Goal: Contribute content: Contribute content

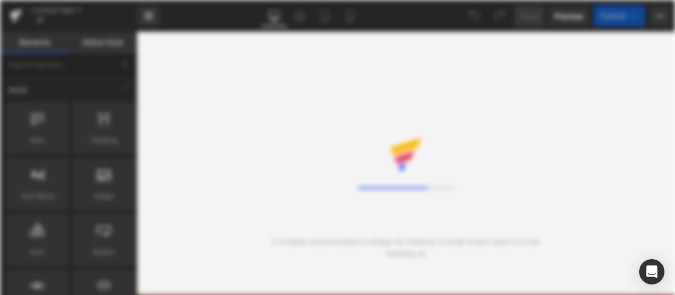
click at [663, 17] on div "Loading Core Editor" at bounding box center [337, 147] width 675 height 295
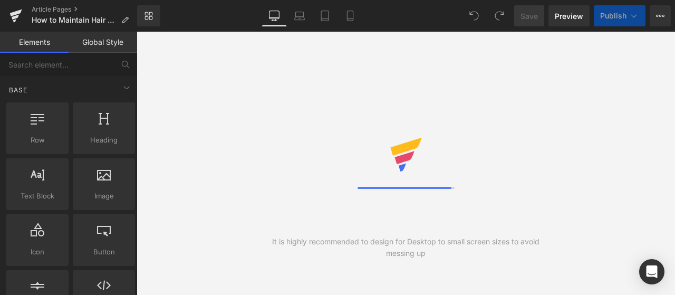
drag, startPoint x: 663, startPoint y: 17, endPoint x: 616, endPoint y: 66, distance: 67.5
click at [663, 17] on icon at bounding box center [660, 16] width 8 height 8
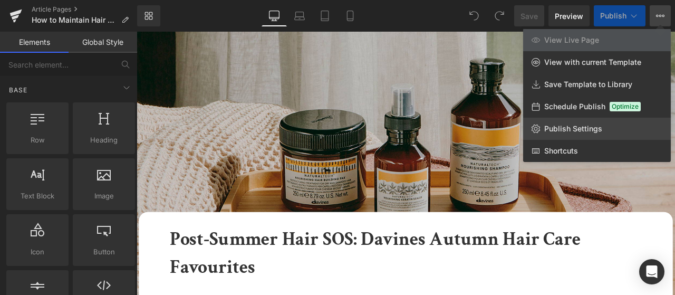
click at [573, 124] on span "Publish Settings" at bounding box center [573, 128] width 58 height 9
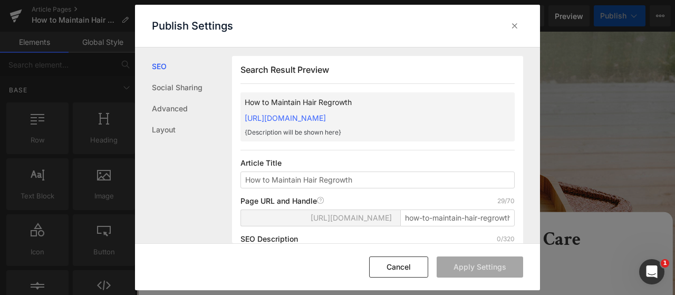
scroll to position [1, 0]
click at [408, 226] on input "how-to-maintain-hair-regrowth" at bounding box center [457, 217] width 114 height 17
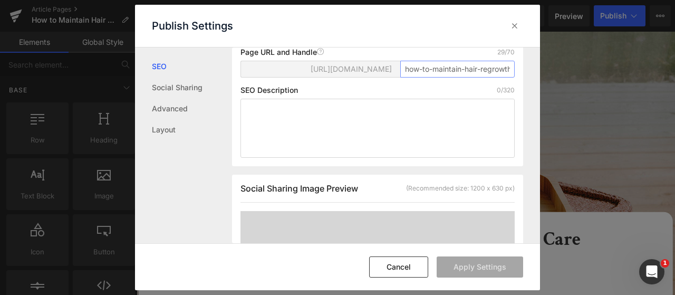
scroll to position [159, 0]
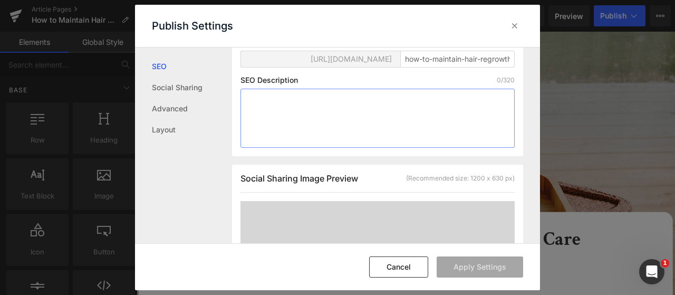
click at [334, 126] on textarea at bounding box center [378, 118] width 274 height 59
paste textarea "Discover how to maintain hair regrowth with gentle care, nourishing products, a…"
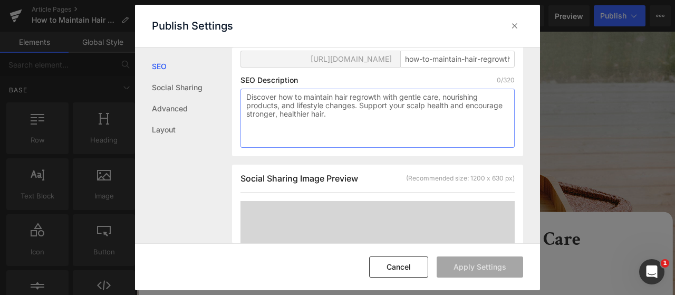
scroll to position [168, 0]
type textarea "Discover how to maintain hair regrowth with gentle care, nourishing products, a…"
click at [480, 268] on button "Apply Settings" at bounding box center [480, 266] width 87 height 21
click at [518, 24] on icon at bounding box center [515, 26] width 11 height 11
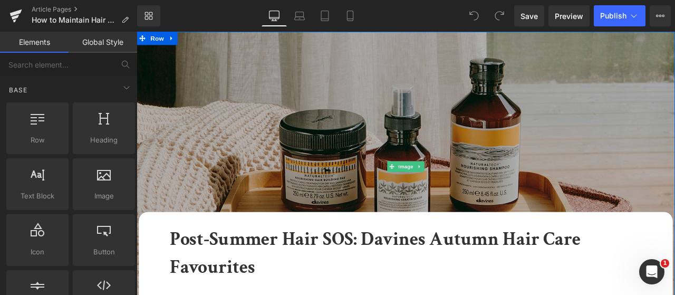
scroll to position [106, 0]
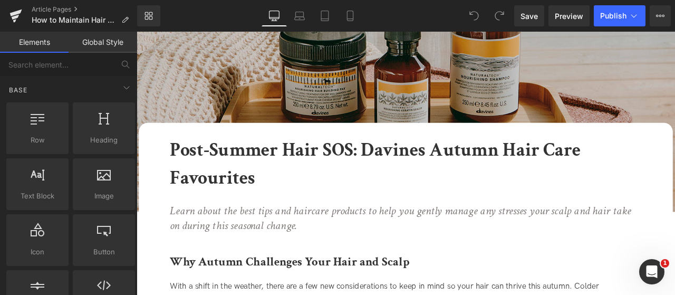
click at [247, 177] on b "Post-Summer Hair SOS: Davines Autumn Hair Care Favourites" at bounding box center [419, 189] width 487 height 62
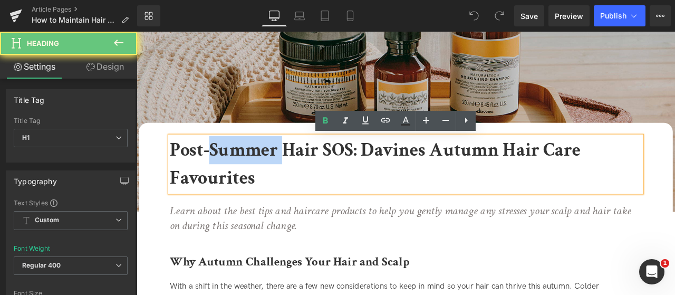
click at [247, 177] on b "Post-Summer Hair SOS: Davines Autumn Hair Care Favourites" at bounding box center [419, 189] width 487 height 62
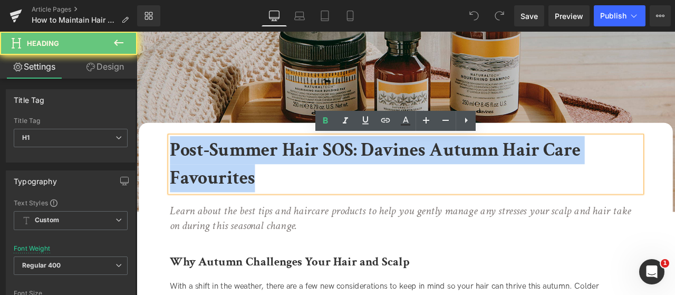
click at [247, 177] on b "Post-Summer Hair SOS: Davines Autumn Hair Care Favourites" at bounding box center [419, 189] width 487 height 62
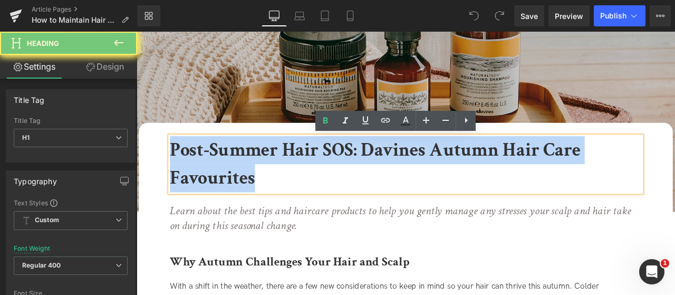
paste div
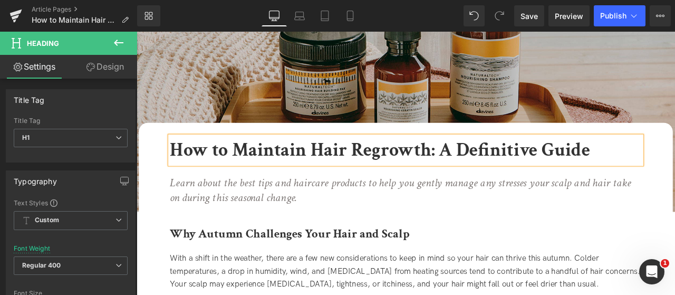
click at [242, 221] on icon "Learn about the best tips and haircare products to help you gently manage any s…" at bounding box center [449, 220] width 547 height 36
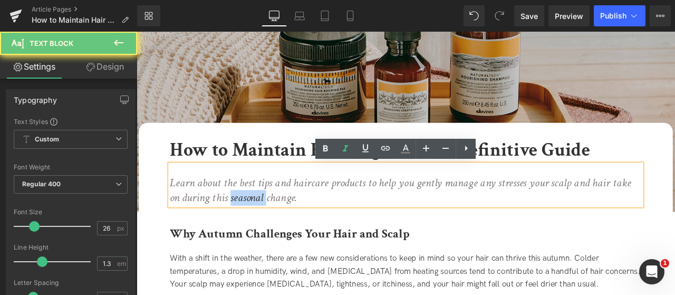
click at [242, 221] on icon "Learn about the best tips and haircare products to help you gently manage any s…" at bounding box center [449, 220] width 547 height 36
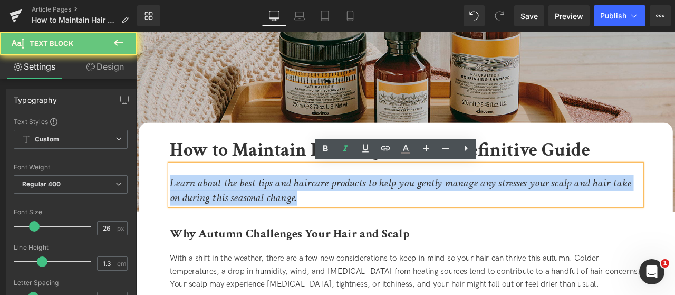
click at [242, 221] on icon "Learn about the best tips and haircare products to help you gently manage any s…" at bounding box center [449, 220] width 547 height 36
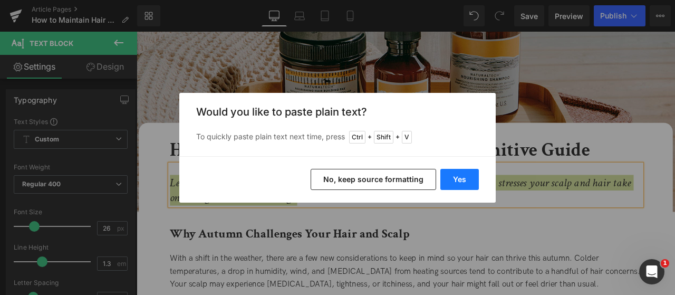
click at [461, 177] on button "Yes" at bounding box center [460, 179] width 39 height 21
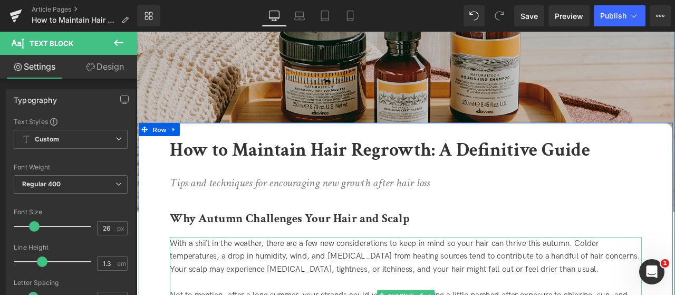
click at [219, 293] on span "With a shift in the weather, there are a few new considerations to keep in mind…" at bounding box center [455, 298] width 558 height 42
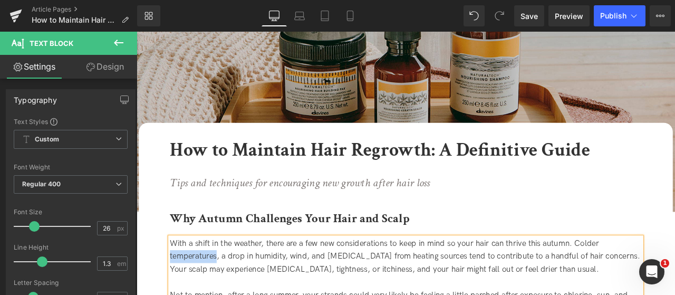
click at [219, 293] on span "With a shift in the weather, there are a few new considerations to keep in mind…" at bounding box center [455, 298] width 558 height 42
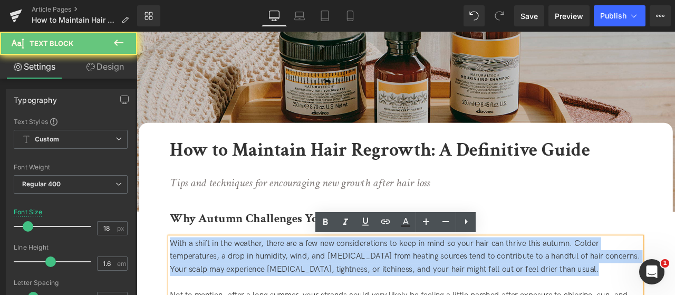
click at [219, 293] on span "With a shift in the weather, there are a few new considerations to keep in mind…" at bounding box center [455, 298] width 558 height 42
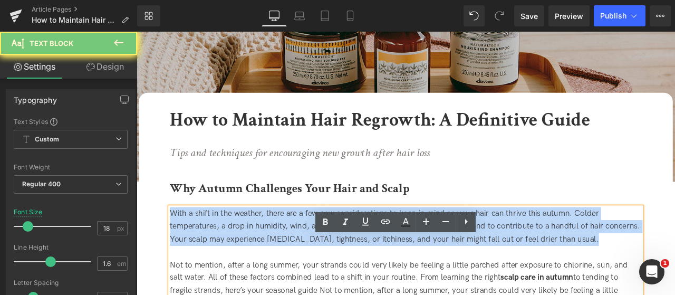
scroll to position [158, 0]
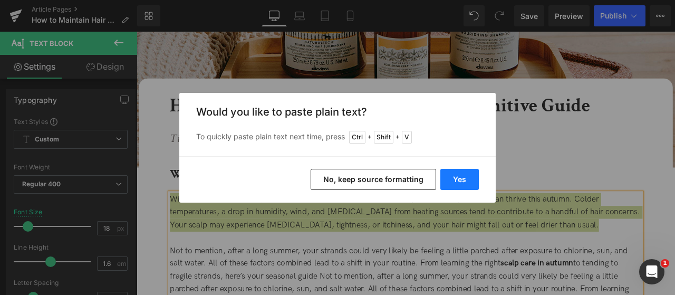
click at [449, 178] on button "Yes" at bounding box center [460, 179] width 39 height 21
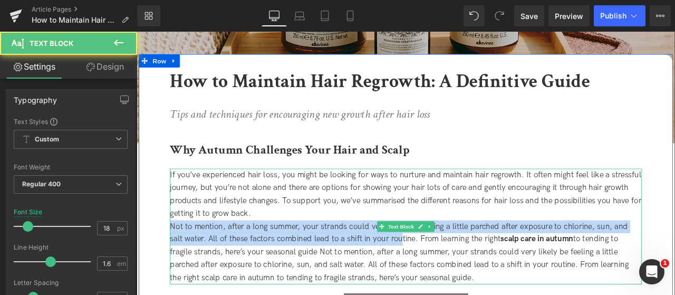
scroll to position [211, 0]
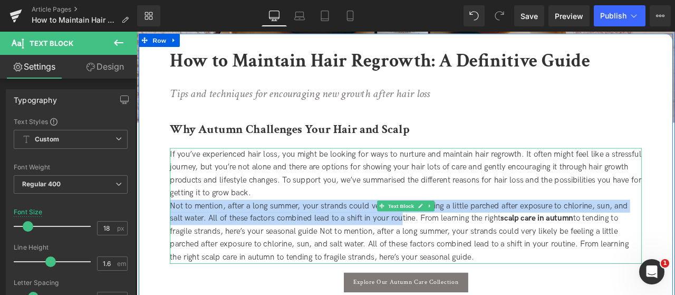
drag, startPoint x: 349, startPoint y: 273, endPoint x: 575, endPoint y: 296, distance: 227.6
click at [575, 294] on div "If you’ve experienced hair loss, you might be looking for ways to nurture and m…" at bounding box center [455, 238] width 559 height 137
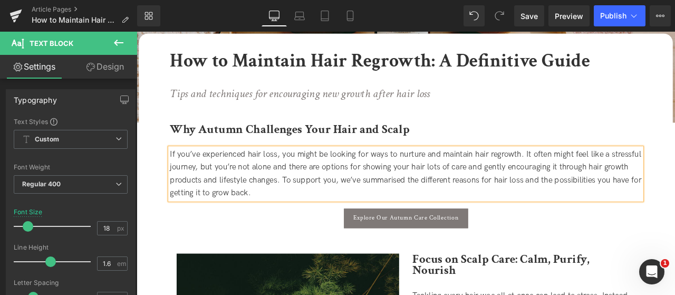
click at [659, 254] on div "Explore Our Autumn Care Collection" at bounding box center [455, 253] width 559 height 23
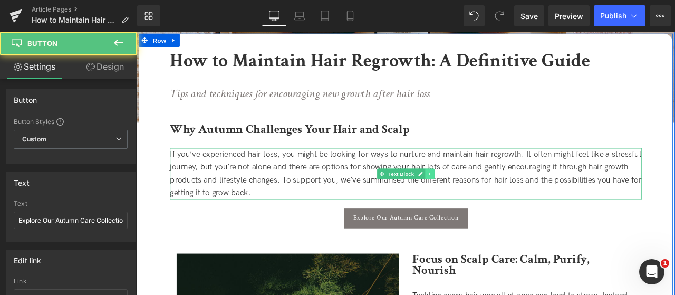
click at [485, 205] on link at bounding box center [484, 200] width 11 height 13
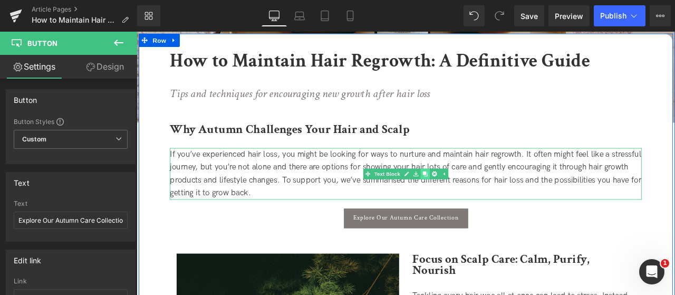
click at [475, 204] on link at bounding box center [478, 200] width 11 height 13
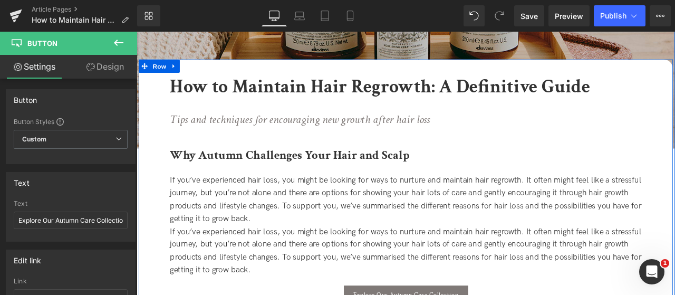
scroll to position [157, 0]
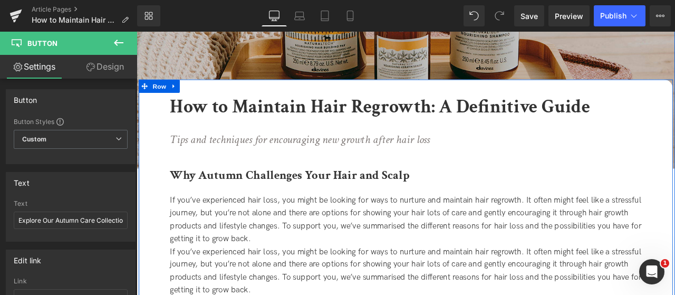
click at [430, 234] on div "If you’ve experienced hair loss, you might be looking for ways to nurture and m…" at bounding box center [455, 254] width 559 height 61
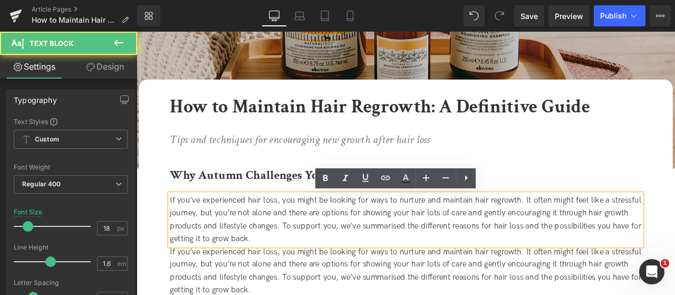
click at [581, 185] on div "Why Autumn Challenges Your Hair and Scalp" at bounding box center [455, 196] width 559 height 56
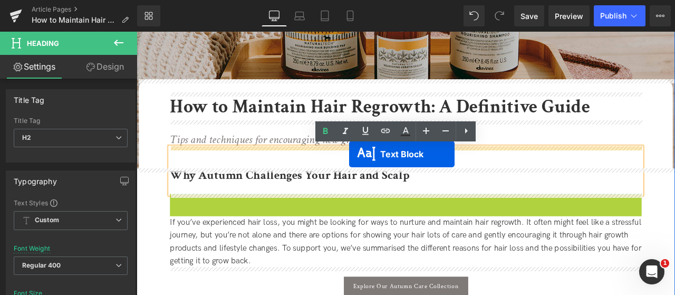
drag, startPoint x: 409, startPoint y: 251, endPoint x: 389, endPoint y: 177, distance: 76.7
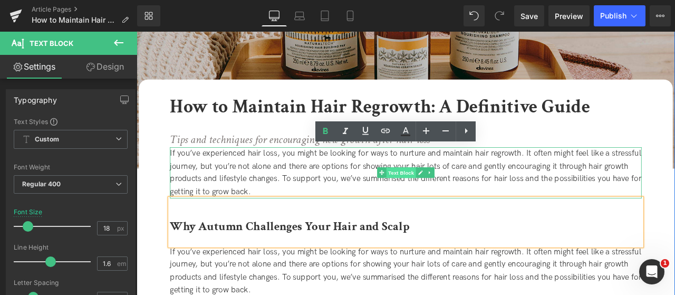
click at [445, 196] on span "Text Block" at bounding box center [450, 199] width 35 height 13
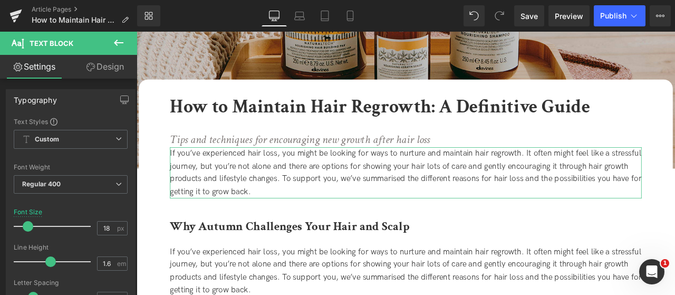
click at [119, 66] on link "Design" at bounding box center [105, 67] width 69 height 24
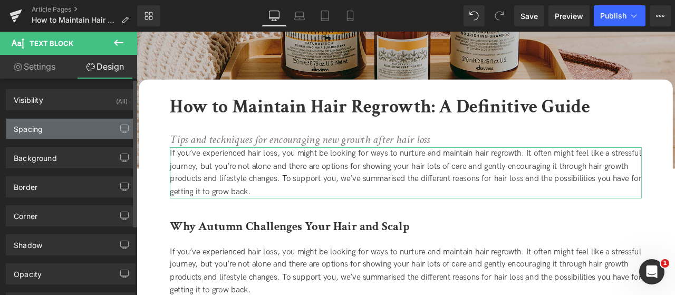
click at [67, 127] on div "Spacing" at bounding box center [70, 129] width 129 height 20
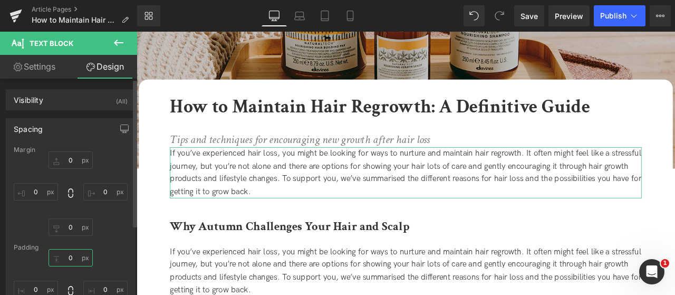
click at [69, 255] on input "0" at bounding box center [71, 257] width 44 height 17
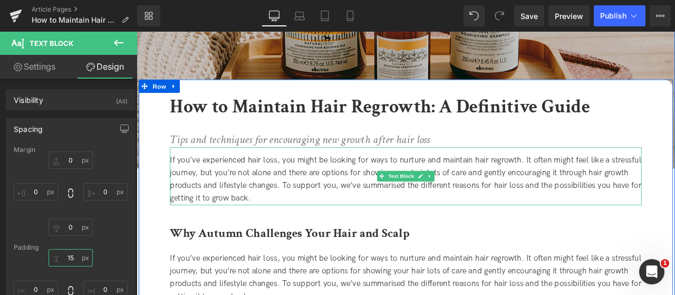
type input "1"
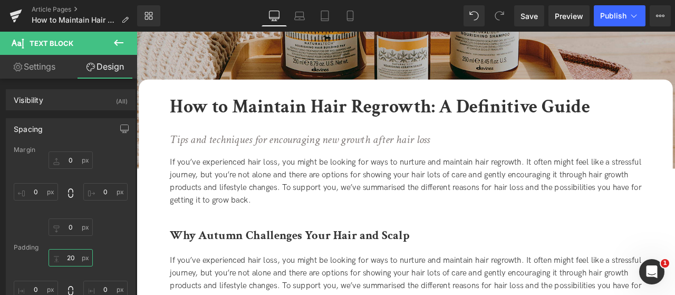
type input "20"
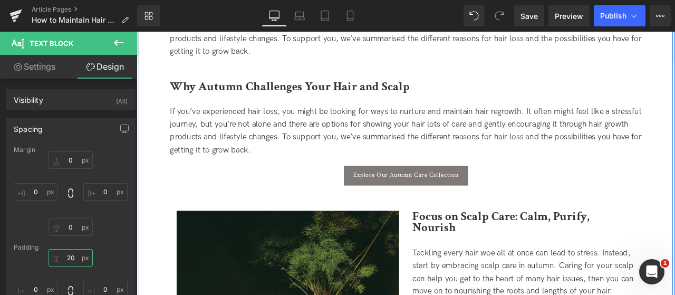
scroll to position [368, 0]
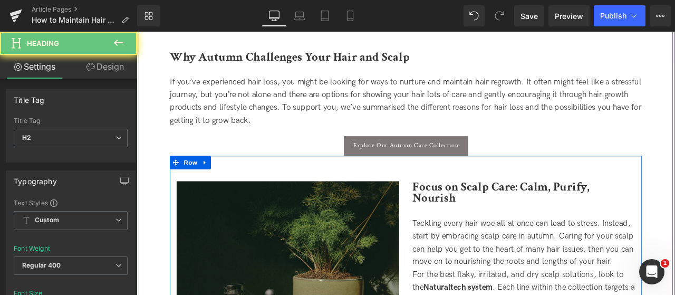
click at [524, 217] on b "Focus on Scalp Care: Calm, Purify, Nourish" at bounding box center [569, 222] width 210 height 32
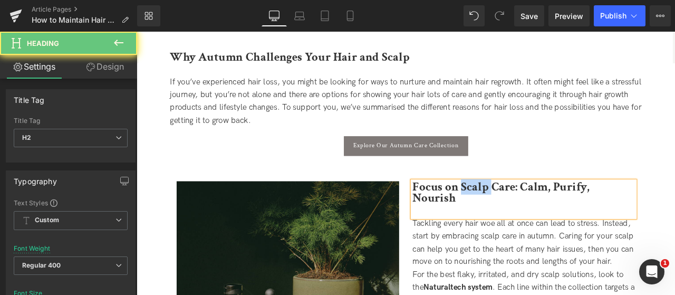
click at [524, 217] on b "Focus on Scalp Care: Calm, Purify, Nourish" at bounding box center [569, 222] width 210 height 32
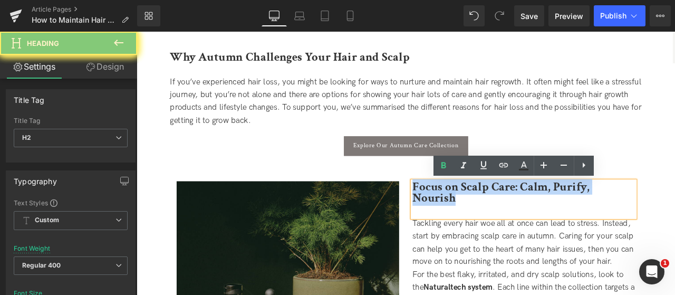
click at [524, 217] on b "Focus on Scalp Care: Calm, Purify, Nourish" at bounding box center [569, 222] width 210 height 32
paste div
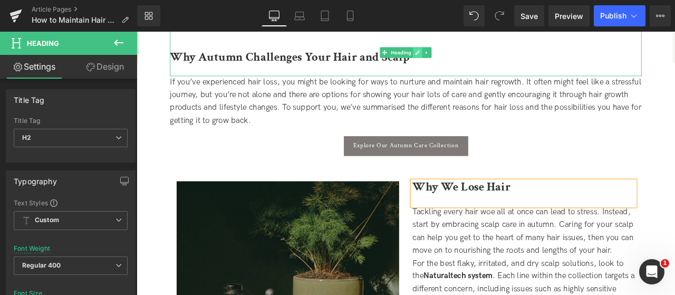
click at [472, 56] on link at bounding box center [470, 56] width 11 height 13
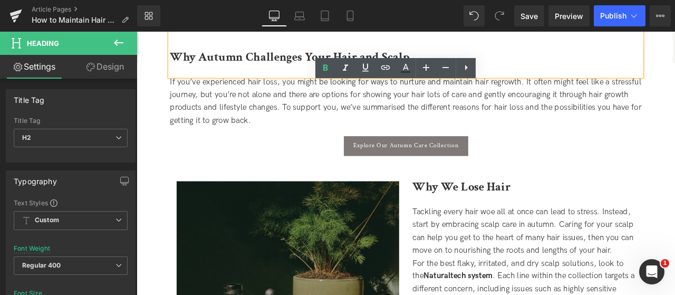
click at [609, 158] on div "Explore Our Autumn Care Collection" at bounding box center [455, 167] width 559 height 23
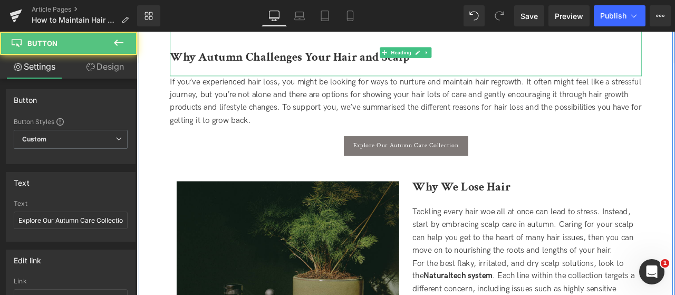
click at [481, 59] on icon at bounding box center [481, 56] width 6 height 6
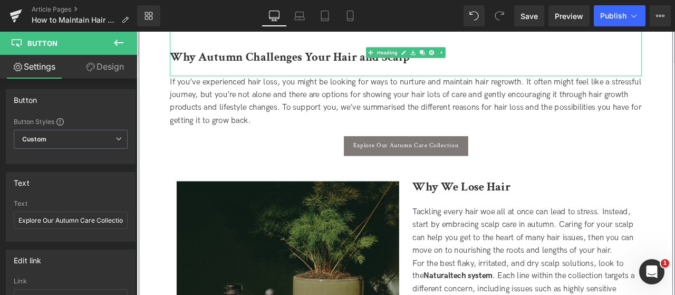
click at [481, 59] on link at bounding box center [486, 56] width 11 height 13
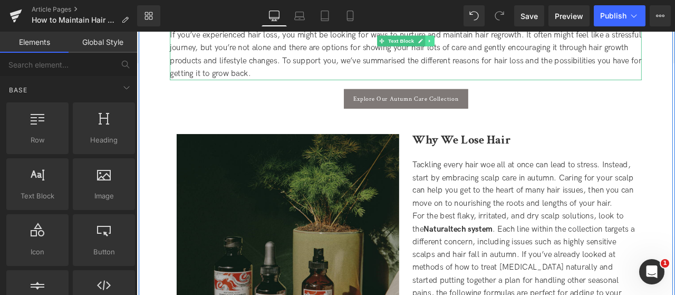
click at [484, 40] on icon at bounding box center [484, 43] width 6 height 6
click at [489, 42] on icon at bounding box center [490, 43] width 6 height 6
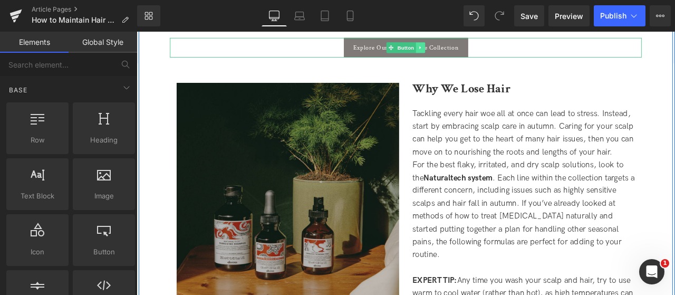
click at [474, 48] on icon at bounding box center [474, 50] width 6 height 6
click at [478, 50] on icon at bounding box center [479, 50] width 6 height 6
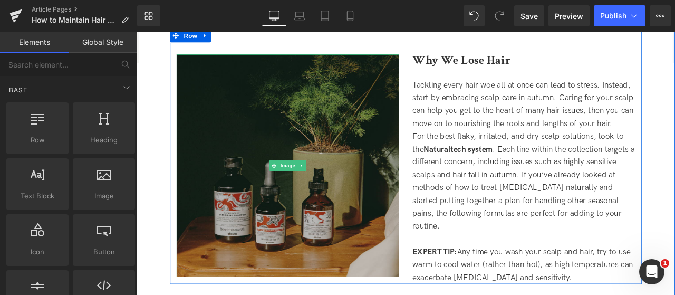
click at [570, 112] on div "Tackling every hair woe all at once can lead to stress. Instead, start by embra…" at bounding box center [596, 118] width 264 height 61
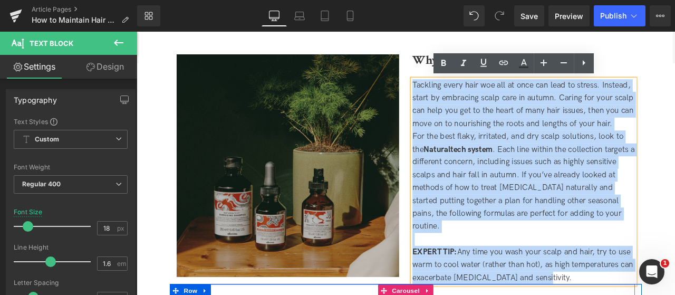
drag, startPoint x: 464, startPoint y: 94, endPoint x: 704, endPoint y: 334, distance: 339.5
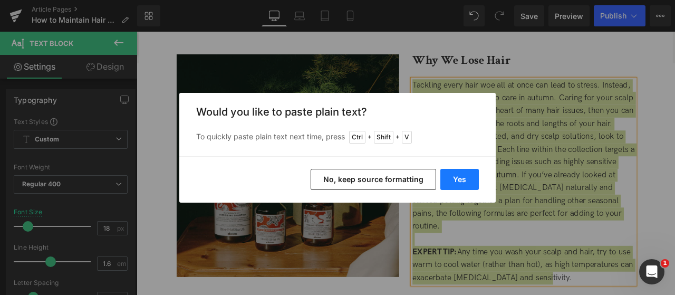
click at [448, 175] on button "Yes" at bounding box center [460, 179] width 39 height 21
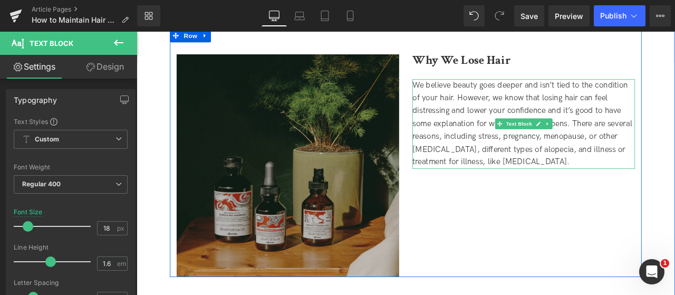
click at [649, 186] on div "We believe beauty goes deeper and isn’t tied to the condition of your hair. How…" at bounding box center [596, 141] width 264 height 107
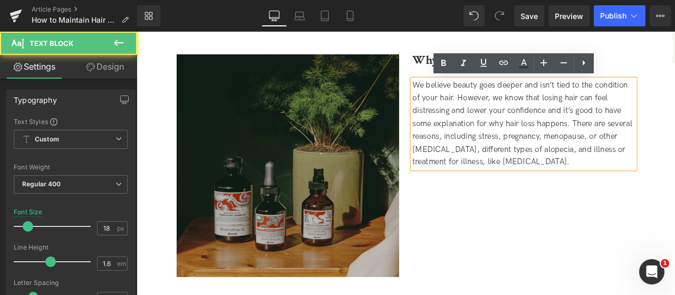
click at [562, 253] on div "Image Why We Lose Hair Heading We believe beauty goes deeper and isn’t tied to …" at bounding box center [455, 175] width 559 height 294
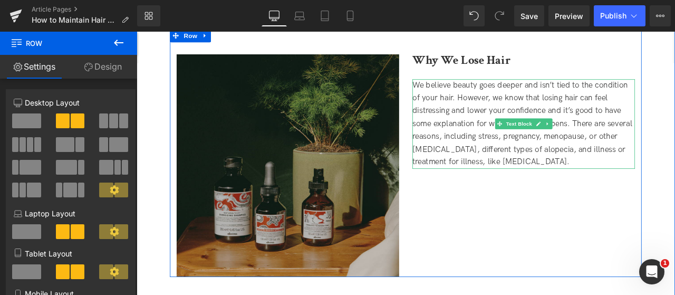
click at [657, 183] on div "We believe beauty goes deeper and isn’t tied to the condition of your hair. How…" at bounding box center [596, 141] width 264 height 107
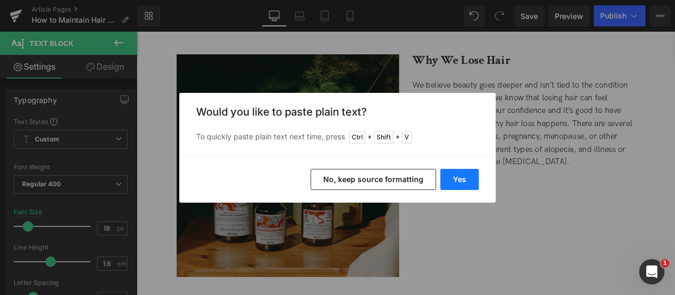
click at [460, 173] on button "Yes" at bounding box center [460, 179] width 39 height 21
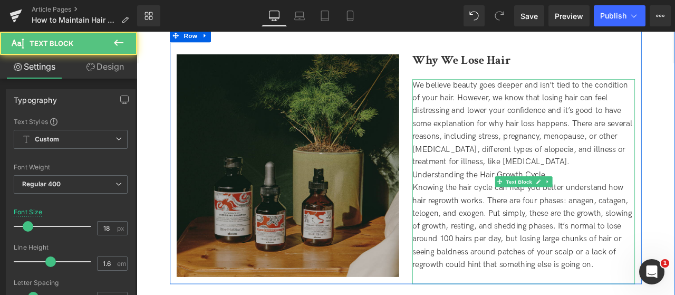
click at [644, 183] on div "We believe beauty goes deeper and isn’t tied to the condition of your hair. How…" at bounding box center [596, 141] width 264 height 107
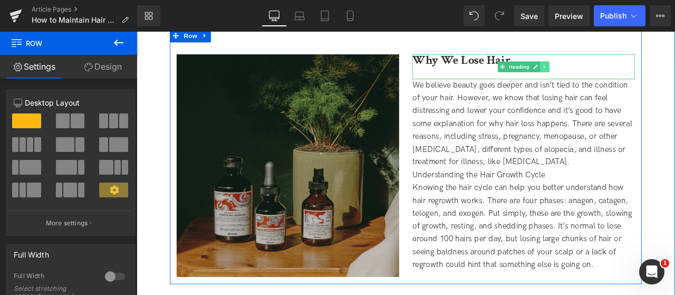
click at [619, 72] on icon at bounding box center [620, 73] width 2 height 4
click at [614, 72] on icon at bounding box center [615, 73] width 6 height 6
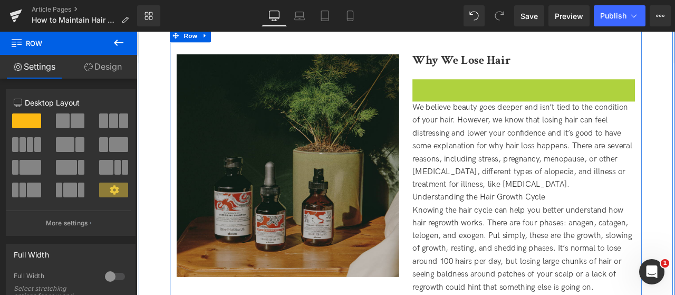
scroll to position [421, 0]
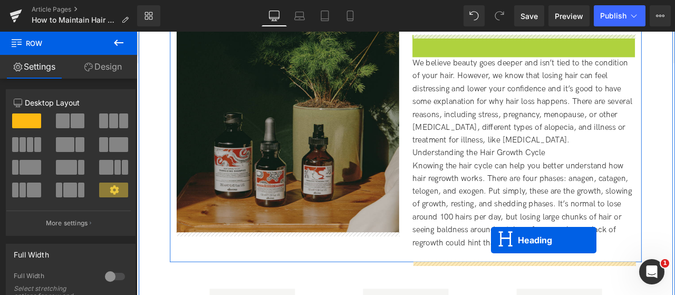
drag, startPoint x: 566, startPoint y: 103, endPoint x: 557, endPoint y: 279, distance: 175.9
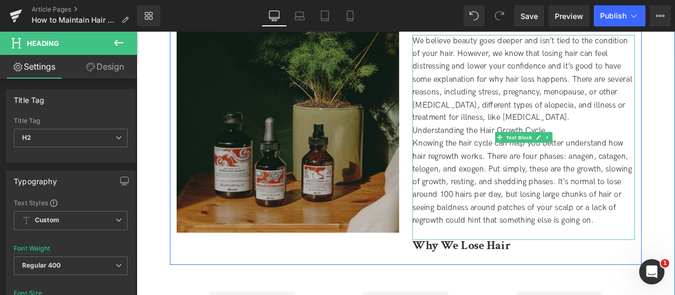
click at [519, 146] on div "Understanding the Hair Growth Cycle" at bounding box center [596, 148] width 264 height 15
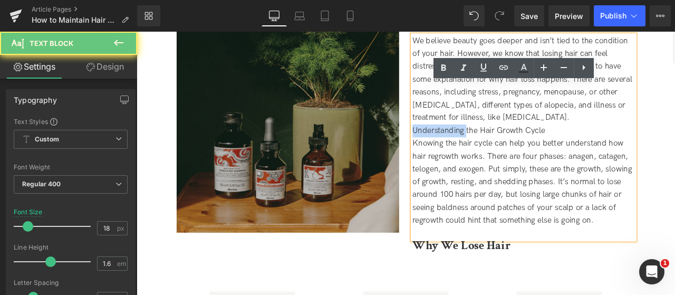
click at [519, 146] on div "Understanding the Hair Growth Cycle" at bounding box center [596, 148] width 264 height 15
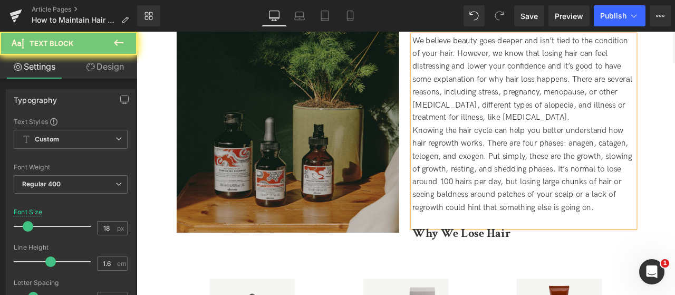
click at [539, 279] on div "Why We Lose Hair" at bounding box center [596, 278] width 264 height 30
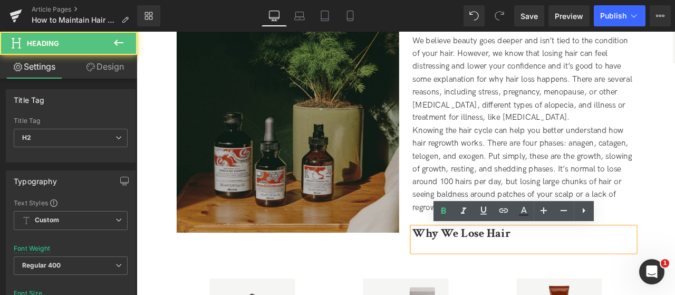
click at [535, 269] on b "Why We Lose Hair" at bounding box center [522, 270] width 116 height 18
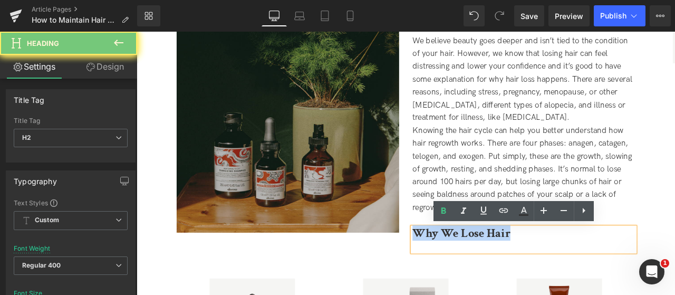
click at [535, 269] on b "Why We Lose Hair" at bounding box center [522, 270] width 116 height 18
paste div
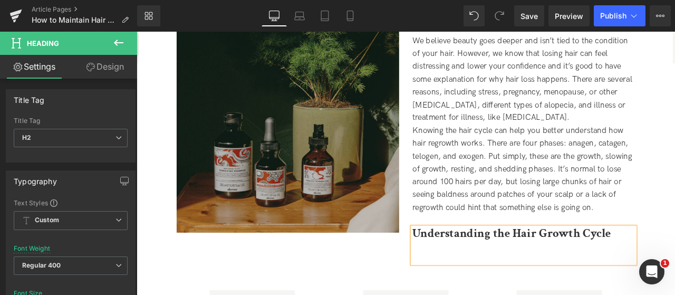
click at [474, 264] on b "Understanding the Hair Growth Cycle" at bounding box center [581, 270] width 235 height 18
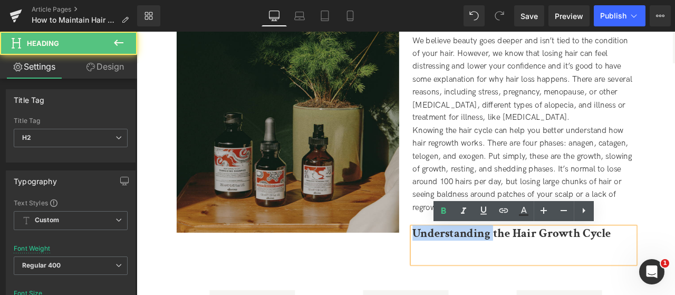
click at [474, 264] on b "Understanding the Hair Growth Cycle" at bounding box center [581, 270] width 235 height 18
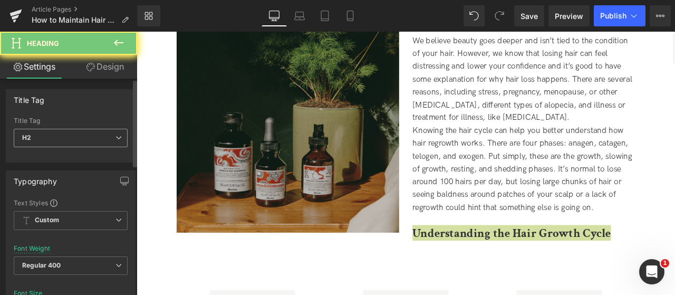
click at [66, 135] on span "H2" at bounding box center [71, 138] width 114 height 18
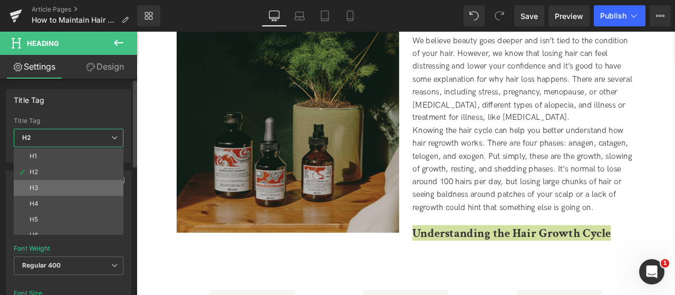
click at [58, 184] on li "H3" at bounding box center [71, 188] width 114 height 16
type input "24"
type input "1.07"
type input "100"
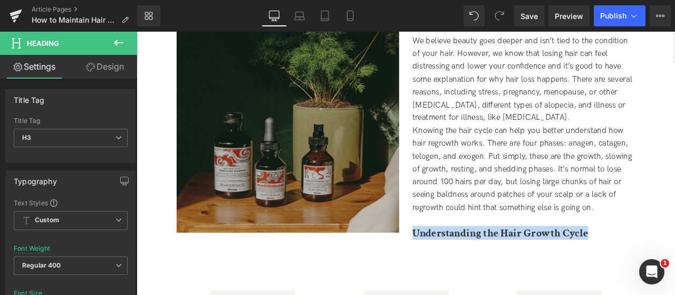
click at [576, 294] on div "Understanding the Hair Growth Cycle" at bounding box center [596, 284] width 264 height 43
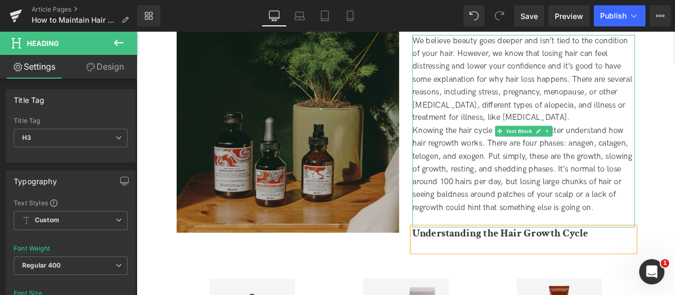
click at [619, 151] on link at bounding box center [624, 149] width 11 height 13
click at [621, 151] on link at bounding box center [618, 149] width 11 height 13
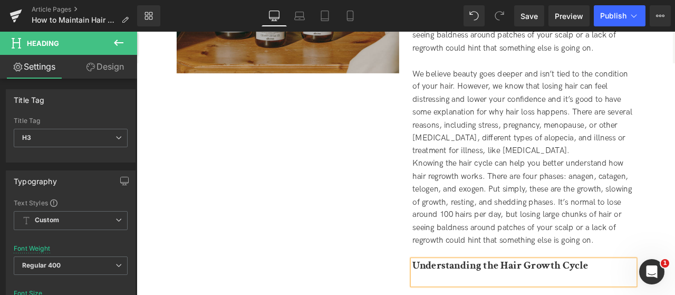
scroll to position [452, 0]
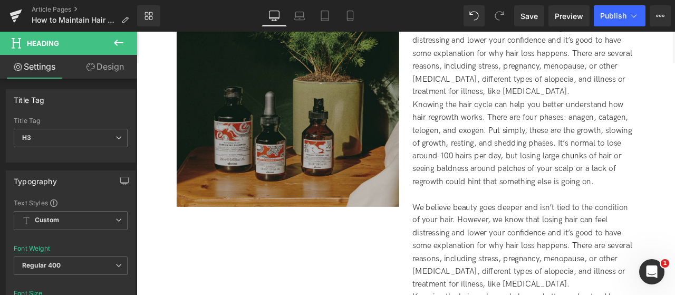
click at [610, 161] on span "Knowing the hair cycle can help you better understand how hair regrowth works. …" at bounding box center [594, 163] width 260 height 102
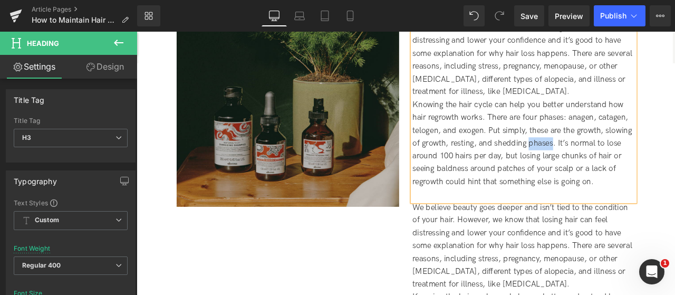
click at [610, 161] on span "Knowing the hair cycle can help you better understand how hair regrowth works. …" at bounding box center [594, 163] width 260 height 102
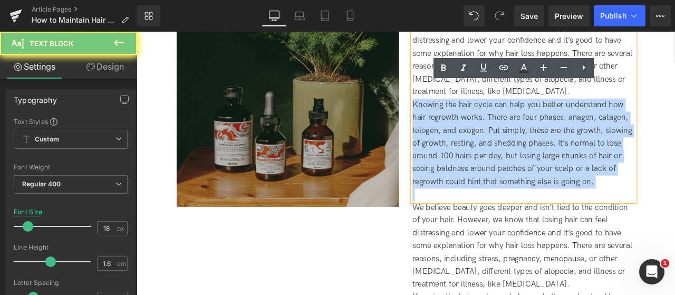
click at [610, 161] on span "Knowing the hair cycle can help you better understand how hair regrowth works. …" at bounding box center [594, 163] width 260 height 102
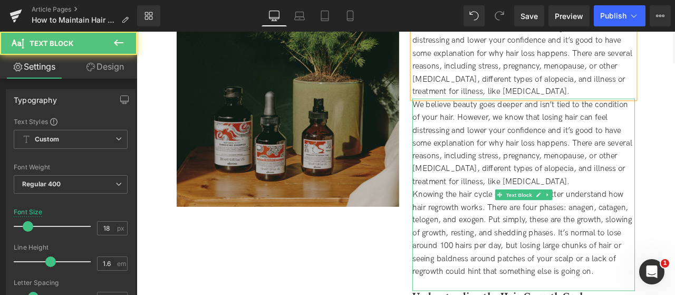
click at [651, 208] on div "We believe beauty goes deeper and isn’t tied to the condition of your hair. How…" at bounding box center [596, 164] width 264 height 107
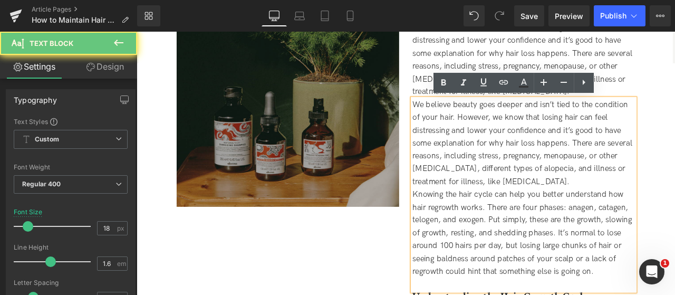
drag, startPoint x: 638, startPoint y: 210, endPoint x: 372, endPoint y: 78, distance: 296.8
click at [372, 78] on div "Image Why We Lose Hair Heading We believe beauty goes deeper and isn’t tied to …" at bounding box center [455, 156] width 559 height 423
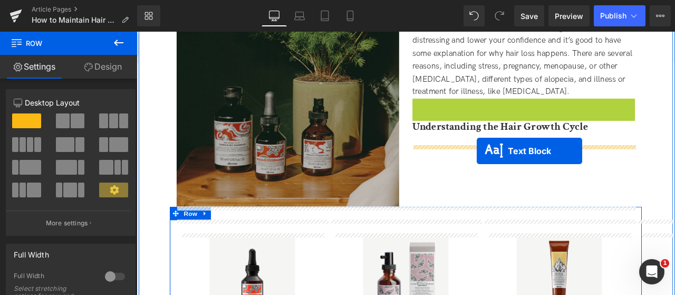
drag, startPoint x: 568, startPoint y: 170, endPoint x: 539, endPoint y: 171, distance: 29.0
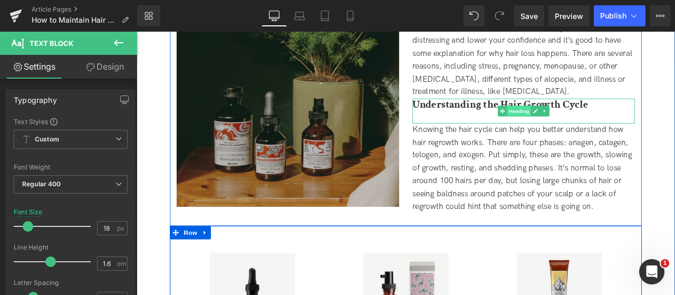
click at [592, 126] on span "Heading" at bounding box center [590, 125] width 28 height 13
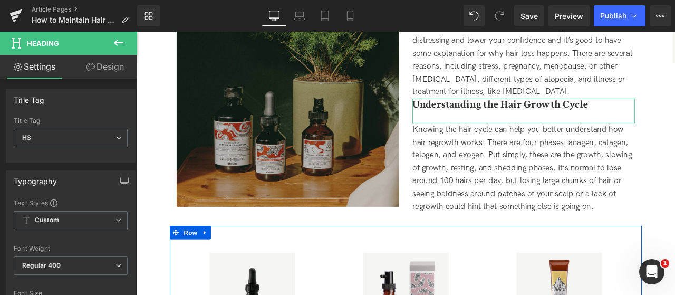
click at [119, 66] on link "Design" at bounding box center [105, 67] width 69 height 24
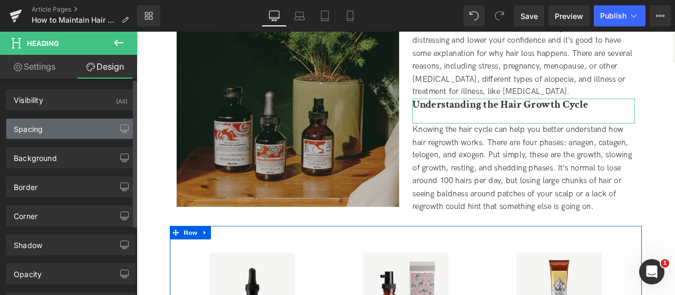
type input "0"
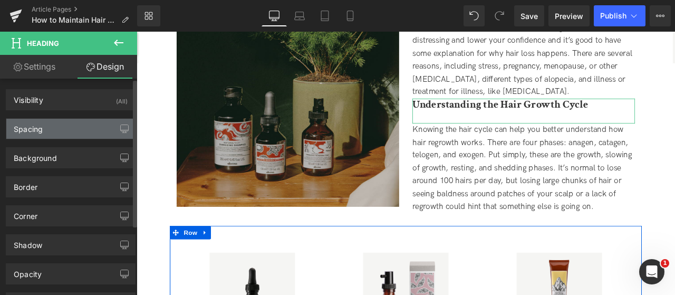
type input "0"
type input "30"
type input "0"
click at [98, 120] on div "Spacing" at bounding box center [70, 129] width 129 height 20
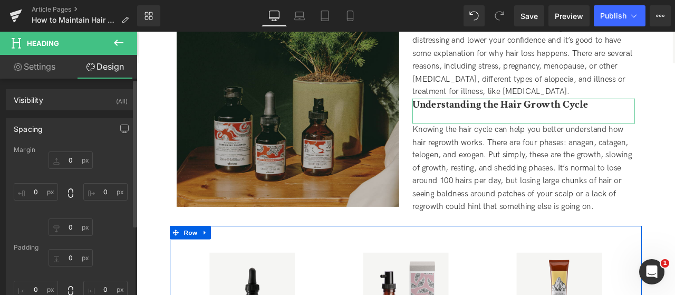
click at [62, 267] on div "0px 0 0px 0 30px 30 0px 0" at bounding box center [71, 291] width 114 height 84
click at [64, 258] on input "0" at bounding box center [71, 257] width 44 height 17
click at [58, 255] on input "0" at bounding box center [71, 257] width 44 height 17
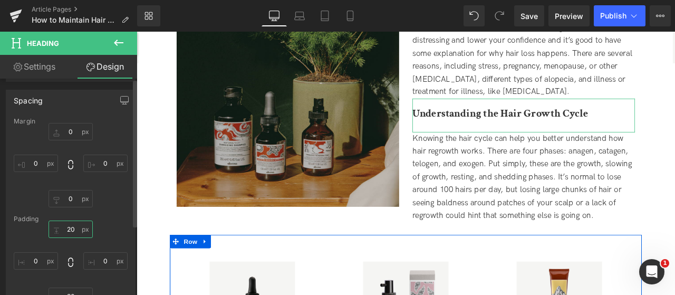
scroll to position [53, 0]
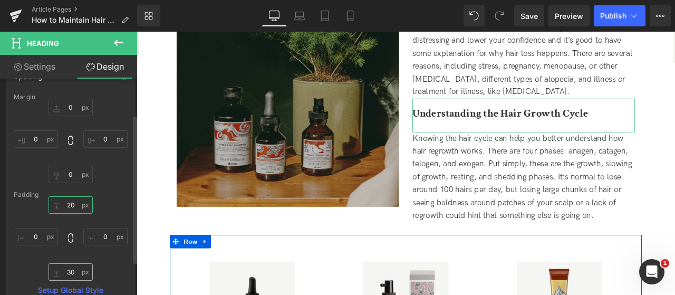
type input "20"
click at [68, 274] on input "30" at bounding box center [71, 271] width 44 height 17
type input "0"
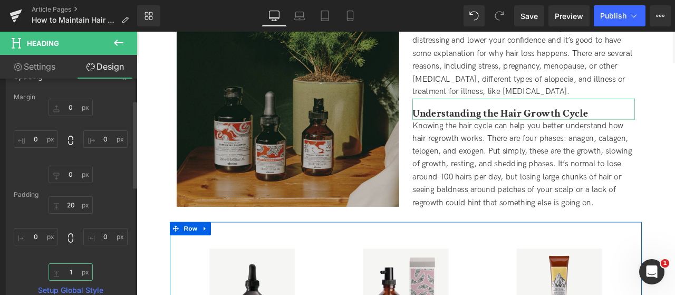
type input "15"
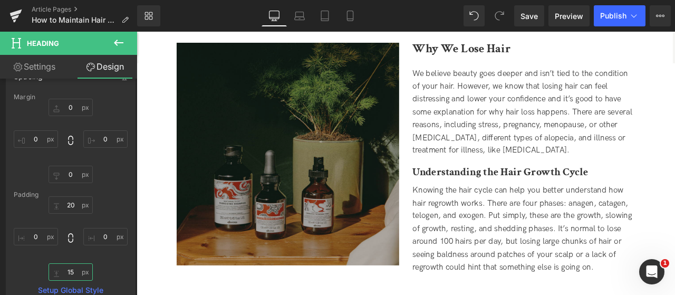
scroll to position [293, 0]
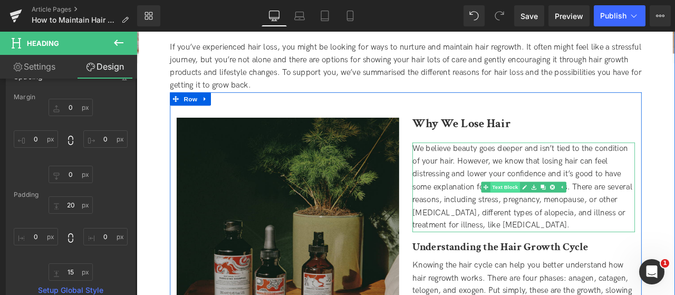
click at [579, 213] on span "Text Block" at bounding box center [573, 215] width 35 height 13
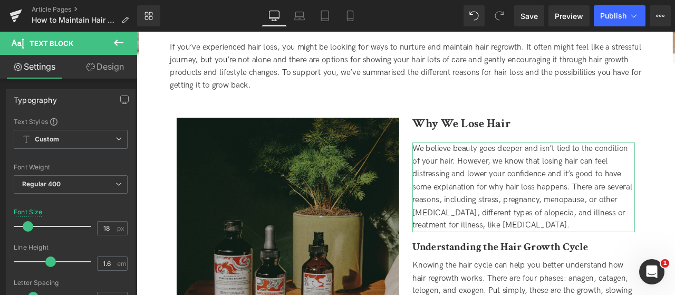
click at [113, 63] on link "Design" at bounding box center [105, 67] width 69 height 24
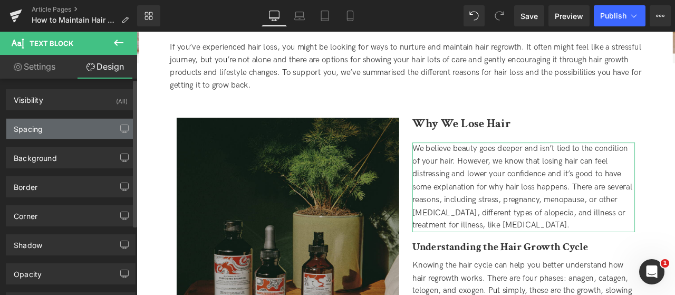
click at [53, 131] on div "Spacing" at bounding box center [70, 129] width 129 height 20
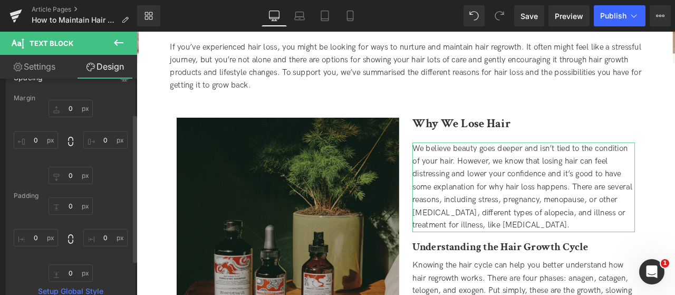
scroll to position [0, 0]
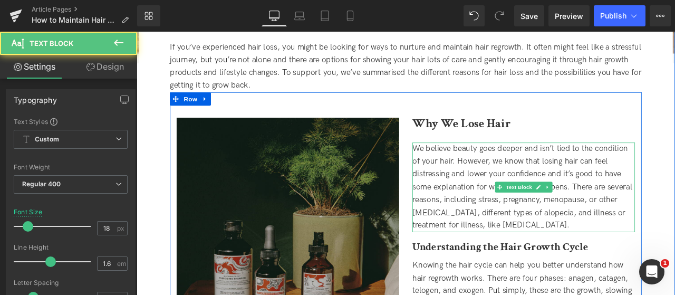
click at [597, 193] on div "We believe beauty goes deeper and isn’t tied to the condition of your hair. How…" at bounding box center [596, 216] width 264 height 107
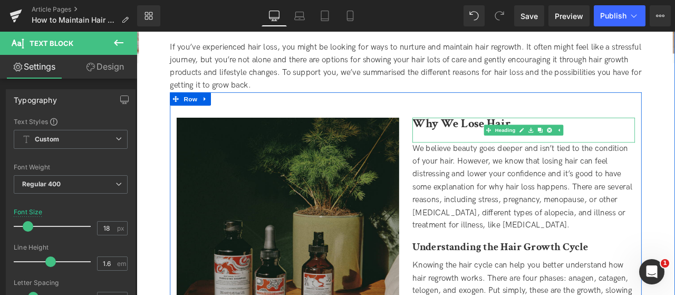
click at [476, 146] on b "Why We Lose Hair" at bounding box center [522, 140] width 116 height 18
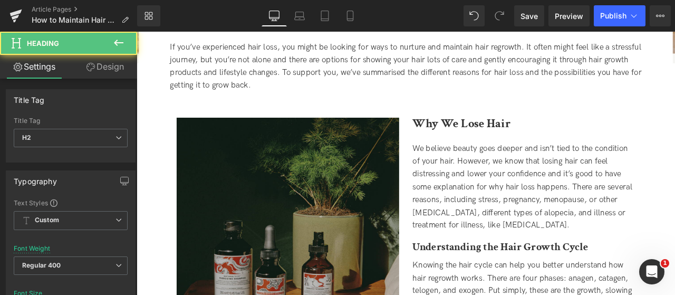
click at [110, 67] on link "Design" at bounding box center [105, 67] width 69 height 24
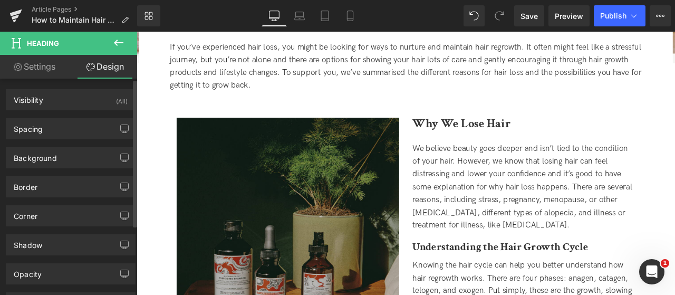
click at [56, 144] on div "Background Color & Image color transparent Color transparent 0 % Image Replace …" at bounding box center [71, 153] width 142 height 29
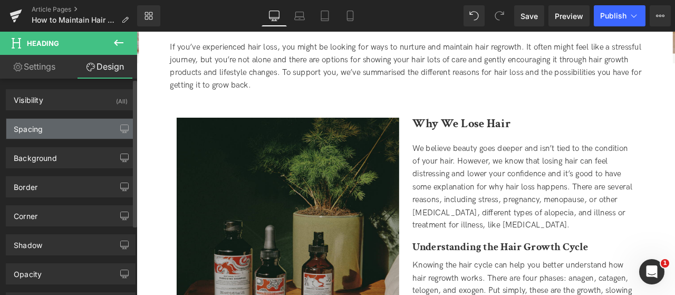
click at [56, 131] on div "Spacing" at bounding box center [70, 129] width 129 height 20
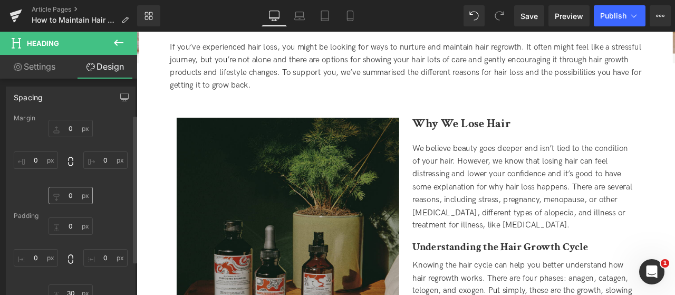
scroll to position [53, 0]
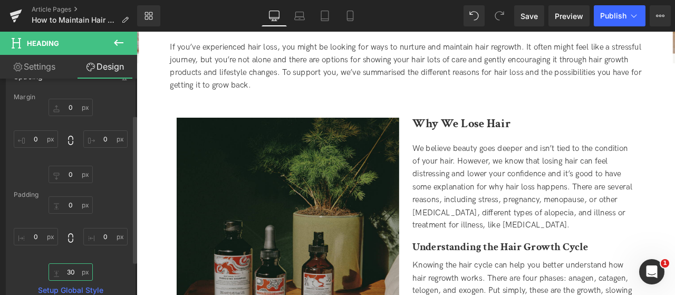
click at [71, 273] on input "30" at bounding box center [71, 271] width 44 height 17
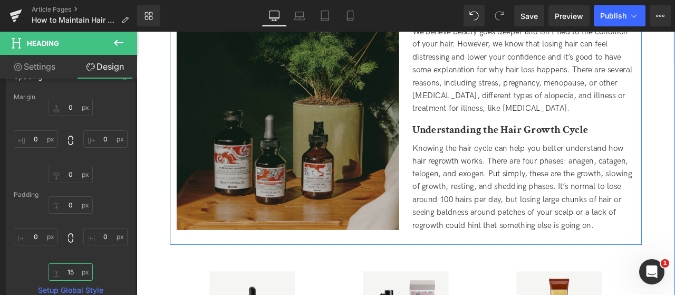
scroll to position [504, 0]
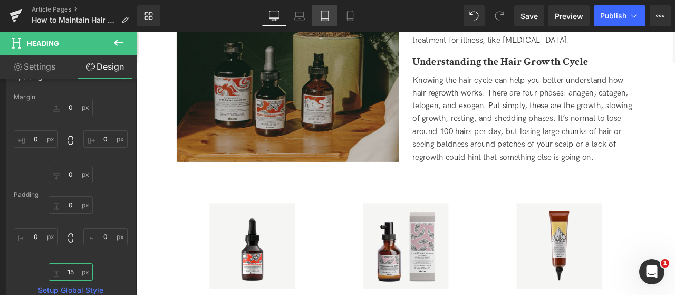
type input "15"
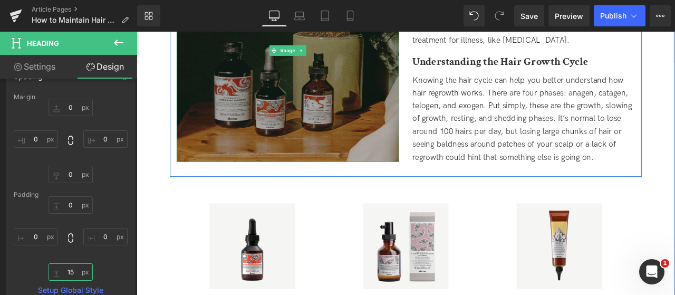
scroll to position [715, 0]
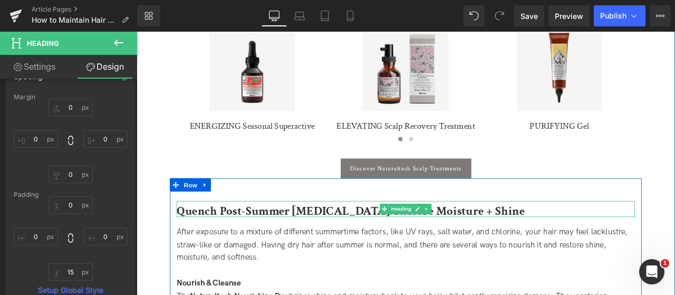
click at [317, 246] on b "Quench Post-Summer Dryness: Restore Moisture + Shine" at bounding box center [390, 244] width 413 height 18
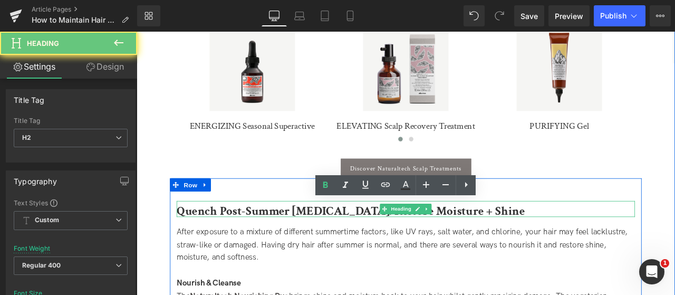
click at [317, 246] on b "Quench Post-Summer Dryness: Restore Moisture + Shine" at bounding box center [390, 244] width 413 height 18
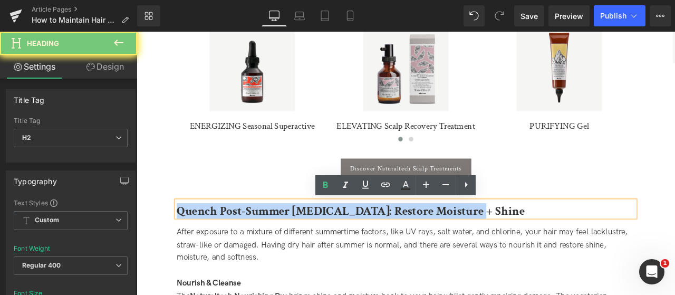
click at [317, 246] on b "Quench Post-Summer Dryness: Restore Moisture + Shine" at bounding box center [390, 244] width 413 height 18
paste div
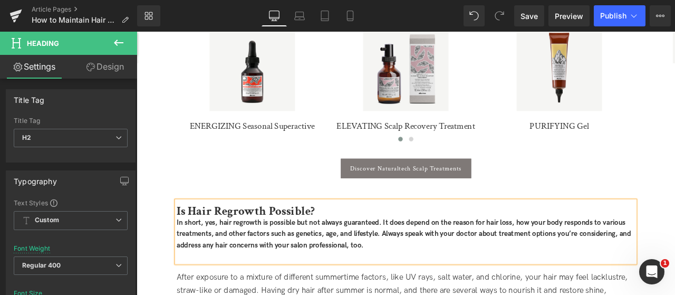
click at [336, 261] on b "In short, yes, hair regrowth is possible but not always guaranteed. It does dep…" at bounding box center [453, 271] width 539 height 37
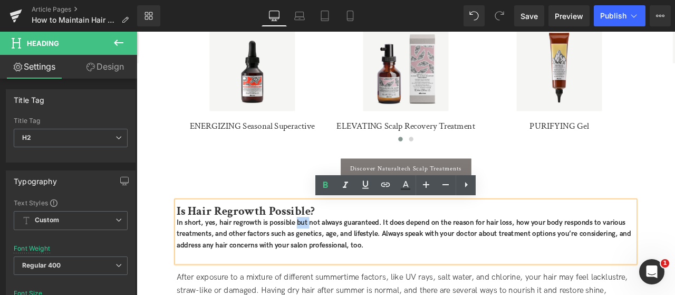
click at [336, 261] on b "In short, yes, hair regrowth is possible but not always guaranteed. It does dep…" at bounding box center [453, 271] width 539 height 37
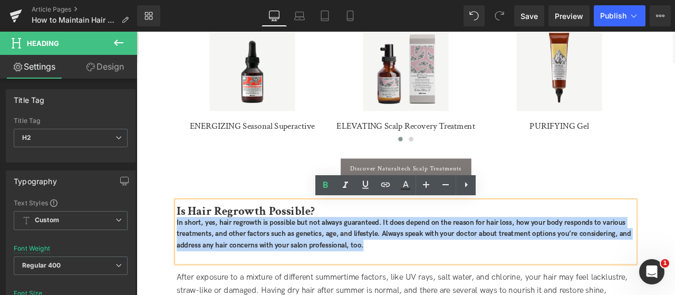
click at [336, 261] on b "In short, yes, hair regrowth is possible but not always guaranteed. It does dep…" at bounding box center [453, 271] width 539 height 37
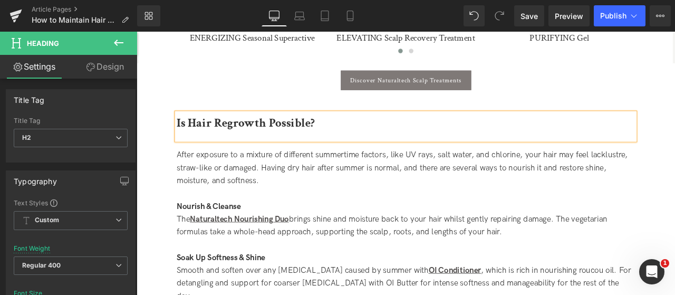
scroll to position [821, 0]
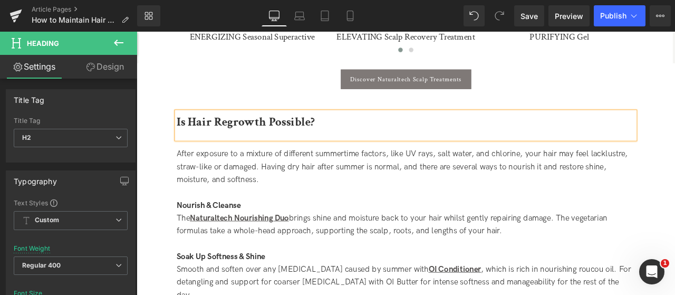
click at [231, 177] on span "After exposure to a mixture of different summertime factors, like UV rays, salt…" at bounding box center [451, 192] width 535 height 42
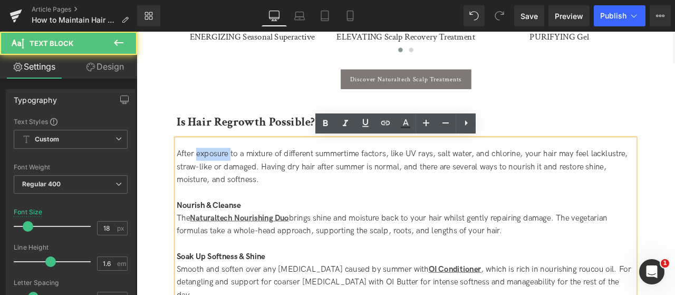
click at [231, 177] on span "After exposure to a mixture of different summertime factors, like UV rays, salt…" at bounding box center [451, 192] width 535 height 42
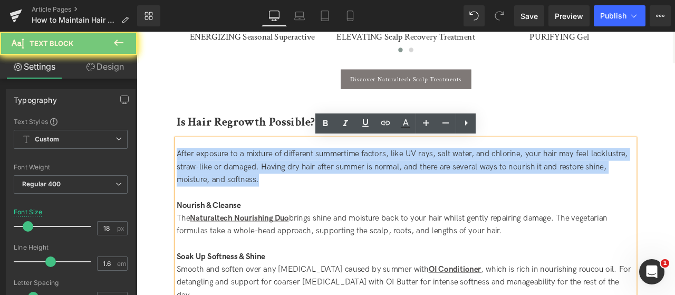
click at [231, 177] on span "After exposure to a mixture of different summertime factors, like UV rays, salt…" at bounding box center [451, 192] width 535 height 42
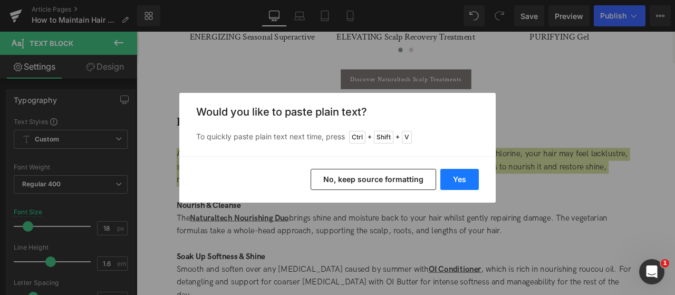
click at [466, 171] on button "Yes" at bounding box center [460, 179] width 39 height 21
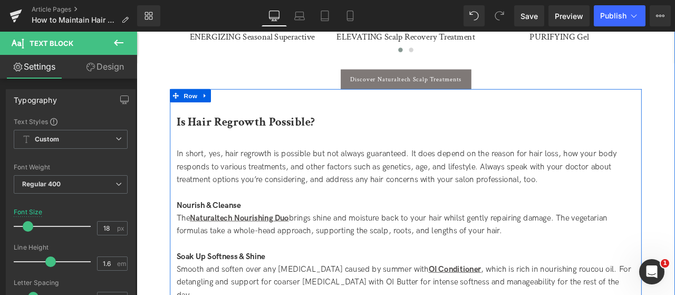
click at [353, 131] on div "Is Hair Regrowth Possible?" at bounding box center [455, 143] width 543 height 32
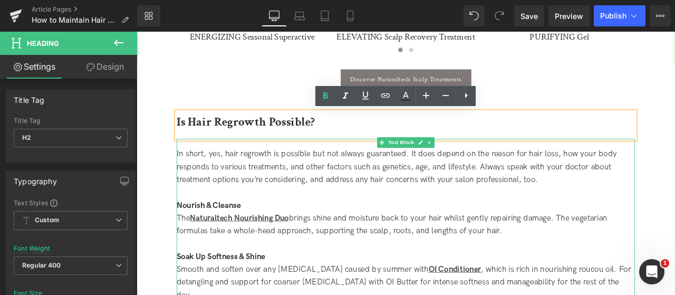
click at [263, 215] on div at bounding box center [455, 222] width 543 height 15
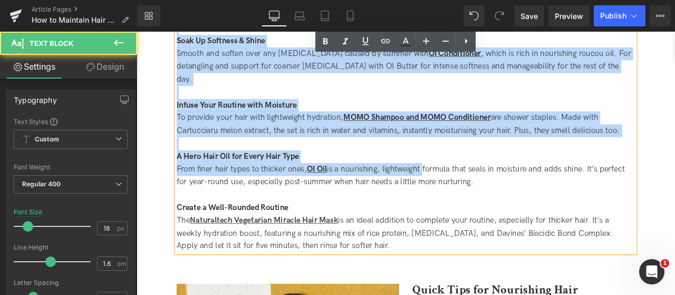
scroll to position [1190, 0]
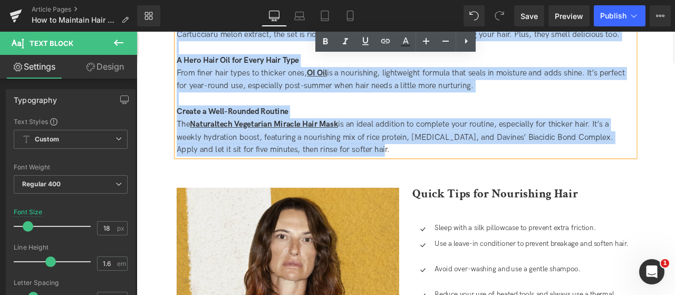
drag, startPoint x: 190, startPoint y: 218, endPoint x: 478, endPoint y: 191, distance: 288.8
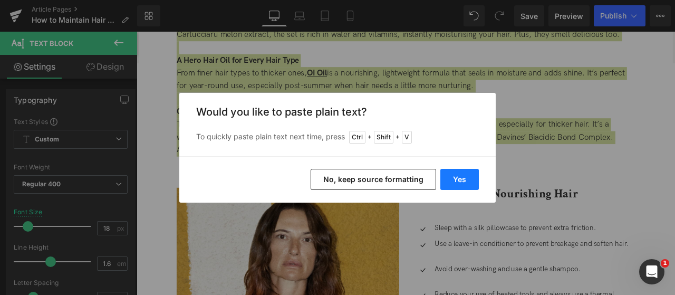
click at [464, 184] on button "Yes" at bounding box center [460, 179] width 39 height 21
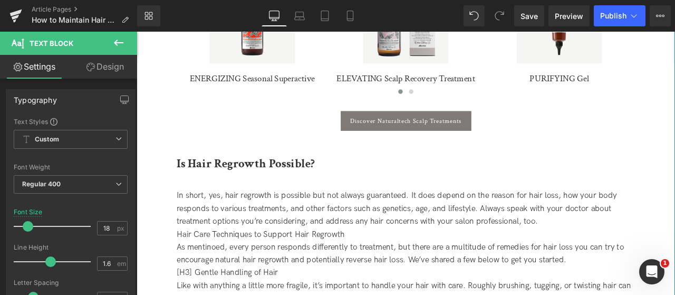
scroll to position [768, 0]
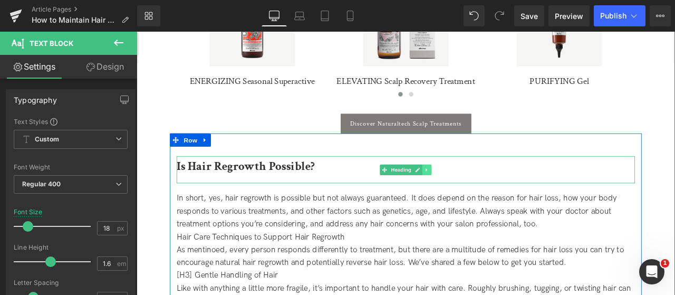
click at [480, 193] on icon at bounding box center [481, 196] width 6 height 6
click at [475, 193] on icon at bounding box center [476, 196] width 6 height 6
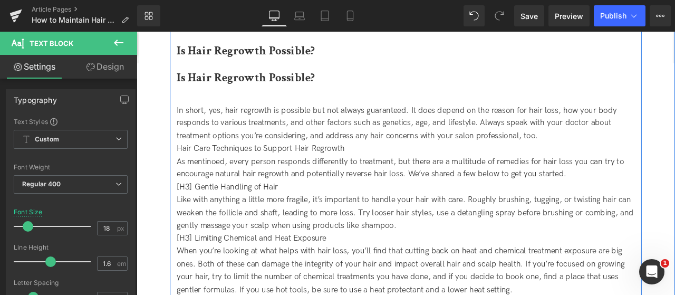
scroll to position [906, 0]
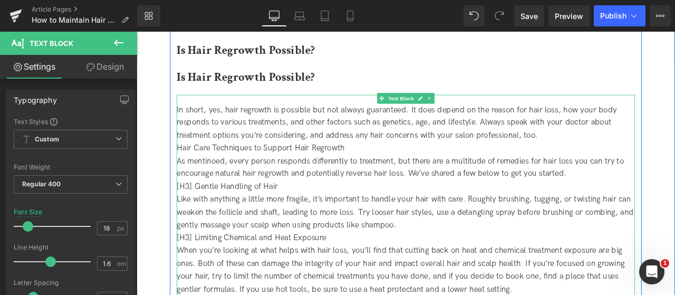
click at [306, 166] on div "Hair Care Techniques to Support Hair Regrowth" at bounding box center [455, 169] width 543 height 15
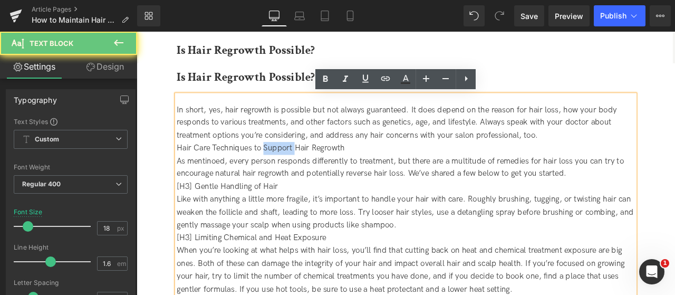
click at [306, 166] on div "Hair Care Techniques to Support Hair Regrowth" at bounding box center [455, 169] width 543 height 15
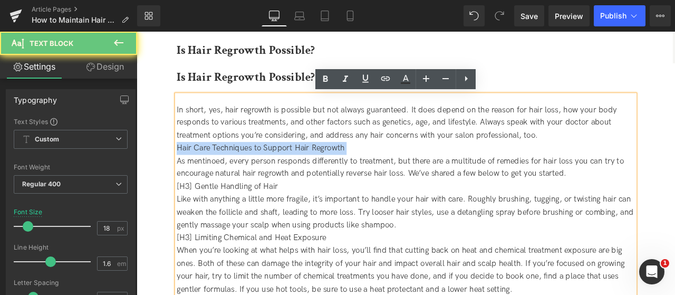
click at [306, 166] on div "Hair Care Techniques to Support Hair Regrowth" at bounding box center [455, 169] width 543 height 15
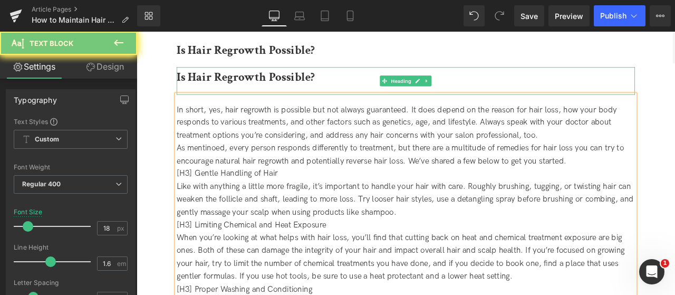
click at [289, 84] on b "Is Hair Regrowth Possible?" at bounding box center [266, 85] width 164 height 18
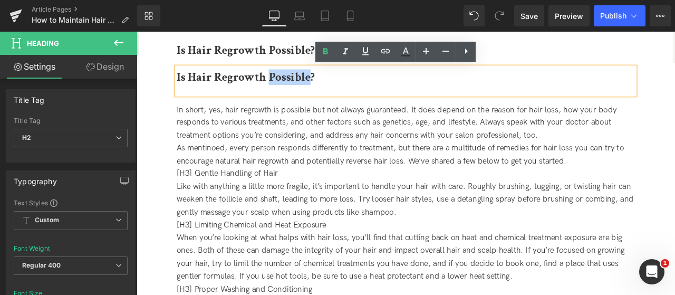
click at [289, 84] on b "Is Hair Regrowth Possible?" at bounding box center [266, 85] width 164 height 18
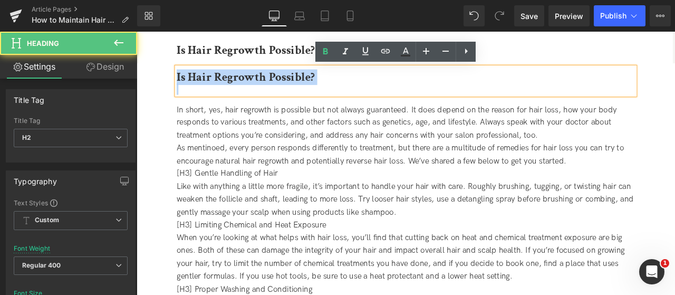
click at [289, 84] on b "Is Hair Regrowth Possible?" at bounding box center [266, 85] width 164 height 18
paste div
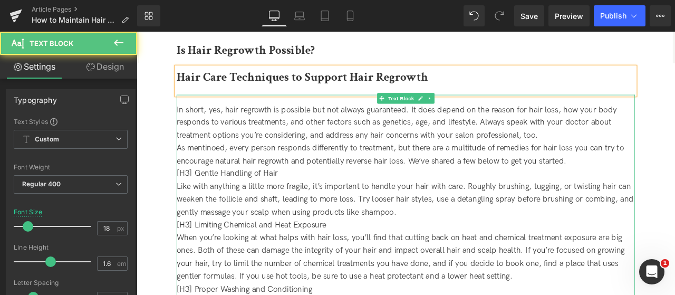
click at [228, 167] on span "As mentinoed, every person responds differently to treatment, but there are a m…" at bounding box center [449, 177] width 530 height 26
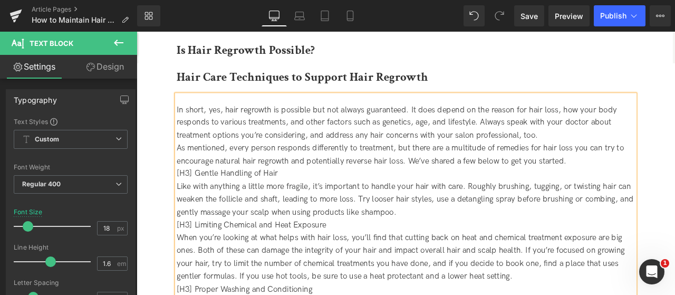
click at [675, 149] on div "In short, yes, hair regrowth is possible but not always guaranteed. It does dep…" at bounding box center [455, 139] width 543 height 45
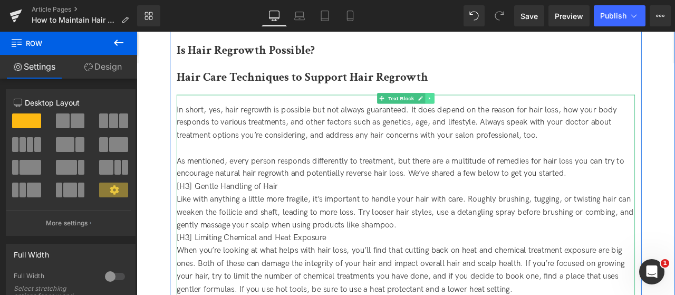
click at [480, 104] on link at bounding box center [484, 110] width 11 height 13
click at [481, 112] on link at bounding box center [478, 110] width 11 height 13
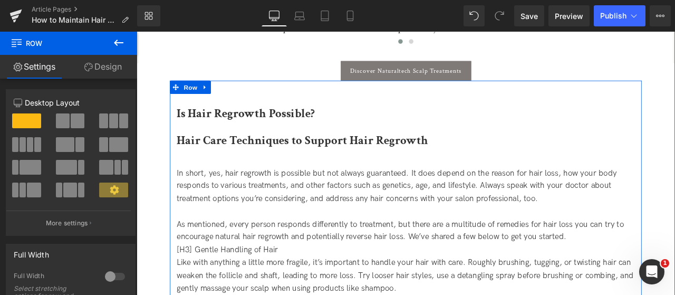
scroll to position [940, 0]
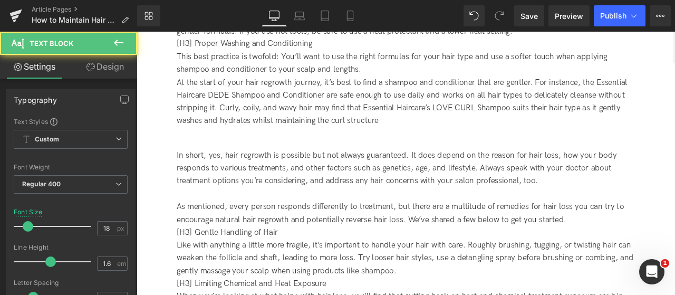
drag, startPoint x: 621, startPoint y: 114, endPoint x: 707, endPoint y: 368, distance: 267.6
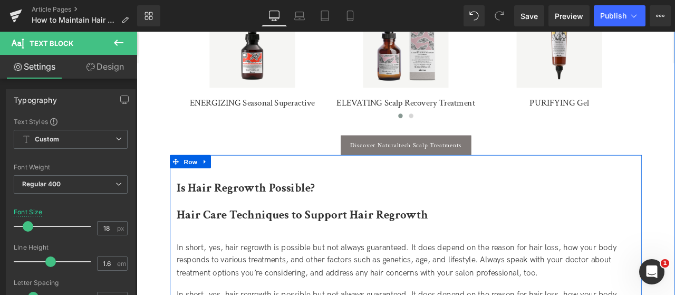
scroll to position [759, 0]
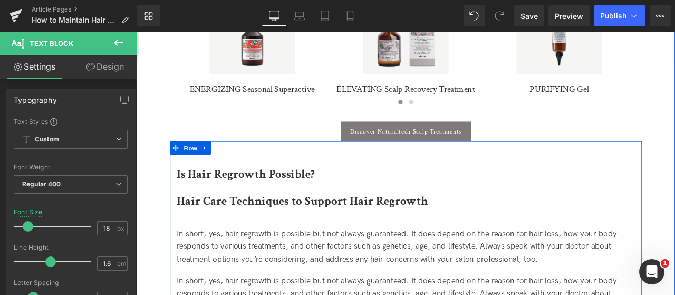
click at [675, 234] on h2 "Hair Care Techniques to Support Hair Regrowth" at bounding box center [455, 233] width 543 height 14
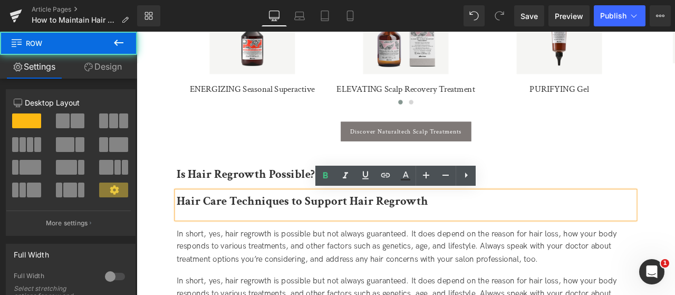
drag, startPoint x: 752, startPoint y: 224, endPoint x: 725, endPoint y: 223, distance: 26.9
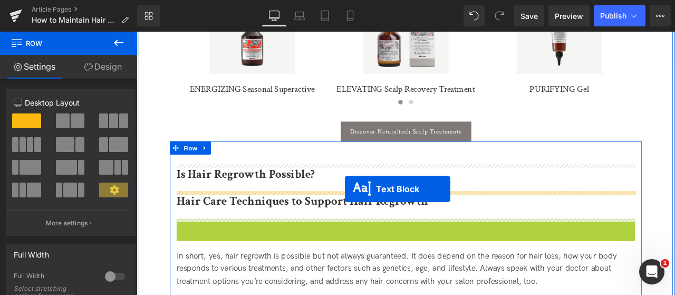
drag, startPoint x: 409, startPoint y: 283, endPoint x: 384, endPoint y: 217, distance: 70.3
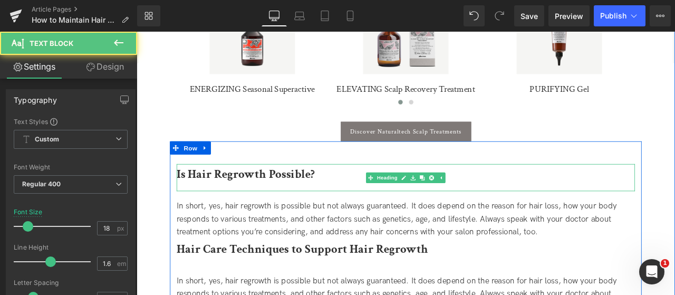
click at [360, 204] on h2 "Is Hair Regrowth Possible?" at bounding box center [455, 201] width 543 height 14
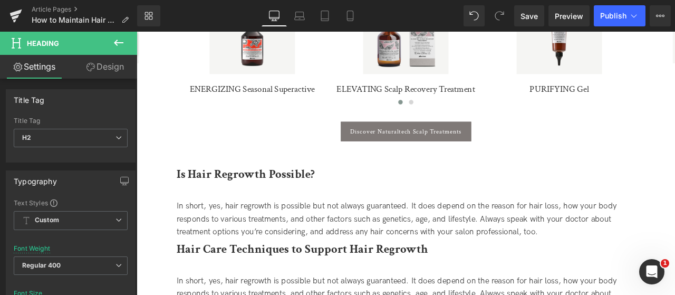
click at [84, 63] on link "Design" at bounding box center [105, 67] width 69 height 24
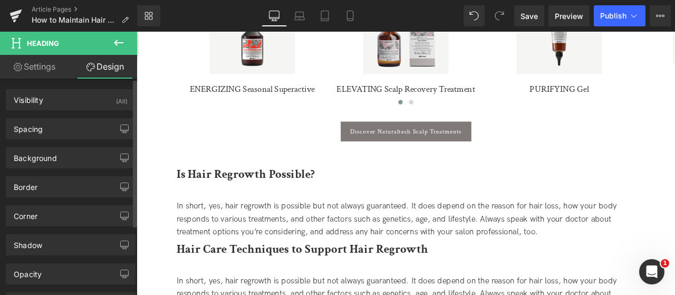
type input "0"
type input "10"
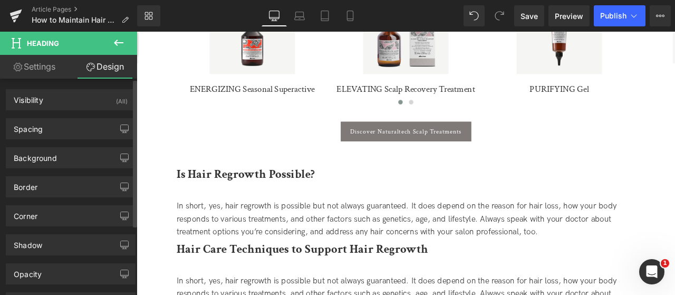
type input "0"
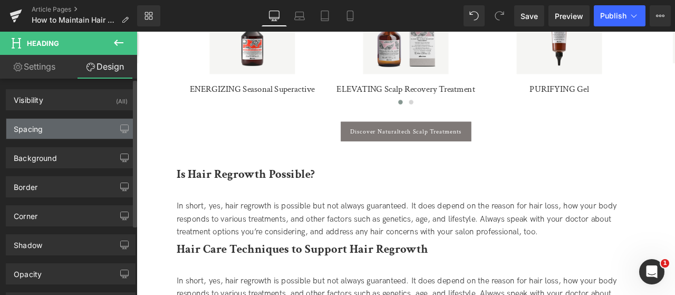
click at [60, 131] on div "Spacing" at bounding box center [70, 129] width 129 height 20
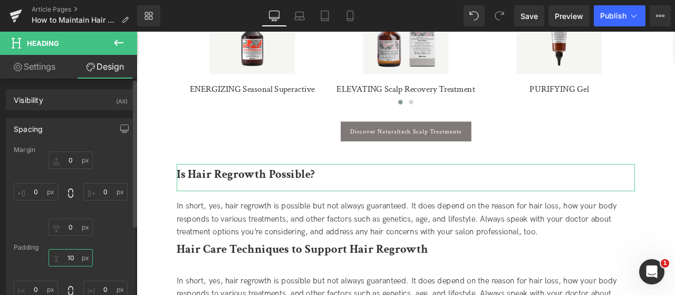
click at [72, 258] on input "10" at bounding box center [71, 257] width 44 height 17
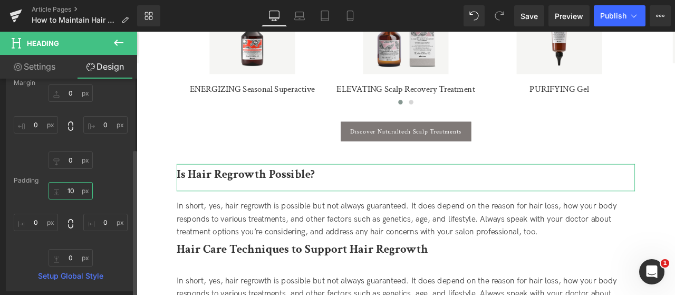
scroll to position [106, 0]
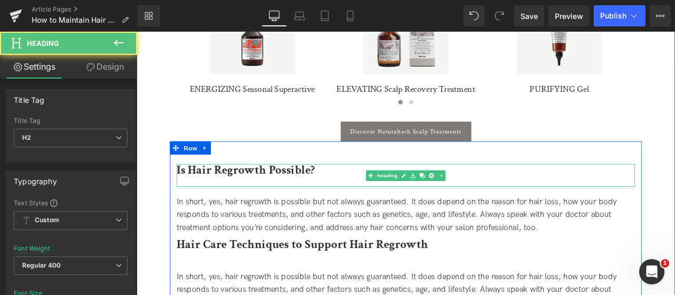
click at [361, 208] on div at bounding box center [455, 209] width 543 height 14
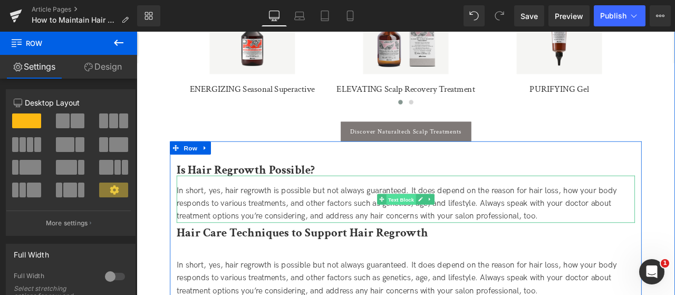
click at [445, 234] on span "Text Block" at bounding box center [450, 230] width 35 height 13
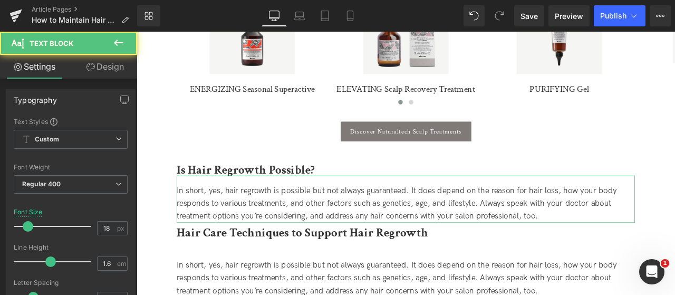
click at [108, 66] on link "Design" at bounding box center [105, 67] width 69 height 24
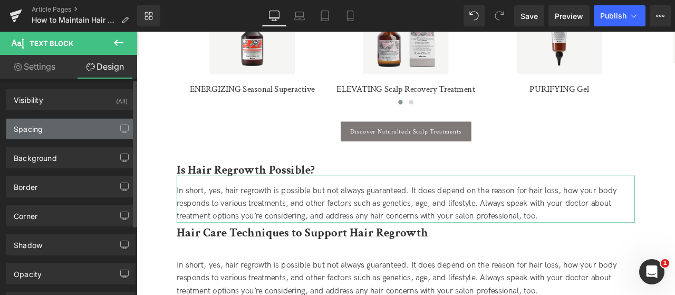
click at [62, 127] on div "Spacing" at bounding box center [70, 129] width 129 height 20
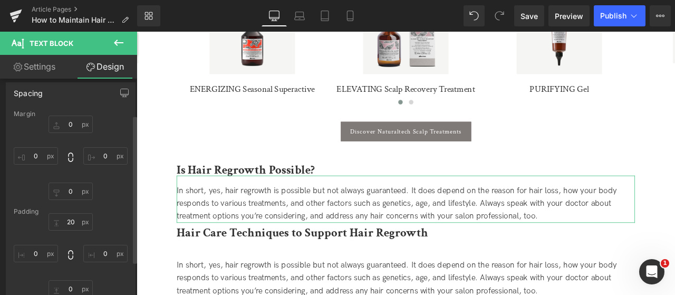
scroll to position [53, 0]
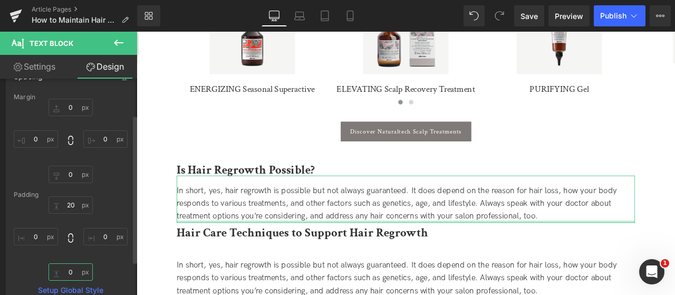
click at [62, 273] on input "0" at bounding box center [71, 271] width 44 height 17
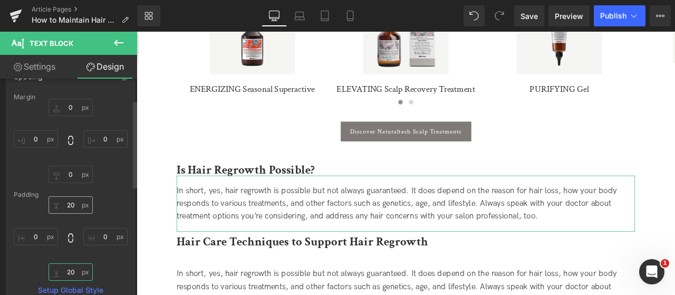
type input "20"
click at [69, 203] on input "20" at bounding box center [71, 204] width 44 height 17
type input "15"
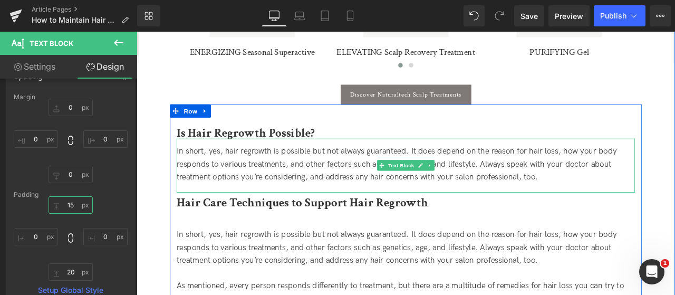
scroll to position [865, 0]
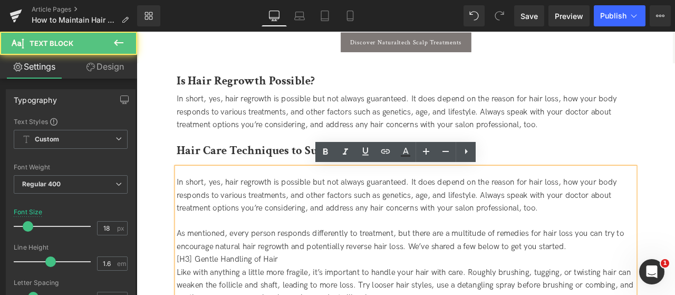
click at [334, 183] on div at bounding box center [455, 186] width 543 height 14
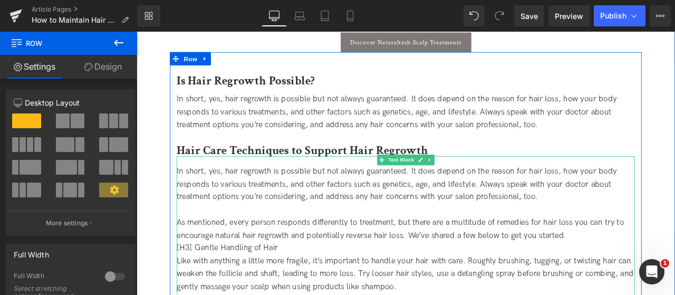
click at [312, 213] on div "In short, yes, hair regrowth is possible but not always guaranteed. It does dep…" at bounding box center [455, 212] width 543 height 45
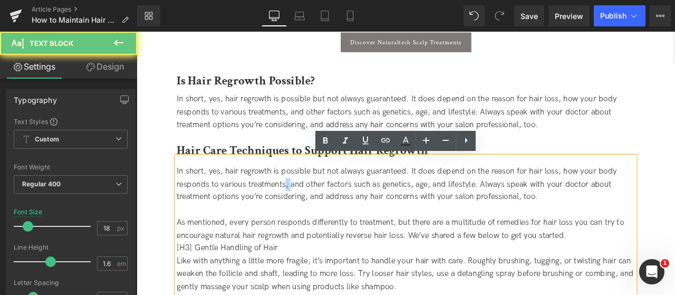
click at [312, 213] on div "In short, yes, hair regrowth is possible but not always guaranteed. It does dep…" at bounding box center [455, 212] width 543 height 45
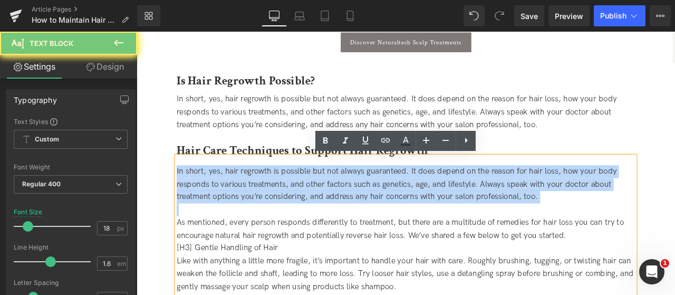
click at [312, 213] on div "In short, yes, hair regrowth is possible but not always guaranteed. It does dep…" at bounding box center [455, 212] width 543 height 45
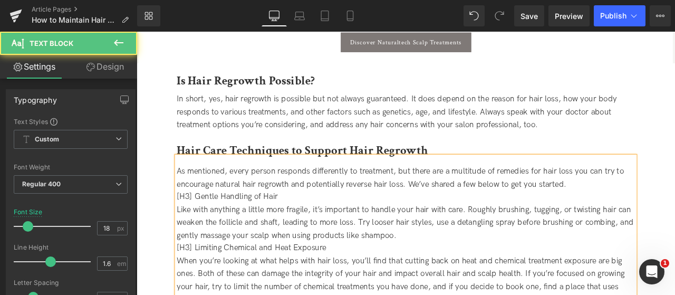
click at [661, 209] on div "As mentioned, every person responds differently to treatment, but there are a m…" at bounding box center [455, 205] width 543 height 31
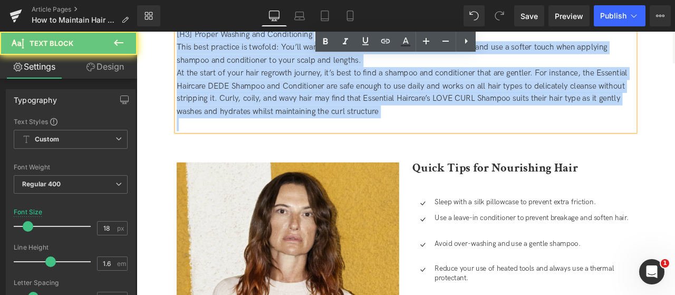
drag, startPoint x: 662, startPoint y: 211, endPoint x: 735, endPoint y: 368, distance: 173.0
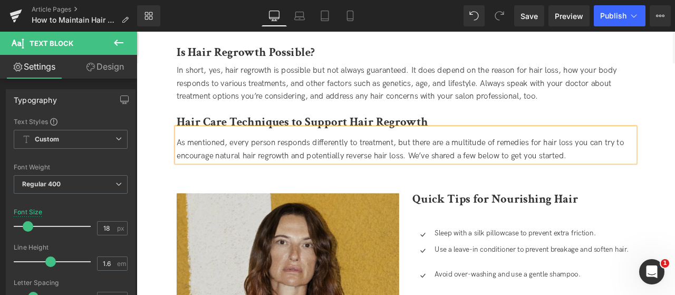
scroll to position [767, 0]
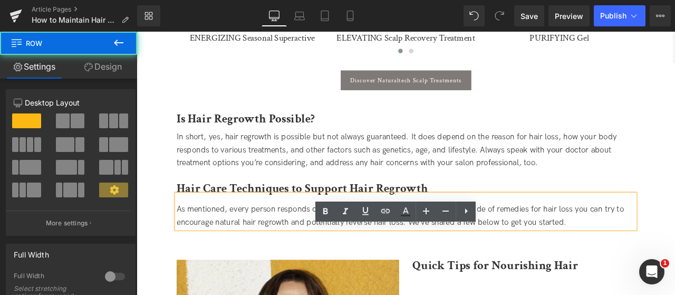
scroll to position [872, 0]
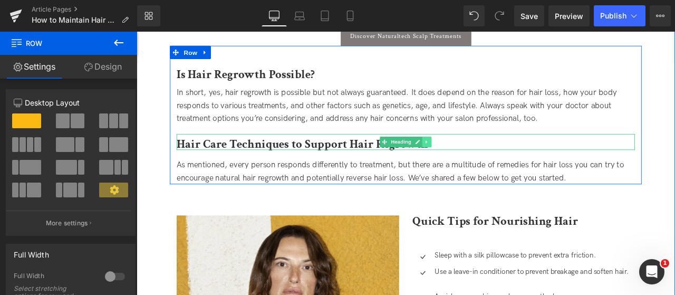
click at [478, 161] on icon at bounding box center [481, 162] width 6 height 6
click at [475, 161] on icon at bounding box center [476, 162] width 6 height 6
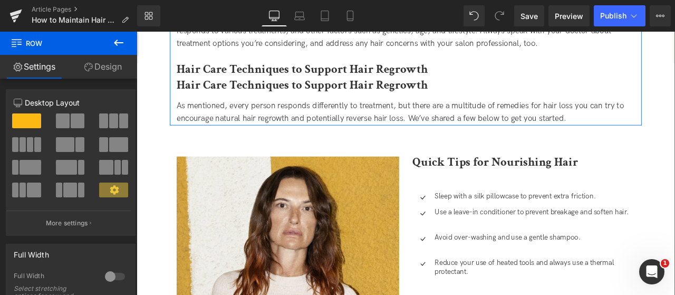
scroll to position [970, 0]
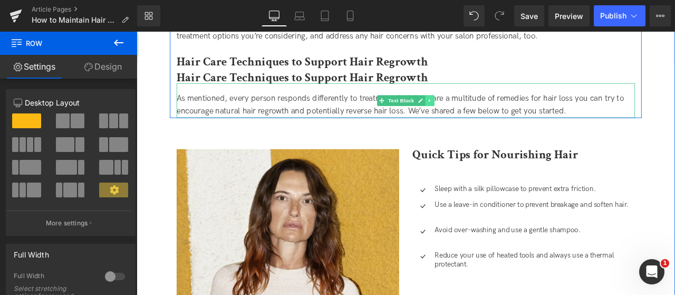
click at [485, 119] on link at bounding box center [484, 113] width 11 height 13
click at [481, 113] on link at bounding box center [478, 113] width 11 height 13
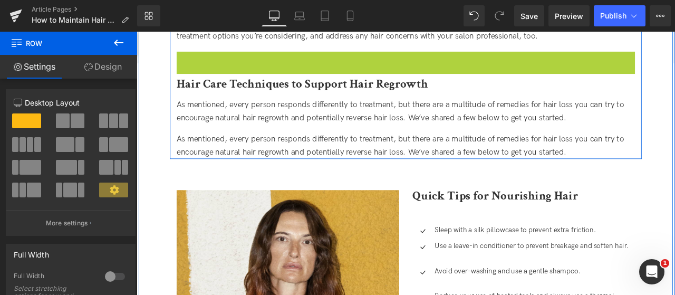
scroll to position [959, 0]
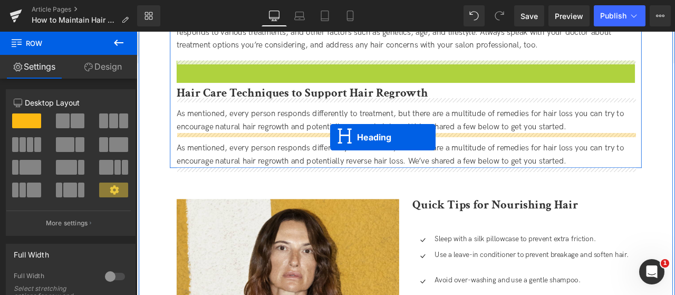
drag, startPoint x: 412, startPoint y: 65, endPoint x: 366, endPoint y: 157, distance: 102.6
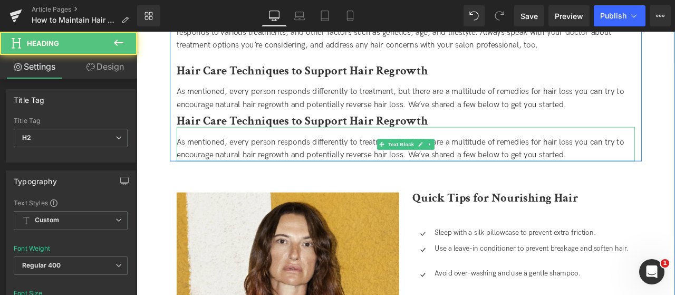
click at [344, 167] on span "As mentioned, every person responds differently to treatment, but there are a m…" at bounding box center [449, 170] width 530 height 26
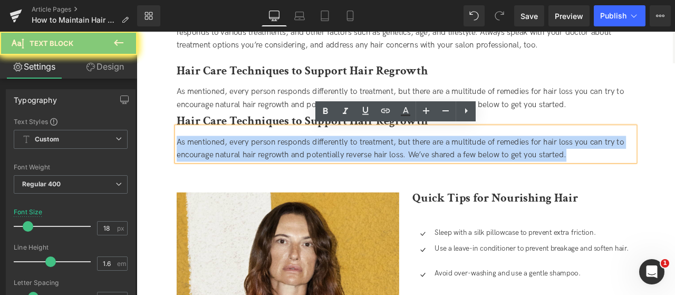
click at [344, 167] on span "As mentioned, every person responds differently to treatment, but there are a m…" at bounding box center [449, 170] width 530 height 26
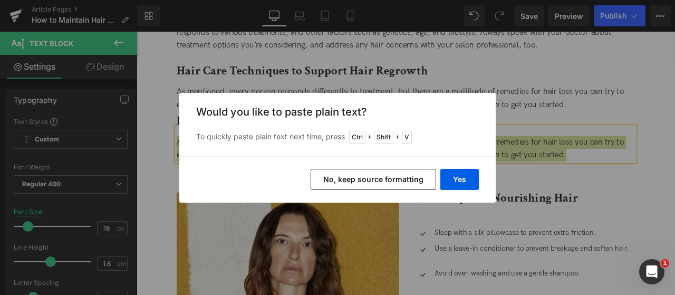
click at [479, 175] on div "Yes No, keep source formatting" at bounding box center [337, 179] width 317 height 46
click at [459, 179] on button "Yes" at bounding box center [460, 179] width 39 height 21
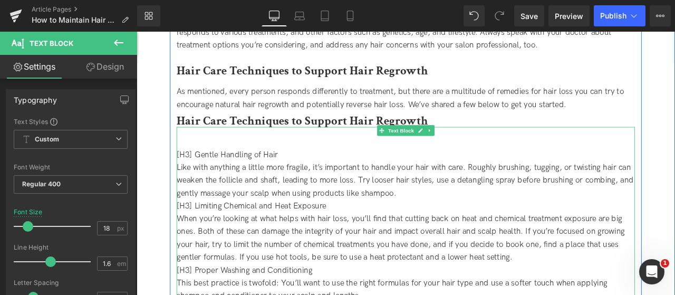
click at [269, 174] on div "[H3] Gentle Handling of Hair" at bounding box center [455, 177] width 543 height 15
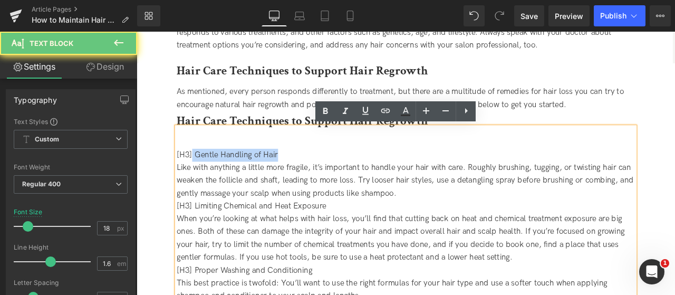
drag, startPoint x: 201, startPoint y: 175, endPoint x: 324, endPoint y: 181, distance: 123.1
click at [324, 181] on div "[H3] Gentle Handling of Hair" at bounding box center [455, 177] width 543 height 15
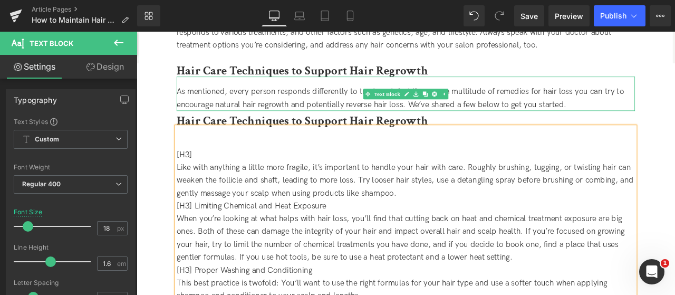
click at [233, 133] on b "Hair Care Techniques to Support Hair Regrowth" at bounding box center [333, 137] width 298 height 18
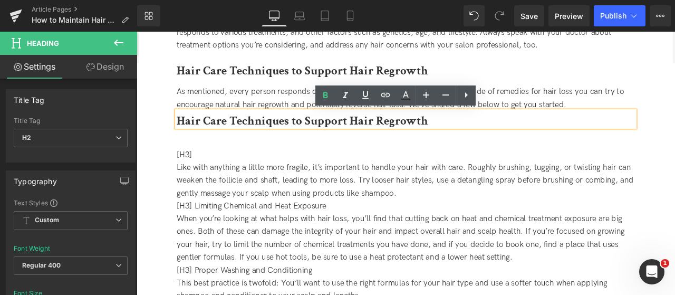
click at [233, 133] on b "Hair Care Techniques to Support Hair Regrowth" at bounding box center [333, 137] width 298 height 18
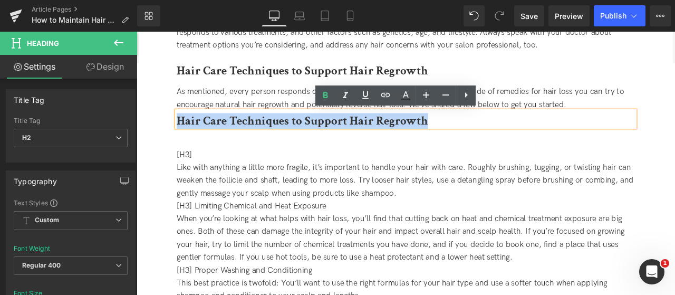
click at [233, 133] on b "Hair Care Techniques to Support Hair Regrowth" at bounding box center [333, 137] width 298 height 18
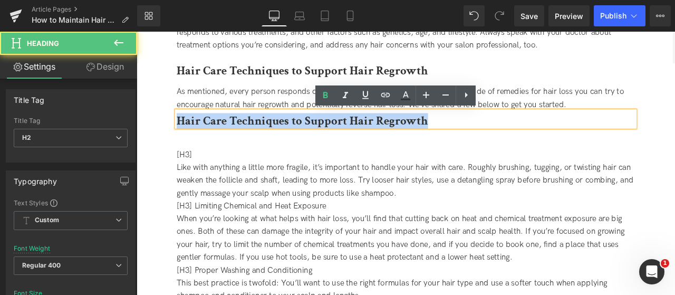
paste div
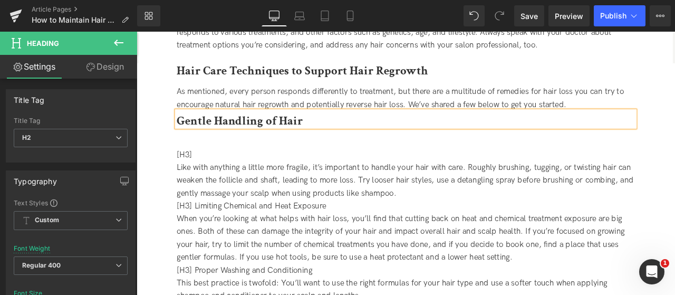
click at [179, 134] on div "Is Hair Regrowth Possible? Heading NaNpx In short, yes, hair regrowth is possib…" at bounding box center [455, 208] width 559 height 440
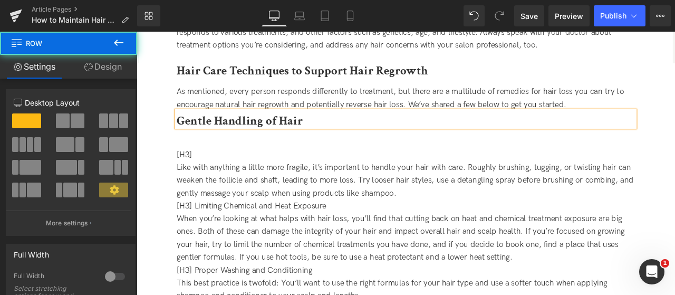
click at [184, 135] on div "Gentle Handling of Hair Heading" at bounding box center [455, 135] width 543 height 19
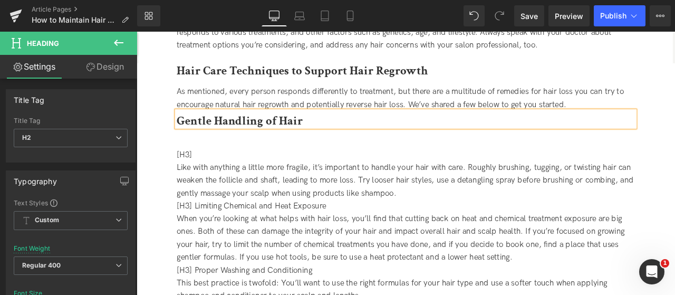
click at [675, 176] on div "Is Hair Regrowth Possible? Heading NaNpx In short, yes, hair regrowth is possib…" at bounding box center [455, 208] width 559 height 440
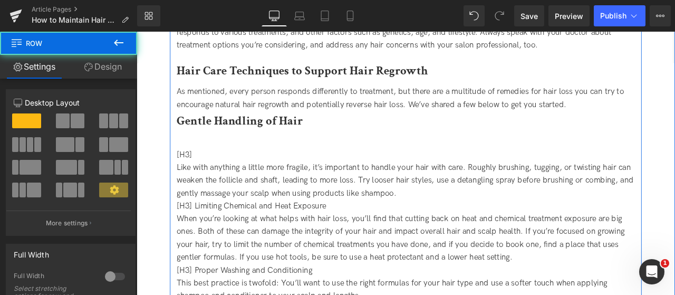
click at [272, 139] on b "Gentle Handling of Hair" at bounding box center [258, 137] width 149 height 18
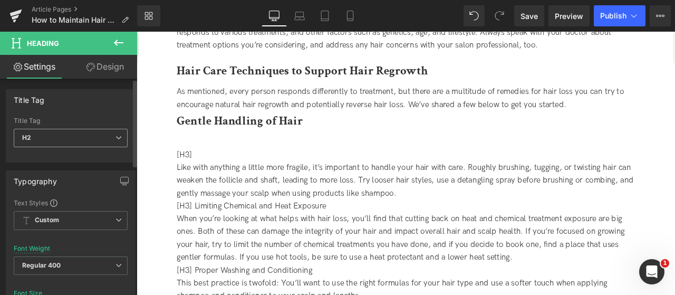
click at [37, 143] on span "H2" at bounding box center [71, 138] width 114 height 18
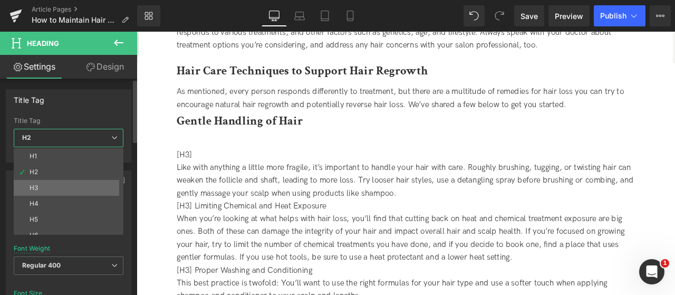
click at [51, 189] on li "H3" at bounding box center [71, 188] width 114 height 16
type input "24"
type input "1.07"
type input "100"
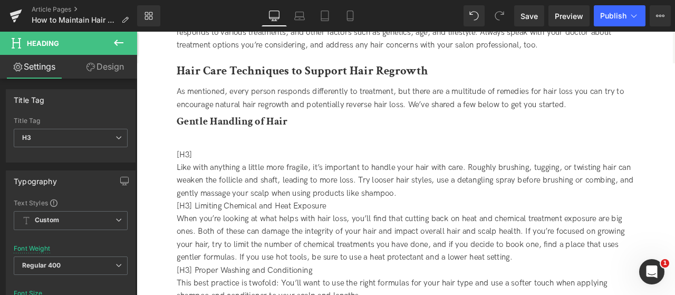
click at [111, 70] on link "Design" at bounding box center [105, 67] width 69 height 24
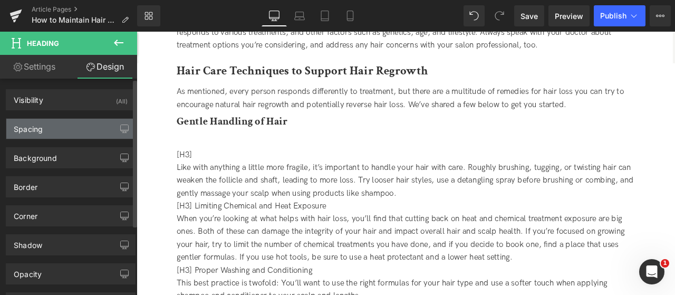
click at [71, 132] on div "Spacing" at bounding box center [70, 129] width 129 height 20
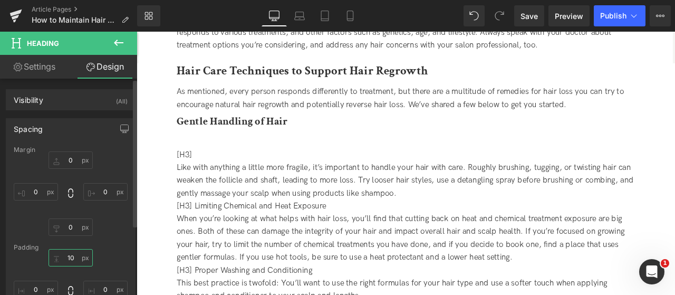
click at [69, 257] on input "10" at bounding box center [71, 257] width 44 height 17
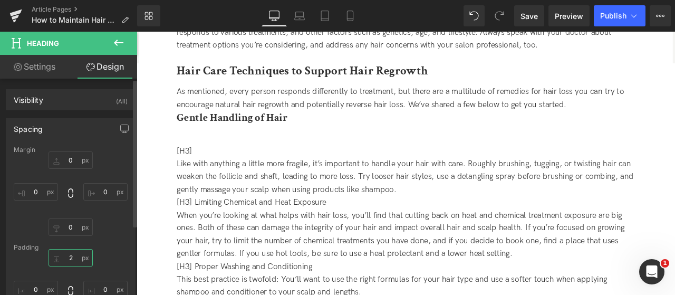
type input "20"
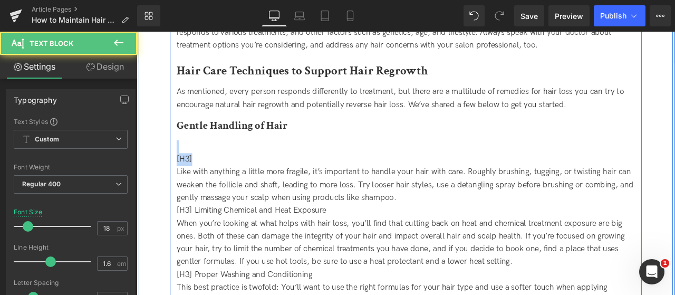
drag, startPoint x: 186, startPoint y: 161, endPoint x: 179, endPoint y: 148, distance: 15.1
click at [179, 148] on div "Is Hair Regrowth Possible? Heading NaNpx In short, yes, hair regrowth is possib…" at bounding box center [455, 210] width 559 height 445
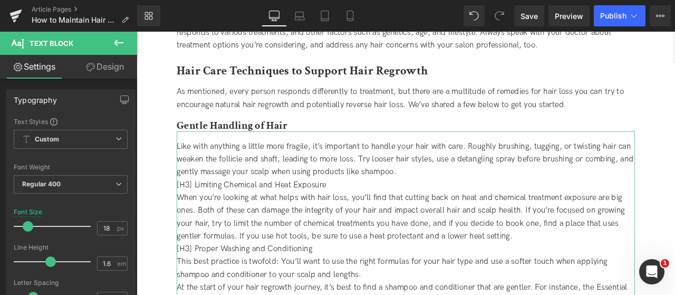
click at [97, 70] on link "Design" at bounding box center [105, 67] width 69 height 24
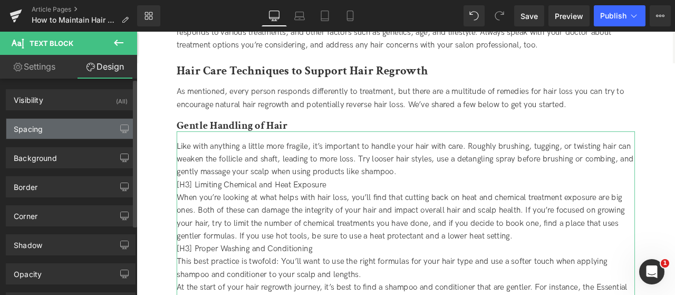
click at [66, 127] on div "Spacing" at bounding box center [70, 129] width 129 height 20
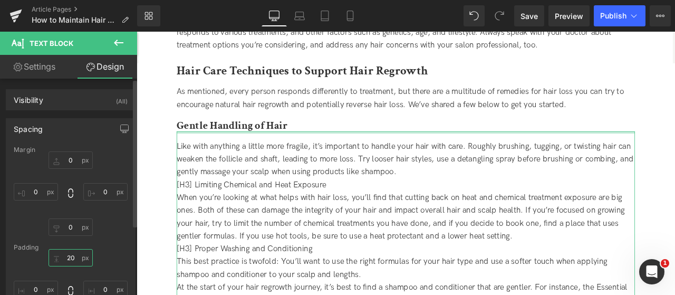
click at [69, 255] on input "20" at bounding box center [71, 257] width 44 height 17
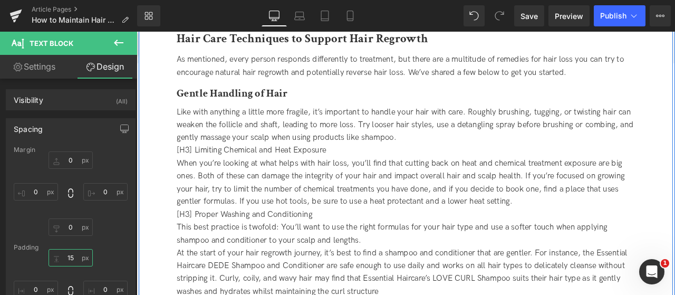
scroll to position [1012, 0]
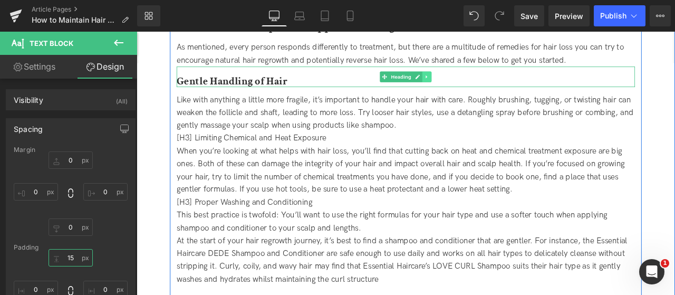
type input "15"
click at [479, 84] on icon at bounding box center [481, 85] width 6 height 6
click at [475, 88] on icon at bounding box center [476, 85] width 6 height 6
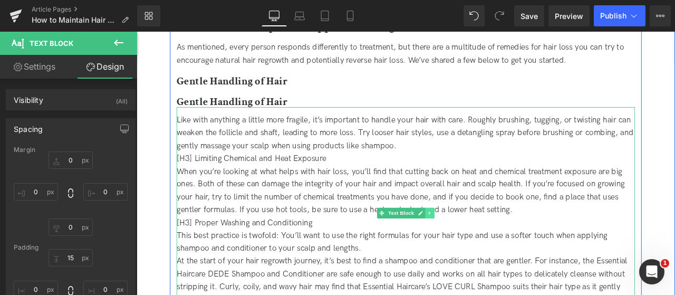
click at [483, 248] on icon at bounding box center [484, 246] width 6 height 6
click at [476, 245] on icon at bounding box center [479, 247] width 6 height 6
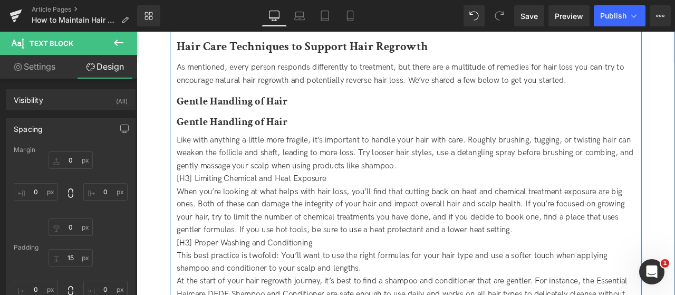
scroll to position [985, 0]
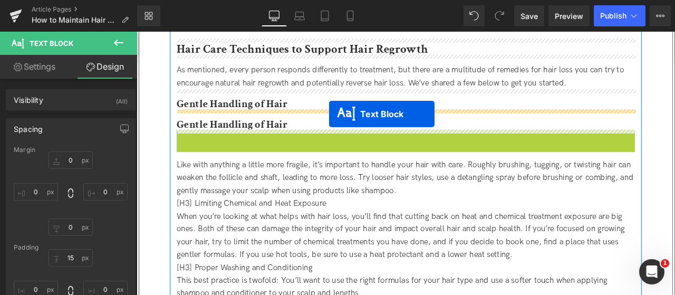
drag, startPoint x: 410, startPoint y: 266, endPoint x: 365, endPoint y: 129, distance: 144.5
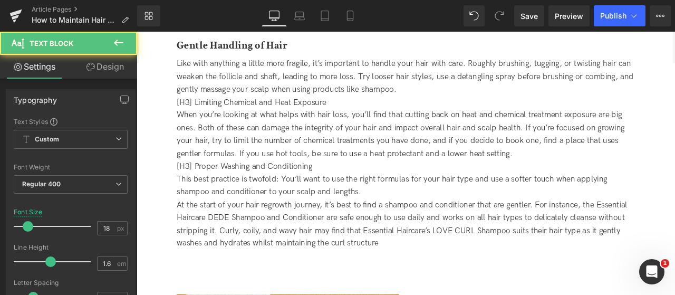
drag, startPoint x: 469, startPoint y: 167, endPoint x: 572, endPoint y: 368, distance: 225.6
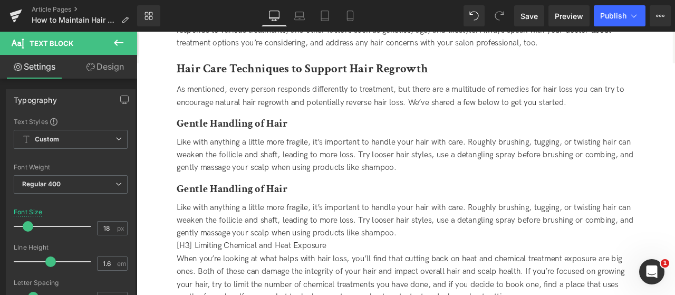
scroll to position [959, 0]
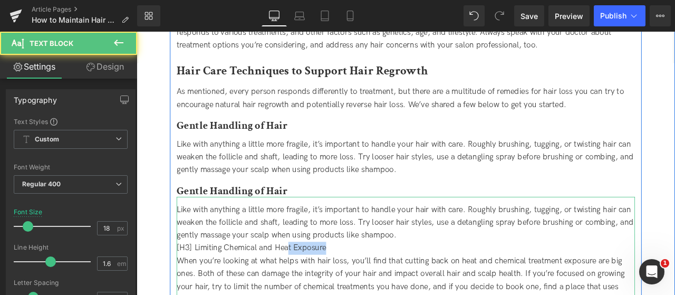
drag, startPoint x: 384, startPoint y: 286, endPoint x: 316, endPoint y: 284, distance: 68.1
click at [316, 284] on div "[H3] Limiting Chemical and Heat Exposure" at bounding box center [455, 288] width 543 height 15
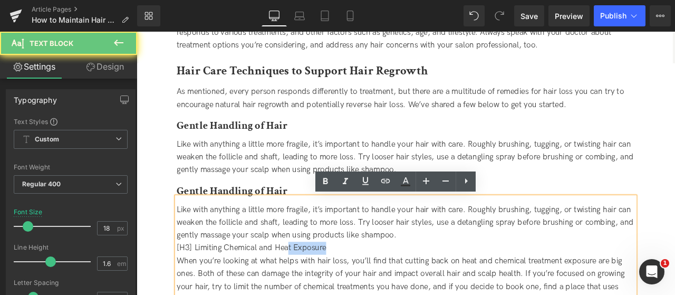
click at [317, 286] on div "[H3] Limiting Chemical and Heat Exposure" at bounding box center [455, 288] width 543 height 15
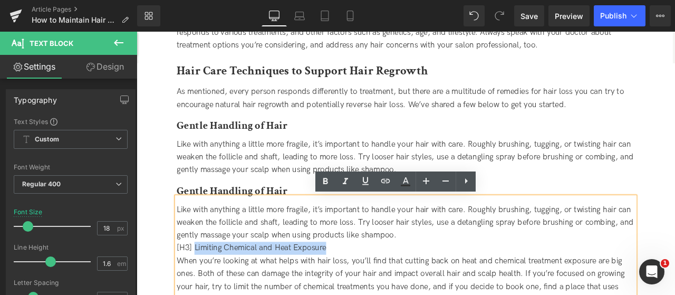
drag, startPoint x: 372, startPoint y: 285, endPoint x: 203, endPoint y: 291, distance: 168.9
click at [203, 291] on div "[H3] Limiting Chemical and Heat Exposure" at bounding box center [455, 288] width 543 height 15
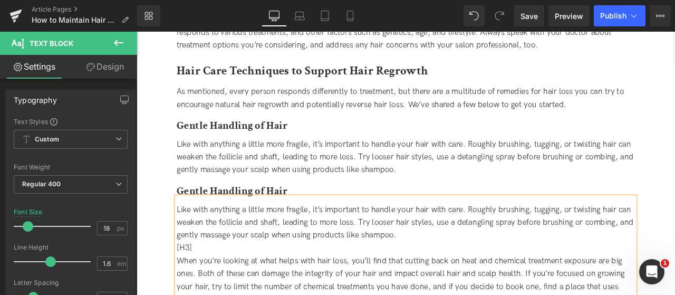
click at [213, 213] on b "Gentle Handling of Hair" at bounding box center [249, 220] width 131 height 16
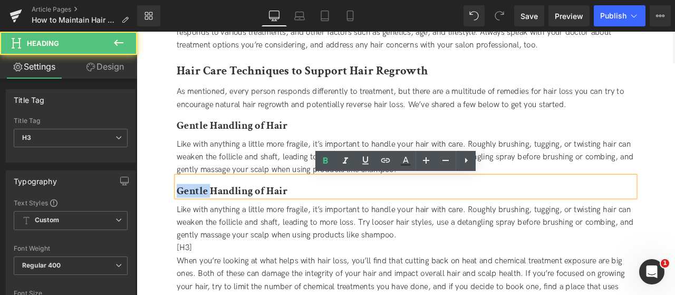
click at [213, 213] on b "Gentle Handling of Hair" at bounding box center [249, 220] width 131 height 16
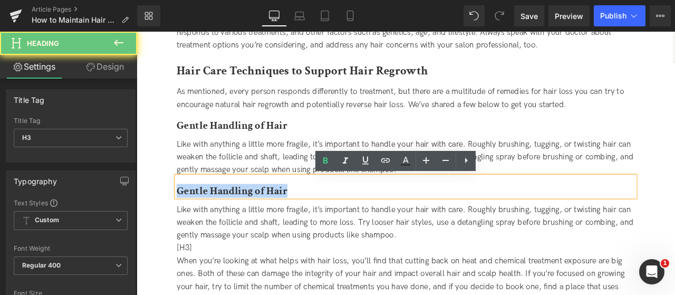
click at [213, 213] on b "Gentle Handling of Hair" at bounding box center [249, 220] width 131 height 16
paste div
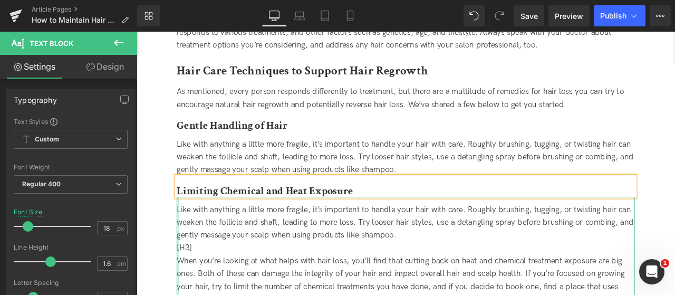
drag, startPoint x: 184, startPoint y: 233, endPoint x: 174, endPoint y: 219, distance: 17.1
click at [176, 219] on div "Is Hair Regrowth Possible? Heading NaNpx In short, yes, hair regrowth is possib…" at bounding box center [455, 233] width 559 height 490
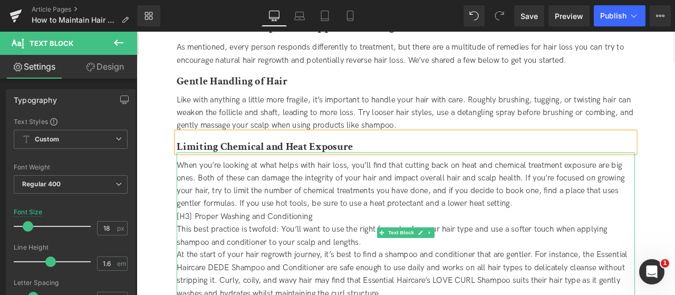
scroll to position [1065, 0]
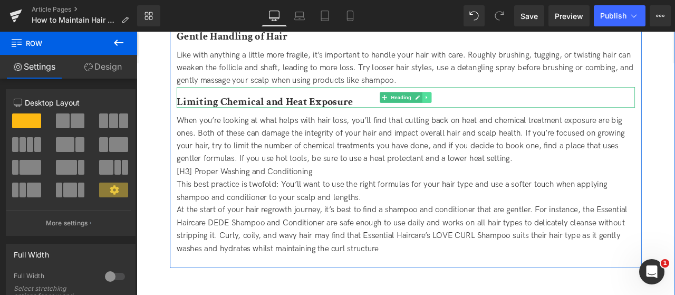
click at [482, 113] on link at bounding box center [480, 109] width 11 height 13
click at [477, 111] on link at bounding box center [475, 109] width 11 height 13
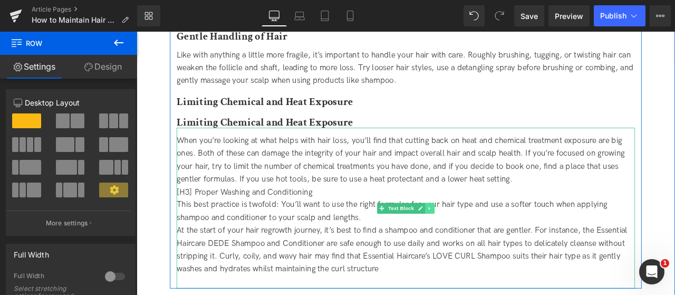
click at [481, 244] on link at bounding box center [484, 241] width 11 height 13
click at [478, 244] on icon at bounding box center [479, 241] width 6 height 6
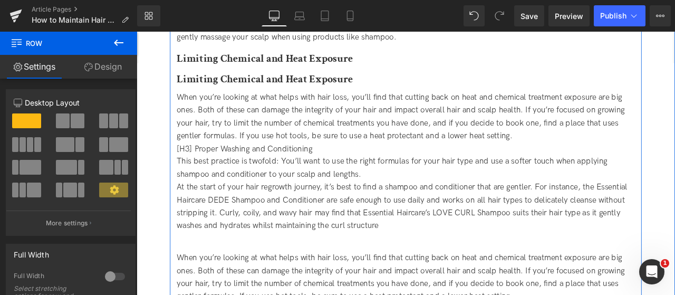
scroll to position [1010, 0]
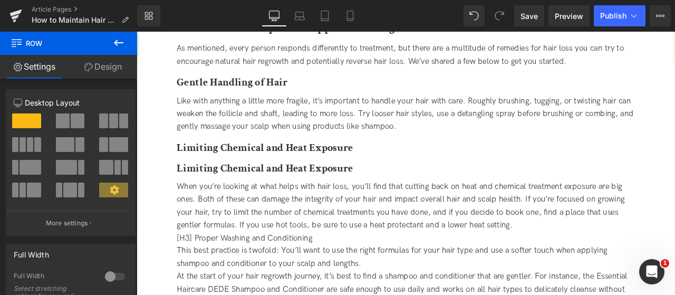
click at [367, 256] on div "Rendering Content" at bounding box center [337, 253] width 65 height 12
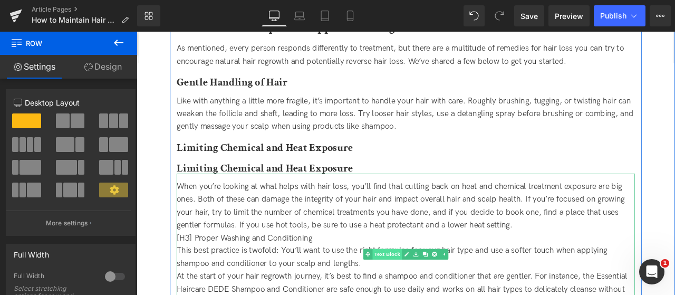
click at [421, 293] on link "Text Block" at bounding box center [428, 295] width 46 height 13
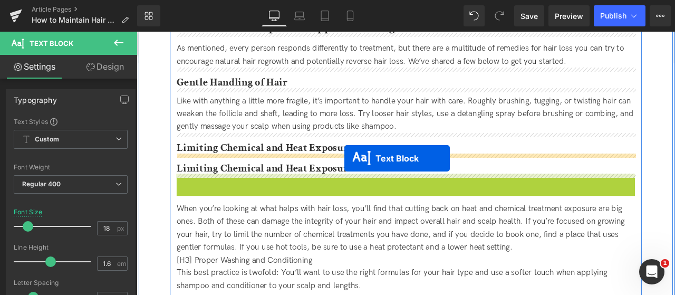
drag, startPoint x: 426, startPoint y: 295, endPoint x: 382, endPoint y: 181, distance: 121.6
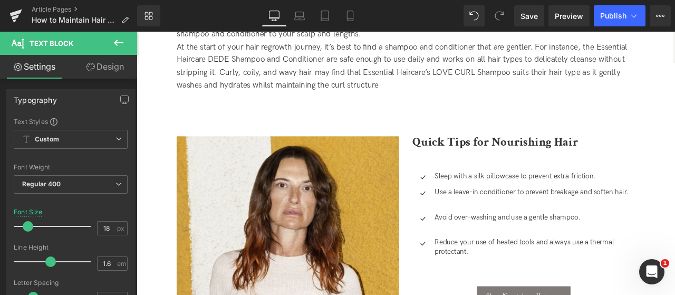
drag, startPoint x: 607, startPoint y: 240, endPoint x: 652, endPoint y: 368, distance: 135.3
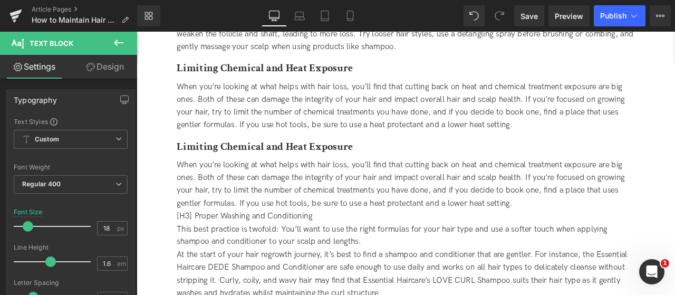
scroll to position [1104, 0]
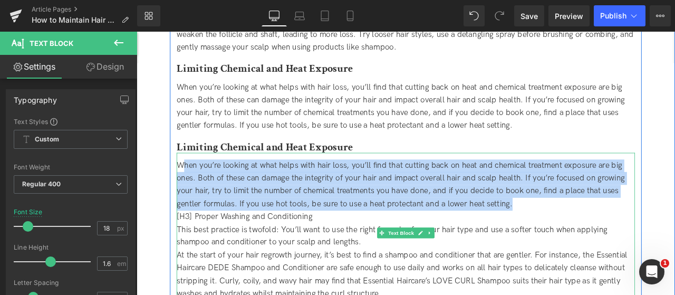
drag, startPoint x: 187, startPoint y: 190, endPoint x: 606, endPoint y: 238, distance: 421.6
click at [606, 238] on div "When you’re looking at what helps with hair loss, you’ll find that cutting back…" at bounding box center [455, 213] width 543 height 61
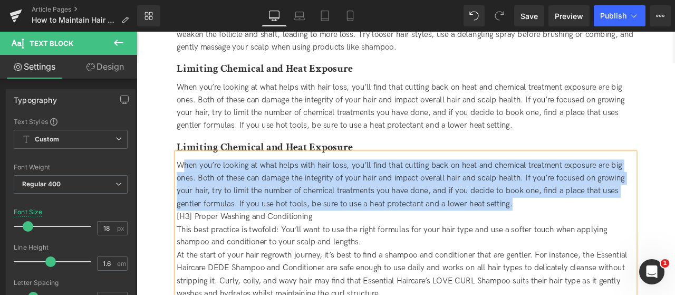
click at [285, 198] on div "When you’re looking at what helps with hair loss, you’ll find that cutting back…" at bounding box center [455, 213] width 543 height 61
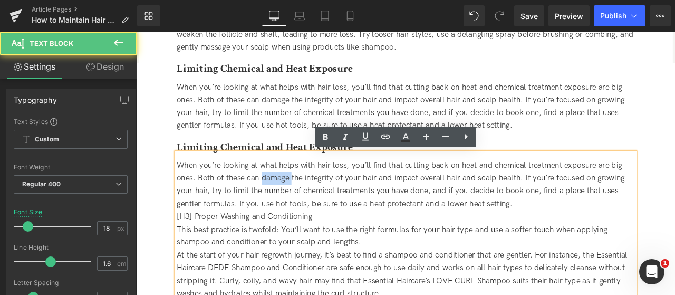
click at [285, 198] on div "When you’re looking at what helps with hair loss, you’ll find that cutting back…" at bounding box center [455, 213] width 543 height 61
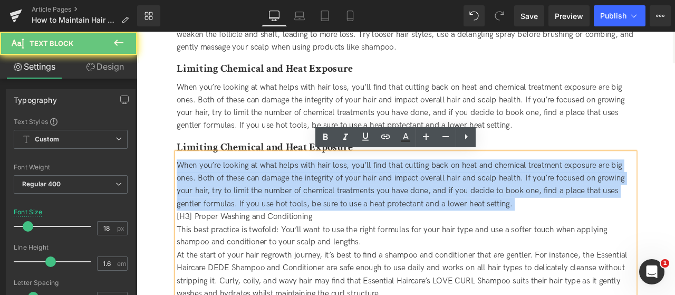
click at [285, 198] on div "When you’re looking at what helps with hair loss, you’ll find that cutting back…" at bounding box center [455, 213] width 543 height 61
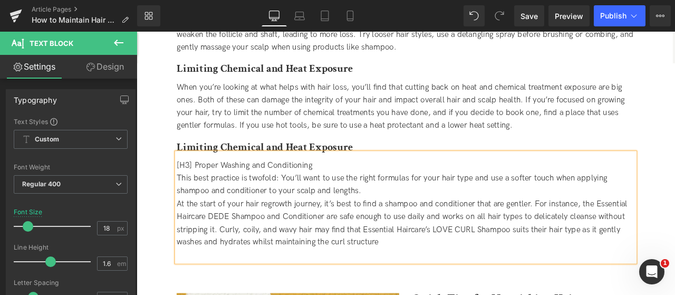
click at [262, 190] on span "[H3] Proper Washing and Conditioning" at bounding box center [264, 190] width 161 height 11
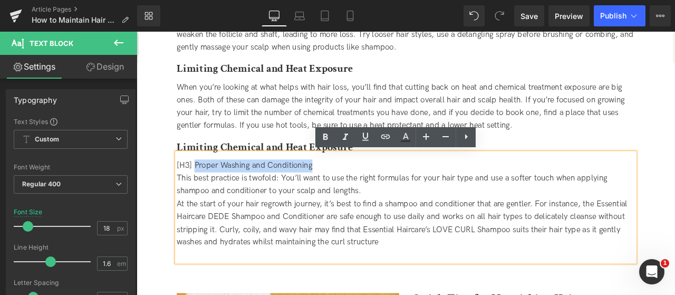
drag, startPoint x: 204, startPoint y: 192, endPoint x: 356, endPoint y: 197, distance: 151.5
click at [356, 197] on div "[H3] Proper Washing and Conditioning This best practice is twofold: You’ll want…" at bounding box center [455, 239] width 543 height 129
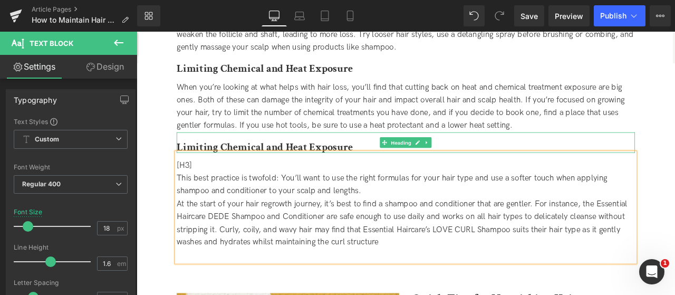
click at [272, 161] on b "Limiting Chemical and Heat Exposure" at bounding box center [288, 168] width 209 height 16
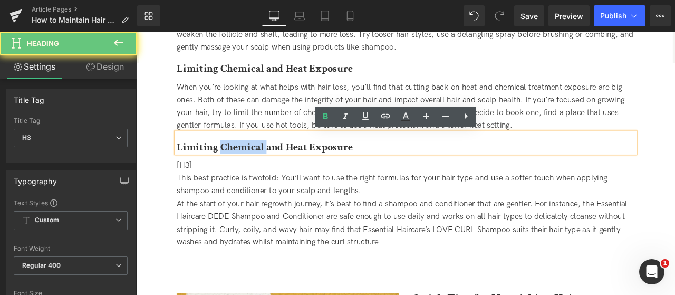
click at [272, 161] on b "Limiting Chemical and Heat Exposure" at bounding box center [288, 168] width 209 height 16
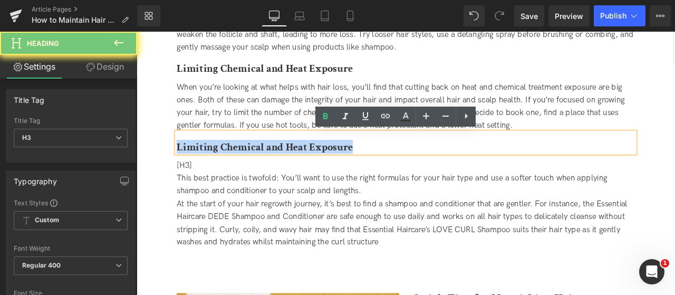
click at [272, 161] on b "Limiting Chemical and Heat Exposure" at bounding box center [288, 168] width 209 height 16
paste div
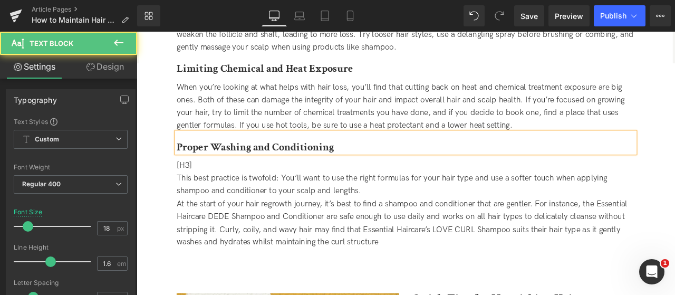
click at [276, 191] on div "[H3]" at bounding box center [455, 190] width 543 height 15
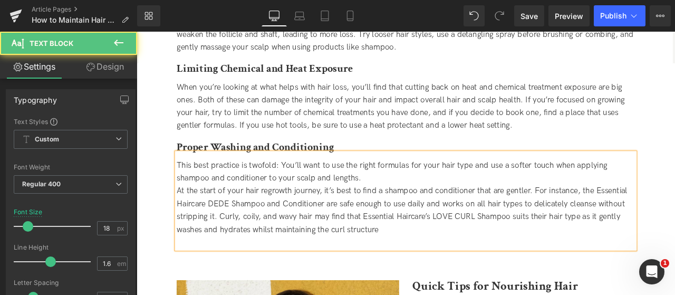
click at [423, 205] on div "This best practice is twofold: You’ll want to use the right formulas for your h…" at bounding box center [455, 198] width 543 height 31
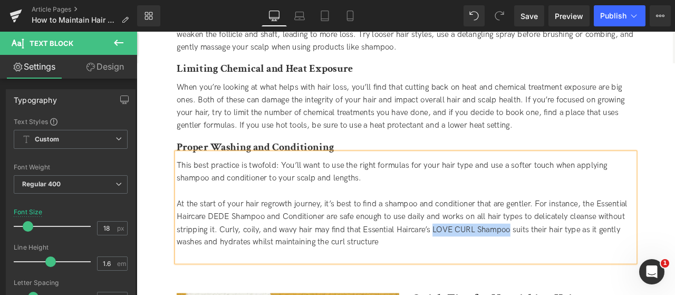
drag, startPoint x: 487, startPoint y: 264, endPoint x: 576, endPoint y: 263, distance: 89.2
click at [576, 263] on div "At the start of your hair regrowth journey, it’s best to find a shampoo and con…" at bounding box center [455, 258] width 543 height 61
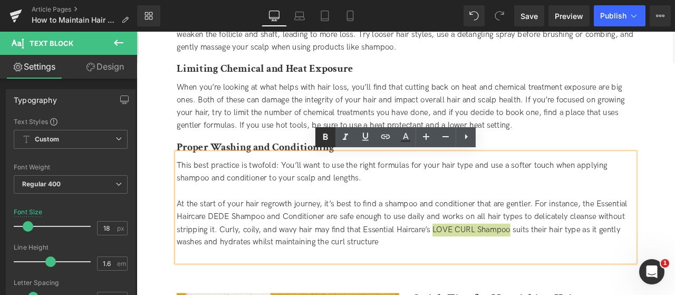
click at [329, 135] on icon at bounding box center [325, 137] width 13 height 13
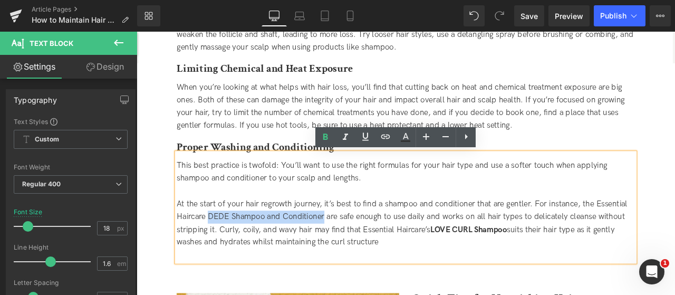
drag, startPoint x: 223, startPoint y: 249, endPoint x: 358, endPoint y: 253, distance: 135.1
click at [358, 253] on div "At the start of your hair regrowth journey, it’s best to find a shampoo and con…" at bounding box center [455, 258] width 543 height 61
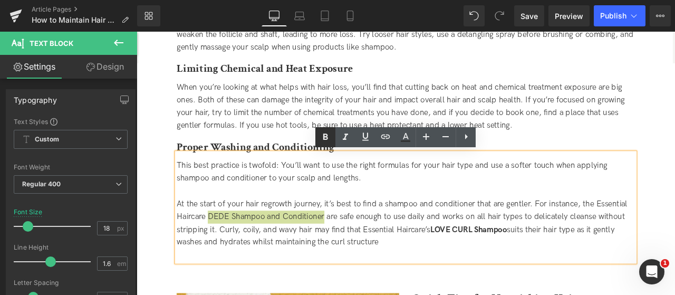
click at [324, 136] on icon at bounding box center [325, 136] width 5 height 6
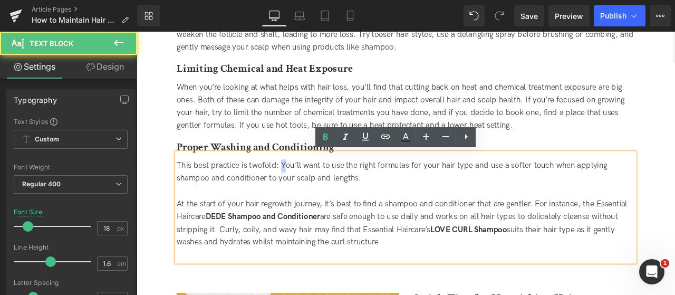
click at [312, 190] on span "This best practice is twofold: You’ll want to use the right formulas for your h…" at bounding box center [439, 198] width 511 height 26
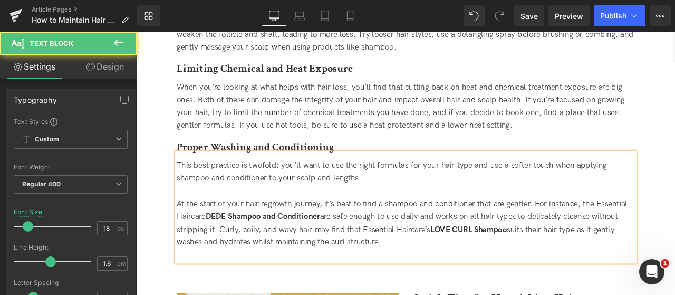
click at [269, 237] on div "At the start of your hair regrowth journey, it’s best to find a shampoo and con…" at bounding box center [455, 258] width 543 height 61
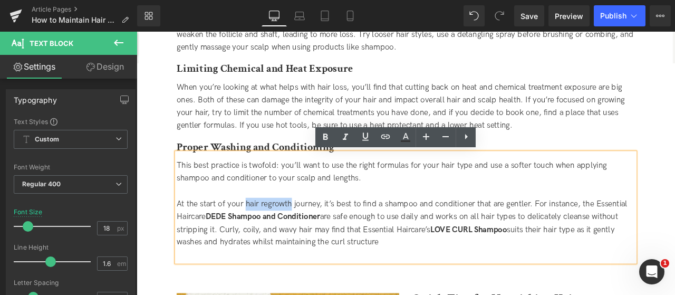
drag, startPoint x: 264, startPoint y: 236, endPoint x: 318, endPoint y: 236, distance: 53.8
click at [318, 236] on div "At the start of your hair regrowth journey, it’s best to find a shampoo and con…" at bounding box center [455, 258] width 543 height 61
click at [321, 133] on icon at bounding box center [325, 137] width 13 height 13
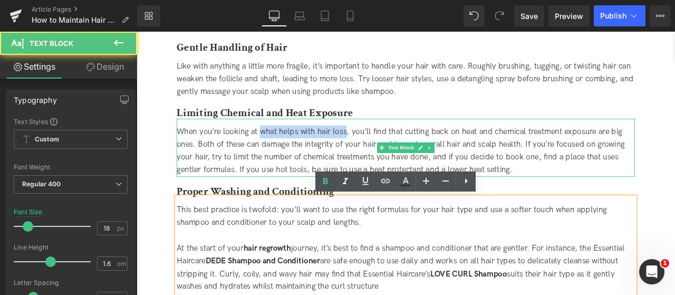
drag, startPoint x: 282, startPoint y: 150, endPoint x: 385, endPoint y: 153, distance: 102.9
click at [385, 153] on span "When you’re looking at what helps with hair loss, you’ll find that cutting back…" at bounding box center [449, 173] width 531 height 56
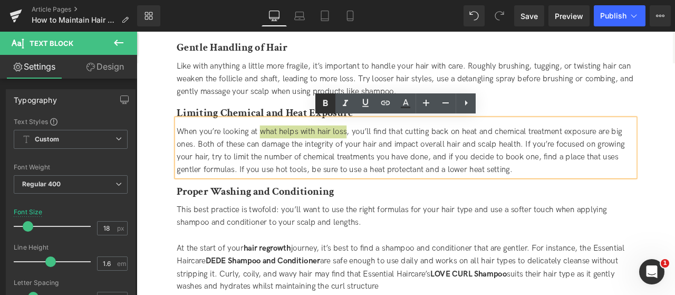
click at [328, 106] on icon at bounding box center [325, 103] width 13 height 13
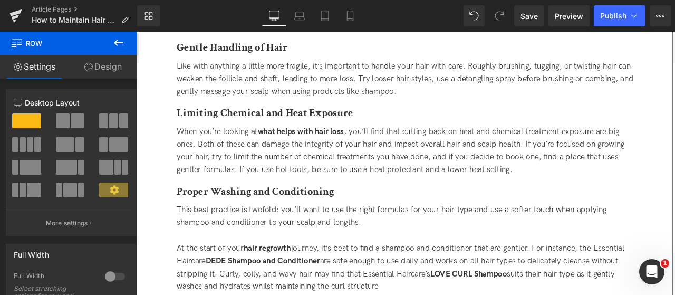
click at [115, 64] on link "Design" at bounding box center [103, 67] width 69 height 24
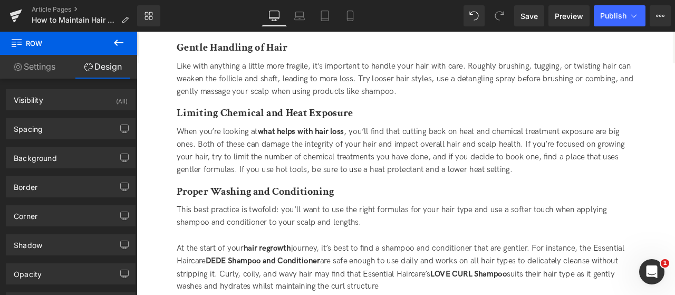
click at [119, 44] on icon at bounding box center [118, 42] width 13 height 13
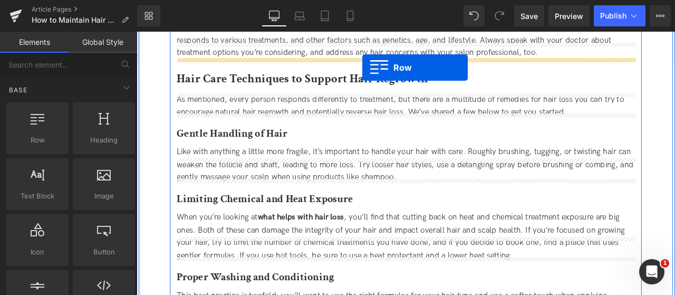
scroll to position [840, 0]
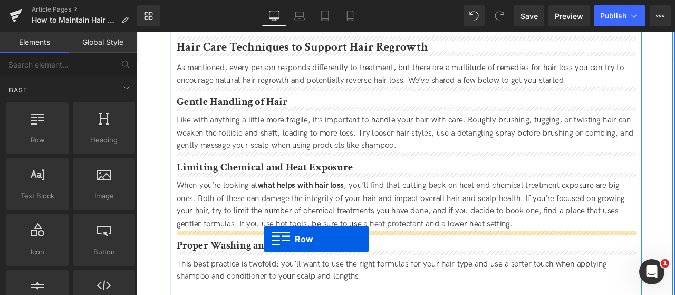
drag, startPoint x: 185, startPoint y: 136, endPoint x: 288, endPoint y: 277, distance: 174.5
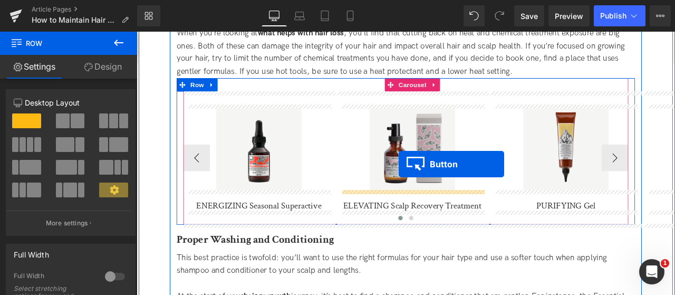
scroll to position [1028, 0]
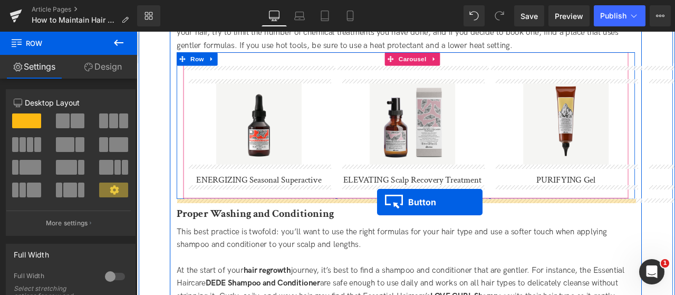
drag, startPoint x: 436, startPoint y: 135, endPoint x: 422, endPoint y: 233, distance: 99.1
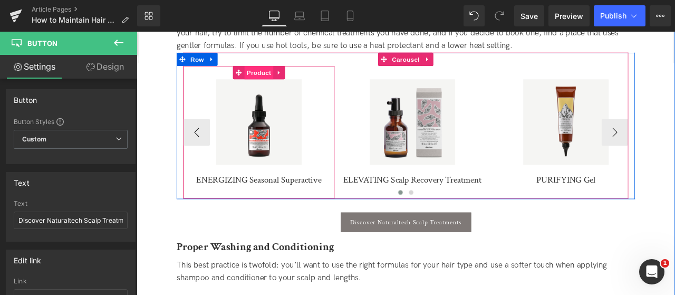
click at [272, 80] on span "Product" at bounding box center [282, 80] width 34 height 16
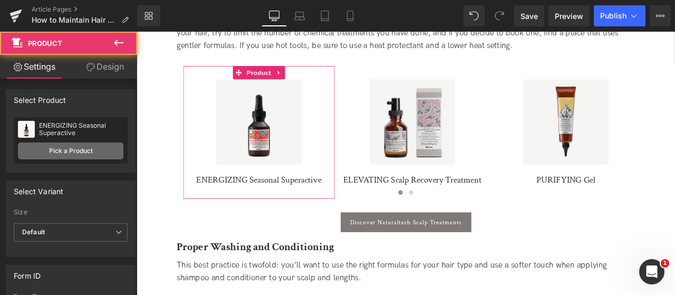
click at [65, 158] on link "Pick a Product" at bounding box center [71, 150] width 106 height 17
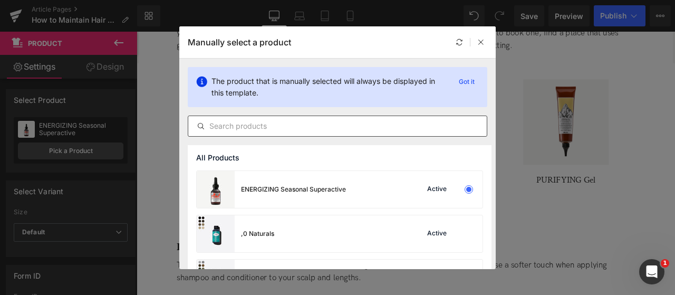
click at [240, 130] on input "text" at bounding box center [337, 126] width 299 height 13
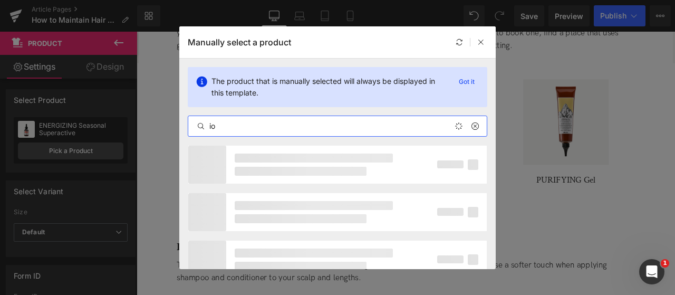
type input "i"
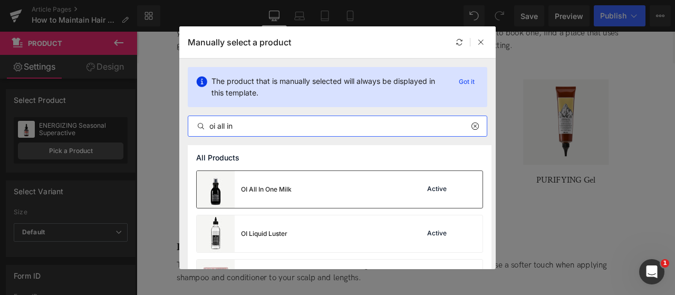
type input "oi all in"
click at [301, 192] on div "OI All In One Milk Active" at bounding box center [340, 189] width 286 height 37
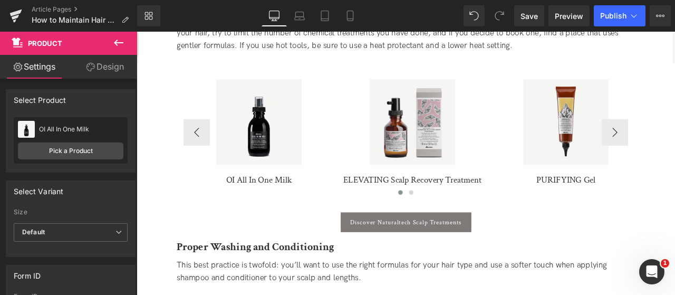
click at [456, 119] on img at bounding box center [463, 138] width 101 height 101
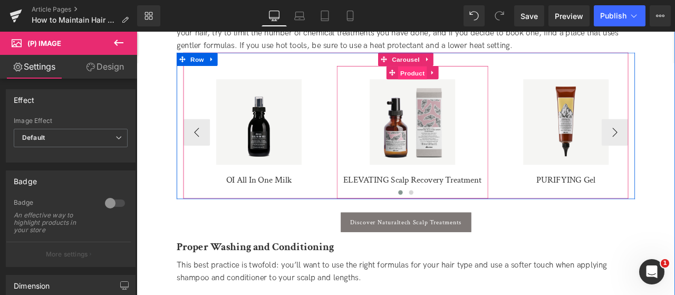
click at [463, 84] on span "Product" at bounding box center [464, 81] width 34 height 16
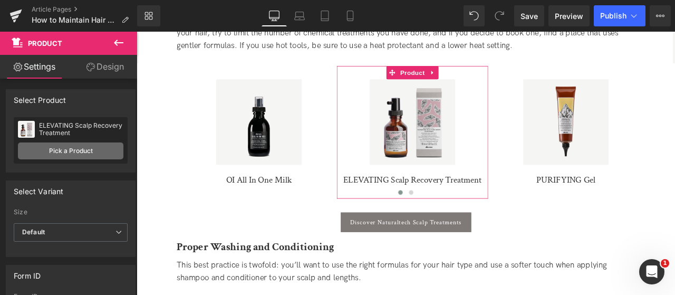
click at [47, 143] on link "Pick a Product" at bounding box center [71, 150] width 106 height 17
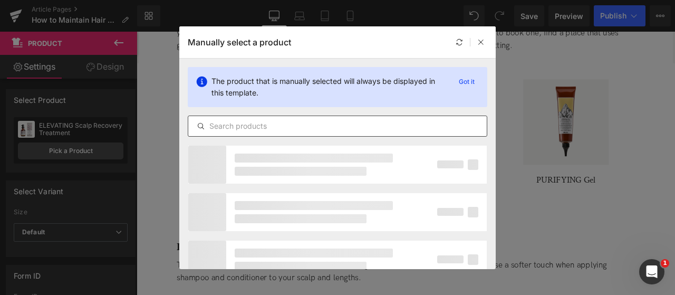
click at [261, 124] on input "text" at bounding box center [337, 126] width 299 height 13
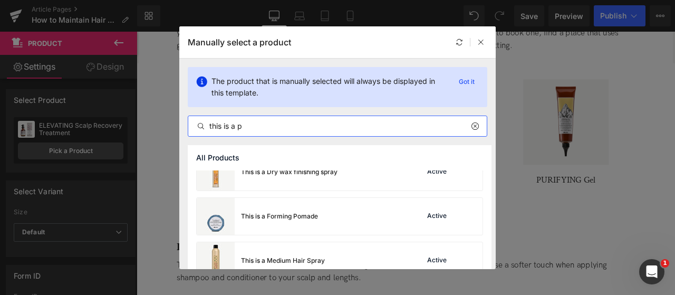
scroll to position [211, 0]
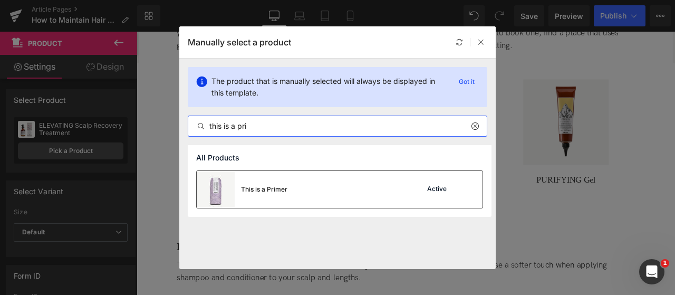
type input "this is a pri"
click at [295, 192] on div "This is a Primer Active" at bounding box center [340, 189] width 286 height 37
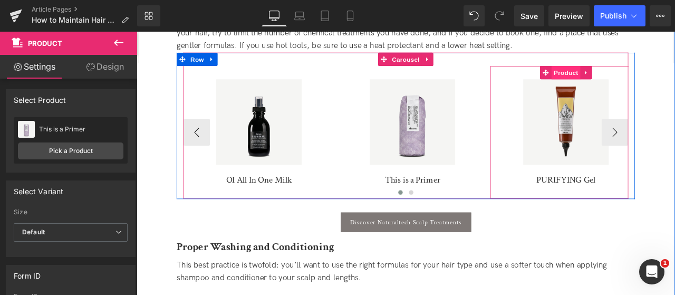
click at [649, 78] on span "Product" at bounding box center [646, 80] width 34 height 16
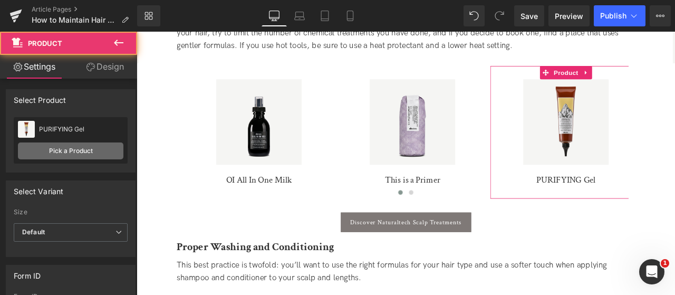
click at [75, 149] on link "Pick a Product" at bounding box center [71, 150] width 106 height 17
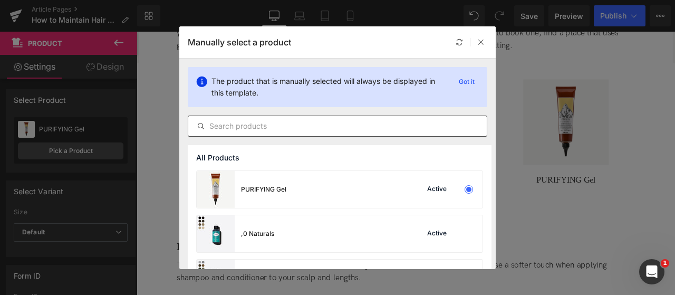
click at [288, 121] on input "text" at bounding box center [337, 126] width 299 height 13
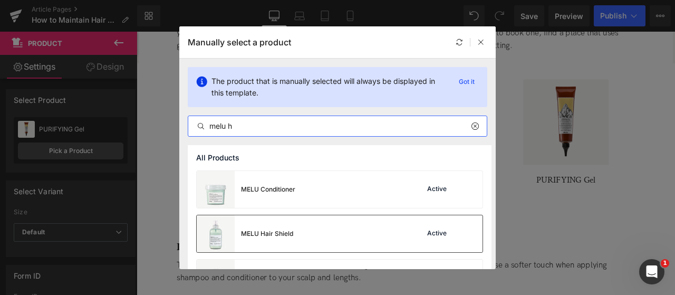
type input "melu h"
click at [298, 235] on div "MELU Hair Shield Active" at bounding box center [340, 233] width 286 height 37
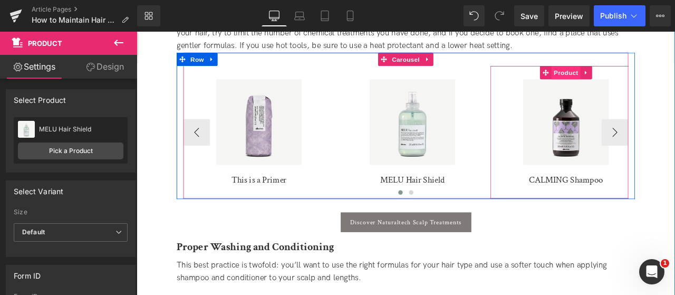
click at [638, 84] on span "Product" at bounding box center [646, 80] width 34 height 16
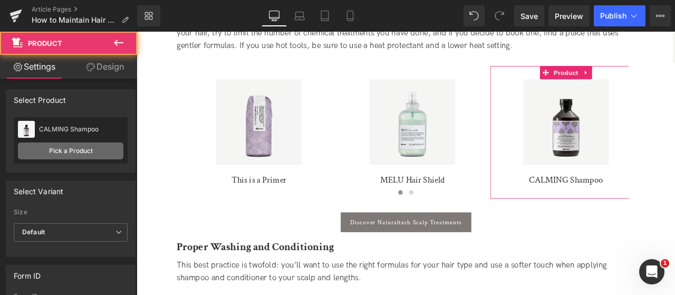
click at [89, 151] on link "Pick a Product" at bounding box center [71, 150] width 106 height 17
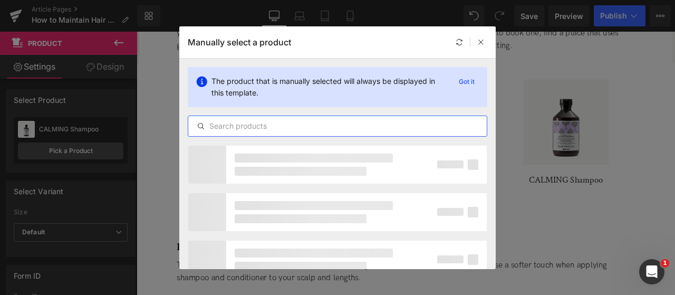
click at [258, 131] on input "text" at bounding box center [337, 126] width 299 height 13
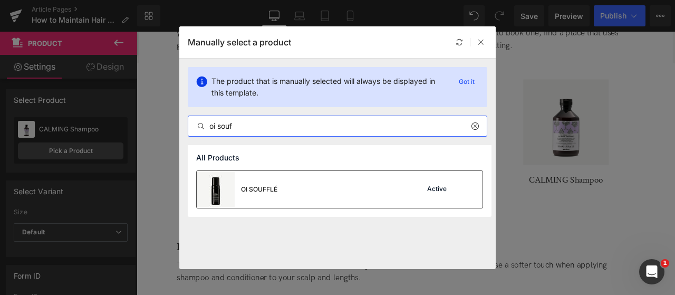
type input "oi souf"
click at [257, 183] on div "OI SOUFFLÉ" at bounding box center [237, 189] width 81 height 37
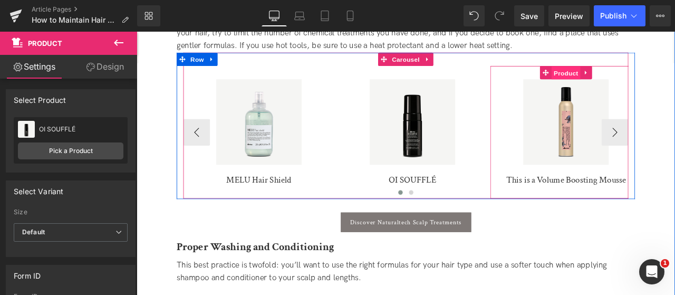
click at [647, 80] on span "Product" at bounding box center [646, 81] width 34 height 16
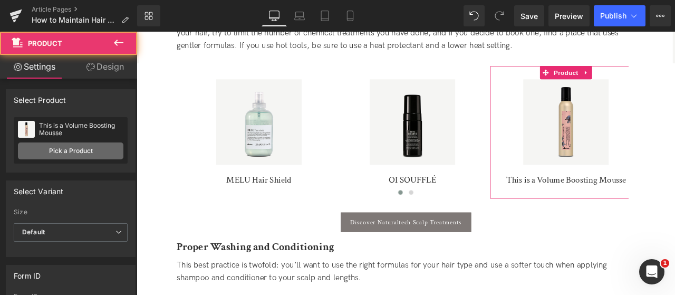
click at [93, 142] on link "Pick a Product" at bounding box center [71, 150] width 106 height 17
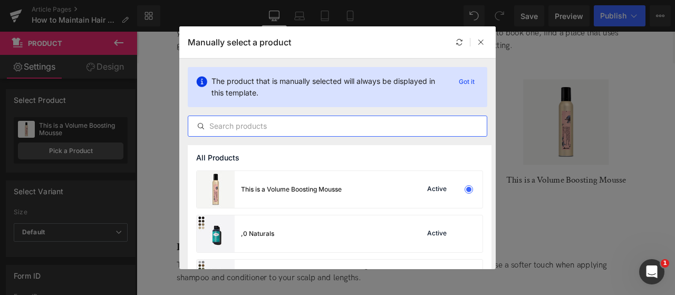
click at [224, 123] on input "text" at bounding box center [337, 126] width 299 height 13
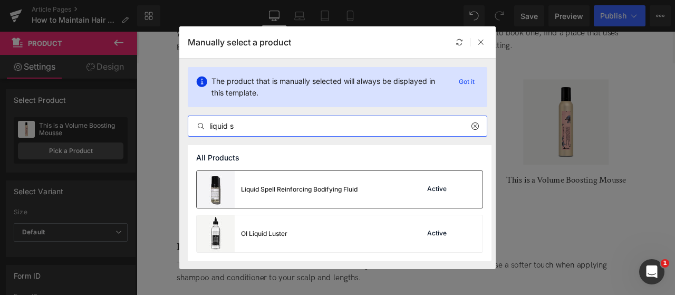
type input "liquid s"
click at [282, 198] on div "Liquid Spell Reinforcing Bodifying Fluid" at bounding box center [277, 189] width 161 height 37
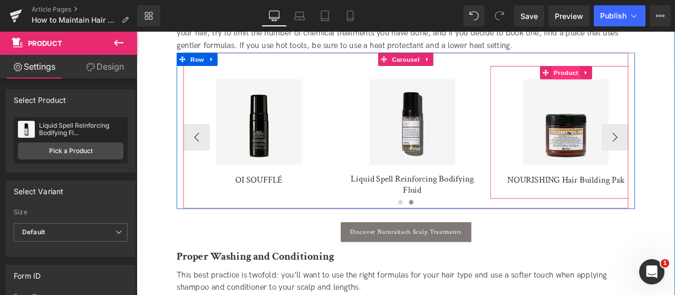
click at [638, 80] on span "Product" at bounding box center [646, 80] width 34 height 16
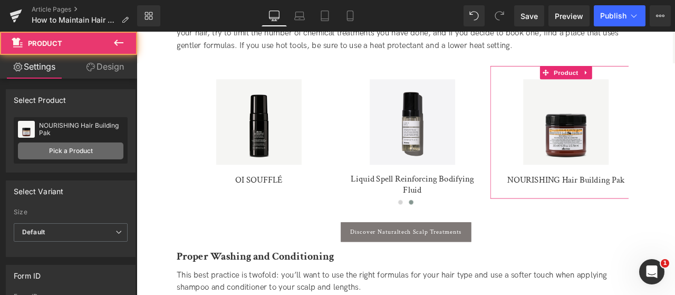
click at [72, 150] on link "Pick a Product" at bounding box center [71, 150] width 106 height 17
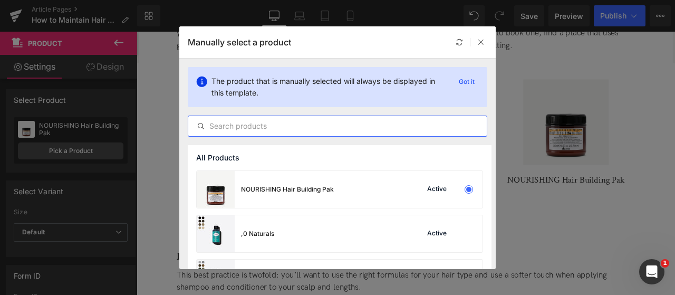
click at [334, 128] on input "text" at bounding box center [337, 126] width 299 height 13
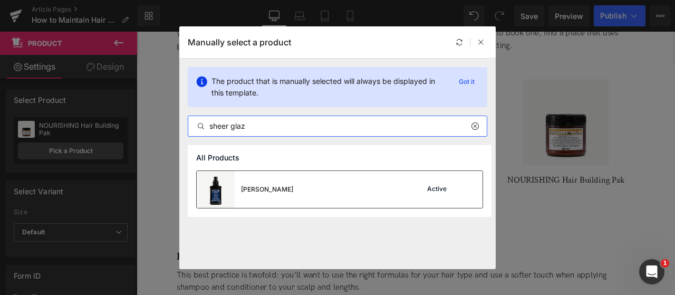
type input "sheer glaz"
click at [294, 189] on div "Sheer Glaze Active" at bounding box center [340, 189] width 286 height 37
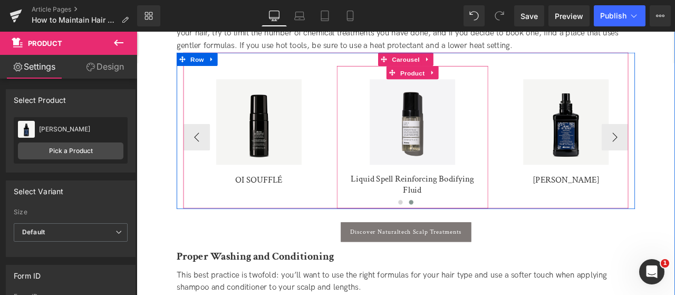
click at [460, 82] on span "Product" at bounding box center [464, 81] width 34 height 16
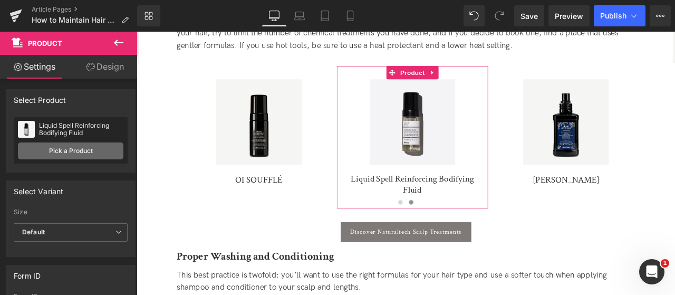
click at [73, 154] on link "Pick a Product" at bounding box center [71, 150] width 106 height 17
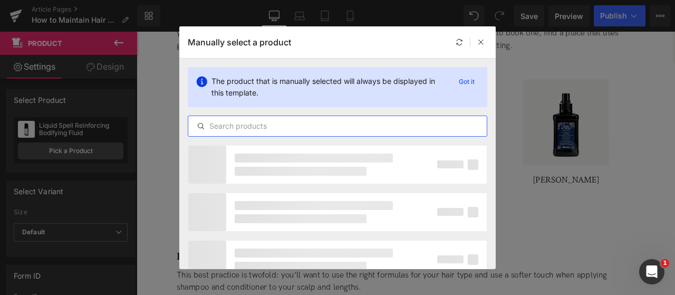
click at [256, 126] on input "text" at bounding box center [337, 126] width 299 height 13
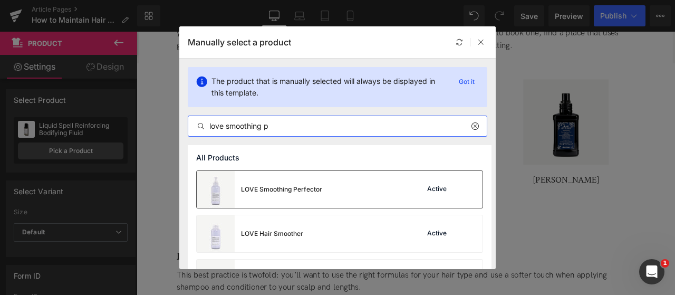
type input "love smoothing p"
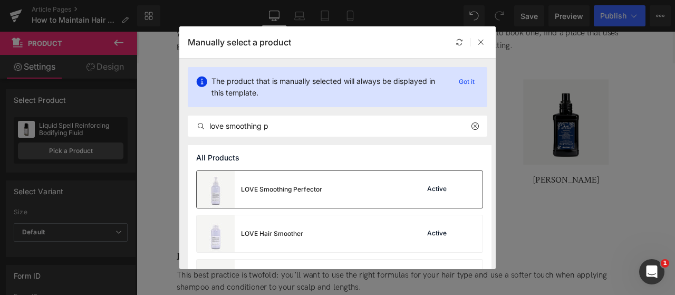
click at [302, 188] on div "LOVE Smoothing Perfector" at bounding box center [281, 189] width 81 height 9
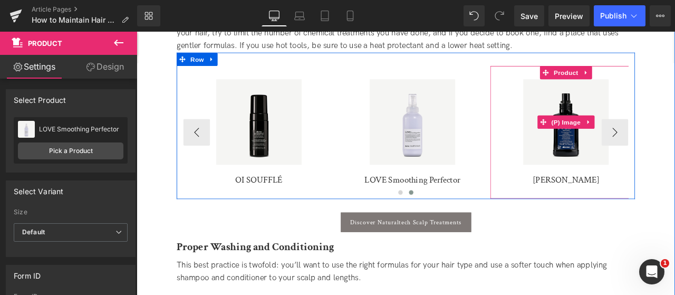
click at [675, 151] on div "Sale Off" at bounding box center [645, 138] width 169 height 101
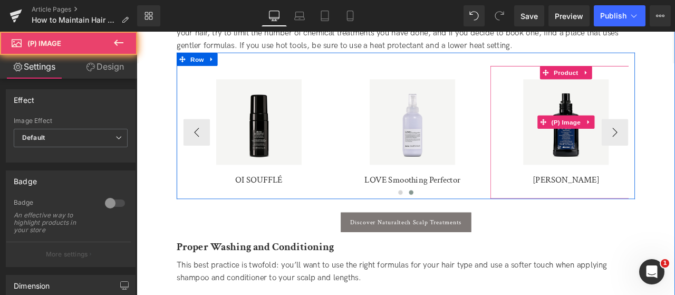
click at [675, 151] on div "Sale Off" at bounding box center [645, 138] width 169 height 101
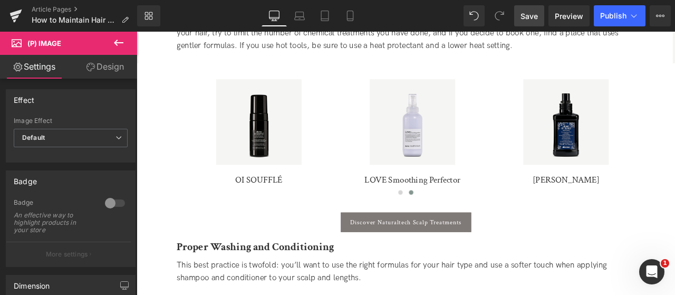
click at [532, 16] on span "Save" at bounding box center [529, 16] width 17 height 11
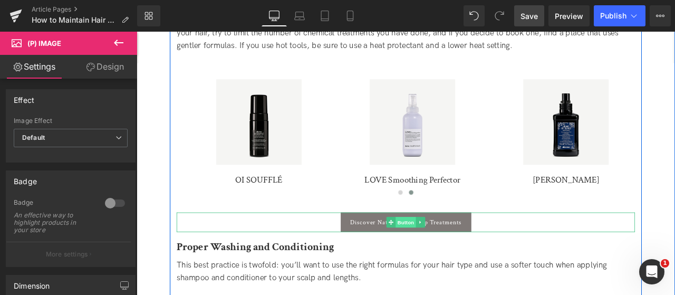
click at [457, 255] on span "Button" at bounding box center [456, 257] width 24 height 13
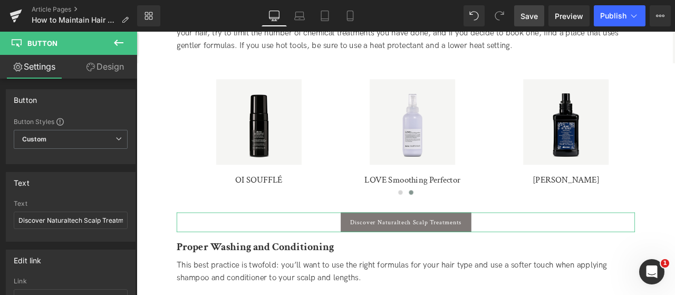
click at [93, 73] on link "Design" at bounding box center [105, 67] width 69 height 24
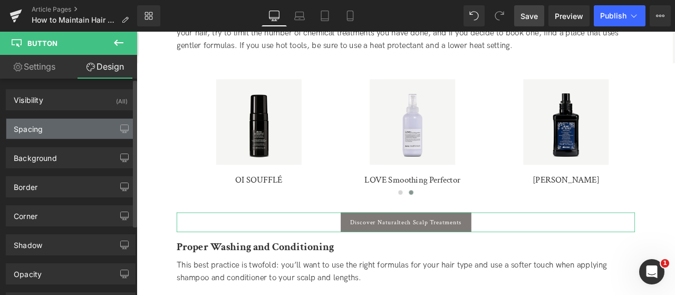
click at [71, 129] on div "Spacing" at bounding box center [70, 129] width 129 height 20
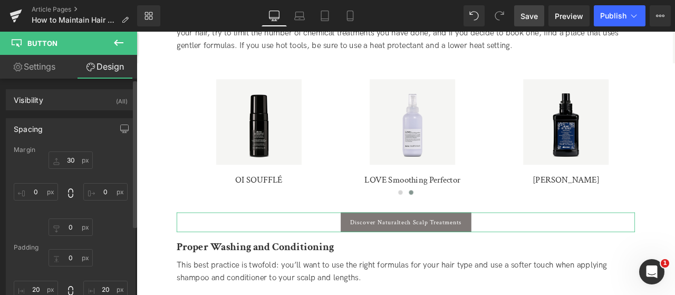
scroll to position [158, 0]
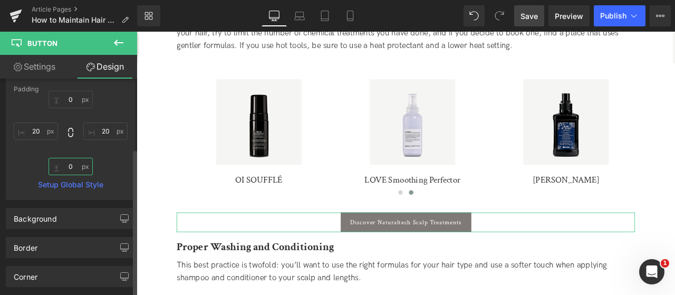
click at [59, 166] on input "0" at bounding box center [71, 166] width 44 height 17
click at [60, 166] on input "0" at bounding box center [71, 166] width 44 height 17
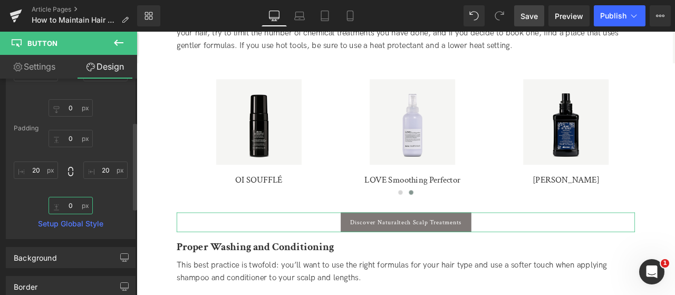
scroll to position [106, 0]
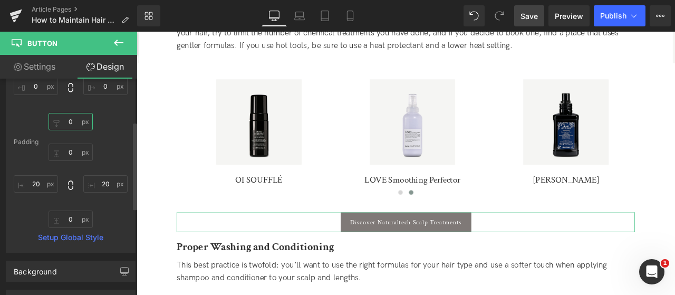
click at [62, 125] on input "0" at bounding box center [71, 121] width 44 height 17
click at [62, 119] on input "0" at bounding box center [71, 121] width 44 height 17
type input "20"
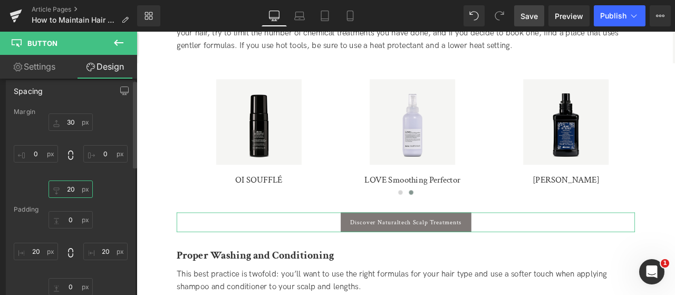
scroll to position [0, 0]
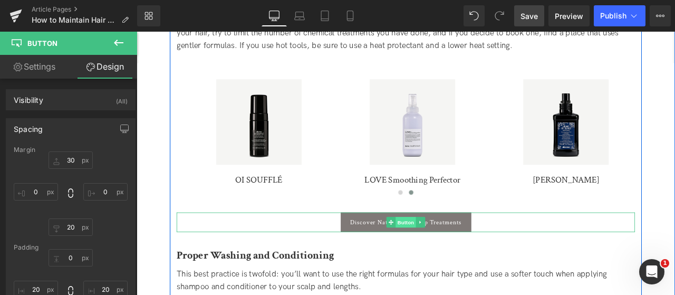
click at [447, 255] on span "Button" at bounding box center [456, 257] width 24 height 13
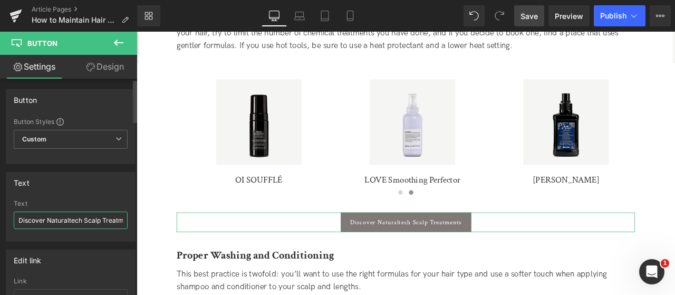
click at [44, 217] on input "Discover Naturaltech Scalp Treatments" at bounding box center [71, 220] width 114 height 17
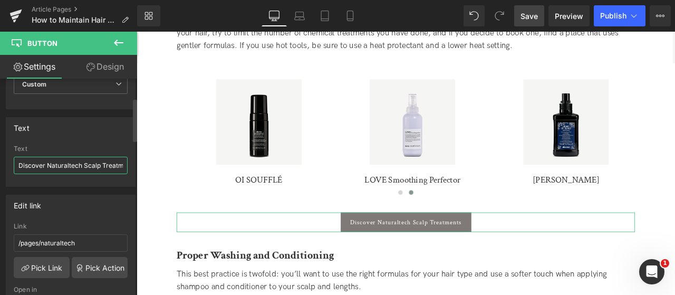
scroll to position [106, 0]
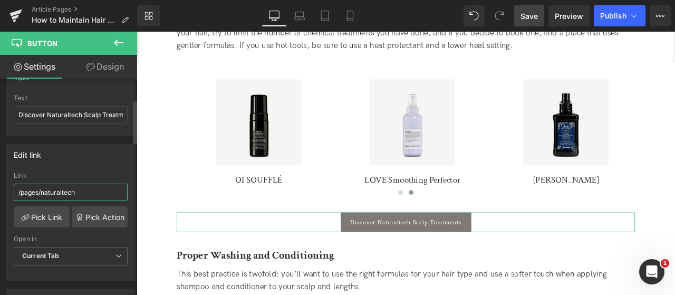
click at [43, 186] on input "/pages/naturaltech" at bounding box center [71, 192] width 114 height 17
paste input "collections/hair-heat-protection"
type input "/collections/hair-heat-protection"
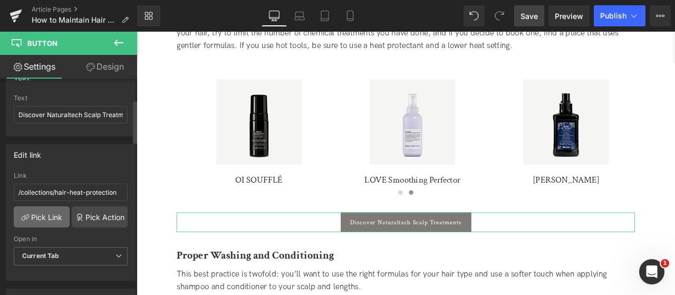
click at [46, 216] on link "Pick Link" at bounding box center [42, 216] width 56 height 21
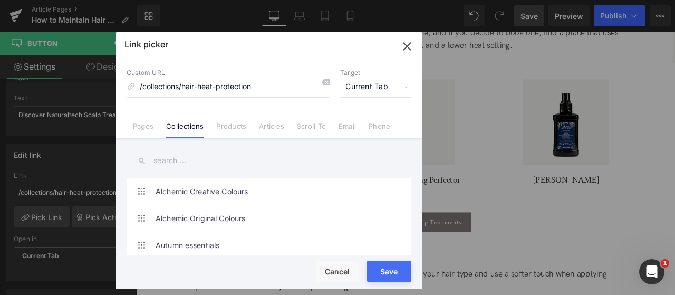
click at [223, 168] on input "text" at bounding box center [269, 161] width 285 height 24
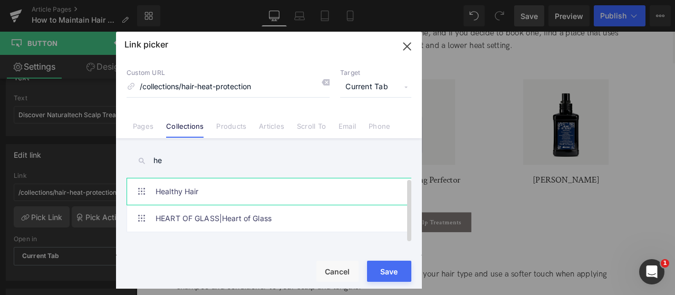
type input "h"
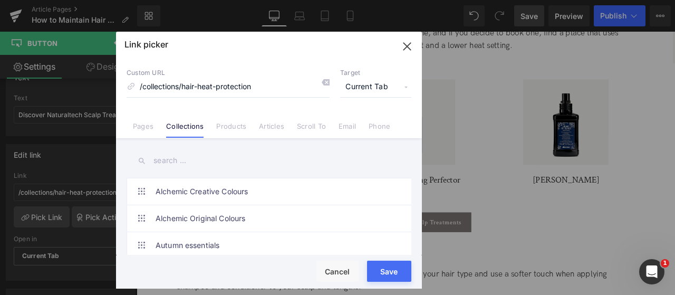
click at [395, 274] on button "Save" at bounding box center [389, 271] width 44 height 21
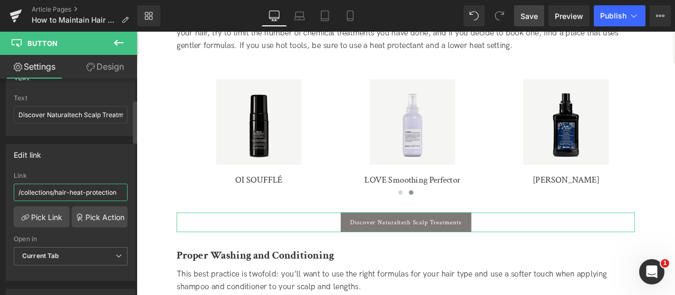
click at [84, 184] on input "/collections/hair-heat-protection" at bounding box center [71, 192] width 114 height 17
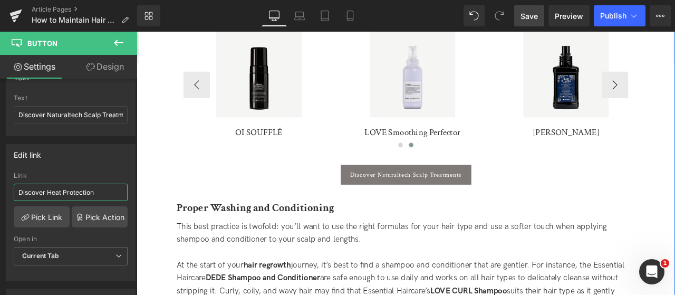
scroll to position [986, 0]
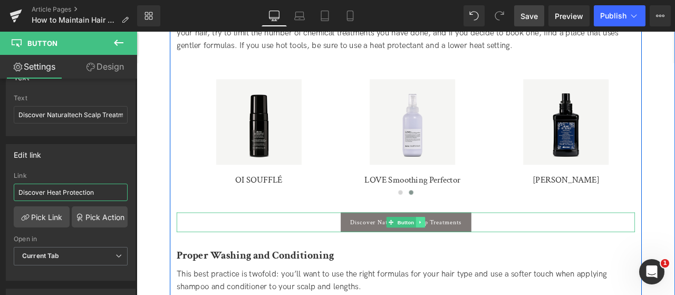
type input "Discover Heat Protection"
click at [468, 259] on link at bounding box center [473, 257] width 11 height 13
click at [479, 256] on icon at bounding box center [479, 257] width 6 height 6
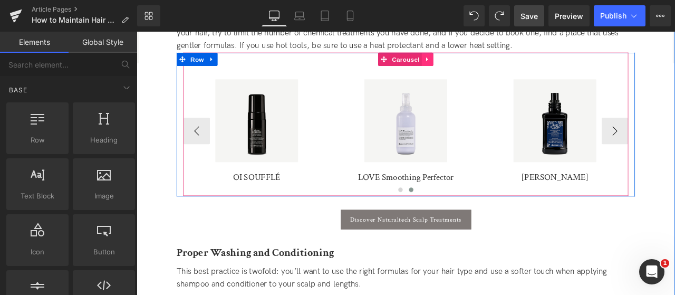
click at [482, 64] on icon at bounding box center [481, 65] width 7 height 8
click at [471, 62] on icon at bounding box center [474, 64] width 7 height 7
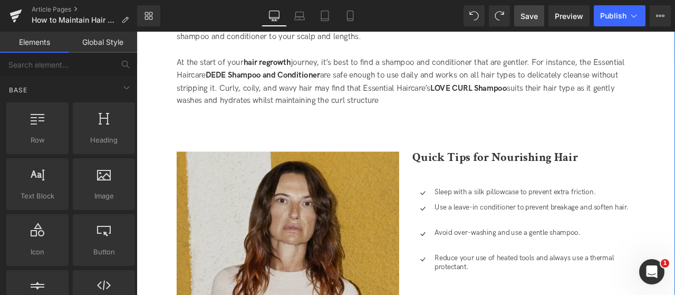
scroll to position [1295, 0]
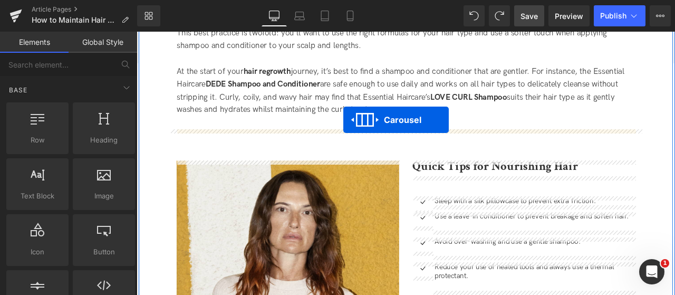
drag, startPoint x: 430, startPoint y: 73, endPoint x: 382, endPoint y: 136, distance: 79.4
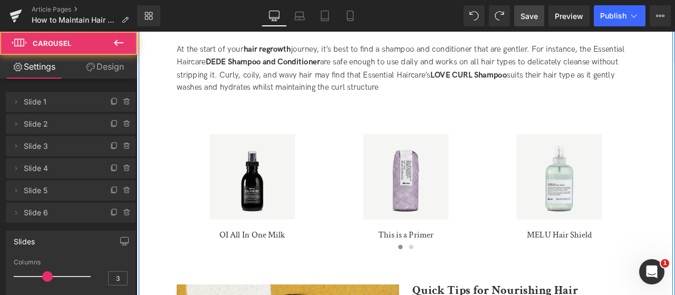
scroll to position [1268, 0]
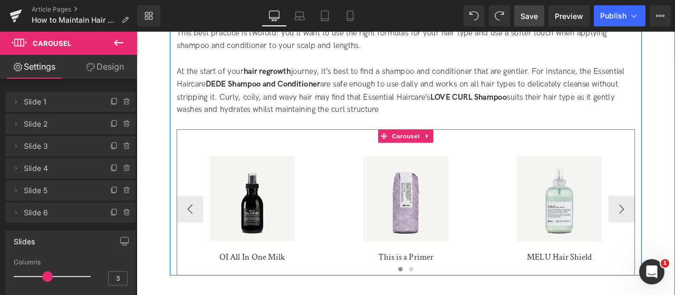
click at [277, 213] on img at bounding box center [273, 229] width 101 height 101
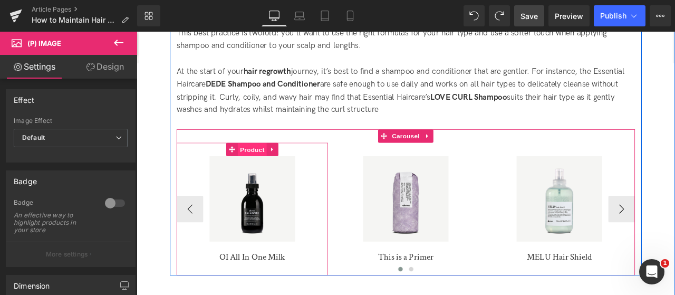
click at [275, 177] on span "Product" at bounding box center [274, 172] width 34 height 16
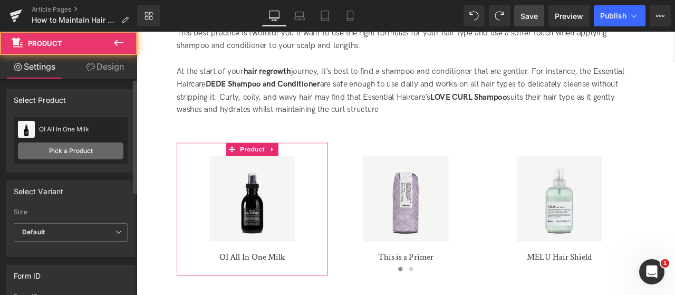
click at [69, 150] on link "Pick a Product" at bounding box center [71, 150] width 106 height 17
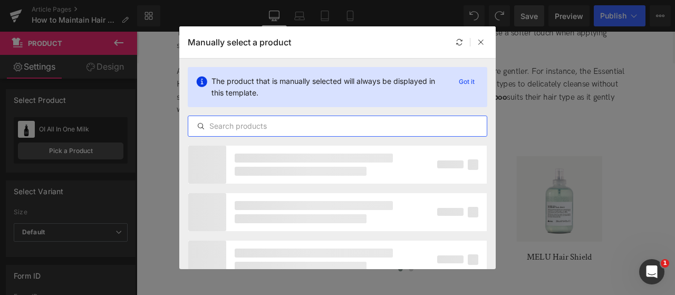
click at [215, 131] on input "text" at bounding box center [337, 126] width 299 height 13
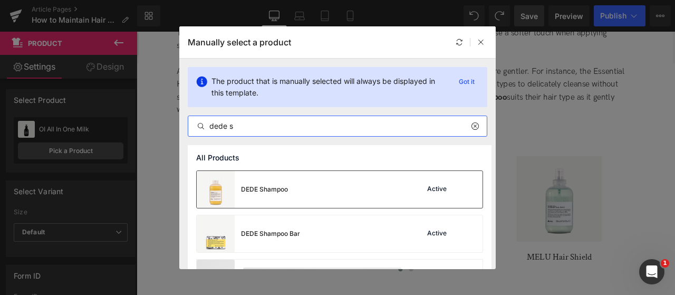
type input "dede s"
click at [304, 200] on div "DEDE Shampoo Active" at bounding box center [340, 189] width 286 height 37
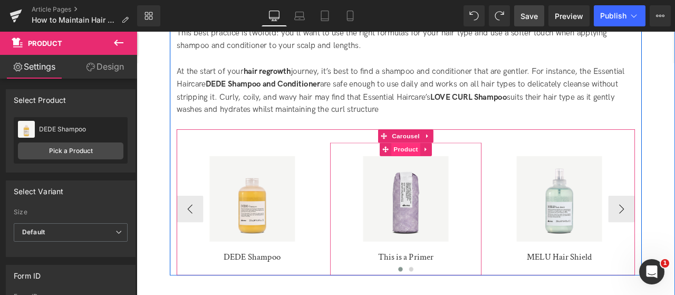
click at [455, 172] on span "Product" at bounding box center [456, 172] width 34 height 16
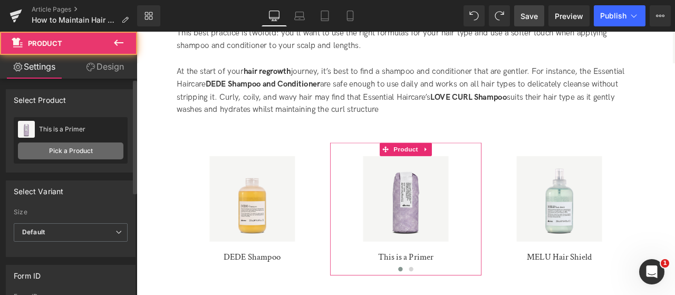
click at [84, 150] on link "Pick a Product" at bounding box center [71, 150] width 106 height 17
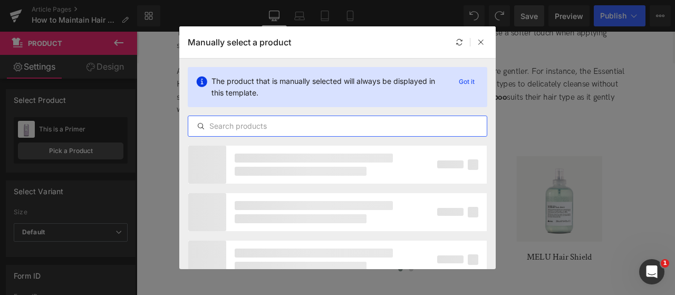
click at [249, 127] on input "text" at bounding box center [337, 126] width 299 height 13
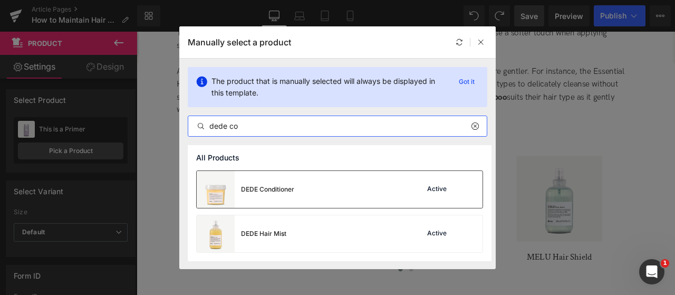
type input "dede co"
click at [264, 187] on div "DEDE Conditioner" at bounding box center [267, 189] width 53 height 9
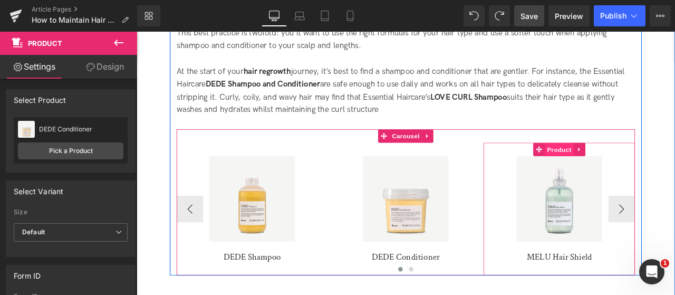
click at [632, 171] on span "Product" at bounding box center [638, 172] width 34 height 16
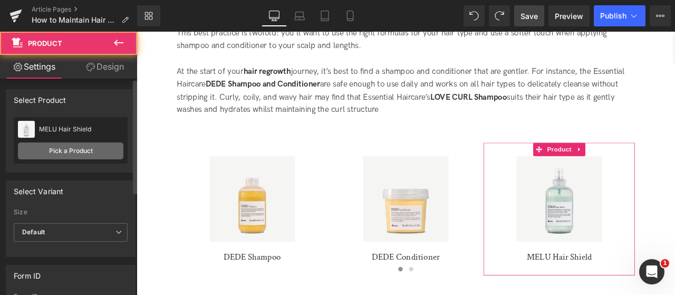
click at [87, 156] on link "Pick a Product" at bounding box center [71, 150] width 106 height 17
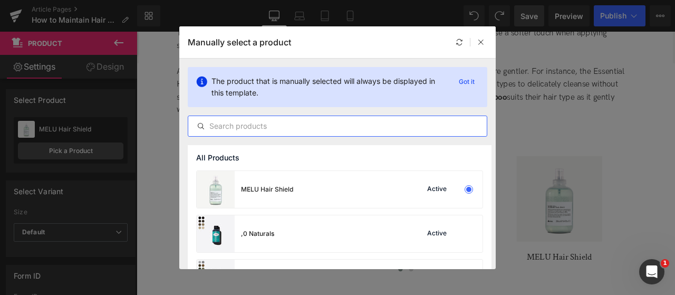
click at [241, 123] on input "text" at bounding box center [337, 126] width 299 height 13
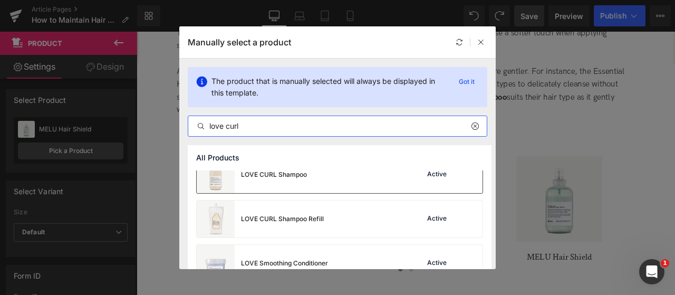
type input "love curl"
click at [296, 183] on div "LOVE CURL Shampoo" at bounding box center [252, 174] width 110 height 37
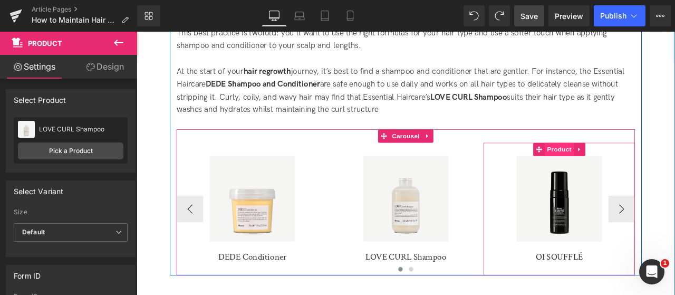
click at [630, 168] on span "Product" at bounding box center [638, 172] width 34 height 16
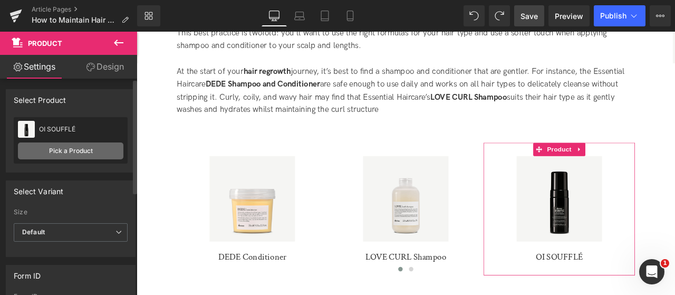
click at [112, 149] on link "Pick a Product" at bounding box center [71, 150] width 106 height 17
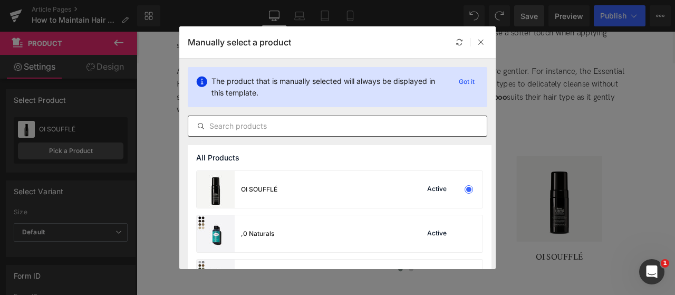
click at [302, 130] on input "text" at bounding box center [337, 126] width 299 height 13
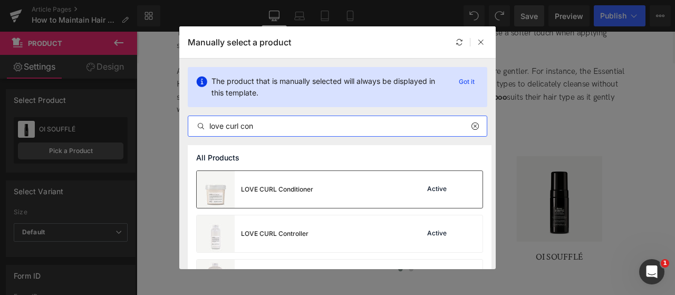
type input "love curl con"
click at [317, 188] on div "LOVE CURL Conditioner Active" at bounding box center [340, 189] width 286 height 37
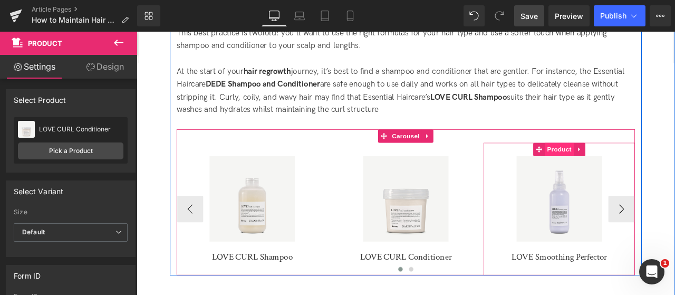
click at [640, 173] on span "Product" at bounding box center [638, 172] width 34 height 16
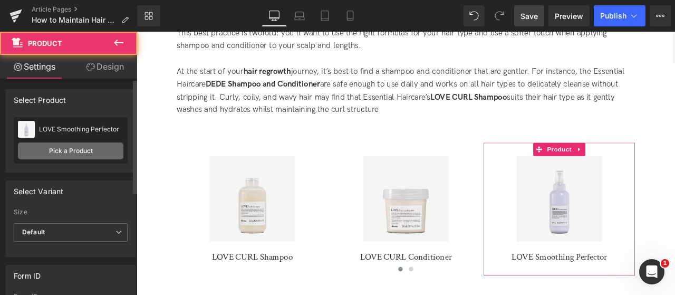
click at [76, 158] on link "Pick a Product" at bounding box center [71, 150] width 106 height 17
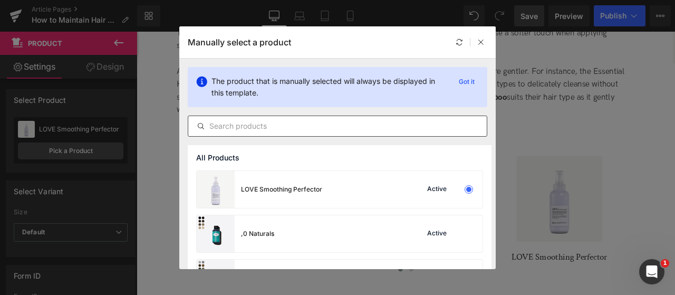
click at [284, 133] on div at bounding box center [338, 126] width 300 height 21
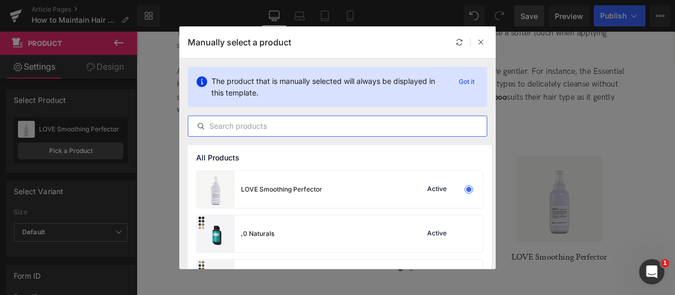
click at [284, 130] on input "text" at bounding box center [337, 126] width 299 height 13
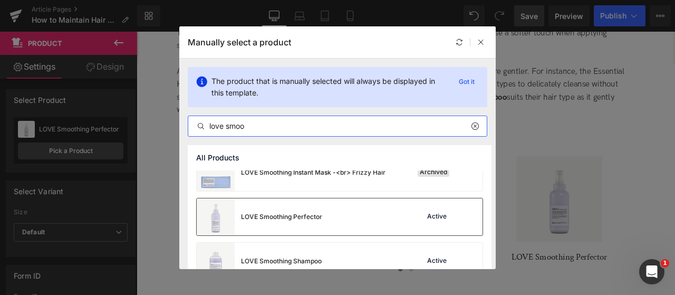
scroll to position [158, 0]
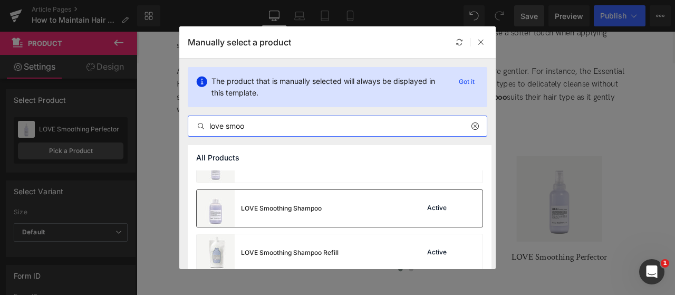
type input "love smoo"
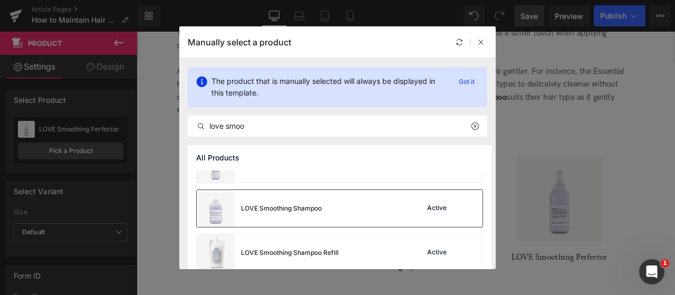
click at [341, 216] on div "LOVE Smoothing Shampoo Active" at bounding box center [340, 208] width 286 height 37
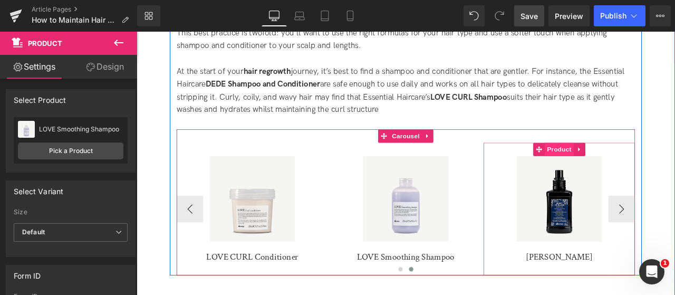
click at [632, 177] on span "Product" at bounding box center [638, 172] width 34 height 16
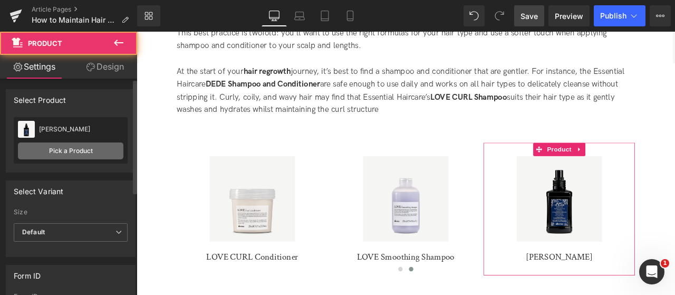
click at [78, 150] on link "Pick a Product" at bounding box center [71, 150] width 106 height 17
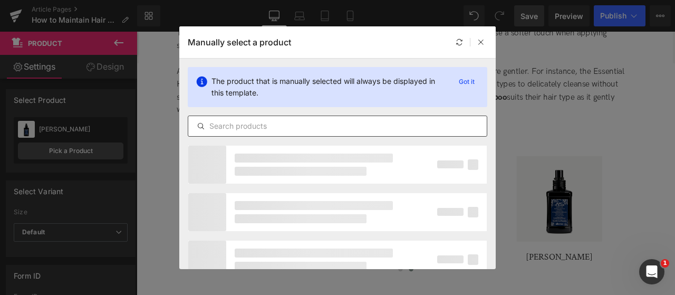
click at [222, 118] on div at bounding box center [338, 126] width 300 height 21
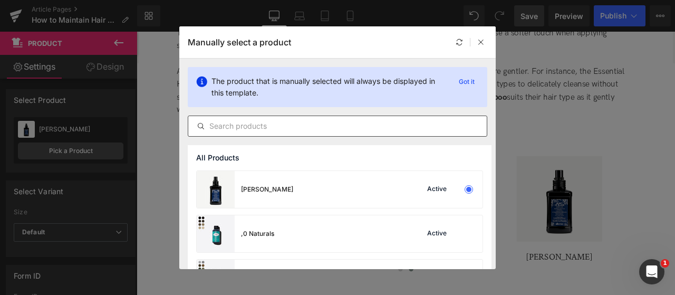
click at [223, 127] on input "text" at bounding box center [337, 126] width 299 height 13
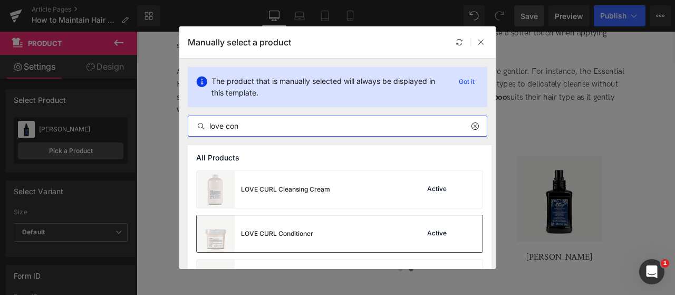
type input "love con"
click at [356, 224] on div "LOVE CURL Conditioner Active" at bounding box center [340, 233] width 286 height 37
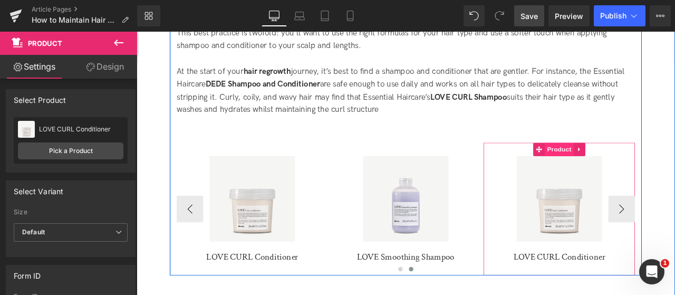
click at [632, 166] on span "Product" at bounding box center [638, 172] width 34 height 16
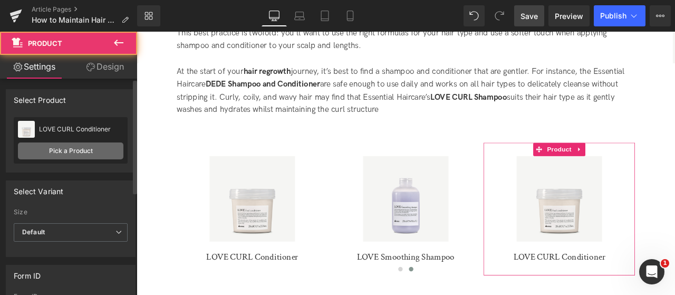
click at [80, 143] on link "Pick a Product" at bounding box center [71, 150] width 106 height 17
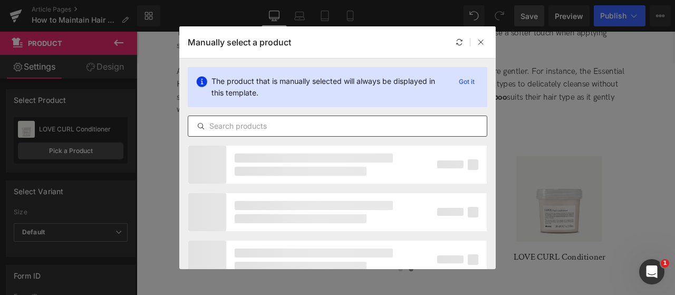
click at [317, 135] on div at bounding box center [338, 126] width 300 height 21
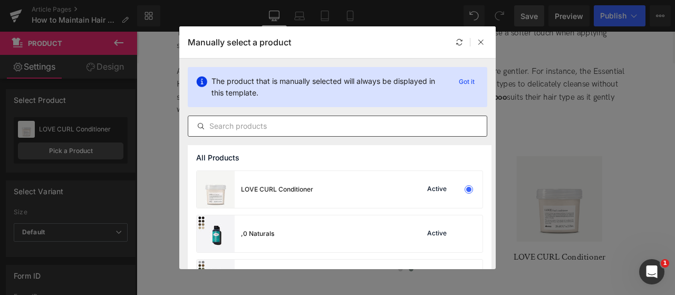
click at [303, 124] on input "text" at bounding box center [337, 126] width 299 height 13
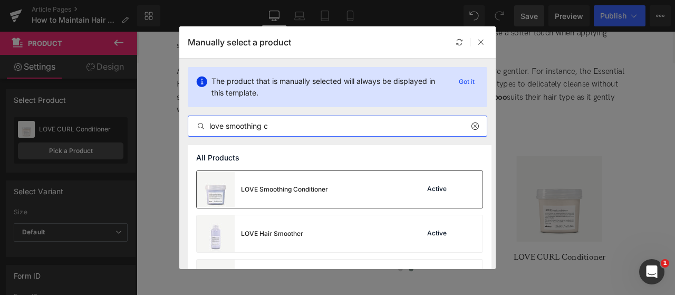
type input "love smoothing c"
click at [323, 194] on div "LOVE Smoothing Conditioner" at bounding box center [262, 189] width 131 height 37
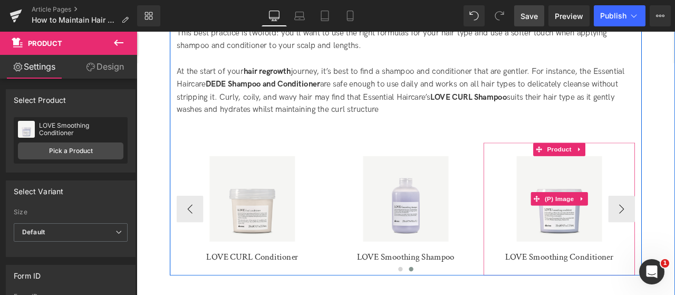
click at [675, 248] on div "Sale Off" at bounding box center [637, 229] width 169 height 101
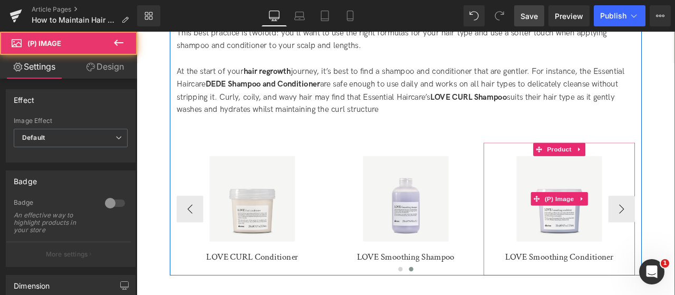
click at [675, 244] on div "Sale Off" at bounding box center [637, 229] width 169 height 101
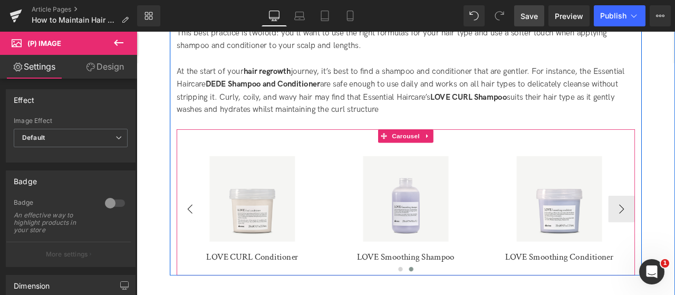
click at [209, 245] on button "‹" at bounding box center [200, 242] width 32 height 32
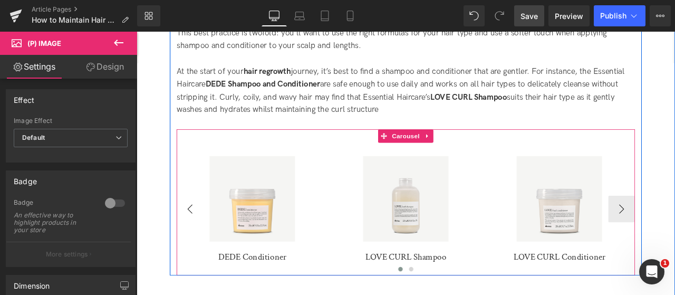
click at [209, 245] on button "‹" at bounding box center [200, 242] width 32 height 32
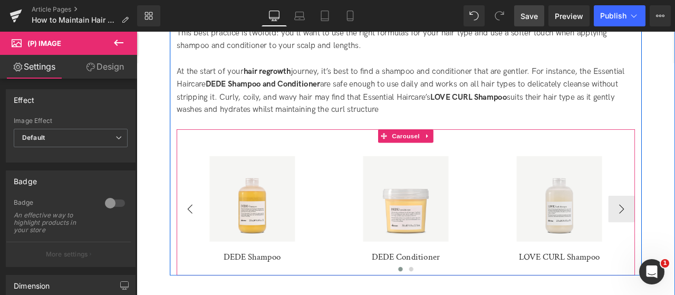
drag, startPoint x: 209, startPoint y: 245, endPoint x: 523, endPoint y: 107, distance: 343.0
click at [587, 245] on img at bounding box center [637, 229] width 101 height 101
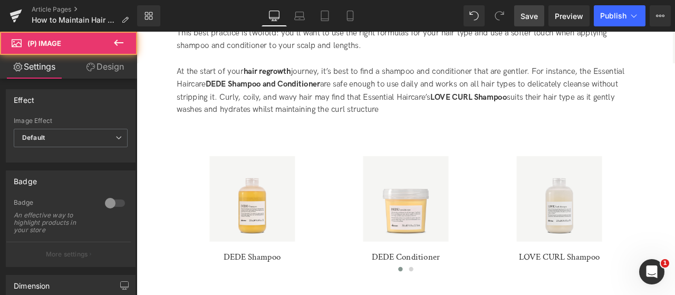
click at [527, 27] on div "Library Desktop Desktop Laptop Tablet Mobile Save Preview Publish Scheduled Vie…" at bounding box center [406, 16] width 538 height 32
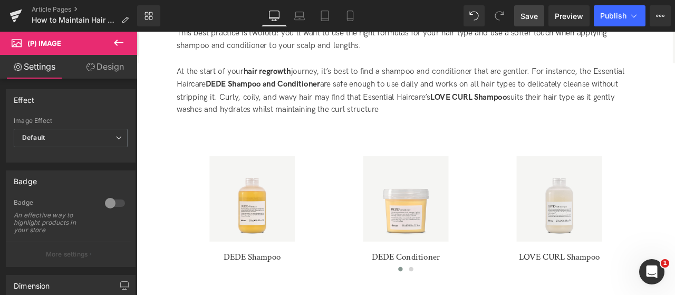
click at [528, 22] on link "Save" at bounding box center [529, 15] width 30 height 21
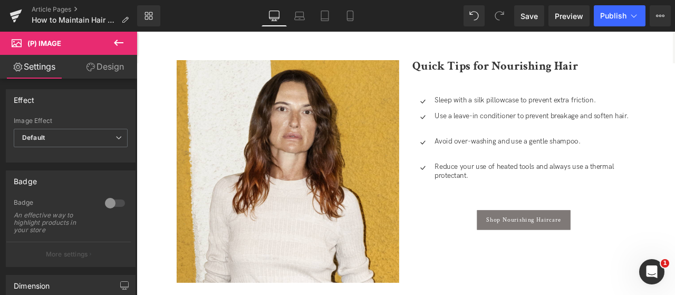
scroll to position [1585, 0]
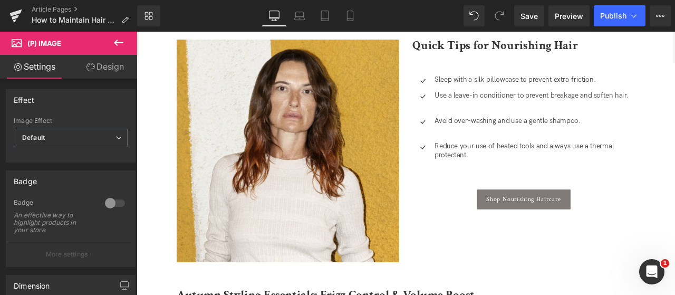
click at [514, 46] on b "Quick Tips for Nourishing Hair" at bounding box center [562, 48] width 196 height 18
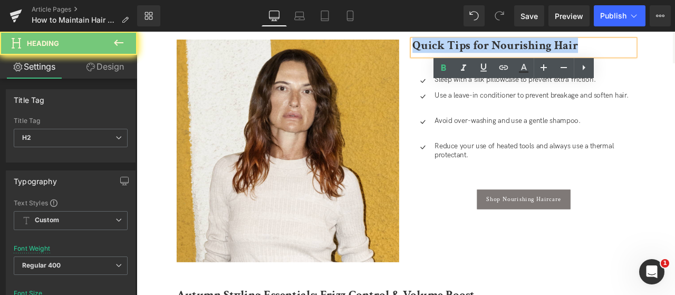
paste div
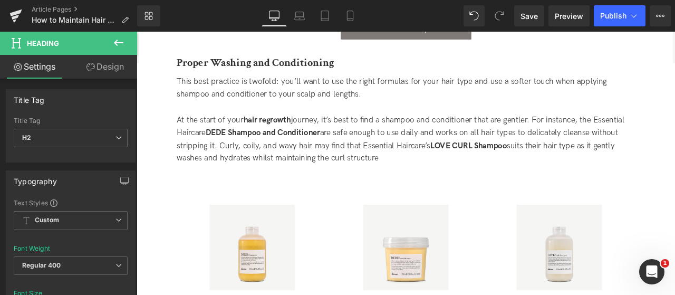
scroll to position [1268, 0]
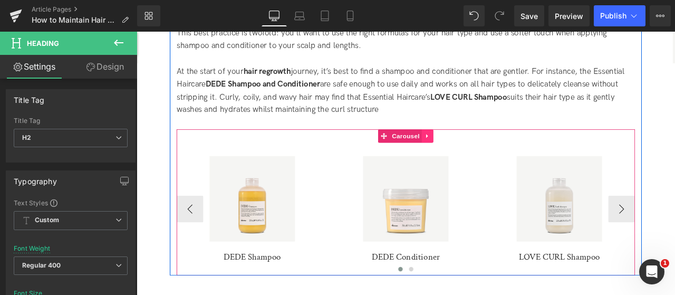
click at [478, 156] on icon at bounding box center [481, 156] width 7 height 8
click at [491, 154] on link at bounding box center [489, 156] width 14 height 16
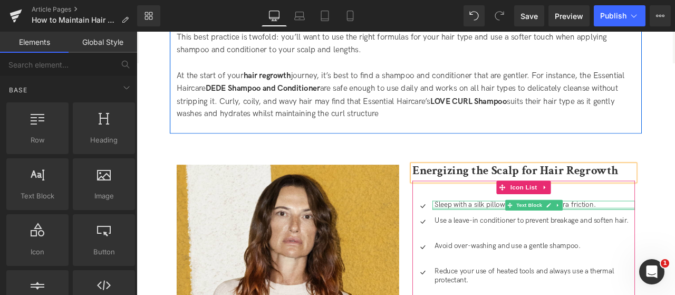
scroll to position [1163, 0]
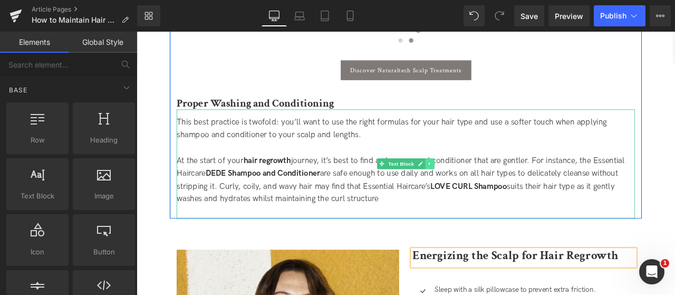
click at [484, 191] on link at bounding box center [484, 188] width 11 height 13
click at [479, 188] on icon at bounding box center [479, 188] width 6 height 6
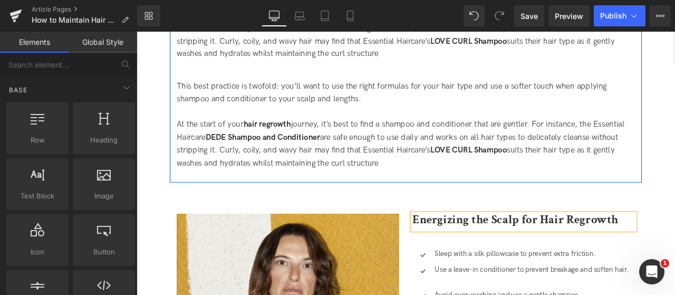
scroll to position [1342, 0]
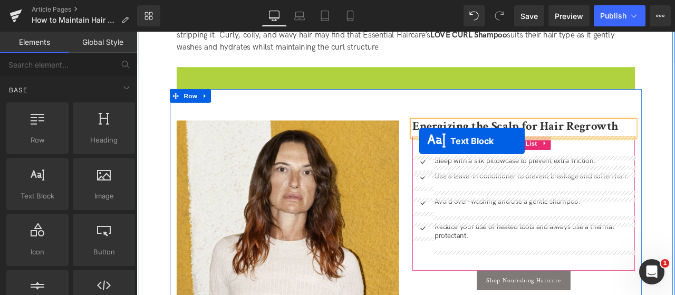
drag, startPoint x: 425, startPoint y: 143, endPoint x: 472, endPoint y: 161, distance: 49.6
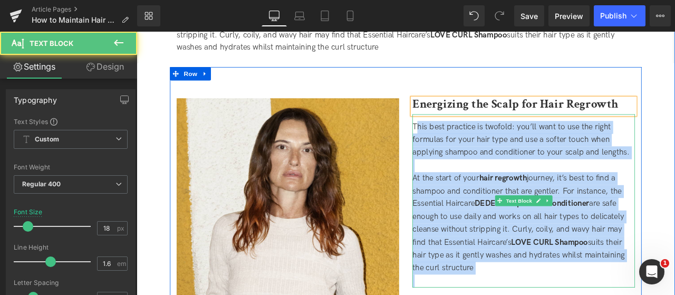
drag, startPoint x: 465, startPoint y: 145, endPoint x: 571, endPoint y: 324, distance: 208.2
click at [571, 294] on div "This best practice is twofold: you’ll want to use the right formulas for your h…" at bounding box center [596, 232] width 264 height 205
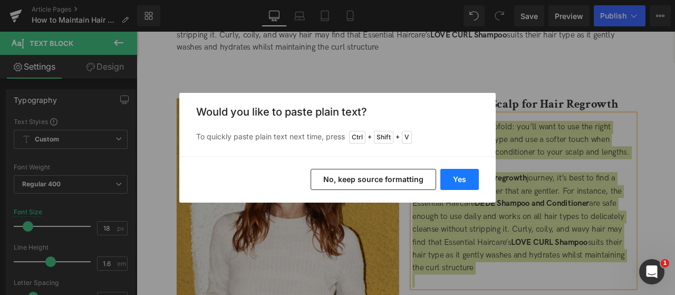
click at [468, 179] on button "Yes" at bounding box center [460, 179] width 39 height 21
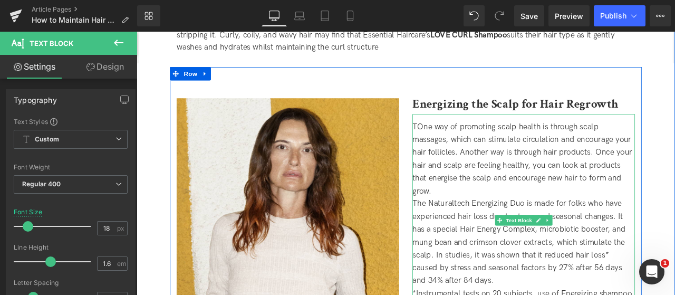
click at [467, 140] on span "TOne way of promoting scalp health is through scalp massages, which can stimula…" at bounding box center [594, 182] width 261 height 87
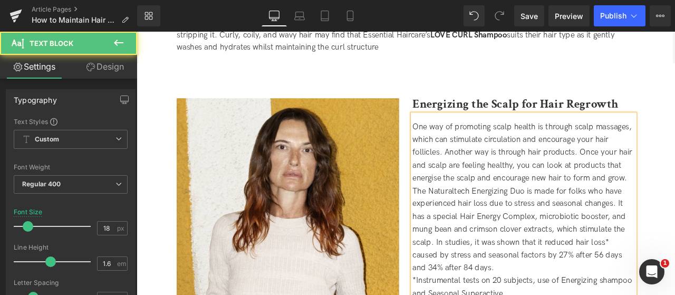
click at [675, 206] on div "One way of promoting scalp health is through scalp massages, which can stimulat…" at bounding box center [596, 176] width 264 height 76
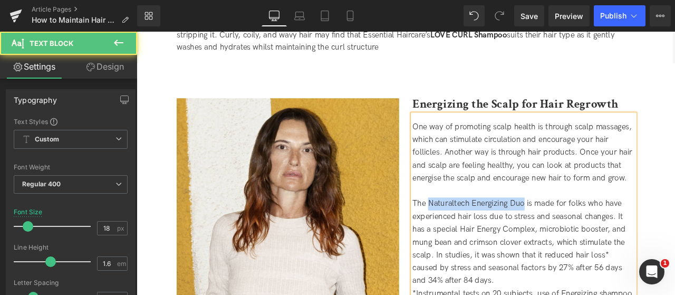
drag, startPoint x: 594, startPoint y: 236, endPoint x: 482, endPoint y: 235, distance: 111.9
click at [482, 235] on span "The Naturaltech Energizing Duo is made for folks who have experienced hair loss…" at bounding box center [590, 281] width 253 height 102
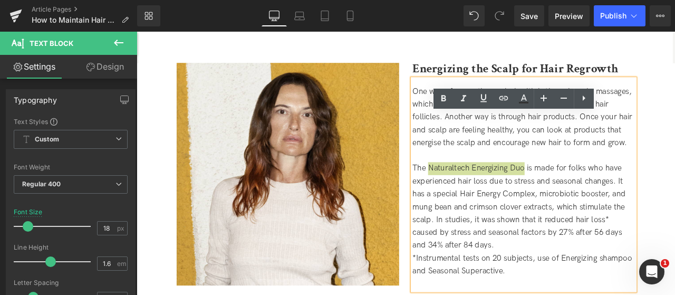
scroll to position [1448, 0]
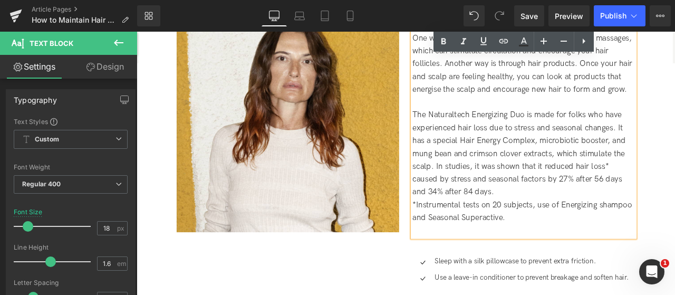
click at [536, 218] on div "The Naturaltech Energizing Duo is made for folks who have experienced hair loss…" at bounding box center [596, 176] width 264 height 107
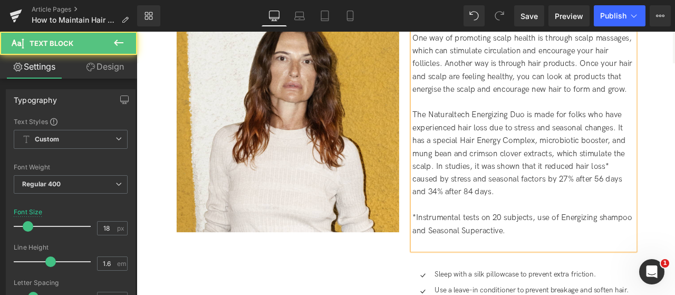
click at [570, 257] on span "*Instrumental tests on 20 subjects, use of Energizing shampoo and Seasonal Supe…" at bounding box center [594, 259] width 260 height 26
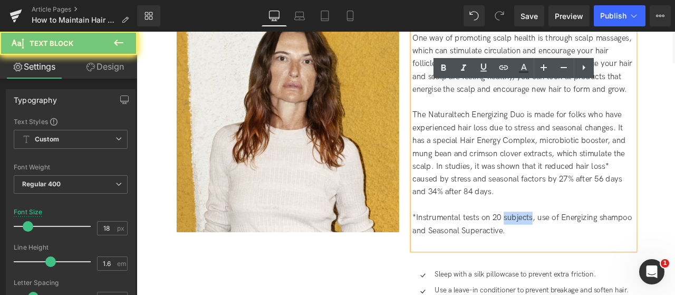
click at [570, 257] on span "*Instrumental tests on 20 subjects, use of Energizing shampoo and Seasonal Supe…" at bounding box center [594, 259] width 260 height 26
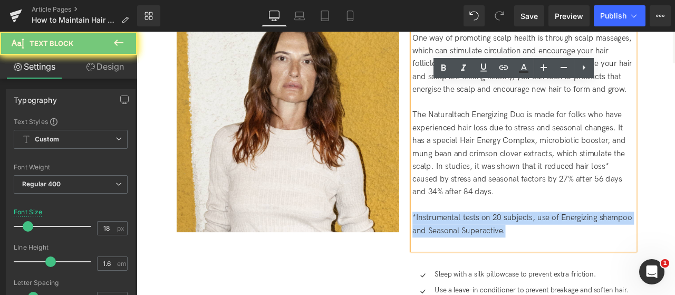
click at [570, 257] on span "*Instrumental tests on 20 subjects, use of Energizing shampoo and Seasonal Supe…" at bounding box center [594, 259] width 260 height 26
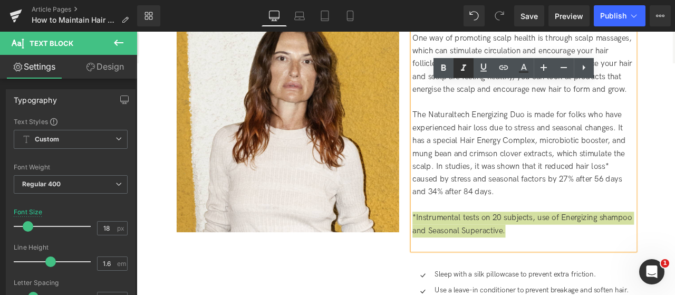
click at [462, 69] on icon at bounding box center [463, 68] width 13 height 13
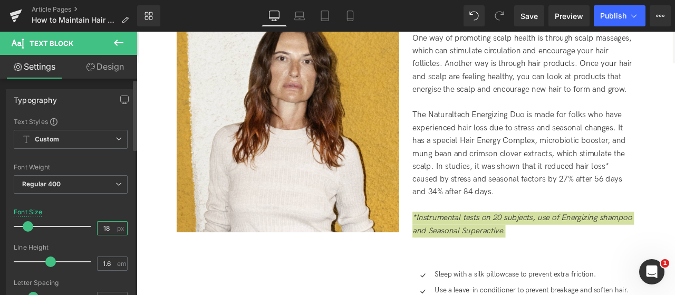
click at [98, 228] on input "18" at bounding box center [107, 228] width 18 height 13
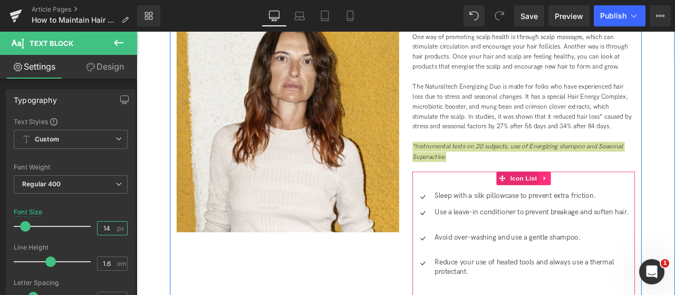
type input "14"
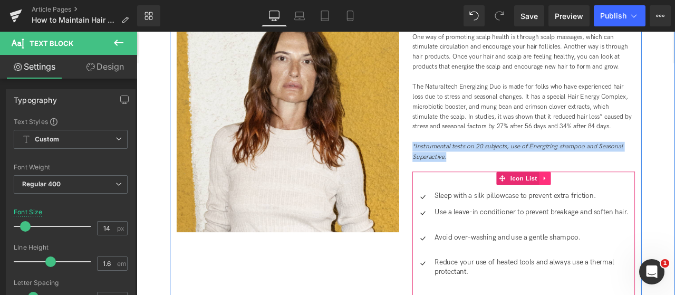
click at [617, 206] on icon at bounding box center [620, 206] width 7 height 8
click at [627, 208] on icon at bounding box center [627, 205] width 7 height 7
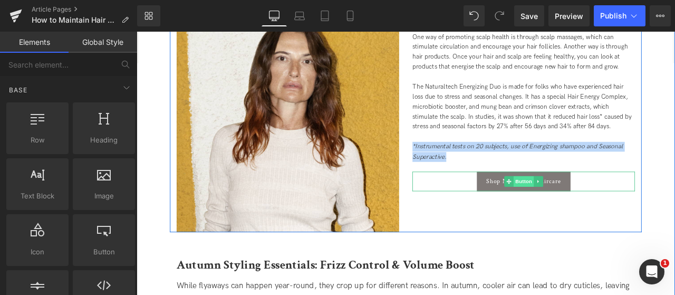
click at [600, 207] on span "Button" at bounding box center [595, 209] width 24 height 13
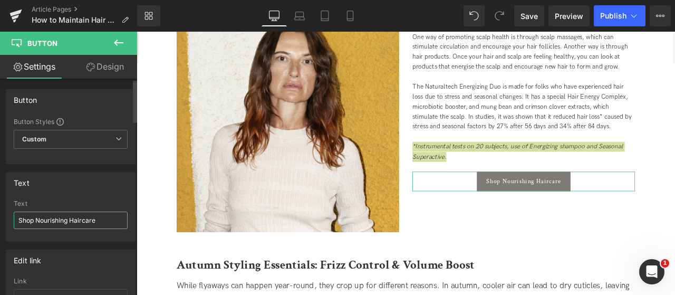
click at [49, 219] on input "Shop Nourishing Haircare" at bounding box center [71, 220] width 114 height 17
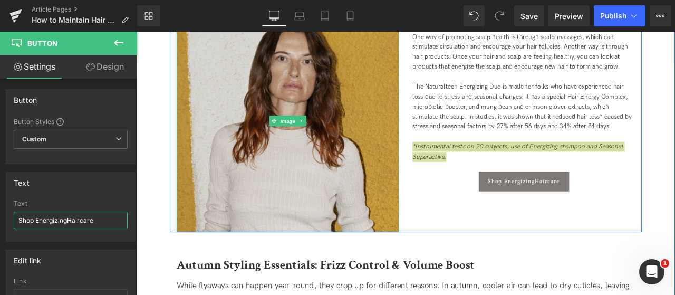
type input "Shop Energizing Haircare"
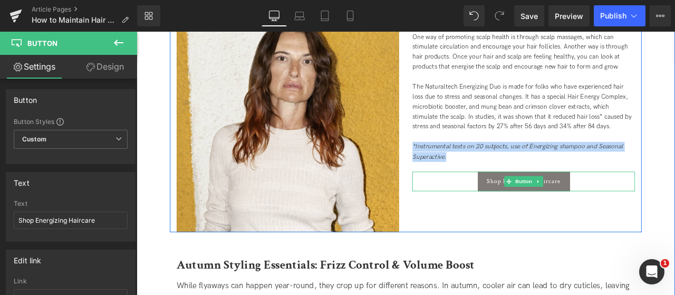
click at [675, 180] on div "How to Maintain Hair Regrowth: A Definitive Guide Heading Tips and techniques f…" at bounding box center [455, 73] width 633 height 2551
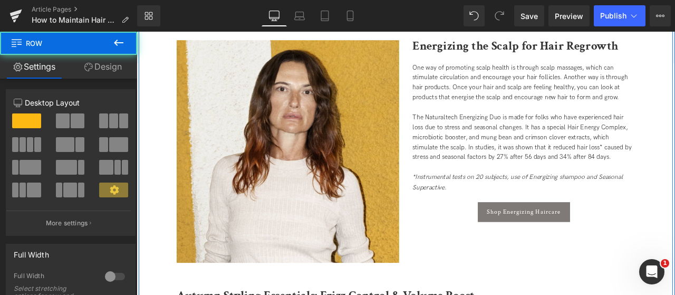
scroll to position [1395, 0]
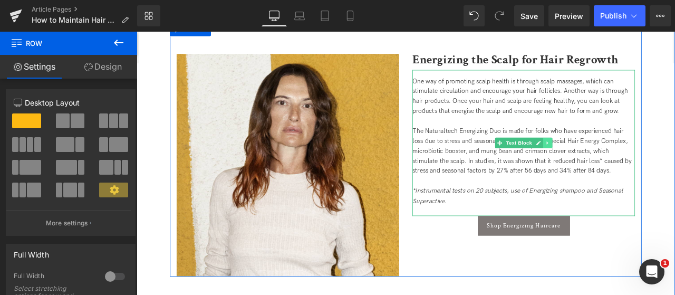
click at [621, 160] on icon at bounding box center [624, 163] width 6 height 6
click at [617, 162] on icon at bounding box center [619, 163] width 6 height 6
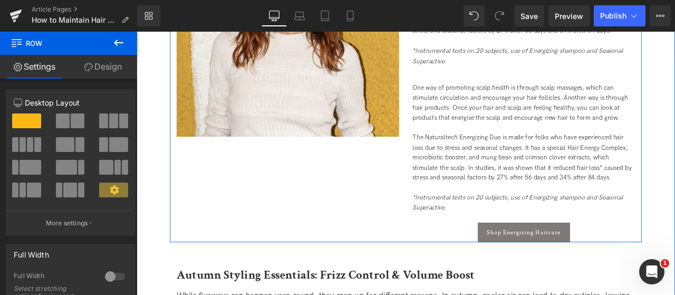
scroll to position [1571, 0]
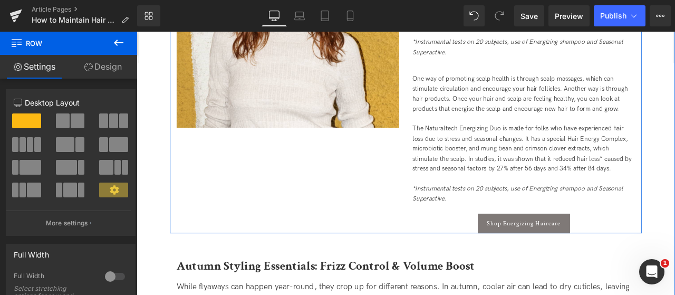
click at [538, 119] on span "One way of promoting scalp health is through scalp massages, which can stimulat…" at bounding box center [591, 105] width 255 height 44
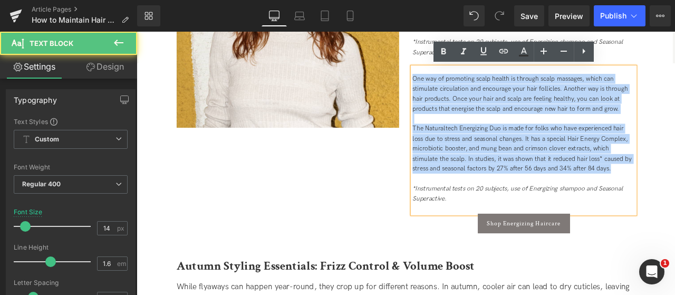
drag, startPoint x: 706, startPoint y: 193, endPoint x: 454, endPoint y: 58, distance: 285.8
click at [456, 58] on div "Energizing the Scalp for Hair Regrowth Heading One way of promoting scalp healt…" at bounding box center [596, 76] width 280 height 389
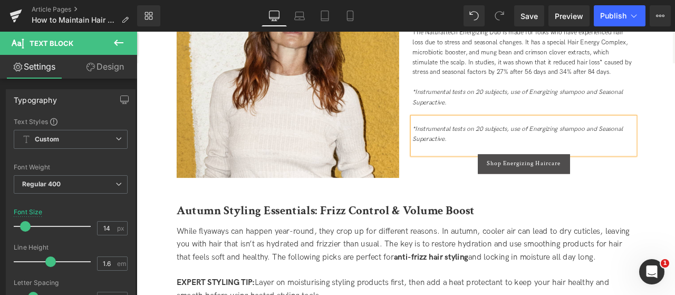
scroll to position [1360, 0]
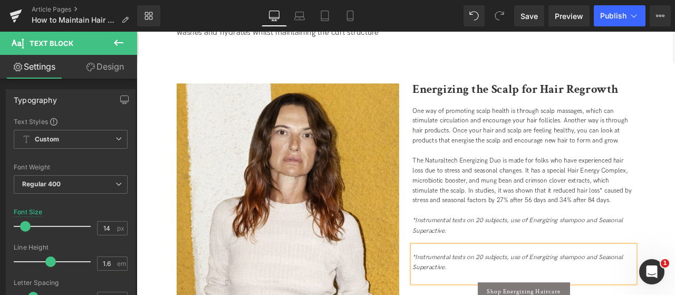
click at [544, 167] on div at bounding box center [596, 173] width 264 height 12
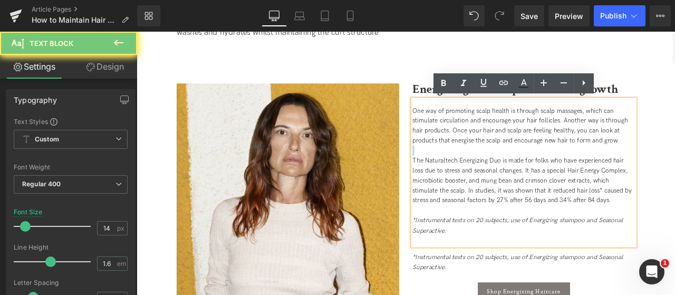
click at [544, 167] on div at bounding box center [596, 173] width 264 height 12
click at [521, 263] on div "*Instrumental tests on 20 subjects, use of Energizing shampoo and Seasonal Supe…" at bounding box center [596, 262] width 264 height 24
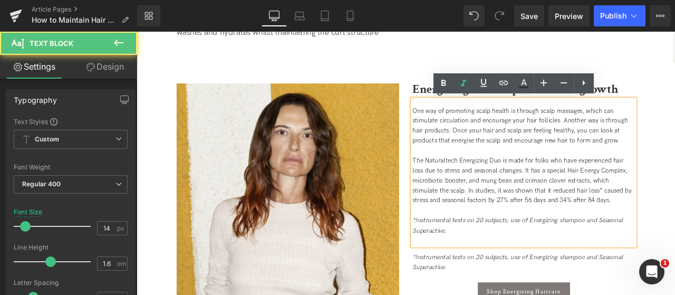
click at [521, 263] on div "*Instrumental tests on 20 subjects, use of Energizing shampoo and Seasonal Supe…" at bounding box center [596, 262] width 264 height 24
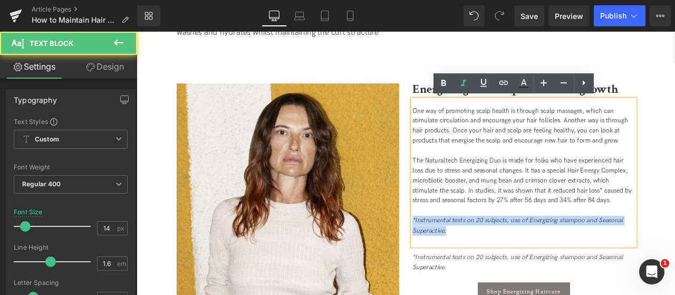
click at [521, 263] on div "*Instrumental tests on 20 subjects, use of Energizing shampoo and Seasonal Supe…" at bounding box center [596, 262] width 264 height 24
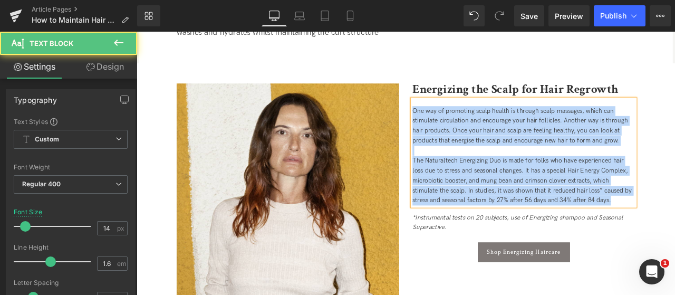
drag, startPoint x: 705, startPoint y: 231, endPoint x: 342, endPoint y: 46, distance: 407.7
click at [342, 46] on div "How to Maintain Hair Regrowth: A Definitive Guide Heading Tips and techniques f…" at bounding box center [456, 168] width 580 height 2535
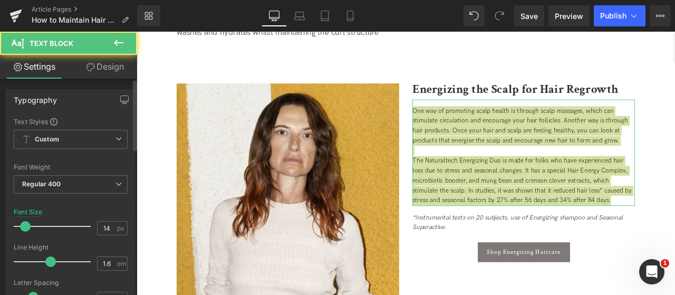
click at [90, 222] on div "Font Size 14 px" at bounding box center [71, 225] width 114 height 35
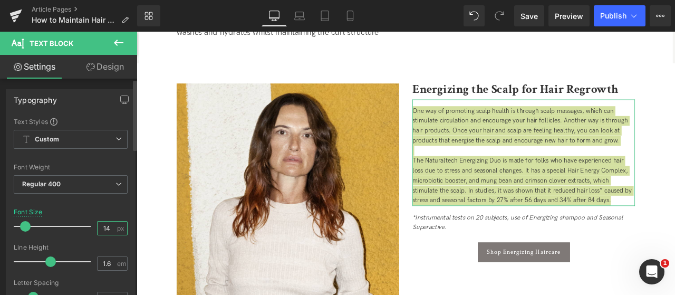
click at [108, 230] on input "14" at bounding box center [107, 228] width 18 height 13
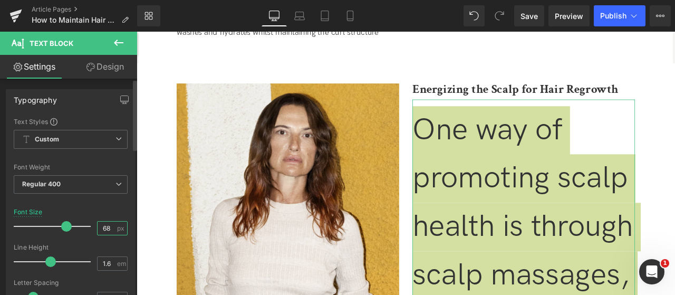
type input "6"
type input "18"
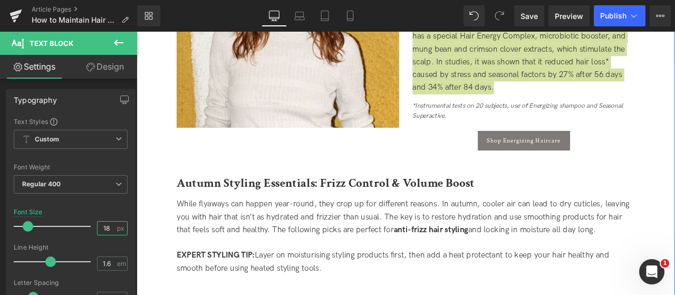
scroll to position [1571, 0]
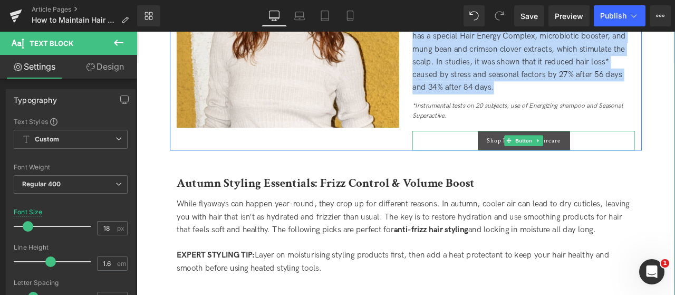
click at [594, 152] on link "Shop Energizing Haircare" at bounding box center [595, 160] width 109 height 23
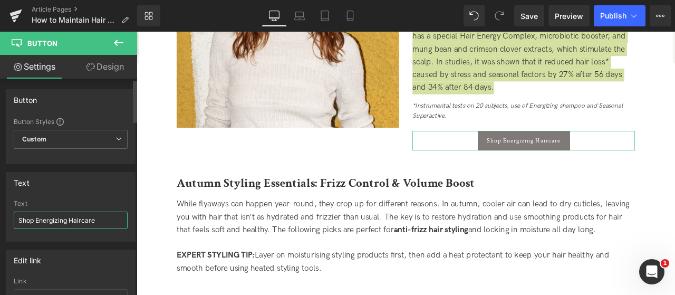
click at [40, 219] on input "Shop Energizing Haircare" at bounding box center [71, 220] width 114 height 17
click at [36, 219] on input "Shop Energizing Haircare" at bounding box center [71, 220] width 114 height 17
click at [116, 219] on input "Shop Naturaltech Energizing Haircare" at bounding box center [71, 220] width 114 height 17
type input "Shop Naturaltech Energizing"
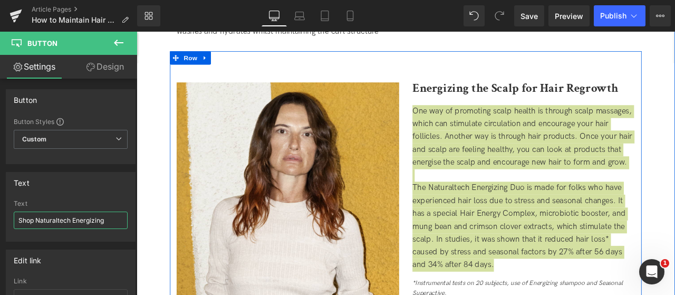
scroll to position [1360, 0]
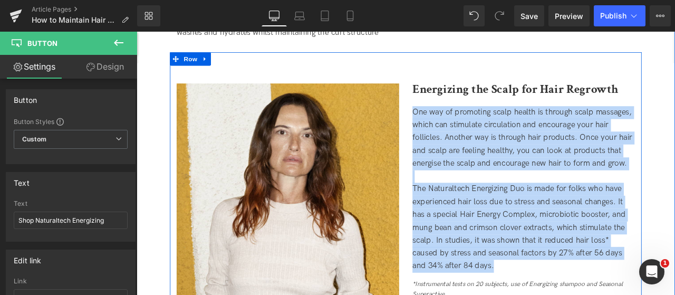
click at [551, 237] on span "The Naturaltech Energizing Duo is made for folks who have experienced hair loss…" at bounding box center [590, 263] width 253 height 102
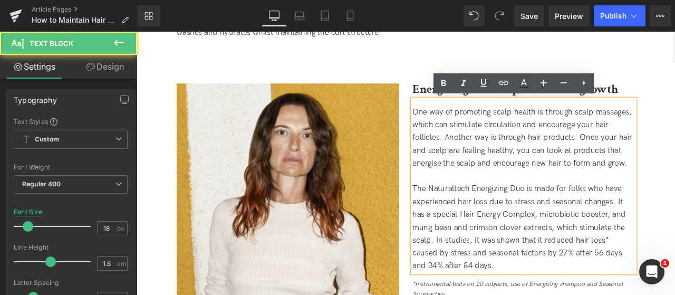
click at [495, 217] on span "The Naturaltech Energizing Duo is made for folks who have experienced hair loss…" at bounding box center [590, 263] width 253 height 102
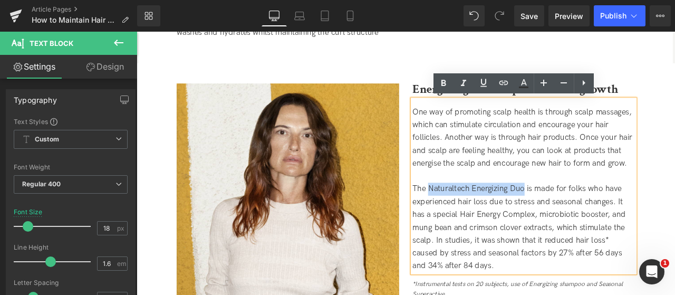
drag, startPoint x: 483, startPoint y: 217, endPoint x: 596, endPoint y: 219, distance: 112.9
click at [596, 219] on span "The Naturaltech Energizing Duo is made for folks who have experienced hair loss…" at bounding box center [590, 263] width 253 height 102
click at [444, 84] on icon at bounding box center [443, 83] width 13 height 13
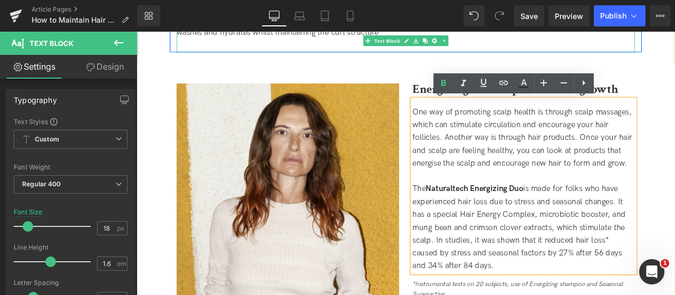
click at [401, 49] on div at bounding box center [455, 48] width 543 height 15
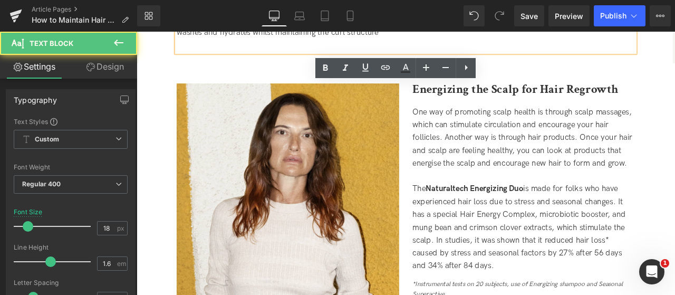
click at [401, 49] on div at bounding box center [455, 48] width 543 height 15
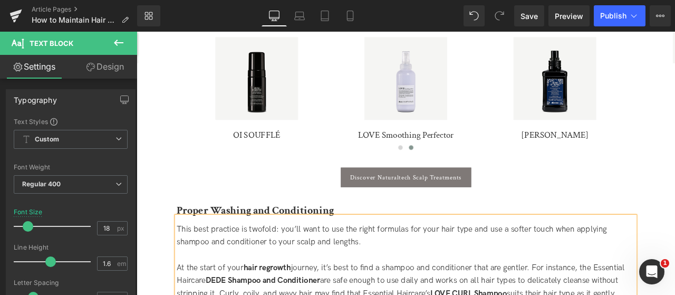
scroll to position [723, 0]
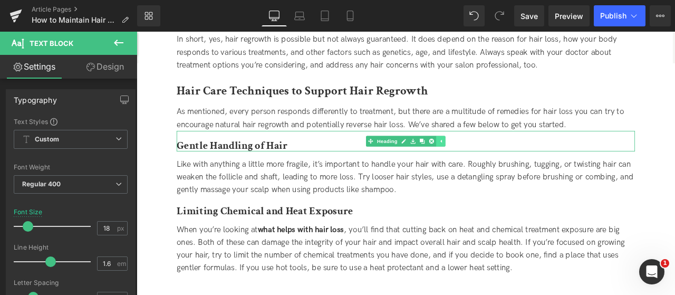
click at [500, 160] on link at bounding box center [497, 161] width 11 height 13
click at [481, 161] on icon at bounding box center [481, 161] width 6 height 6
click at [475, 158] on icon at bounding box center [476, 161] width 6 height 6
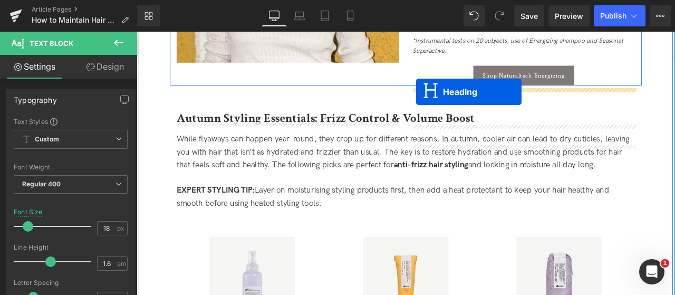
scroll to position [1667, 0]
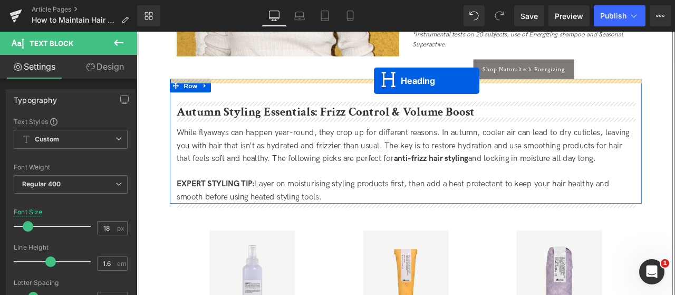
drag, startPoint x: 426, startPoint y: 88, endPoint x: 418, endPoint y: 90, distance: 8.7
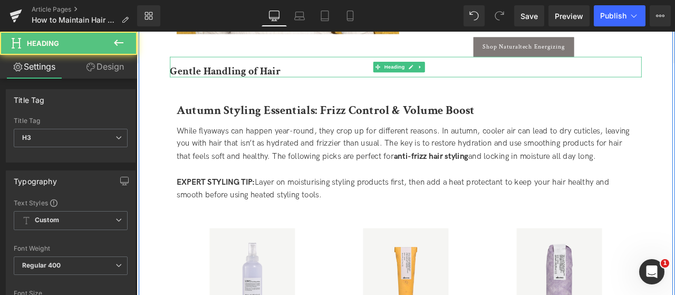
scroll to position [1640, 0]
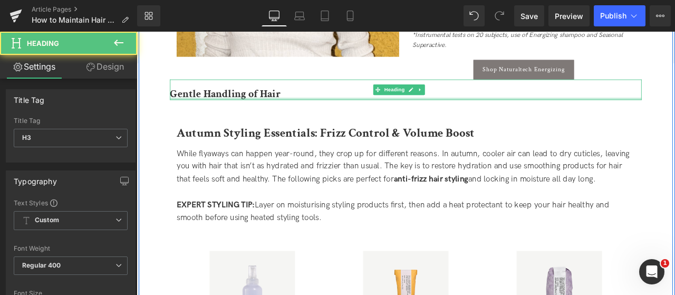
drag, startPoint x: 259, startPoint y: 117, endPoint x: 256, endPoint y: 106, distance: 11.3
click at [137, 32] on div "51px" at bounding box center [137, 32] width 0 height 0
click at [256, 106] on b "Gentle Handling of Hair" at bounding box center [241, 105] width 131 height 16
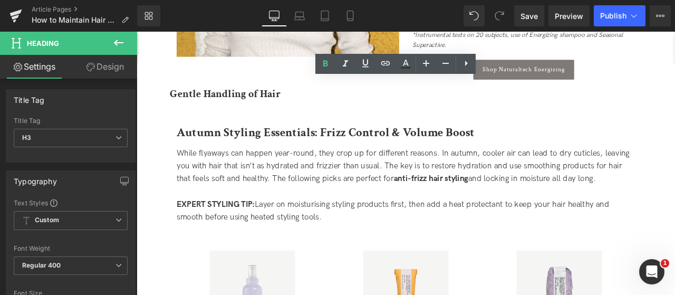
click at [256, 106] on b "Gentle Handling of Hair" at bounding box center [241, 105] width 131 height 16
paste div
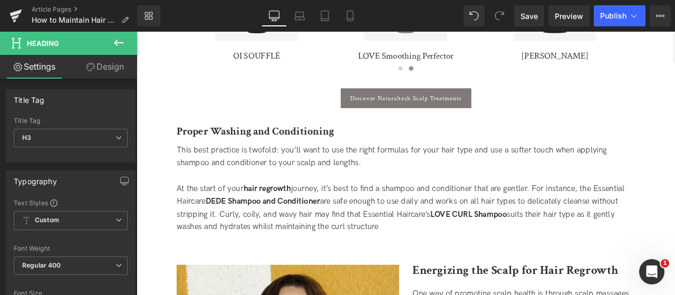
scroll to position [1113, 0]
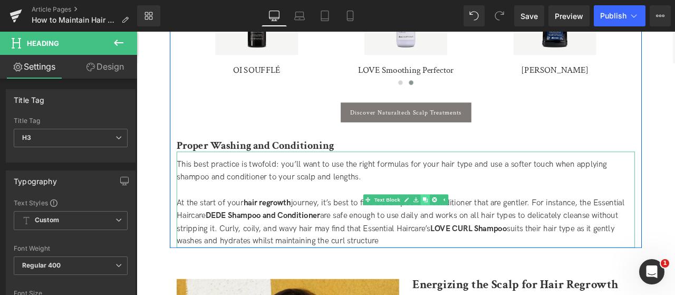
click at [477, 231] on icon at bounding box center [479, 231] width 6 height 6
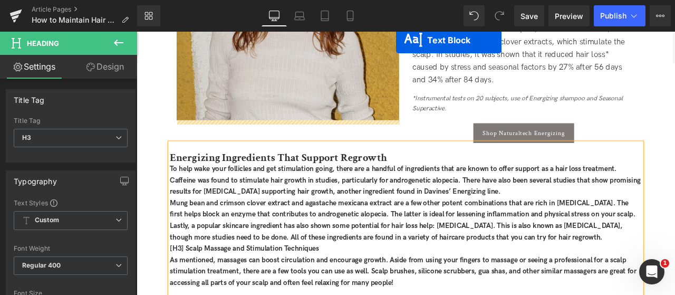
scroll to position [1713, 0]
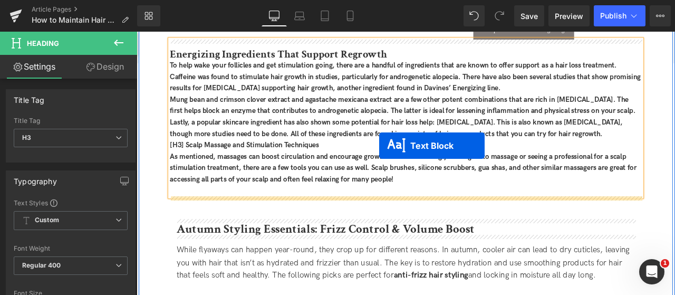
drag, startPoint x: 426, startPoint y: 130, endPoint x: 403, endPoint y: 133, distance: 23.0
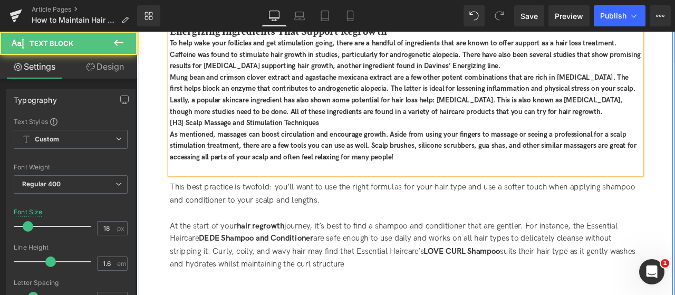
scroll to position [1687, 0]
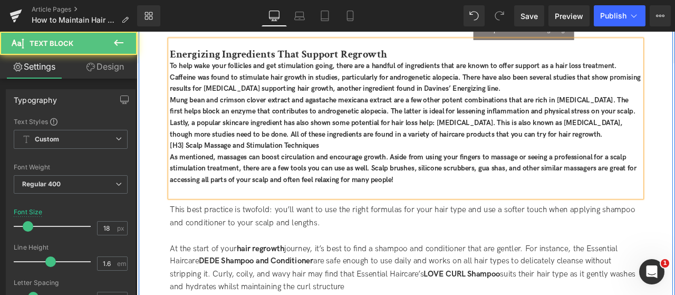
click at [377, 113] on b "Mung bean and crimson clover extract and agastache mexicana extract are a few o…" at bounding box center [452, 120] width 552 height 24
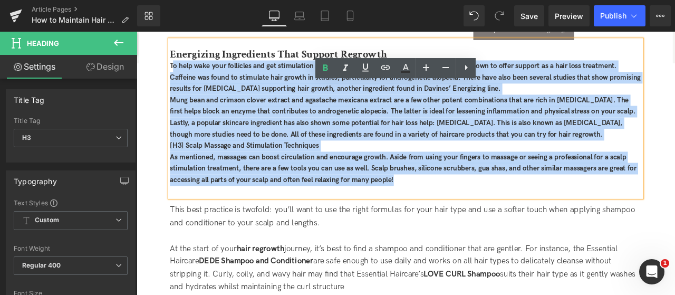
drag, startPoint x: 460, startPoint y: 208, endPoint x: 178, endPoint y: 74, distance: 312.0
click at [178, 74] on div "Energizing Ingredients That Support Regrowth To help wake your follicles and g…" at bounding box center [455, 134] width 559 height 186
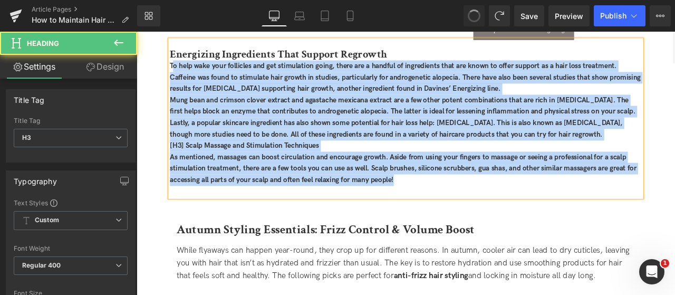
click at [193, 78] on div "To help wake your follicles and get stimulation going, there are a handful of i…" at bounding box center [455, 85] width 559 height 41
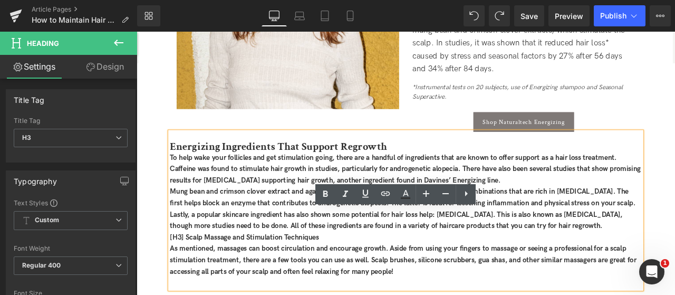
scroll to position [1807, 0]
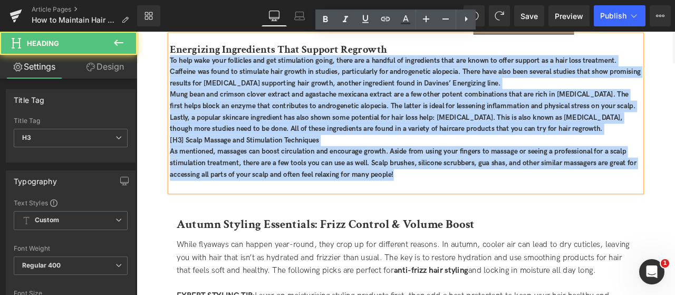
drag, startPoint x: 420, startPoint y: 189, endPoint x: 159, endPoint y: 64, distance: 289.5
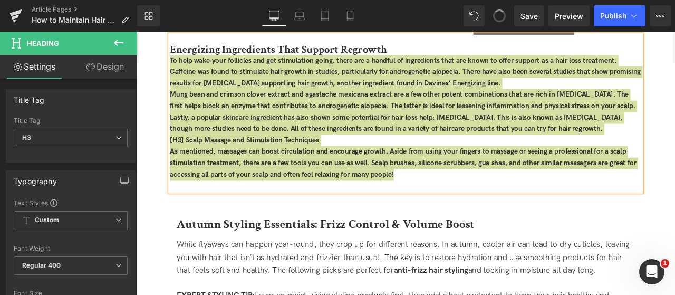
scroll to position [1693, 0]
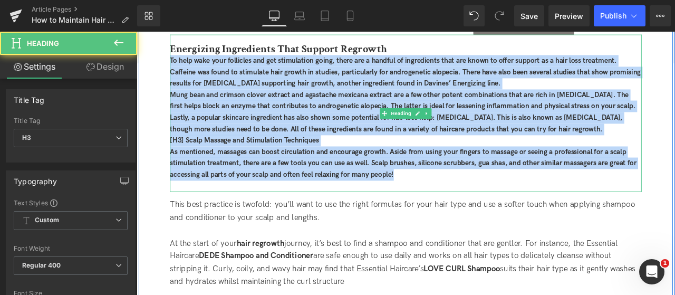
click at [341, 135] on b "Lastly, a popular skincare ingredient has also shown some potential for hair lo…" at bounding box center [444, 141] width 537 height 24
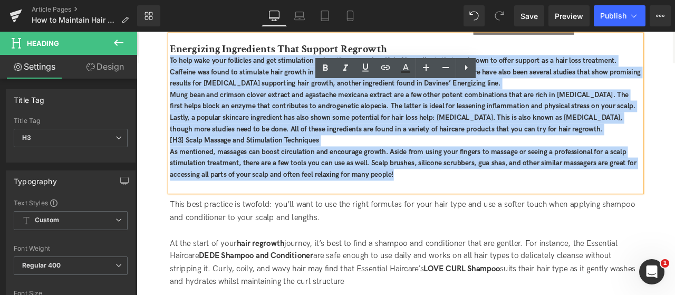
drag, startPoint x: 472, startPoint y: 203, endPoint x: 173, endPoint y: 67, distance: 328.4
click at [176, 67] on div "Energizing Ingredients That Support Regrowth To help wake your follicles and g…" at bounding box center [455, 128] width 559 height 186
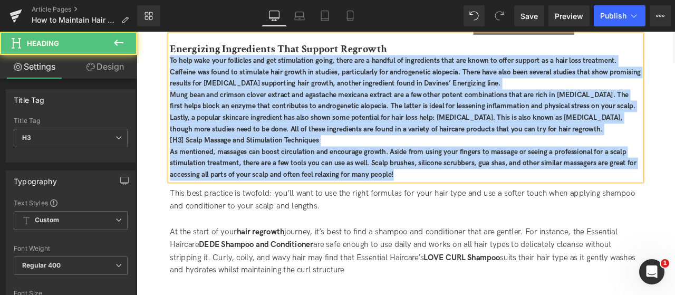
drag, startPoint x: 176, startPoint y: 64, endPoint x: 491, endPoint y: 209, distance: 346.5
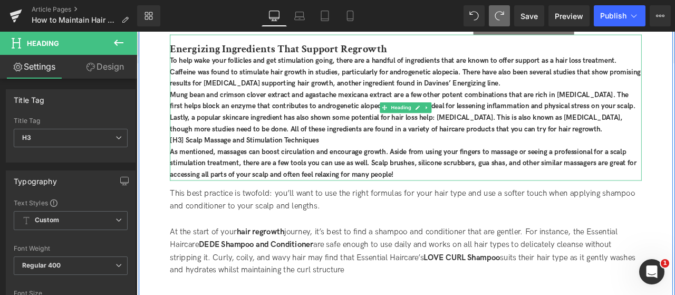
click at [477, 204] on div "As mentioned, massages can boost circulation and encourage growth. Aside from u…" at bounding box center [455, 188] width 559 height 41
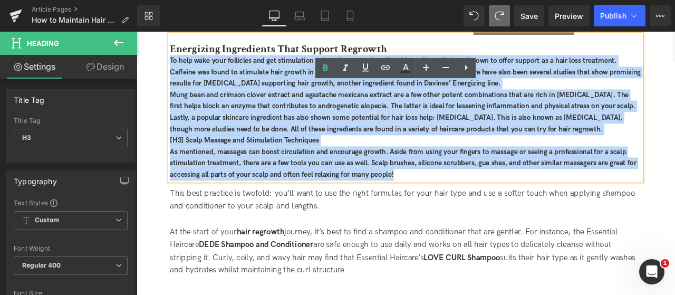
drag, startPoint x: 483, startPoint y: 199, endPoint x: 174, endPoint y: 66, distance: 336.0
click at [176, 66] on div "Energizing Ingredients That Support Regrowth To help wake your follicles and ge…" at bounding box center [455, 121] width 559 height 173
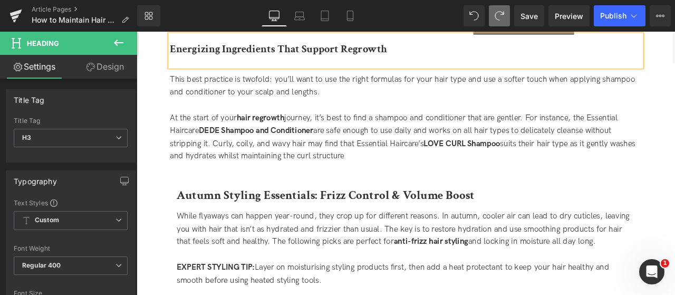
click at [421, 165] on div "At the start of your hair regrowth journey, it’s best to find a shampoo and con…" at bounding box center [455, 157] width 559 height 61
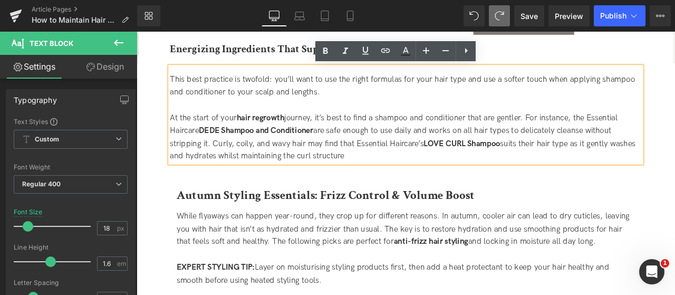
drag, startPoint x: 394, startPoint y: 174, endPoint x: 152, endPoint y: 64, distance: 264.9
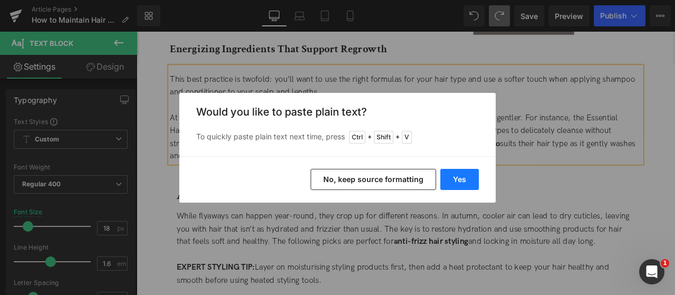
click at [455, 187] on button "Yes" at bounding box center [460, 179] width 39 height 21
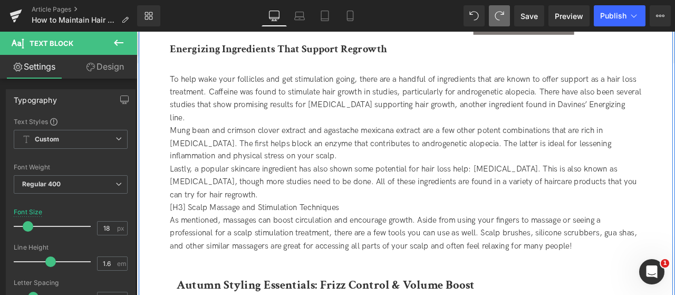
click at [294, 66] on div at bounding box center [455, 67] width 559 height 14
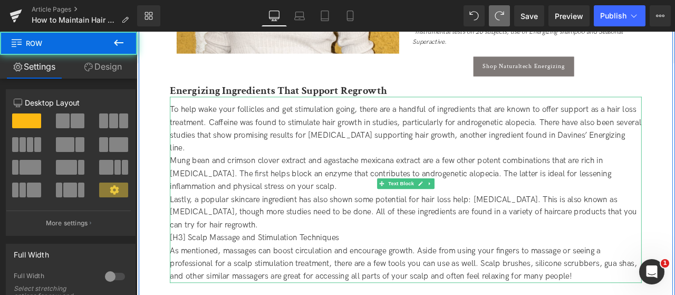
scroll to position [1587, 0]
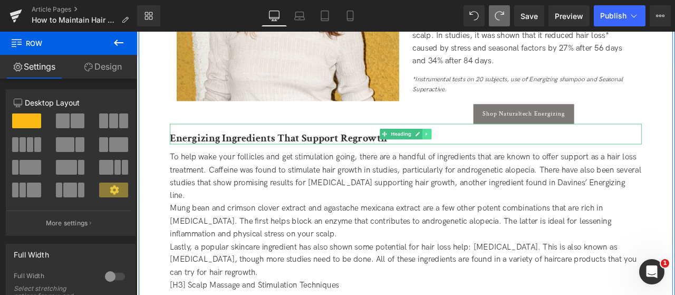
click at [480, 154] on icon at bounding box center [481, 153] width 2 height 4
click at [478, 154] on link at bounding box center [475, 153] width 11 height 13
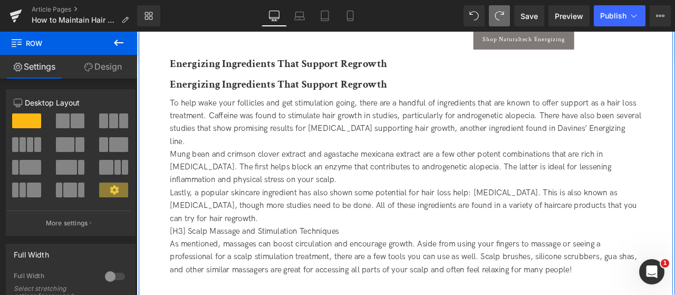
scroll to position [1679, 0]
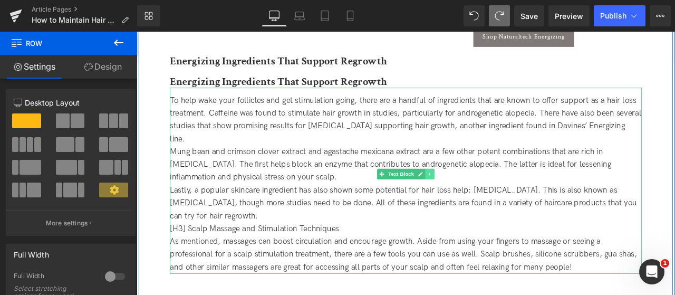
click at [483, 200] on icon at bounding box center [484, 200] width 6 height 6
click at [476, 198] on icon at bounding box center [479, 201] width 6 height 6
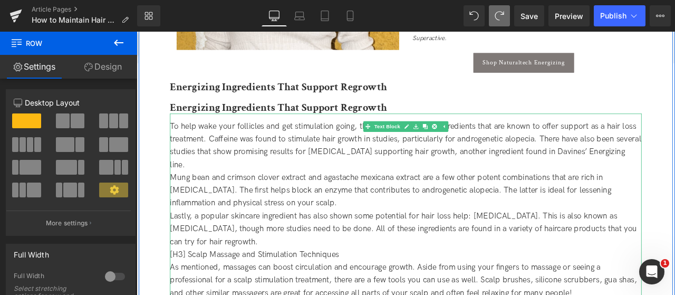
scroll to position [1644, 0]
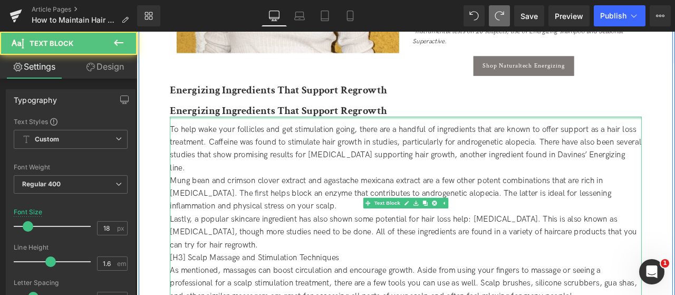
drag, startPoint x: 407, startPoint y: 147, endPoint x: 404, endPoint y: 132, distance: 15.1
click at [404, 132] on div "To help wake your follicles and get stimulation going, there are a handful of i…" at bounding box center [455, 242] width 559 height 221
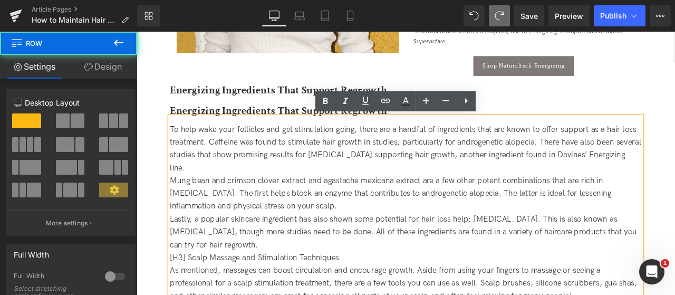
click at [675, 152] on div "How to Maintain Hair Regrowth: A Definitive Guide Heading Tips and techniques f…" at bounding box center [455, 126] width 633 height 3051
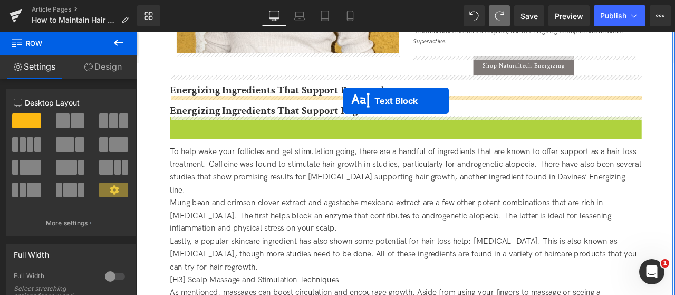
drag, startPoint x: 409, startPoint y: 237, endPoint x: 381, endPoint y: 114, distance: 126.6
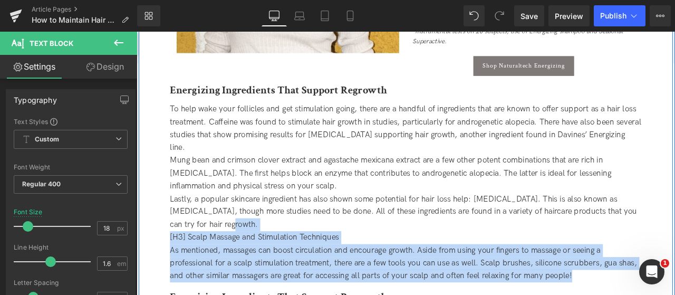
drag, startPoint x: 284, startPoint y: 241, endPoint x: 681, endPoint y: 326, distance: 406.1
click at [675, 294] on div "How to Maintain Hair Regrowth: A Definitive Guide Heading Tips and techniques f…" at bounding box center [456, 135] width 580 height 3036
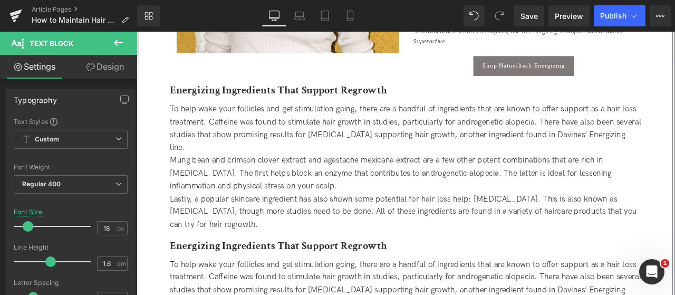
click at [369, 277] on b "Energizing Ingredients That Support Regrowth" at bounding box center [304, 285] width 257 height 16
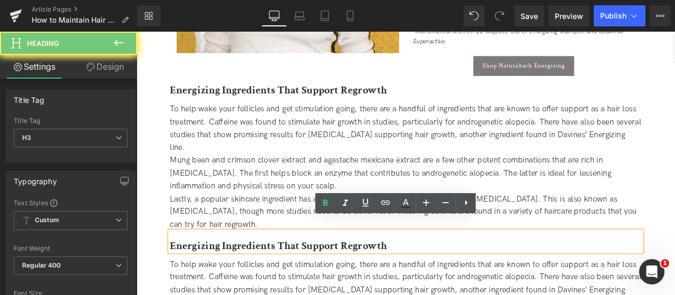
paste div
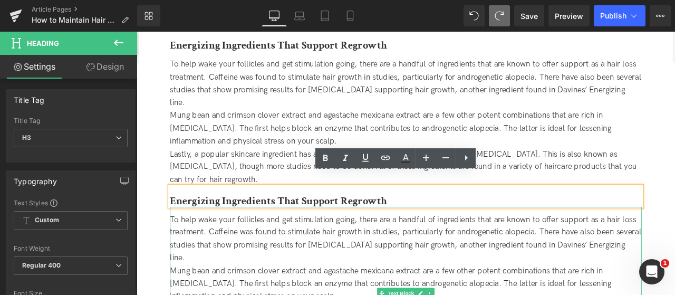
click at [429, 275] on div "To help wake your follicles and get stimulation going, there are a handful of i…" at bounding box center [455, 277] width 559 height 61
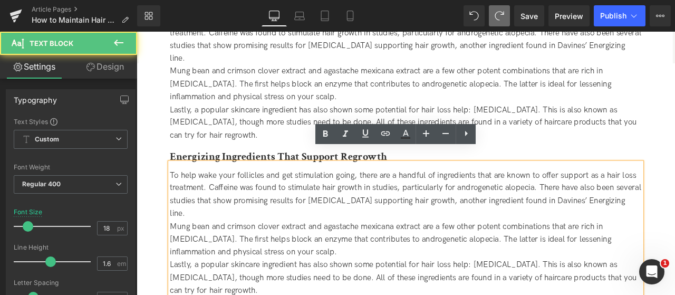
scroll to position [1803, 0]
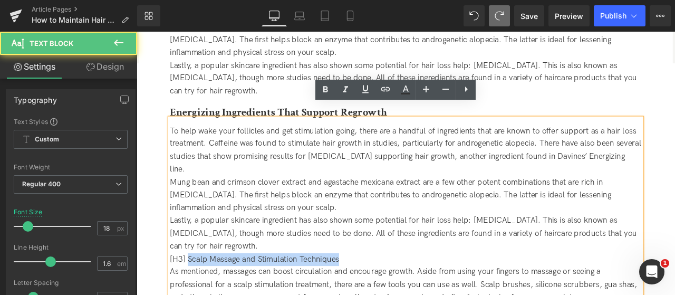
drag, startPoint x: 380, startPoint y: 269, endPoint x: 196, endPoint y: 270, distance: 184.1
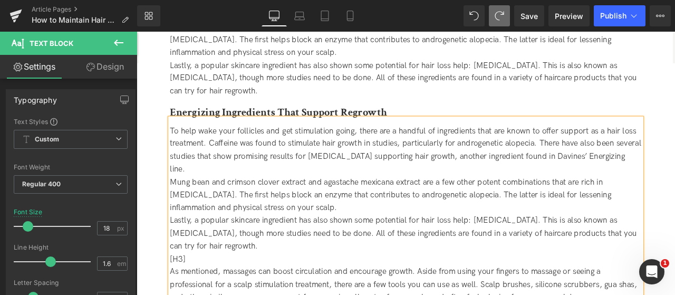
click at [218, 119] on b "Energizing Ingredients That Support Regrowth" at bounding box center [304, 127] width 257 height 16
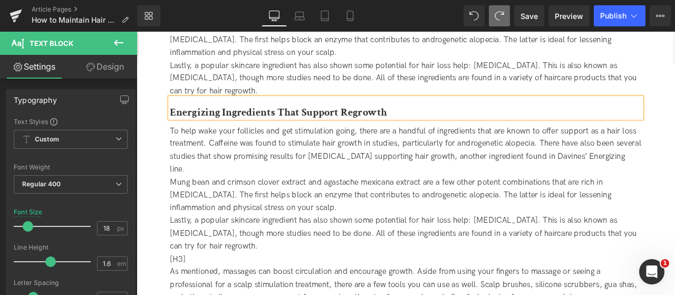
click at [218, 119] on b "Energizing Ingredients That Support Regrowth" at bounding box center [304, 127] width 257 height 16
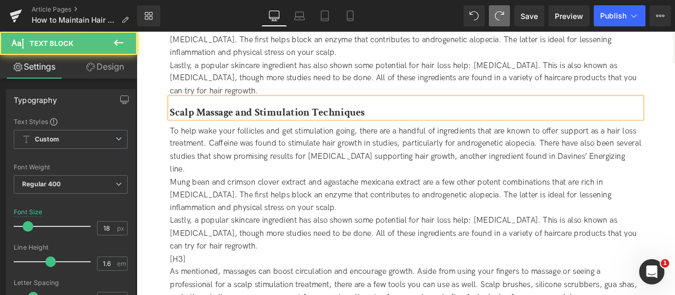
drag, startPoint x: 145, startPoint y: 156, endPoint x: 146, endPoint y: 110, distance: 45.9
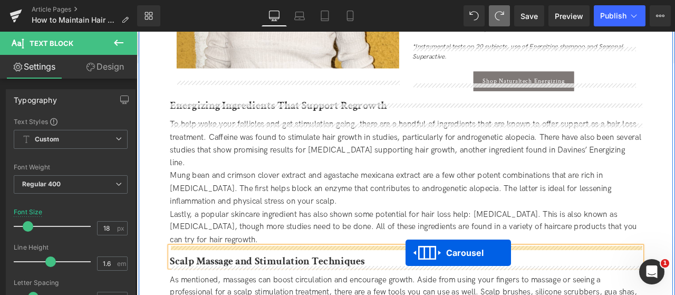
scroll to position [1571, 0]
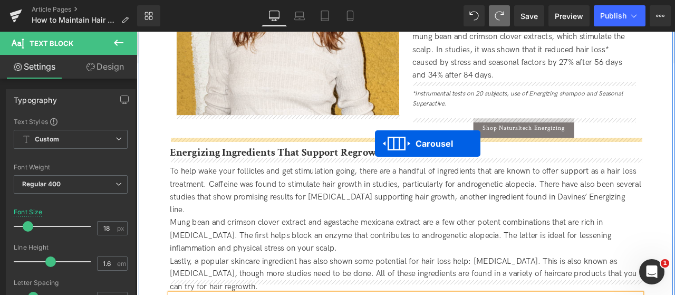
drag, startPoint x: 431, startPoint y: 168, endPoint x: 419, endPoint y: 164, distance: 12.8
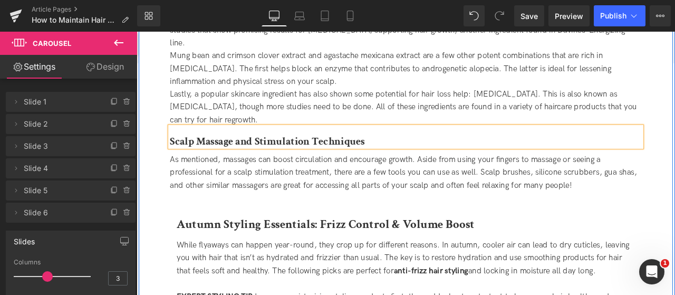
scroll to position [1993, 0]
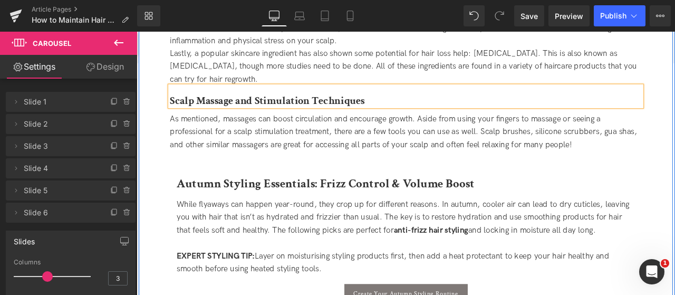
click at [298, 203] on b "Autumn Styling Essentials: Frizz Control & Volume Boost" at bounding box center [360, 212] width 353 height 18
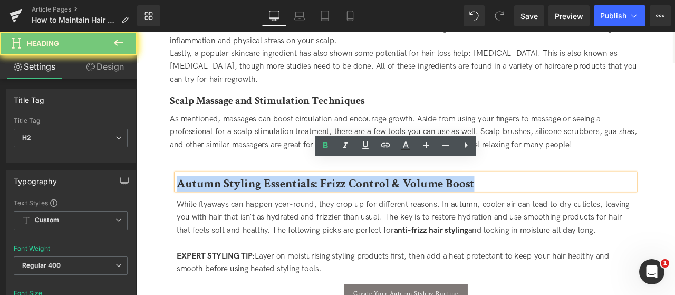
click at [298, 203] on b "Autumn Styling Essentials: Frizz Control & Volume Boost" at bounding box center [360, 212] width 353 height 18
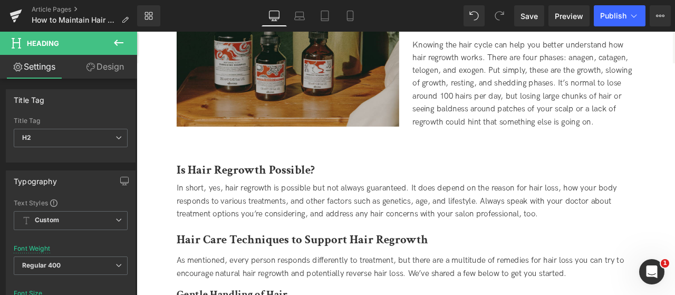
scroll to position [568, 0]
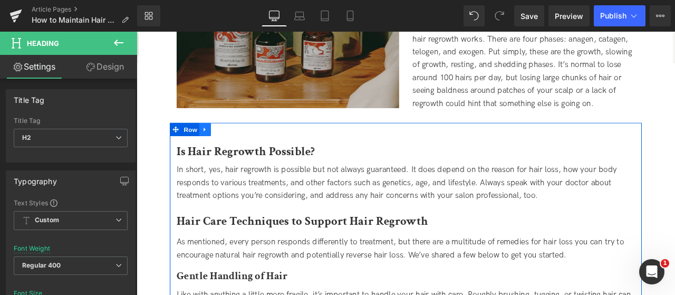
click at [216, 148] on icon at bounding box center [217, 148] width 2 height 5
click at [232, 148] on icon at bounding box center [231, 147] width 7 height 7
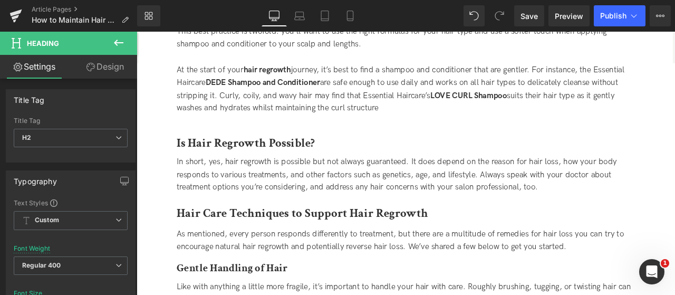
scroll to position [1274, 0]
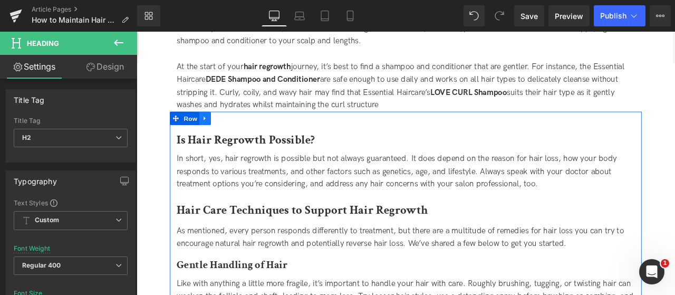
click at [216, 130] on link at bounding box center [218, 135] width 14 height 16
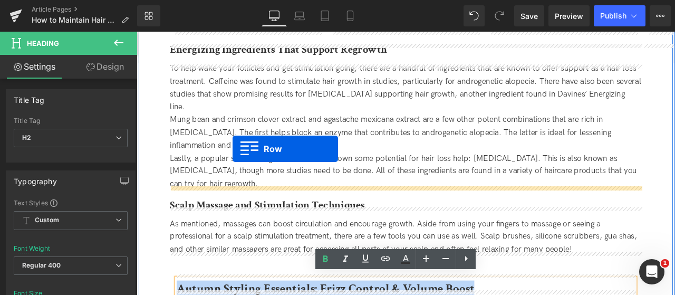
scroll to position [1939, 0]
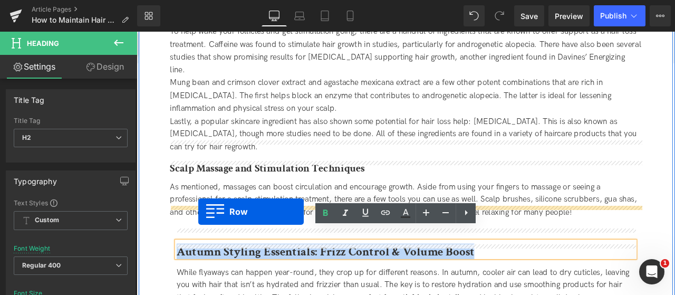
drag, startPoint x: 184, startPoint y: 135, endPoint x: 210, endPoint y: 245, distance: 113.4
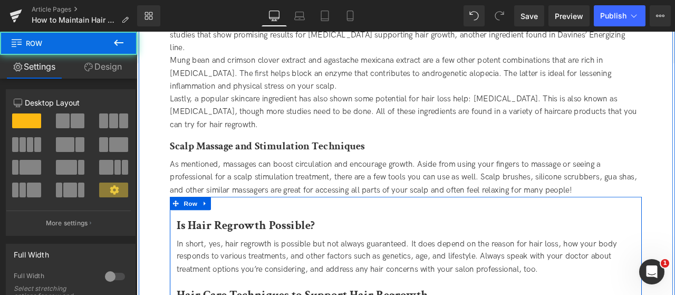
scroll to position [1912, 0]
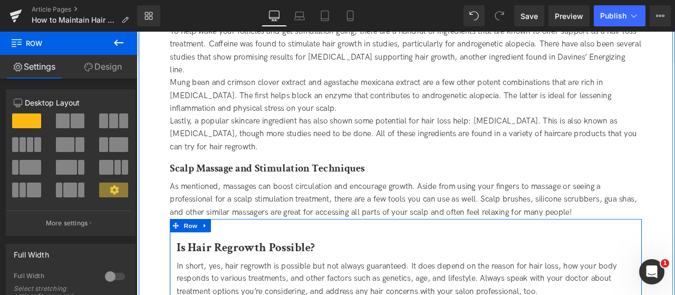
click at [254, 278] on b "Is Hair Regrowth Possible?" at bounding box center [266, 287] width 164 height 18
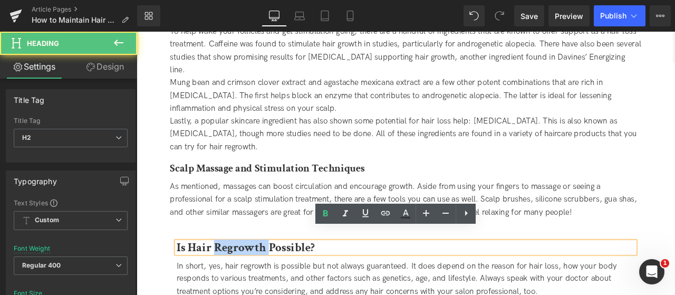
click at [254, 278] on b "Is Hair Regrowth Possible?" at bounding box center [266, 287] width 164 height 18
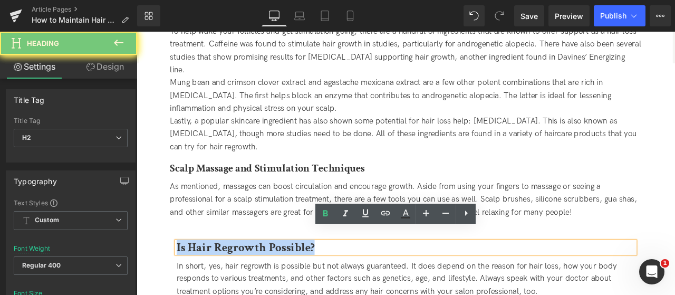
click at [254, 278] on b "Is Hair Regrowth Possible?" at bounding box center [266, 287] width 164 height 18
paste div
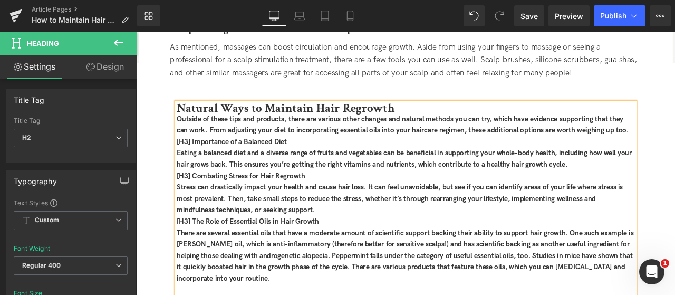
scroll to position [2176, 0]
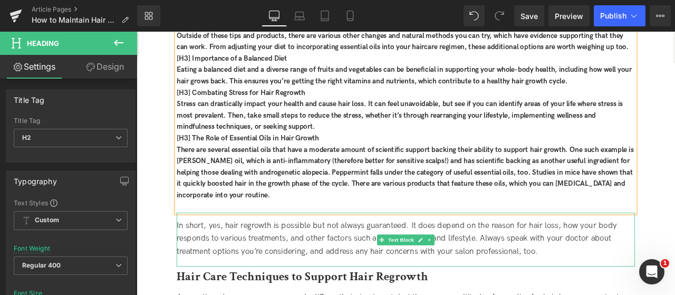
drag, startPoint x: 455, startPoint y: 267, endPoint x: 535, endPoint y: 236, distance: 85.8
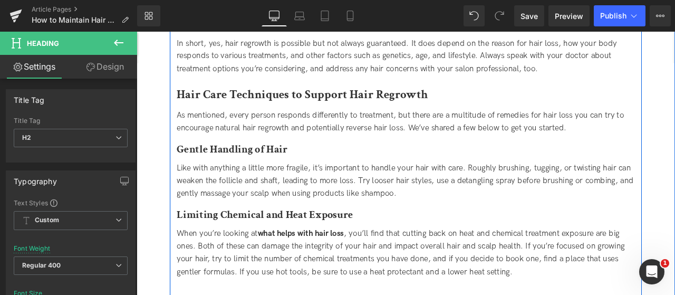
scroll to position [2071, 0]
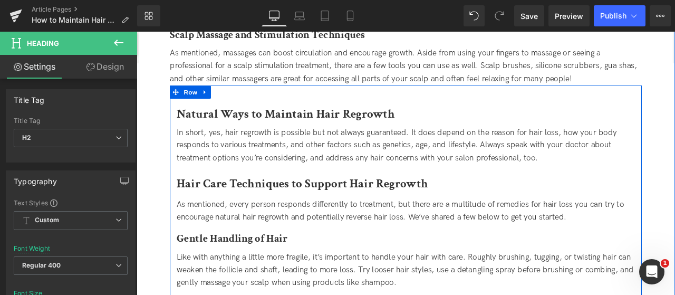
click at [314, 149] on div "In short, yes, hair regrowth is possible but not always guaranteed. It does dep…" at bounding box center [455, 166] width 543 height 45
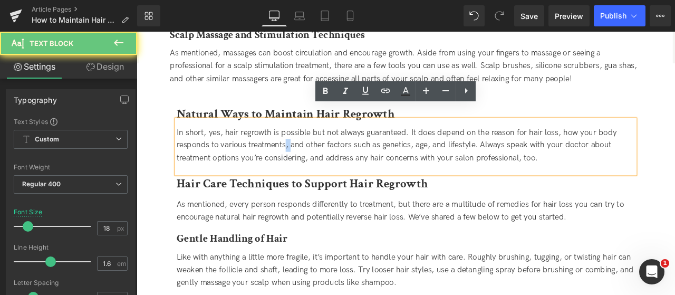
click at [314, 149] on div "In short, yes, hair regrowth is possible but not always guaranteed. It does dep…" at bounding box center [455, 166] width 543 height 45
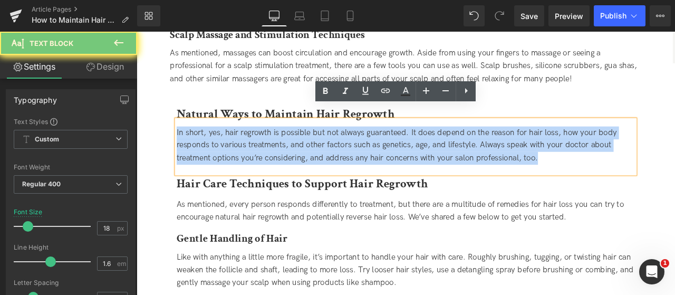
click at [314, 149] on div "In short, yes, hair regrowth is possible but not always guaranteed. It does dep…" at bounding box center [455, 166] width 543 height 45
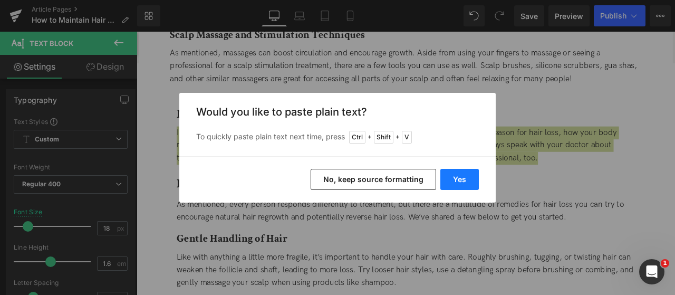
click at [461, 180] on button "Yes" at bounding box center [460, 179] width 39 height 21
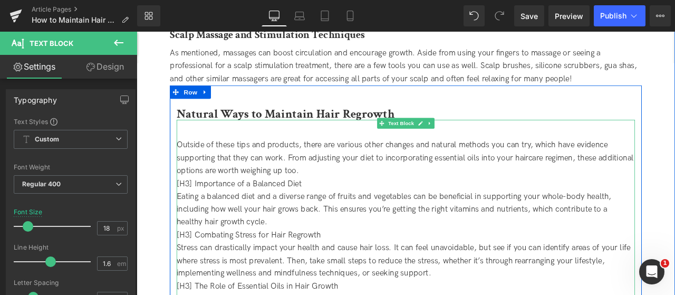
click at [246, 144] on div at bounding box center [455, 151] width 543 height 15
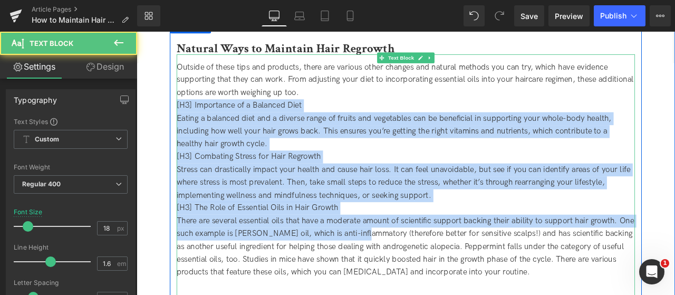
scroll to position [2229, 0]
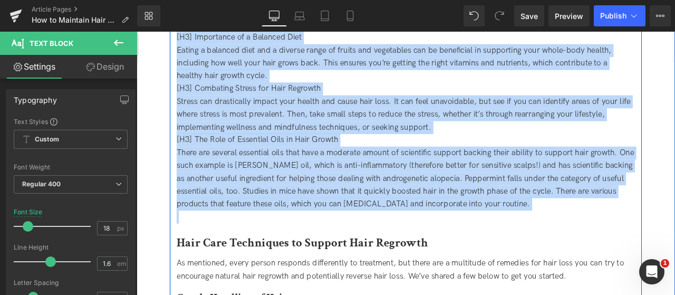
drag, startPoint x: 336, startPoint y: 167, endPoint x: 624, endPoint y: 319, distance: 325.7
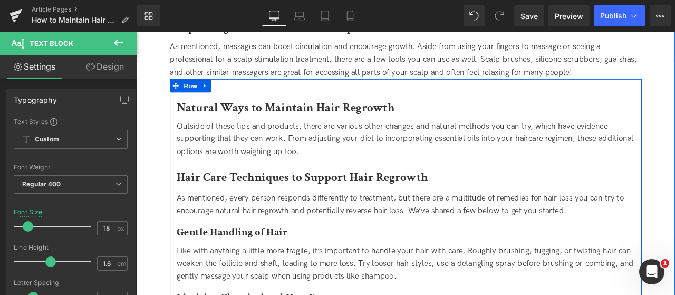
scroll to position [2071, 0]
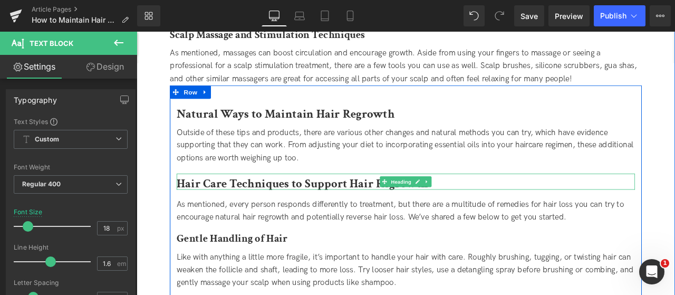
click at [185, 203] on b "Hair Care Techniques to Support Hair Regrowth" at bounding box center [333, 212] width 298 height 18
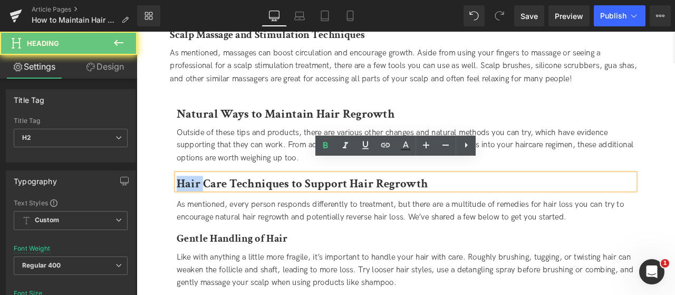
click at [185, 203] on b "Hair Care Techniques to Support Hair Regrowth" at bounding box center [333, 212] width 298 height 18
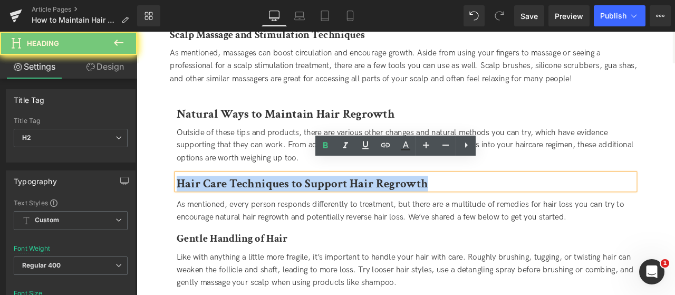
click at [185, 203] on b "Hair Care Techniques to Support Hair Regrowth" at bounding box center [333, 212] width 298 height 18
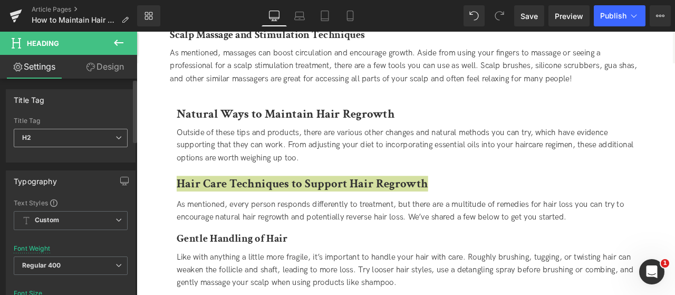
click at [94, 128] on div "Title Tag H2 H1 H2 H3 H4 H5 H6" at bounding box center [71, 138] width 114 height 42
click at [106, 140] on span "H2" at bounding box center [71, 138] width 114 height 18
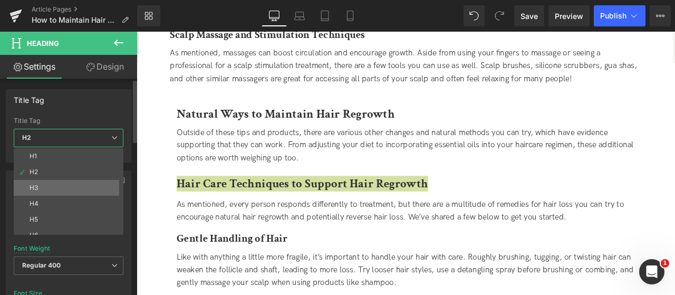
click at [90, 185] on li "H3" at bounding box center [71, 188] width 114 height 16
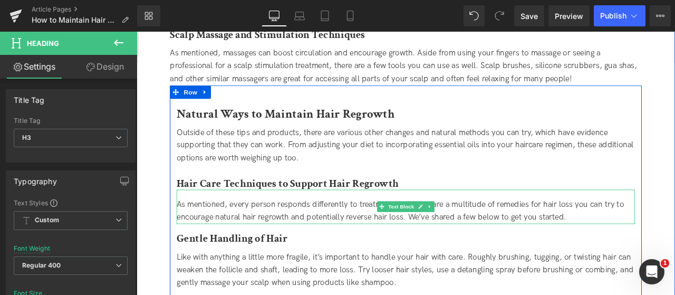
click at [272, 231] on span "As mentioned, every person responds differently to treatment, but there are a m…" at bounding box center [449, 244] width 530 height 26
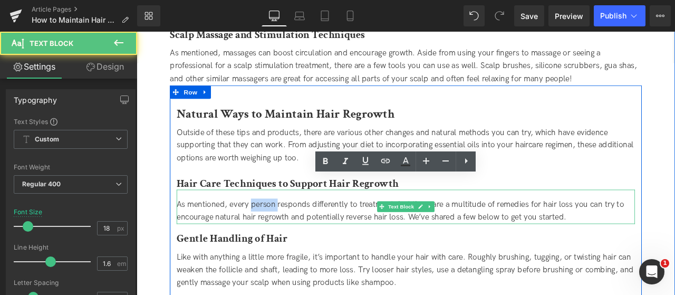
click at [272, 231] on span "As mentioned, every person responds differently to treatment, but there are a m…" at bounding box center [449, 244] width 530 height 26
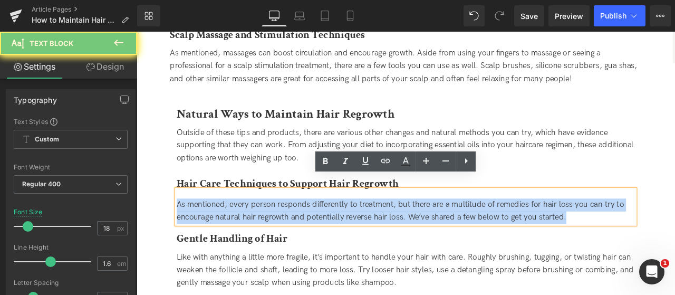
click at [272, 231] on span "As mentioned, every person responds differently to treatment, but there are a m…" at bounding box center [449, 244] width 530 height 26
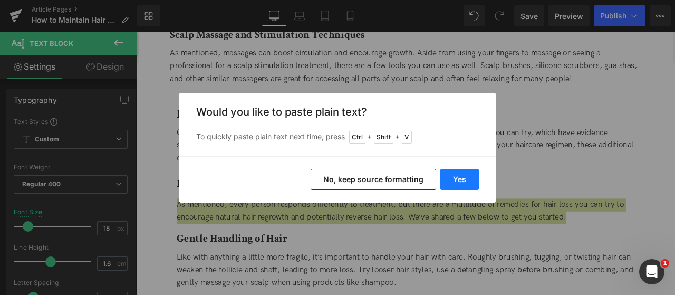
click at [476, 174] on button "Yes" at bounding box center [460, 179] width 39 height 21
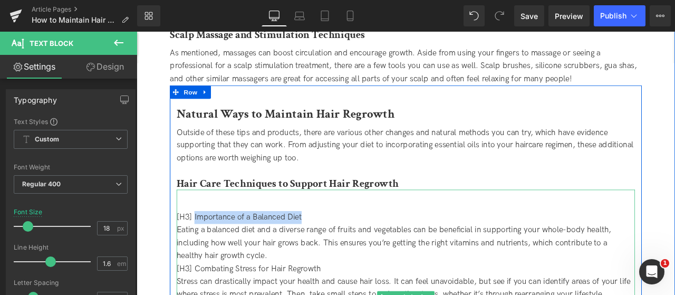
drag, startPoint x: 326, startPoint y: 233, endPoint x: 204, endPoint y: 234, distance: 122.4
click at [204, 244] on div "[H3] Importance of a Balanced Diet" at bounding box center [455, 251] width 543 height 15
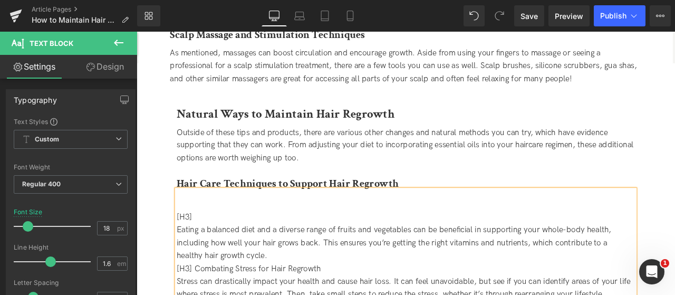
click at [235, 204] on b "Hair Care Techniques to Support Hair Regrowth" at bounding box center [315, 212] width 263 height 16
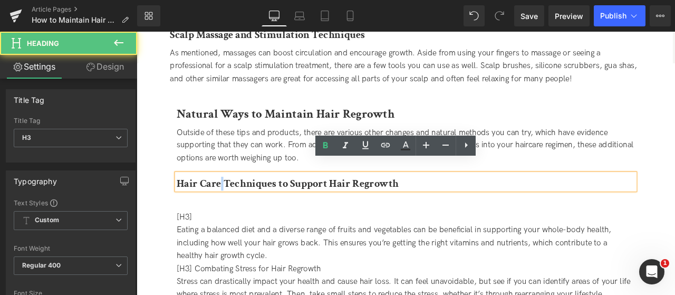
click at [235, 204] on b "Hair Care Techniques to Support Hair Regrowth" at bounding box center [315, 212] width 263 height 16
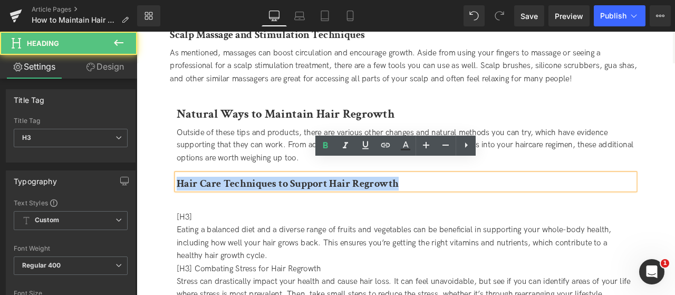
click at [235, 204] on b "Hair Care Techniques to Support Hair Regrowth" at bounding box center [315, 212] width 263 height 16
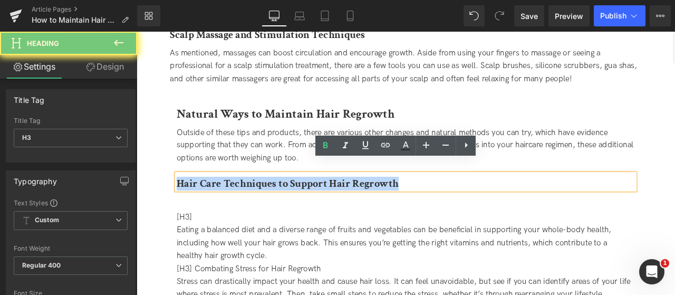
paste div
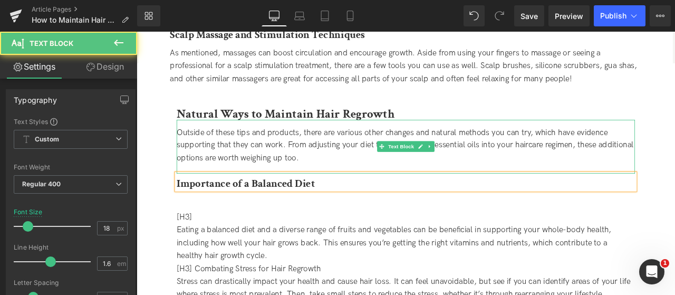
click at [235, 176] on div "Outside of these tips and products, there are various other changes and natural…" at bounding box center [455, 168] width 543 height 64
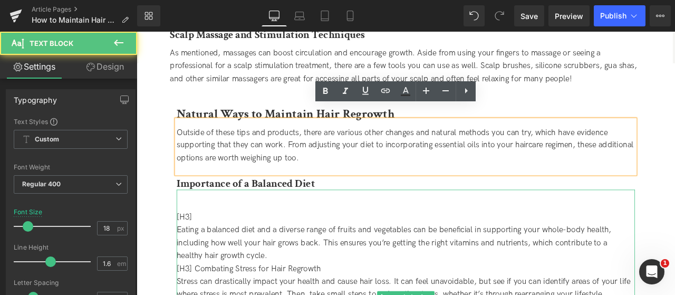
drag, startPoint x: 219, startPoint y: 217, endPoint x: 225, endPoint y: 237, distance: 21.4
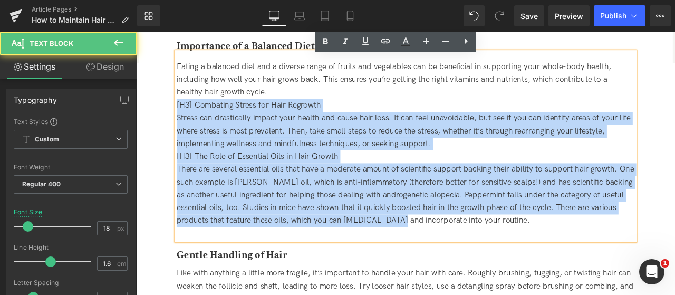
scroll to position [2229, 0]
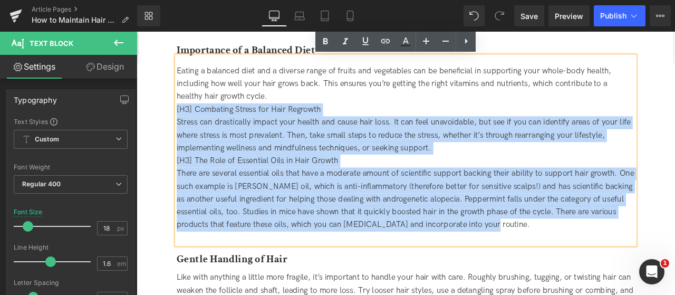
drag, startPoint x: 274, startPoint y: 253, endPoint x: 612, endPoint y: 243, distance: 338.3
click at [612, 243] on div "Eating a balanced diet and a diverse range of fruits and vegetables can be bene…" at bounding box center [455, 172] width 543 height 223
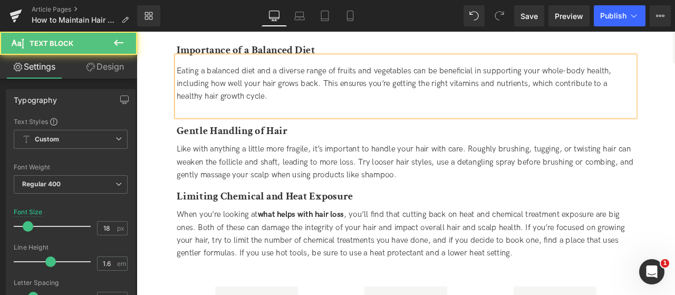
click at [237, 117] on div at bounding box center [455, 124] width 543 height 15
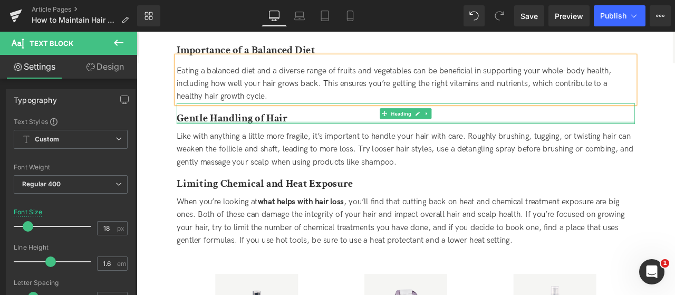
click at [240, 126] on b "Gentle Handling of Hair" at bounding box center [249, 134] width 131 height 16
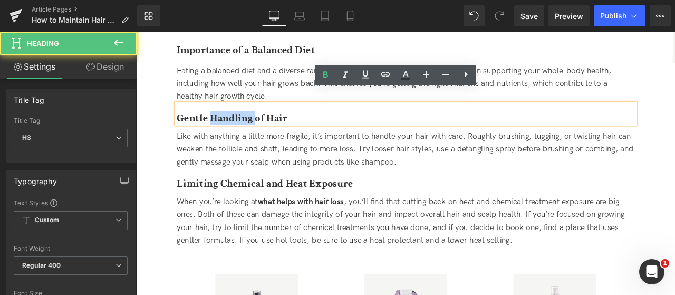
click at [240, 126] on b "Gentle Handling of Hair" at bounding box center [249, 134] width 131 height 16
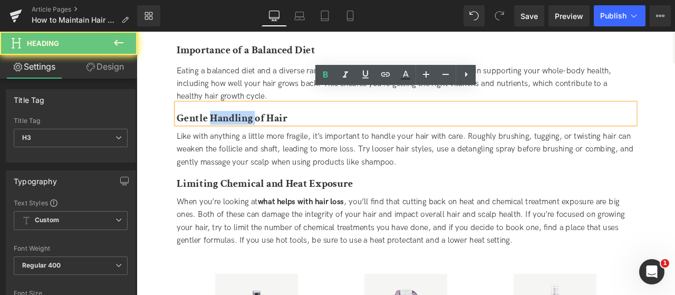
click at [243, 160] on span "Like with anything a little more fragile, it’s important to handle your hair wi…" at bounding box center [455, 171] width 542 height 42
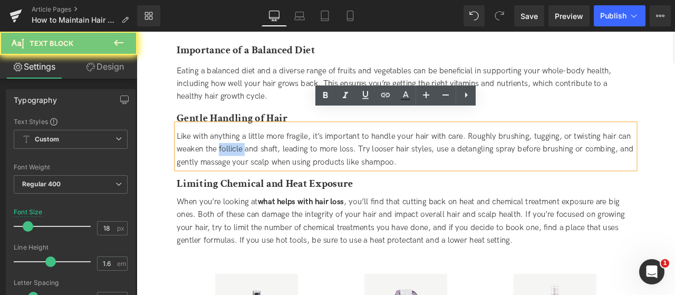
click at [243, 160] on span "Like with anything a little more fragile, it’s important to handle your hair wi…" at bounding box center [455, 171] width 542 height 42
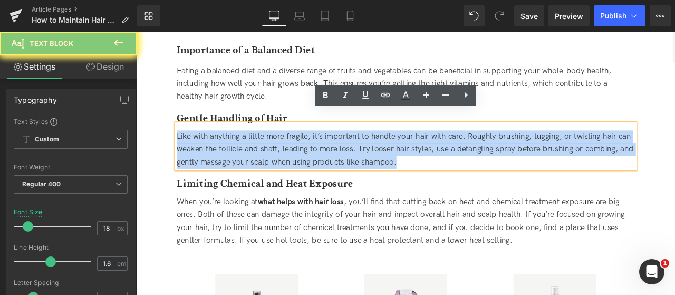
click at [243, 160] on span "Like with anything a little more fragile, it’s important to handle your hair wi…" at bounding box center [455, 171] width 542 height 42
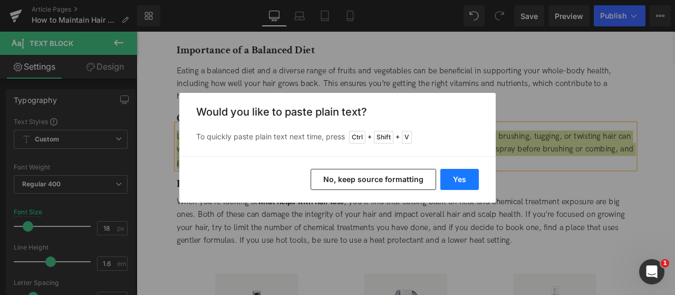
click at [463, 181] on button "Yes" at bounding box center [460, 179] width 39 height 21
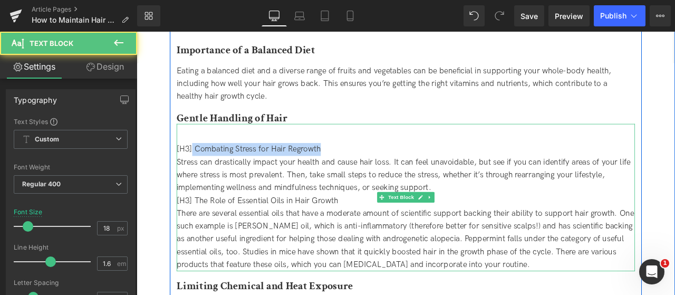
drag, startPoint x: 363, startPoint y: 157, endPoint x: 202, endPoint y: 158, distance: 162.0
click at [202, 164] on div "[H3] Combating Stress for Hair Regrowth" at bounding box center [455, 171] width 543 height 15
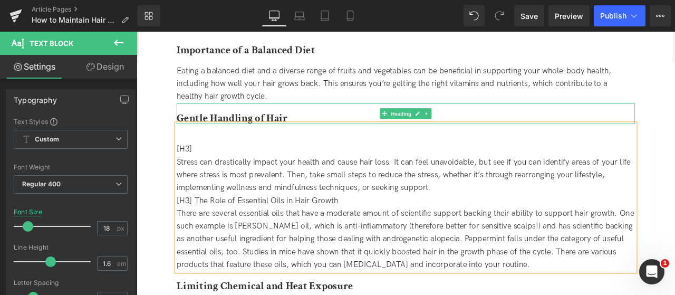
click at [211, 126] on b "Gentle Handling of Hair" at bounding box center [249, 134] width 131 height 16
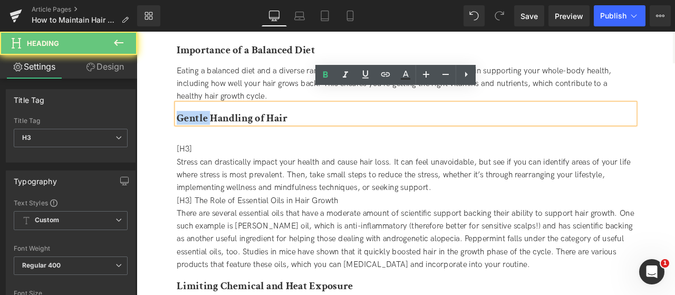
click at [211, 126] on b "Gentle Handling of Hair" at bounding box center [249, 134] width 131 height 16
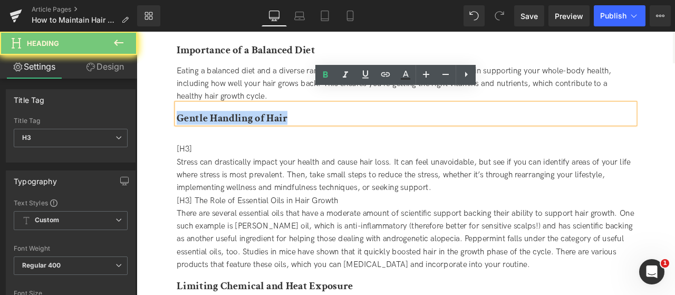
paste div
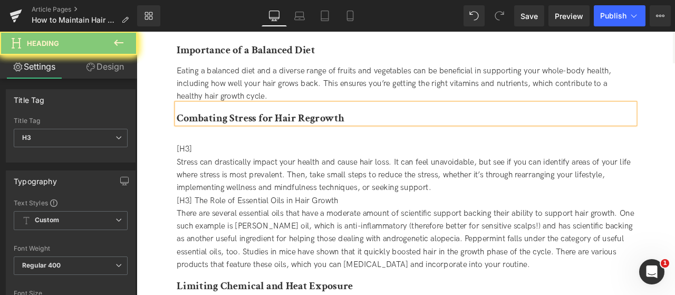
click at [188, 126] on b "Combating Stress for Hair Regrowth" at bounding box center [283, 134] width 199 height 16
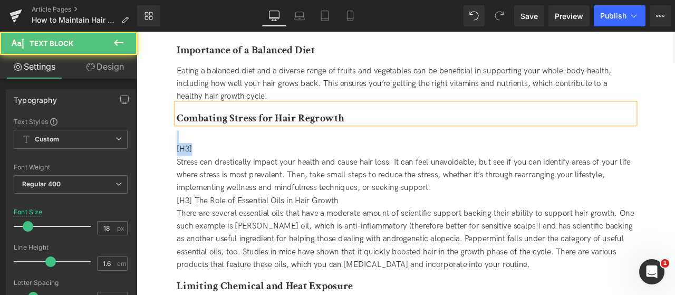
drag, startPoint x: 215, startPoint y: 145, endPoint x: 189, endPoint y: 111, distance: 42.5
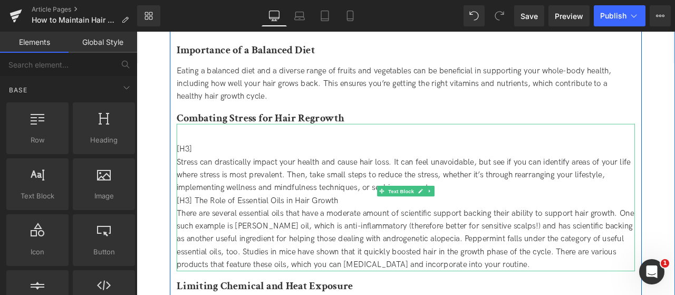
scroll to position [2253, 0]
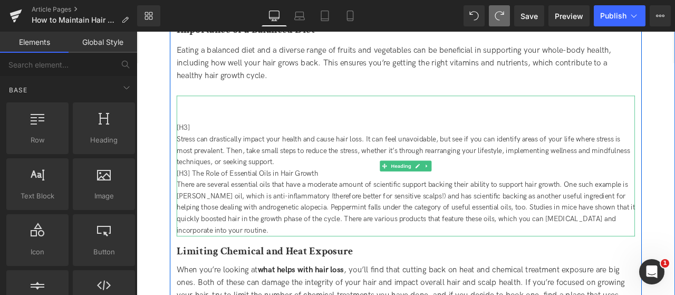
click at [201, 153] on div "Stress can drastically impact your health and cause hair loss. It can feel unav…" at bounding box center [455, 173] width 543 height 41
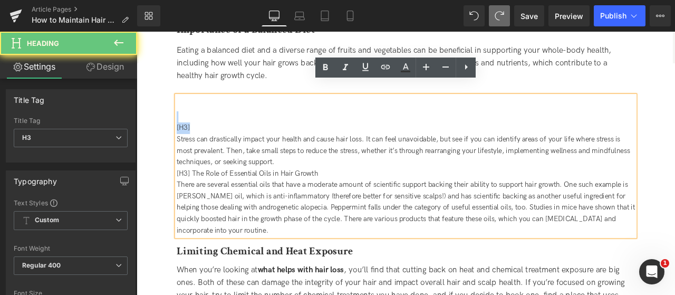
drag, startPoint x: 203, startPoint y: 121, endPoint x: 186, endPoint y: 102, distance: 25.4
click at [186, 108] on div "[H3] Stress can drastically impact your health and cause hair loss. It can feel…" at bounding box center [455, 191] width 543 height 167
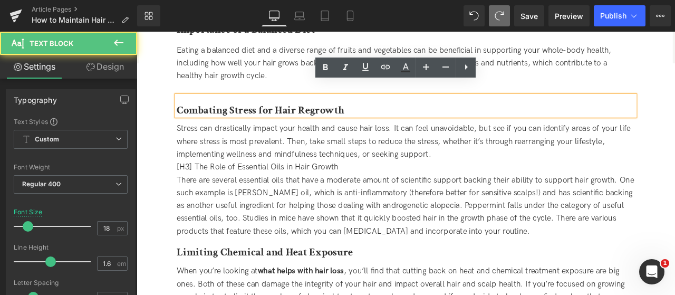
click at [334, 185] on div "[H3] The Role of Essential Oils in Hair Growth" at bounding box center [455, 192] width 543 height 15
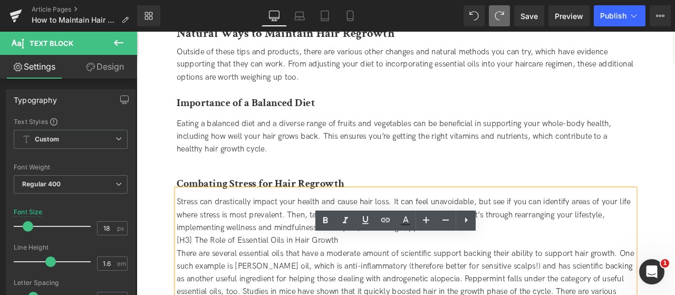
scroll to position [2095, 0]
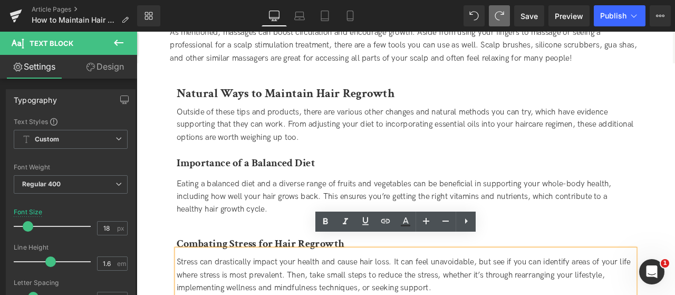
click at [284, 266] on div "Combating Stress for Hair Regrowth Heading" at bounding box center [455, 278] width 543 height 24
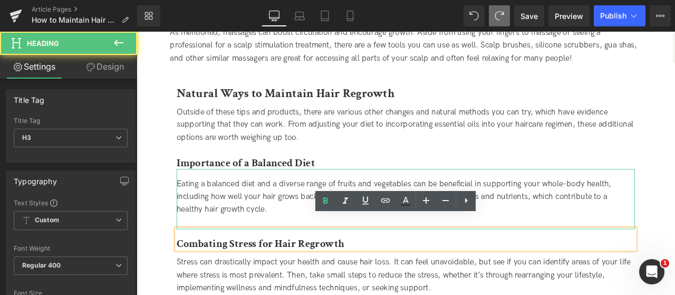
click at [272, 251] on div at bounding box center [455, 258] width 543 height 15
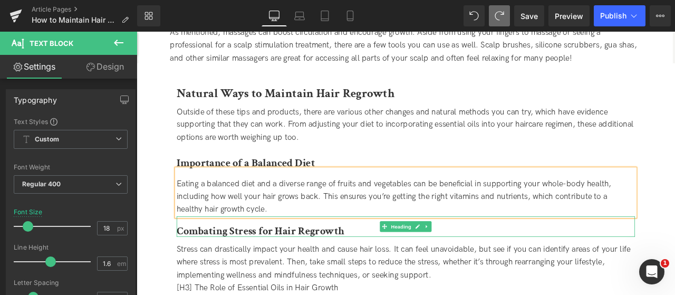
click at [204, 260] on b "Combating Stress for Hair Regrowth" at bounding box center [283, 268] width 199 height 16
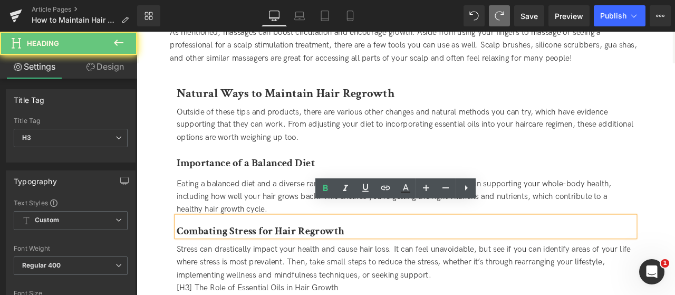
click at [185, 260] on b "Combating Stress for Hair Regrowth" at bounding box center [283, 268] width 199 height 16
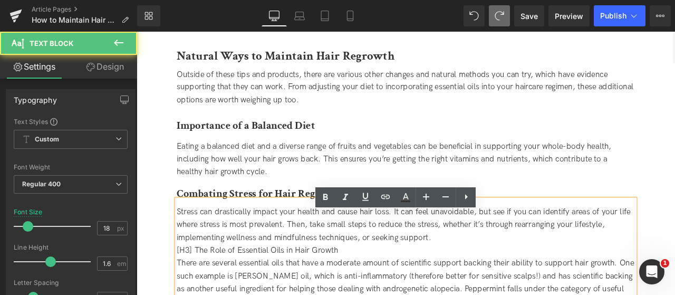
scroll to position [2200, 0]
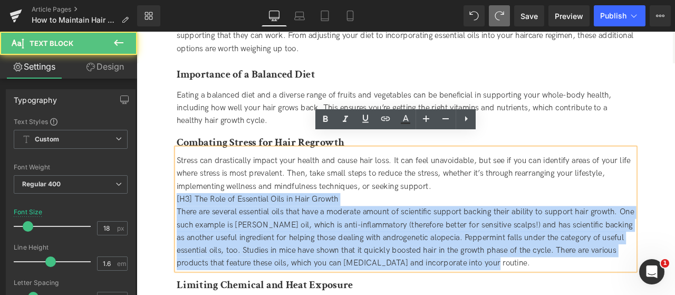
drag, startPoint x: 503, startPoint y: 199, endPoint x: 571, endPoint y: 314, distance: 134.1
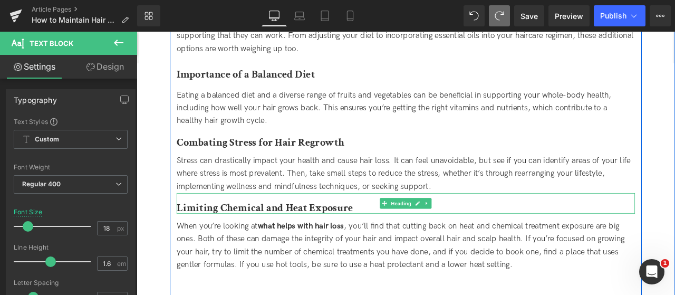
click at [233, 232] on b "Limiting Chemical and Heat Exposure" at bounding box center [288, 240] width 209 height 16
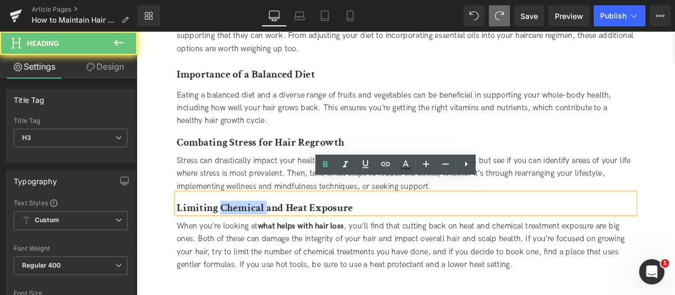
click at [233, 232] on b "Limiting Chemical and Heat Exposure" at bounding box center [288, 240] width 209 height 16
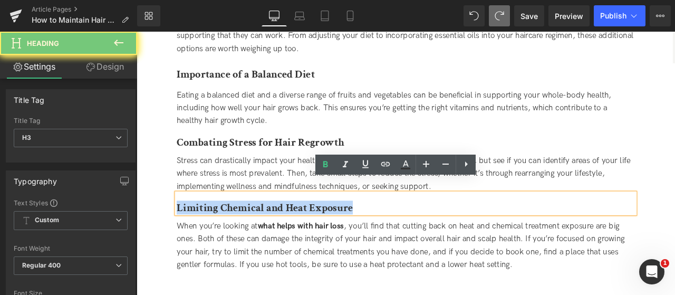
paste div
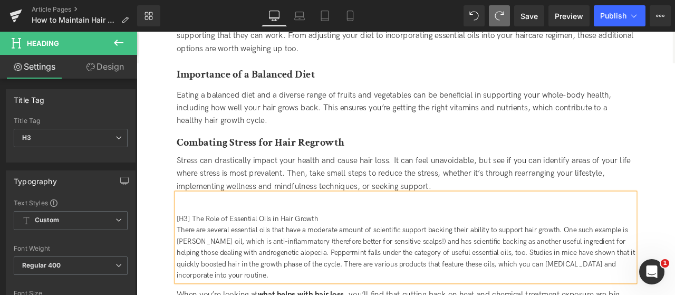
drag, startPoint x: 363, startPoint y: 235, endPoint x: 394, endPoint y: 339, distance: 108.8
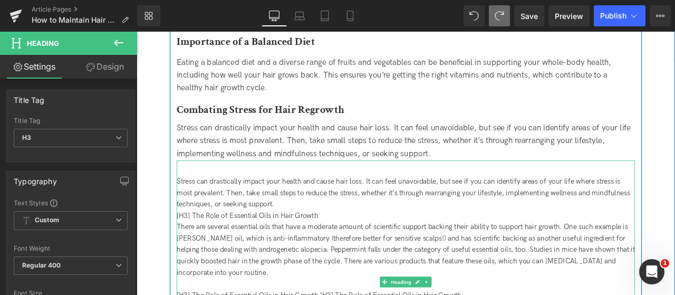
scroll to position [2253, 0]
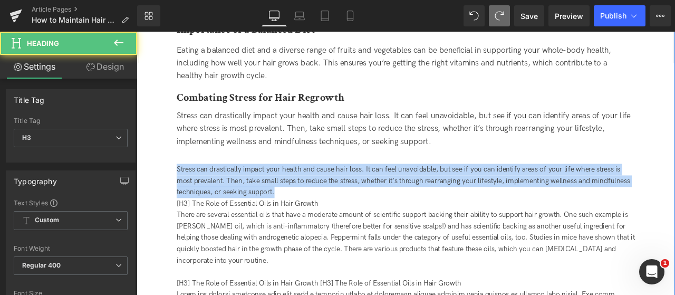
drag, startPoint x: 349, startPoint y: 206, endPoint x: 173, endPoint y: 163, distance: 181.4
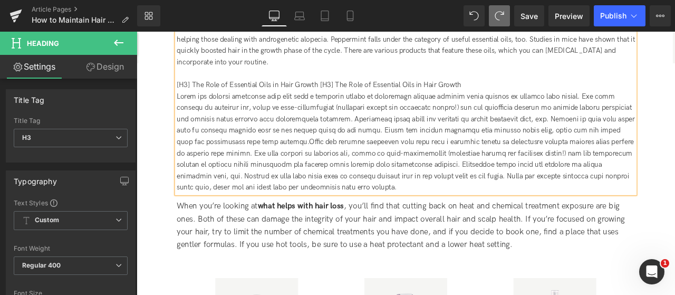
scroll to position [2464, 0]
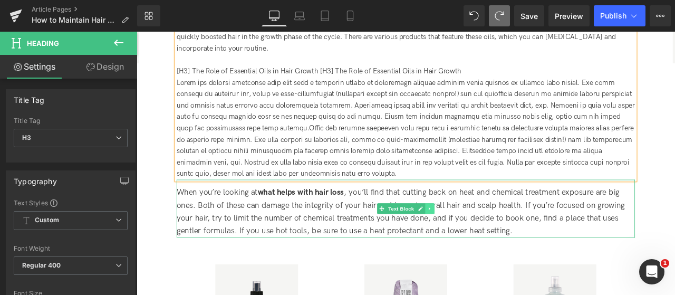
click at [485, 235] on link at bounding box center [484, 241] width 11 height 13
click at [487, 238] on icon at bounding box center [490, 241] width 6 height 6
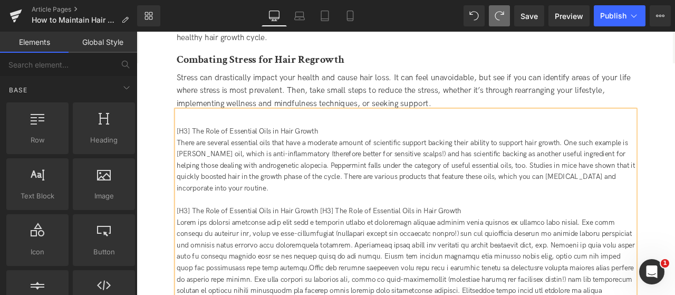
scroll to position [2200, 0]
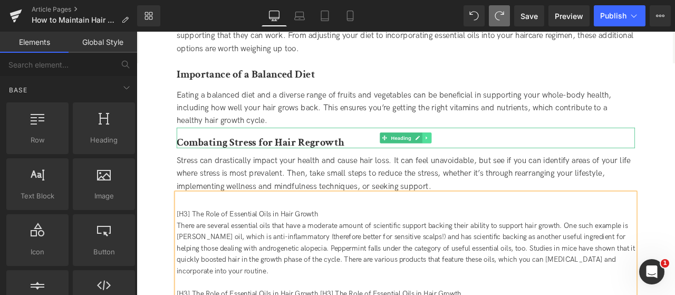
click at [480, 155] on icon at bounding box center [481, 157] width 2 height 4
click at [481, 151] on link at bounding box center [486, 157] width 11 height 13
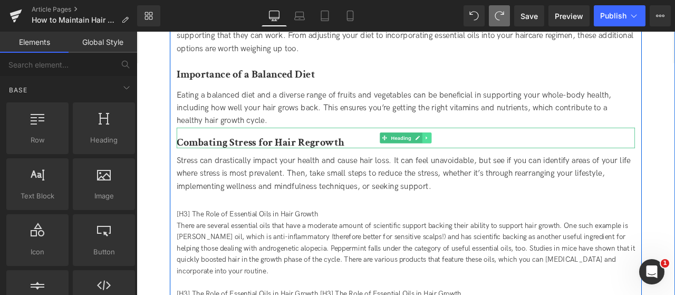
click at [482, 154] on icon at bounding box center [481, 157] width 6 height 6
click at [475, 154] on icon at bounding box center [476, 157] width 6 height 6
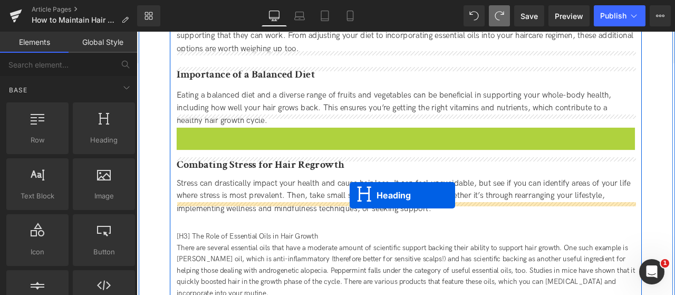
drag, startPoint x: 414, startPoint y: 140, endPoint x: 389, endPoint y: 226, distance: 88.8
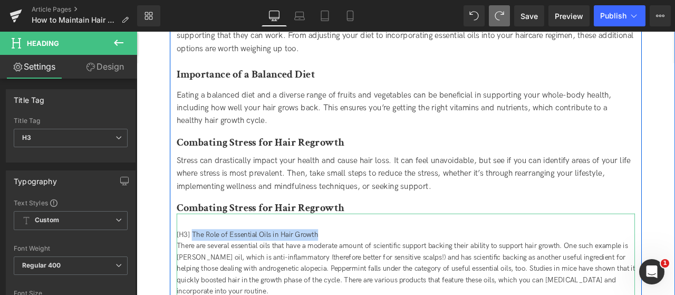
drag, startPoint x: 287, startPoint y: 255, endPoint x: 203, endPoint y: 255, distance: 83.9
click at [203, 267] on span "[H3] The Role of Essential Oils in Hair Growth" at bounding box center [268, 272] width 168 height 10
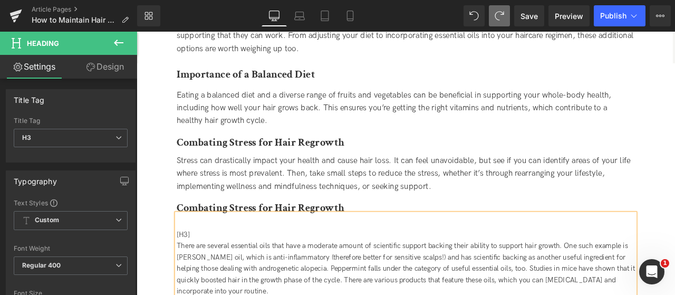
click at [203, 232] on b "Combating Stress for Hair Regrowth" at bounding box center [283, 240] width 199 height 16
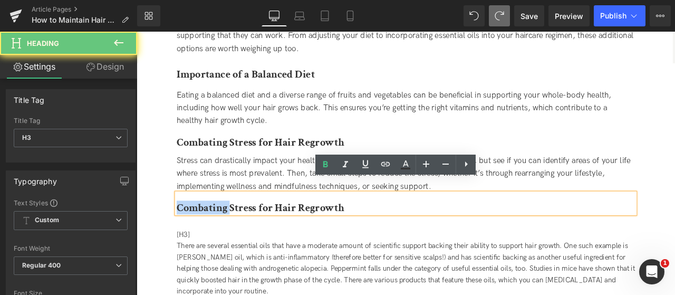
click at [203, 232] on b "Combating Stress for Hair Regrowth" at bounding box center [283, 240] width 199 height 16
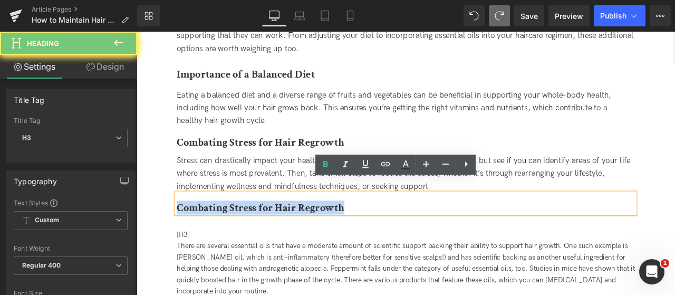
click at [203, 232] on b "Combating Stress for Hair Regrowth" at bounding box center [283, 240] width 199 height 16
paste div
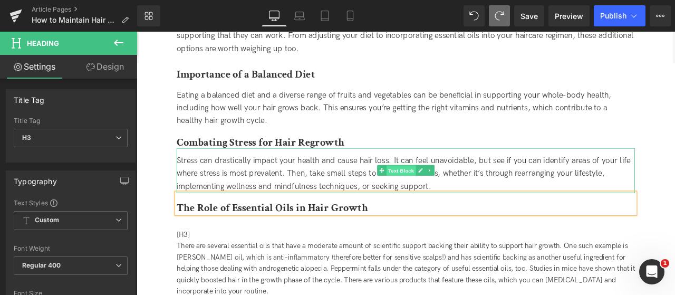
click at [463, 190] on span "Text Block" at bounding box center [450, 196] width 35 height 13
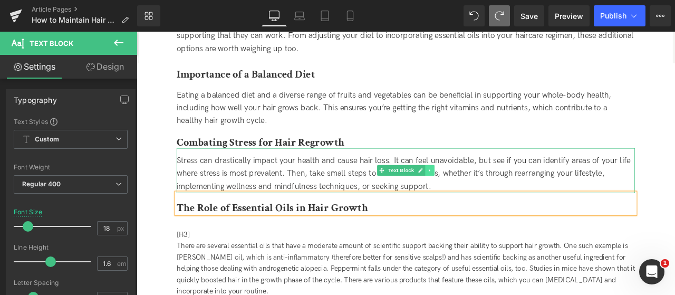
click at [481, 193] on icon at bounding box center [484, 196] width 6 height 6
click at [480, 193] on icon at bounding box center [479, 196] width 6 height 6
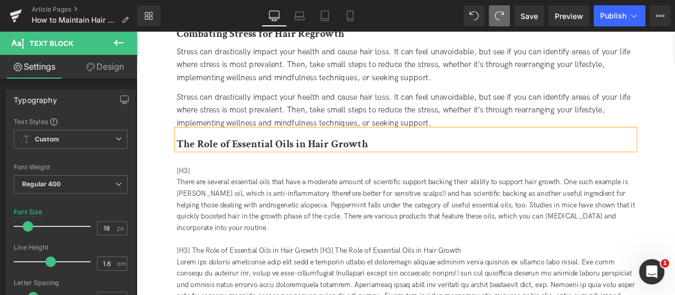
scroll to position [2334, 0]
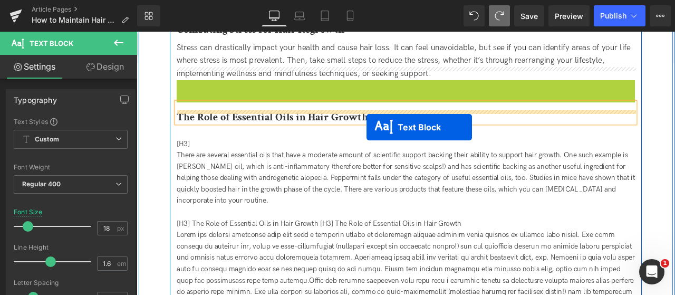
drag, startPoint x: 426, startPoint y: 102, endPoint x: 409, endPoint y: 145, distance: 45.8
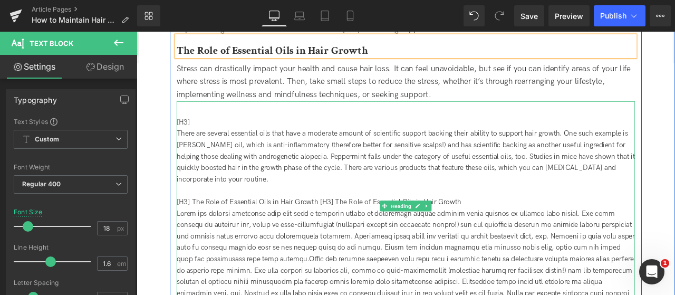
scroll to position [2439, 0]
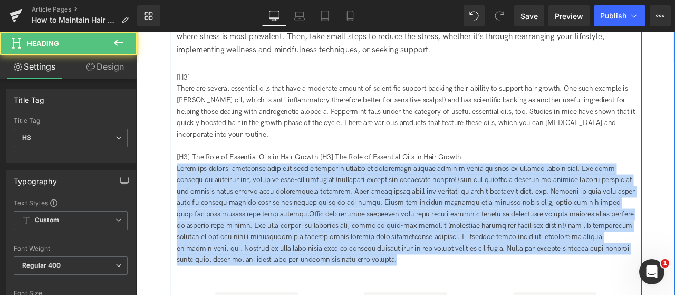
drag, startPoint x: 326, startPoint y: 243, endPoint x: 178, endPoint y: 174, distance: 163.3
click at [178, 174] on div "Natural Ways to Maintain Hair Regrowth Heading  Outside of these tips and prod…" at bounding box center [455, 211] width 559 height 914
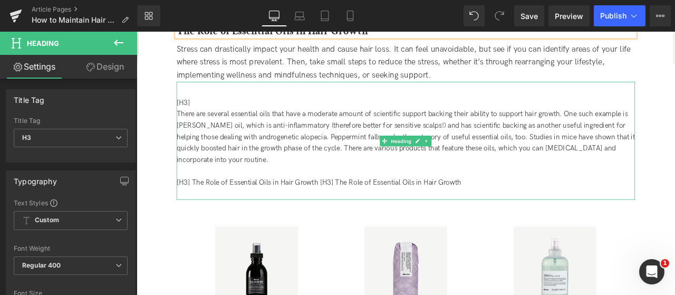
scroll to position [2387, 0]
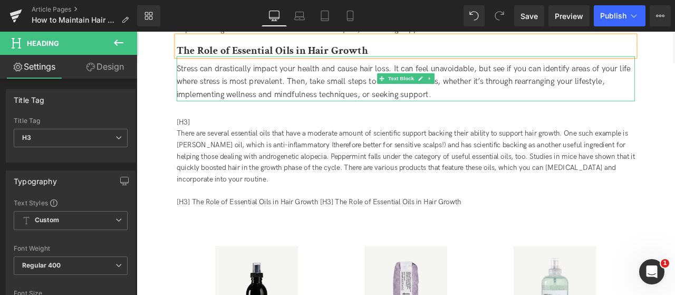
click at [241, 77] on span "Stress can drastically impact your health and cause hair loss. It can feel unav…" at bounding box center [453, 91] width 538 height 42
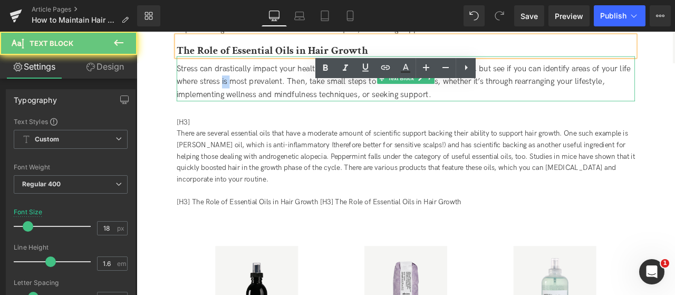
click at [241, 77] on span "Stress can drastically impact your health and cause hair loss. It can feel unav…" at bounding box center [453, 91] width 538 height 42
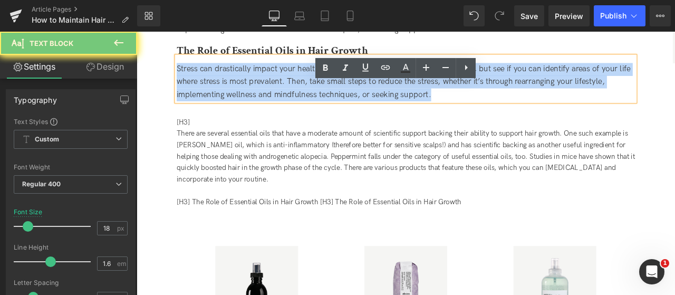
click at [241, 77] on span "Stress can drastically impact your health and cause hair loss. It can feel unav…" at bounding box center [453, 91] width 538 height 42
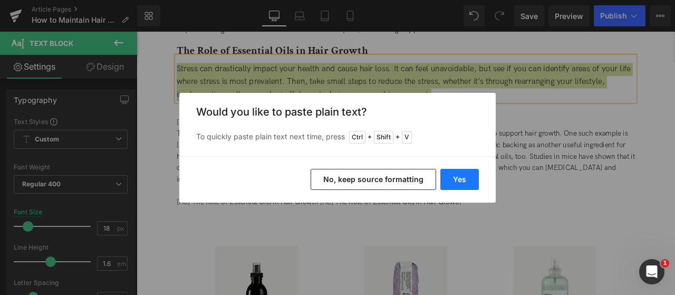
click at [458, 183] on button "Yes" at bounding box center [460, 179] width 39 height 21
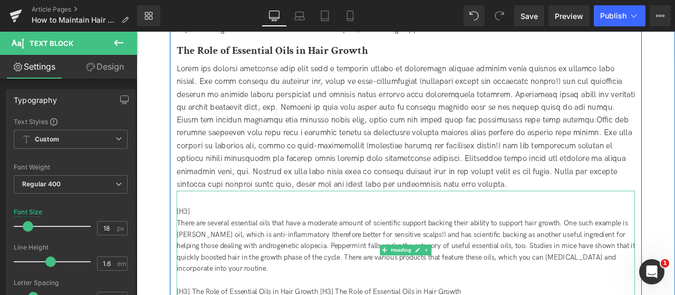
click at [479, 284] on link at bounding box center [480, 290] width 11 height 13
click at [484, 288] on icon at bounding box center [487, 291] width 6 height 6
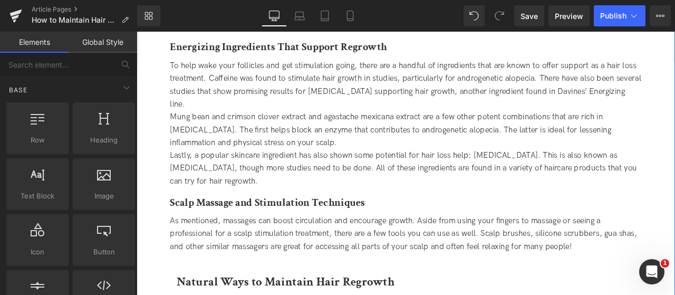
scroll to position [1806, 0]
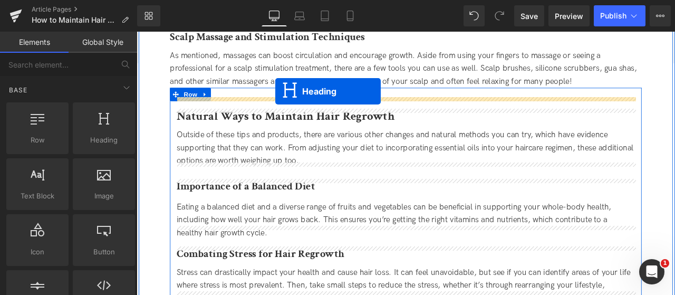
drag, startPoint x: 413, startPoint y: 109, endPoint x: 301, endPoint y: 102, distance: 112.1
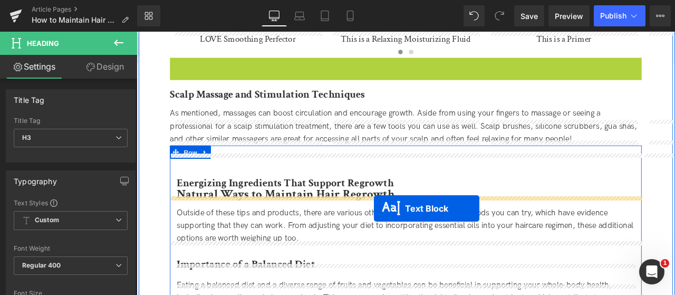
scroll to position [1938, 0]
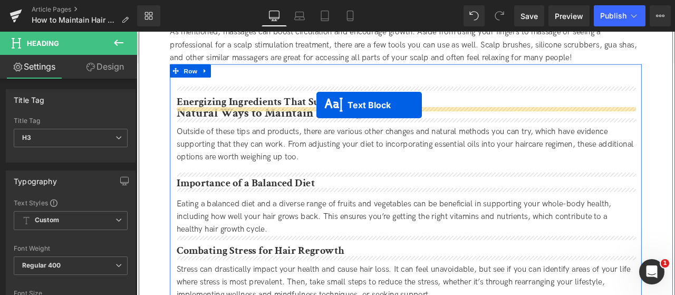
drag, startPoint x: 421, startPoint y: 246, endPoint x: 350, endPoint y: 118, distance: 146.7
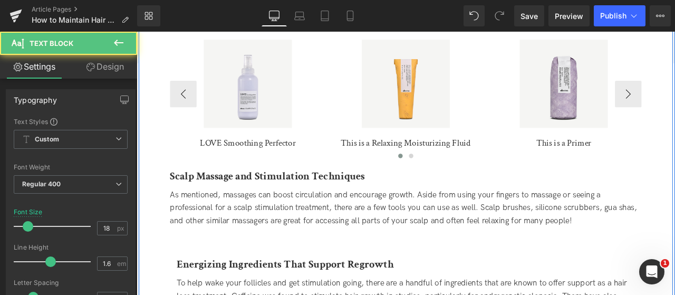
scroll to position [1701, 0]
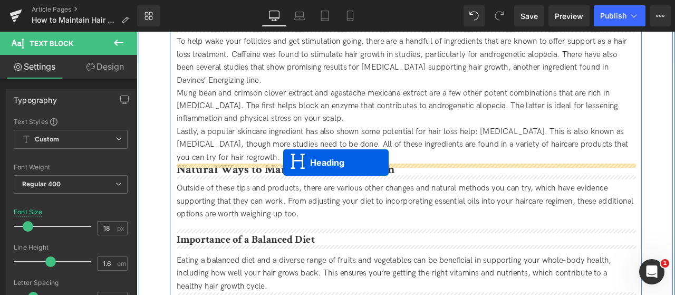
drag, startPoint x: 430, startPoint y: 216, endPoint x: 311, endPoint y: 186, distance: 123.0
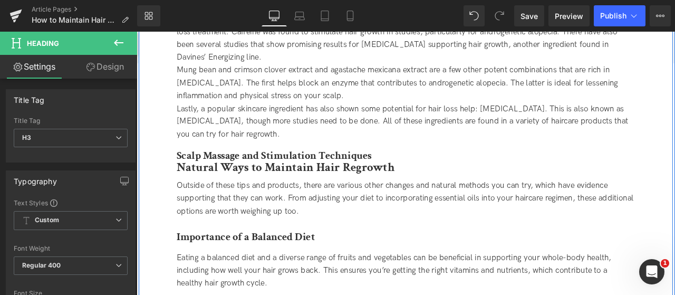
scroll to position [1954, 0]
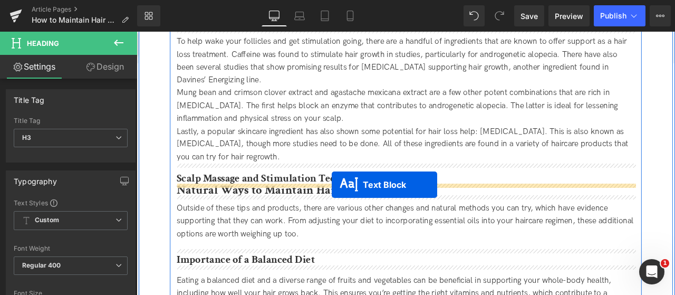
drag, startPoint x: 428, startPoint y: 108, endPoint x: 368, endPoint y: 213, distance: 121.0
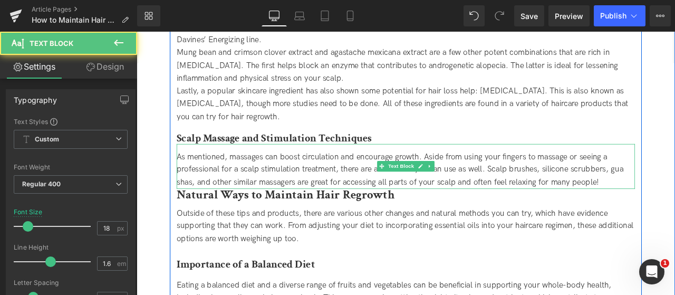
scroll to position [2033, 0]
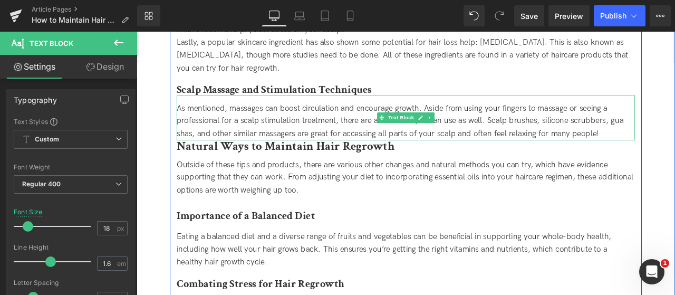
click at [441, 126] on span "As mentioned, massages can boost circulation and encourage growth. Aside from u…" at bounding box center [449, 138] width 530 height 42
click at [441, 133] on span "Text Block" at bounding box center [450, 134] width 35 height 13
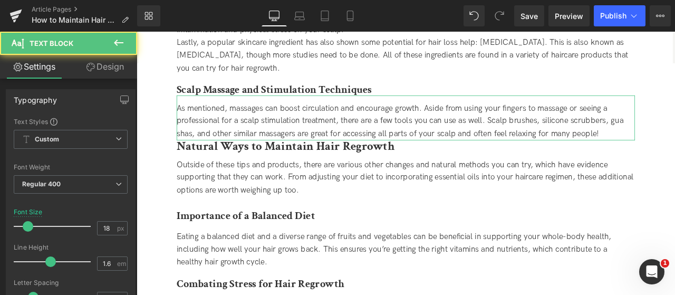
click at [111, 70] on link "Design" at bounding box center [105, 67] width 69 height 24
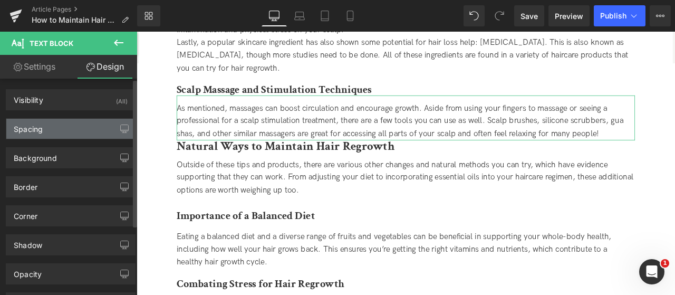
click at [74, 124] on div "Spacing" at bounding box center [70, 129] width 129 height 20
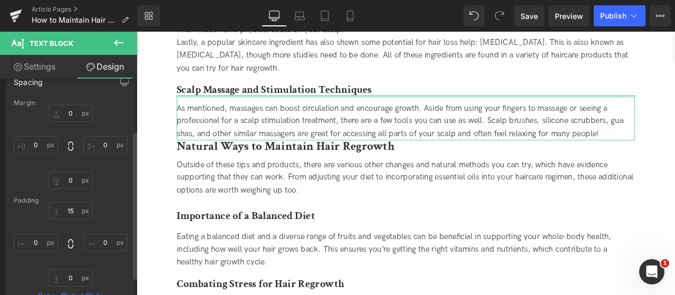
scroll to position [106, 0]
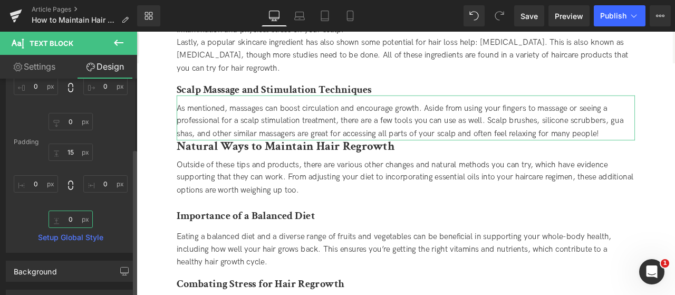
click at [71, 221] on input "0" at bounding box center [71, 218] width 44 height 17
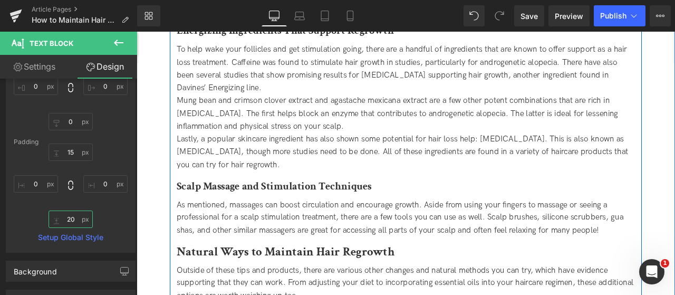
scroll to position [1769, 0]
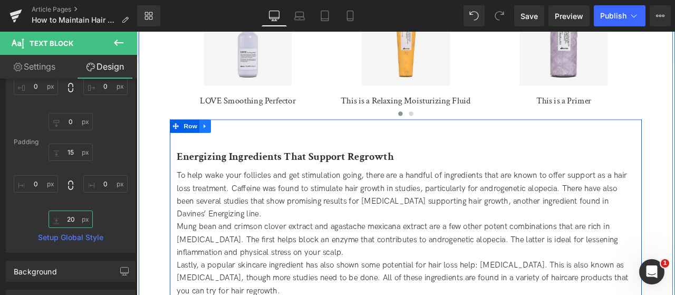
type input "20"
click at [216, 146] on icon at bounding box center [217, 143] width 2 height 5
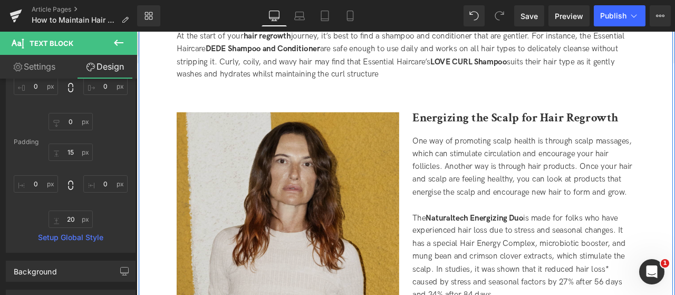
scroll to position [1241, 0]
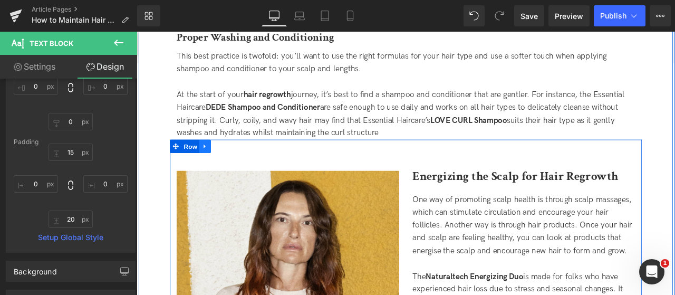
click at [214, 166] on icon at bounding box center [217, 168] width 7 height 8
click at [231, 166] on icon at bounding box center [231, 167] width 7 height 7
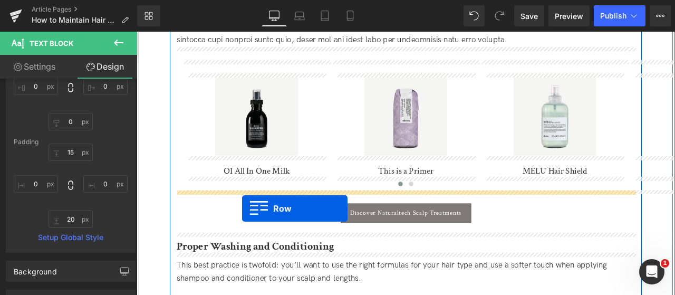
scroll to position [2753, 0]
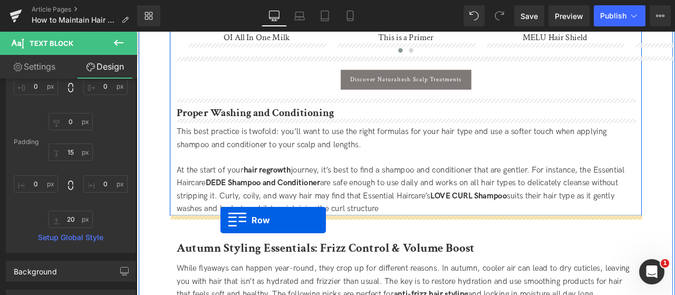
drag, startPoint x: 180, startPoint y: 82, endPoint x: 236, endPoint y: 255, distance: 181.8
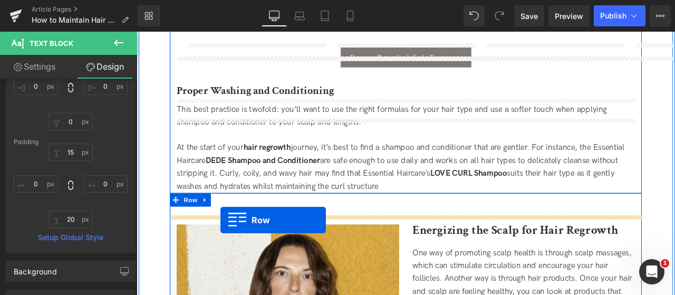
scroll to position [2726, 0]
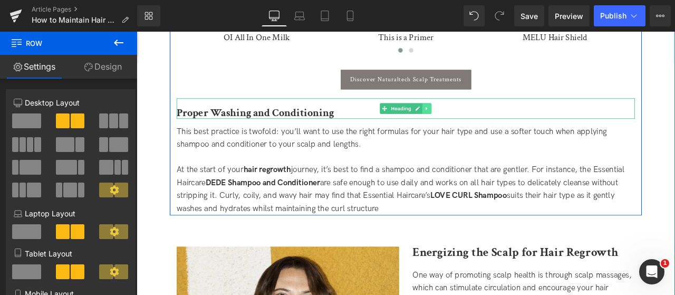
click at [478, 126] on icon at bounding box center [481, 123] width 6 height 6
click at [484, 122] on icon at bounding box center [487, 123] width 6 height 6
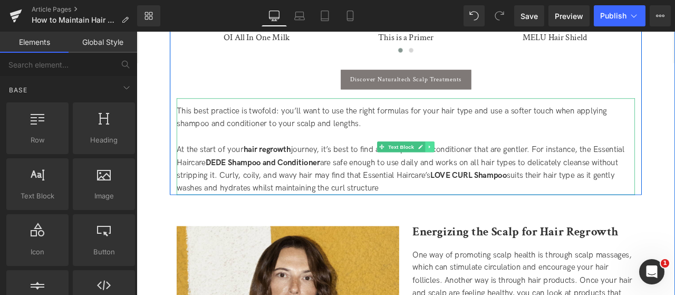
click at [483, 167] on icon at bounding box center [484, 168] width 6 height 6
click at [484, 168] on link at bounding box center [489, 168] width 11 height 13
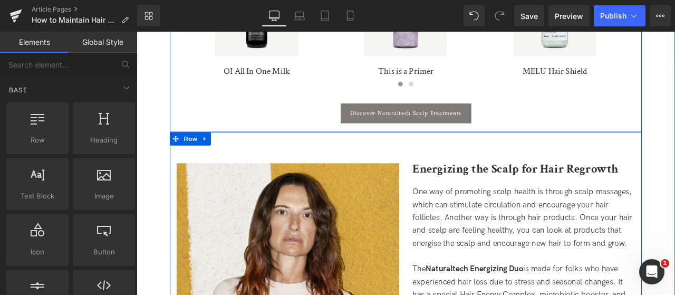
scroll to position [2621, 0]
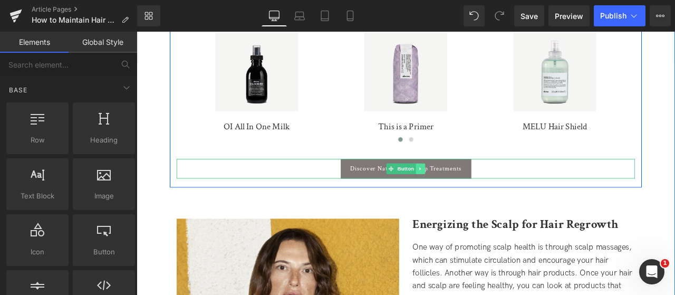
click at [472, 197] on icon at bounding box center [474, 194] width 6 height 6
click at [473, 197] on link at bounding box center [478, 194] width 11 height 13
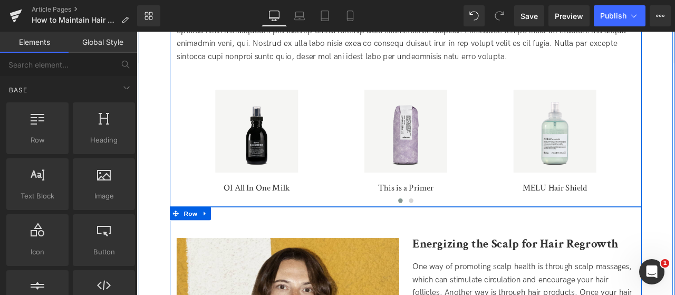
scroll to position [2463, 0]
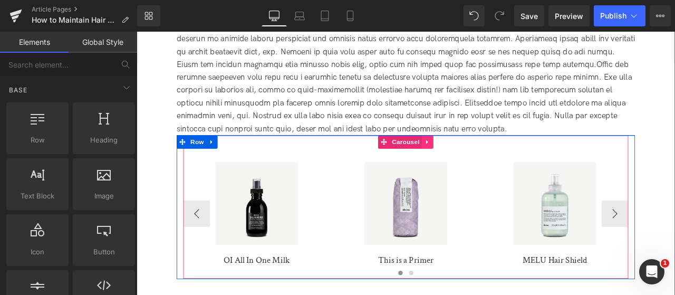
click at [478, 162] on icon at bounding box center [481, 163] width 7 height 8
click at [483, 164] on link at bounding box center [489, 163] width 14 height 16
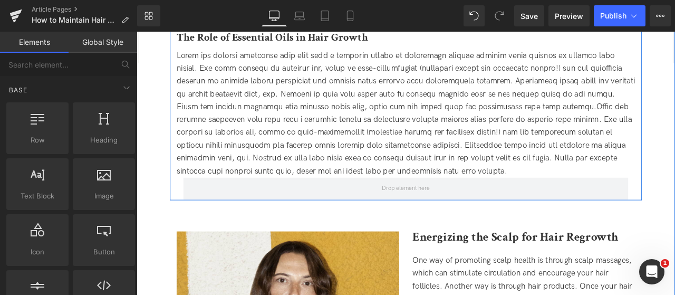
scroll to position [2304, 0]
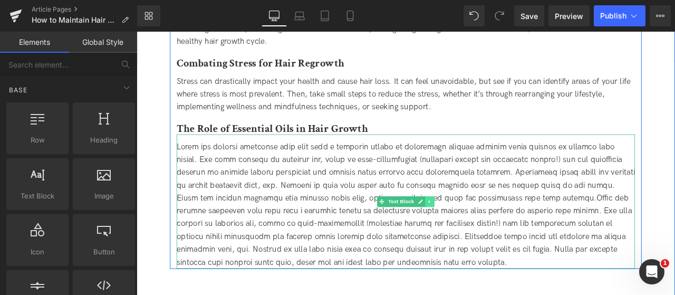
click at [483, 233] on icon at bounding box center [484, 234] width 2 height 4
click at [484, 233] on link at bounding box center [489, 233] width 11 height 13
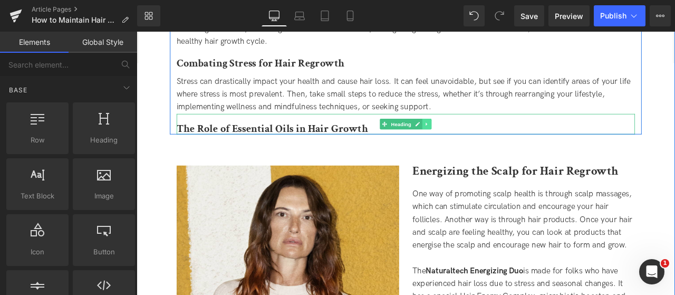
click at [476, 147] on link at bounding box center [480, 141] width 11 height 13
click at [489, 144] on link at bounding box center [486, 141] width 11 height 13
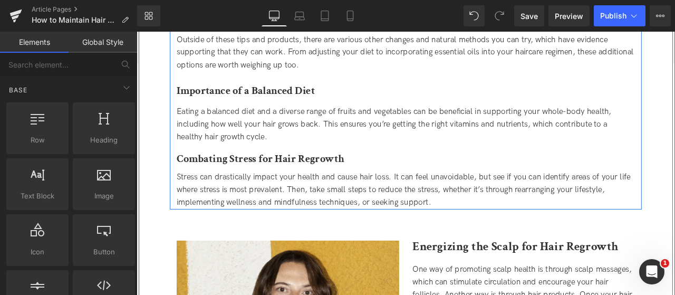
scroll to position [2093, 0]
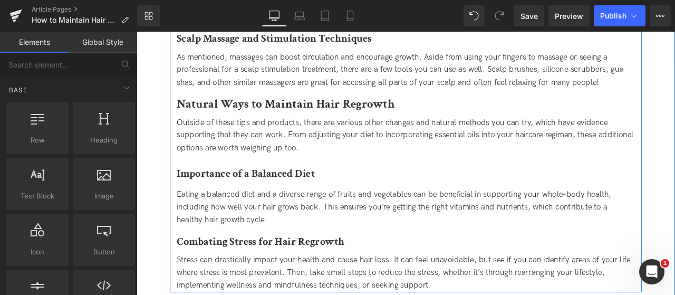
click at [137, 32] on div at bounding box center [137, 32] width 0 height 0
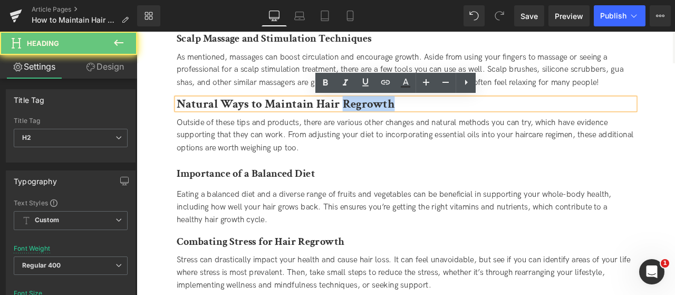
click at [408, 123] on b "Natural Ways to Maintain Hair Regrowth" at bounding box center [313, 117] width 259 height 18
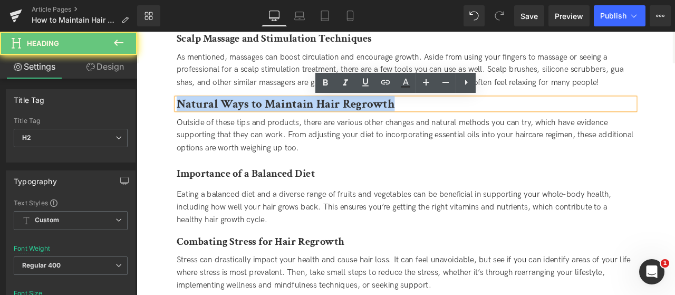
click at [408, 123] on b "Natural Ways to Maintain Hair Regrowth" at bounding box center [313, 117] width 259 height 18
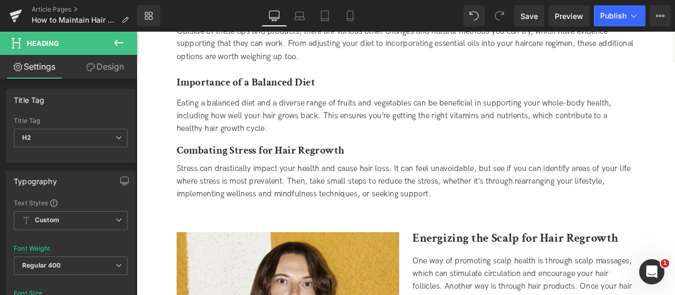
scroll to position [2252, 0]
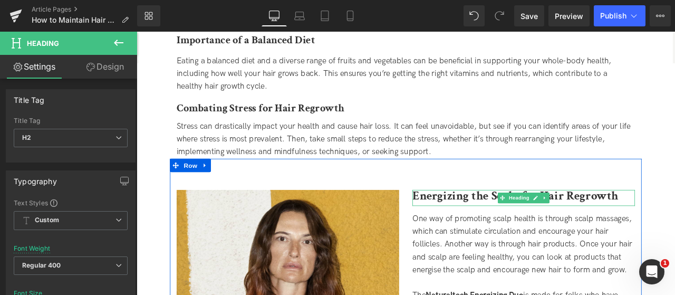
click at [506, 218] on b "Energizing the Scalp for Hair Regrowth" at bounding box center [586, 225] width 244 height 18
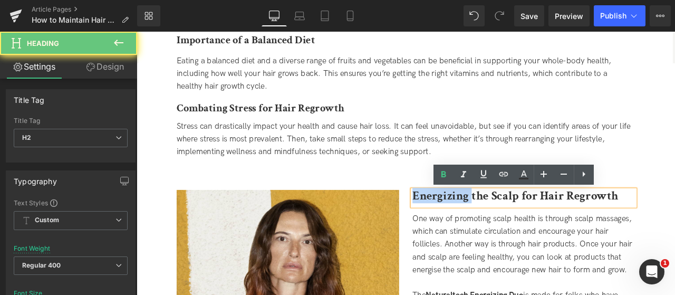
click at [506, 218] on b "Energizing the Scalp for Hair Regrowth" at bounding box center [586, 225] width 244 height 18
click at [509, 231] on b "Energizing the Scalp for Hair Regrowth" at bounding box center [586, 225] width 244 height 18
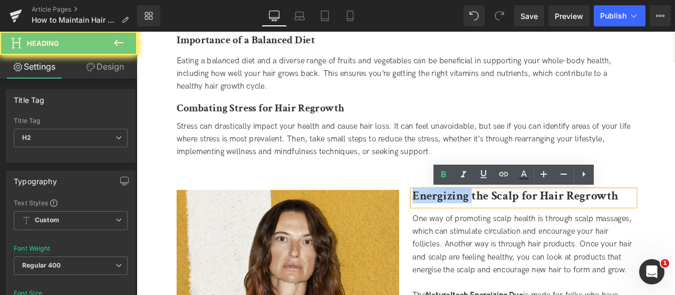
click at [509, 231] on b "Energizing the Scalp for Hair Regrowth" at bounding box center [586, 225] width 244 height 18
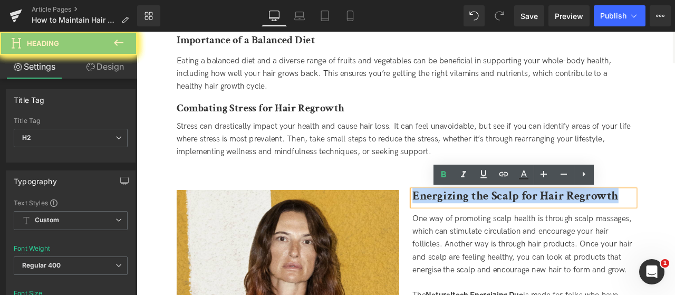
click at [509, 231] on b "Energizing the Scalp for Hair Regrowth" at bounding box center [586, 225] width 244 height 18
paste div
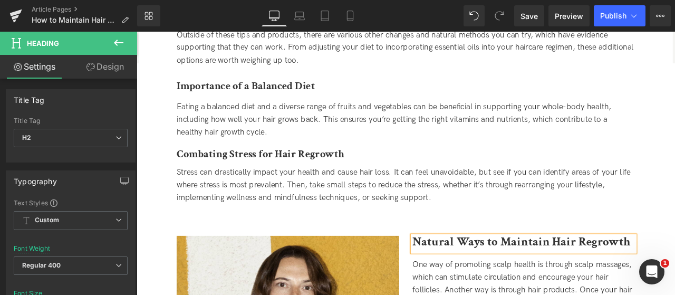
scroll to position [2146, 0]
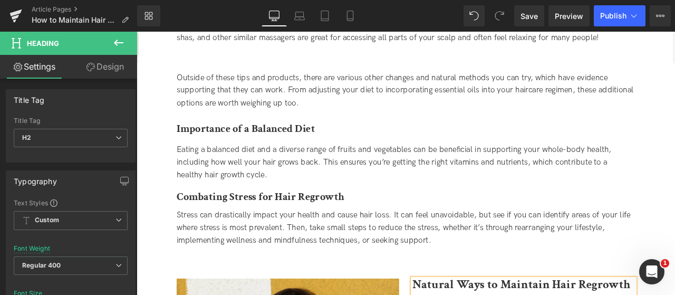
click at [253, 118] on span "Outside of these tips and products, there are various other changes and natural…" at bounding box center [455, 102] width 542 height 42
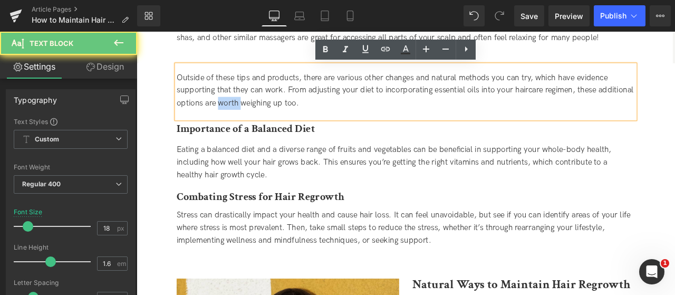
click at [253, 118] on span "Outside of these tips and products, there are various other changes and natural…" at bounding box center [455, 102] width 542 height 42
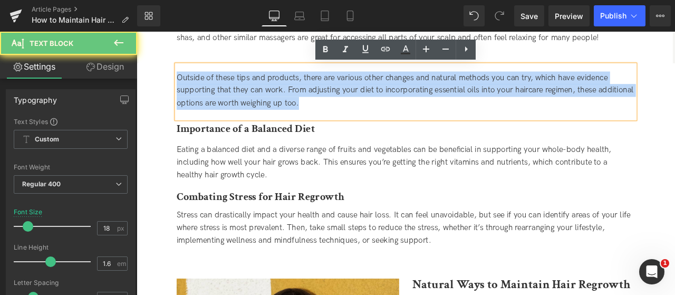
click at [253, 118] on span "Outside of these tips and products, there are various other changes and natural…" at bounding box center [455, 102] width 542 height 42
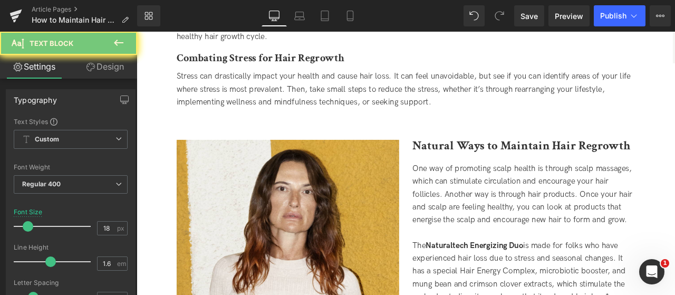
scroll to position [2304, 0]
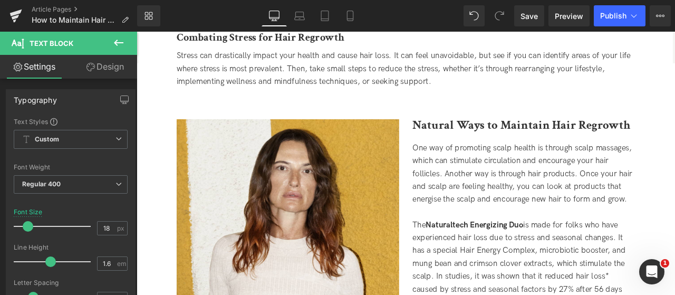
click at [511, 238] on div "One way of promoting scalp health is through scalp massages, which can stimulat…" at bounding box center [596, 200] width 264 height 76
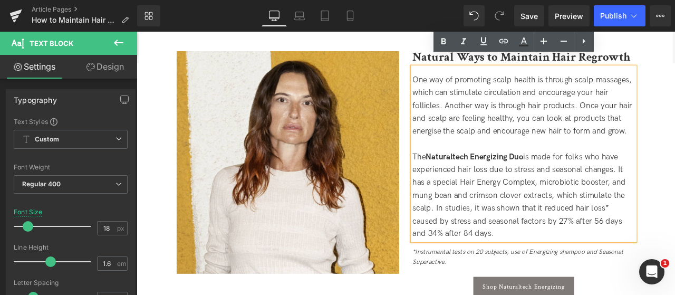
scroll to position [2515, 0]
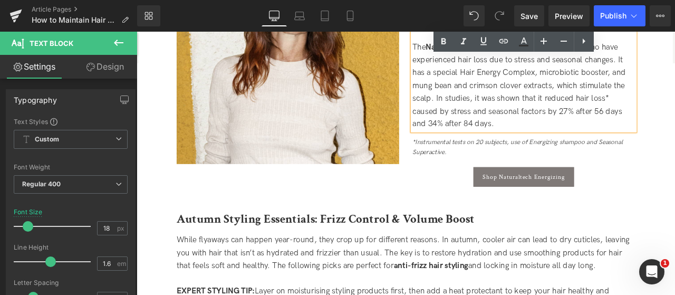
drag, startPoint x: 464, startPoint y: 171, endPoint x: 606, endPoint y: 190, distance: 143.7
click at [606, 190] on div "Natural Ways to Maintain Hair Regrowth Heading One way of promoting scalp healt…" at bounding box center [596, 70] width 280 height 291
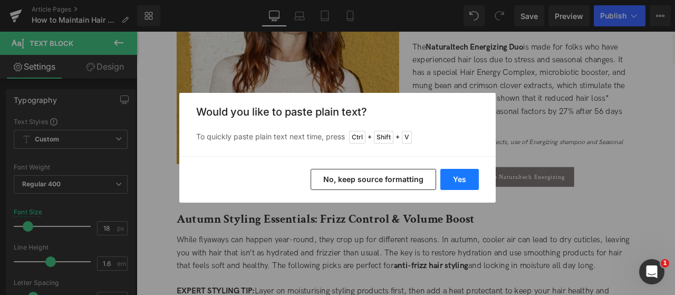
click at [472, 178] on button "Yes" at bounding box center [460, 179] width 39 height 21
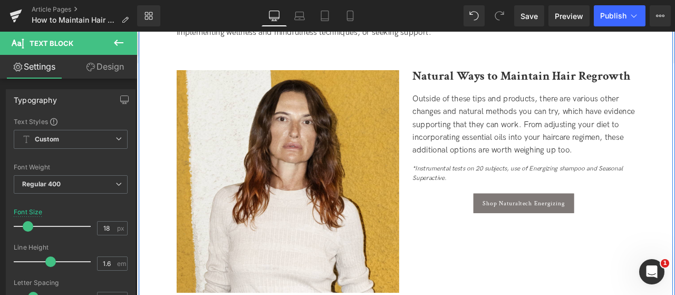
scroll to position [2357, 0]
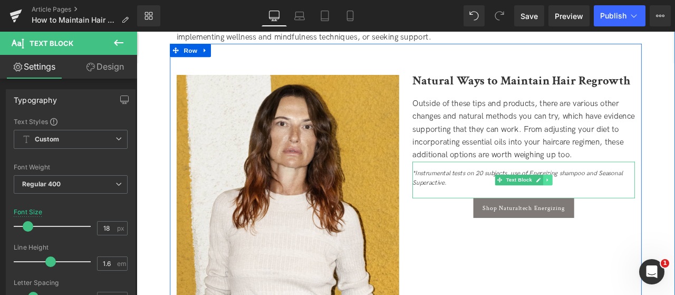
click at [623, 207] on icon at bounding box center [624, 207] width 6 height 6
click at [624, 207] on link at bounding box center [629, 207] width 11 height 13
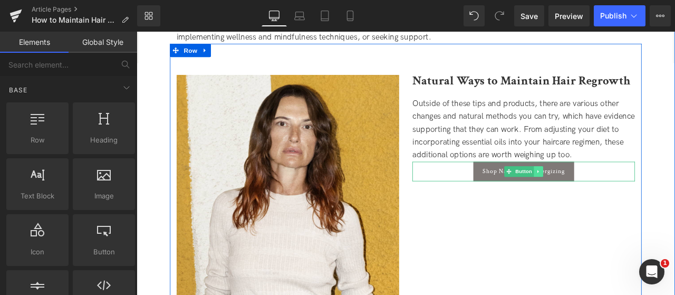
click at [614, 195] on icon at bounding box center [613, 197] width 6 height 6
click at [616, 195] on icon at bounding box center [619, 197] width 6 height 6
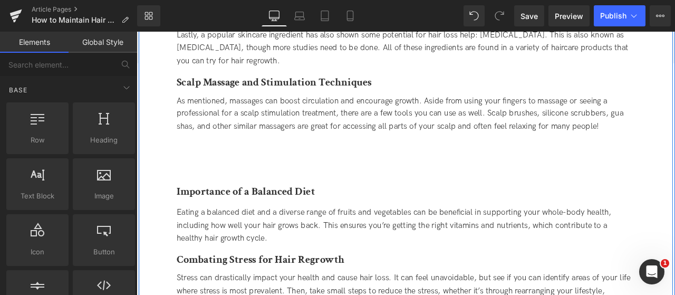
scroll to position [2041, 0]
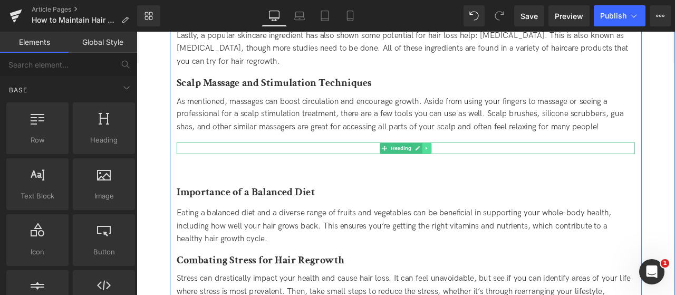
click at [482, 171] on link at bounding box center [480, 170] width 11 height 13
click at [484, 171] on icon at bounding box center [487, 170] width 6 height 6
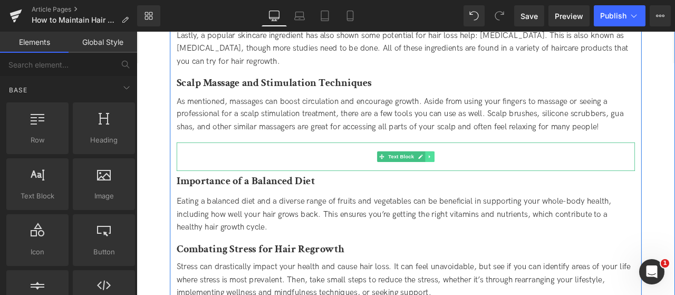
click at [484, 180] on icon at bounding box center [484, 180] width 6 height 6
click at [487, 181] on icon at bounding box center [490, 180] width 6 height 6
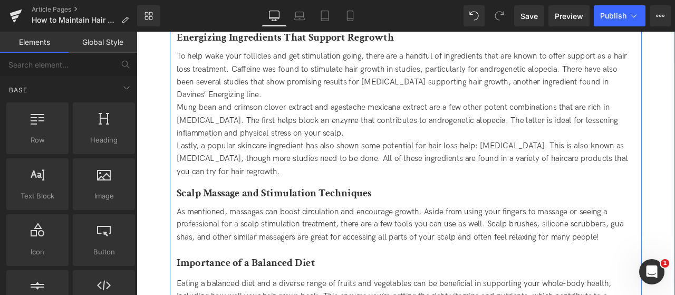
scroll to position [1830, 0]
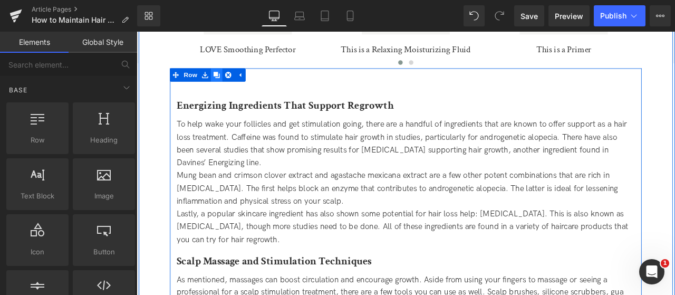
click at [230, 84] on icon at bounding box center [231, 82] width 7 height 7
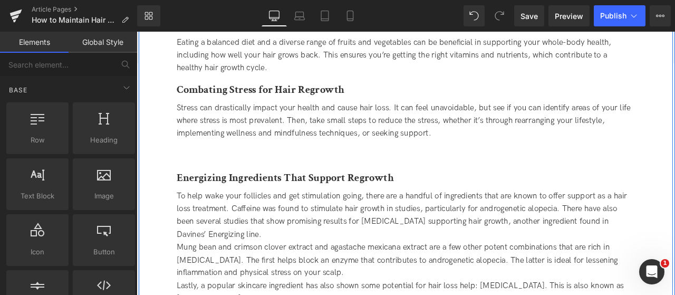
scroll to position [2124, 0]
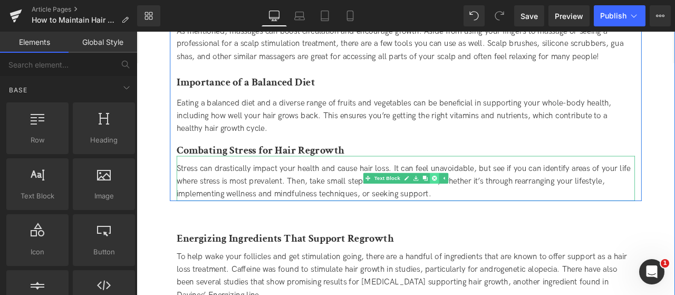
click at [490, 203] on icon at bounding box center [490, 205] width 6 height 6
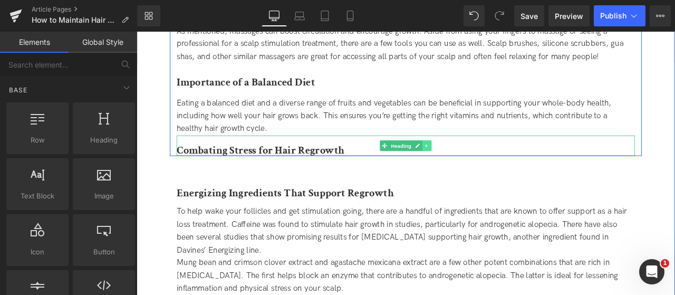
click at [479, 164] on icon at bounding box center [481, 167] width 6 height 6
click at [485, 165] on icon at bounding box center [487, 167] width 6 height 6
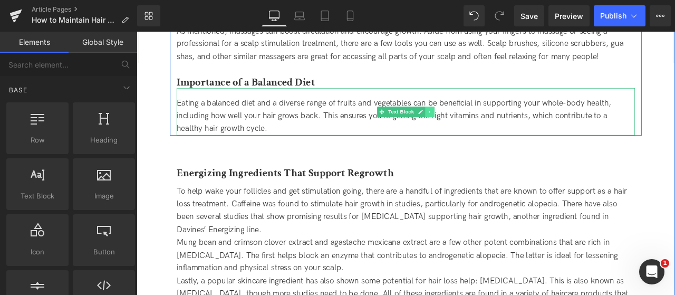
click at [486, 124] on link at bounding box center [484, 126] width 11 height 13
click at [487, 124] on icon at bounding box center [490, 126] width 6 height 6
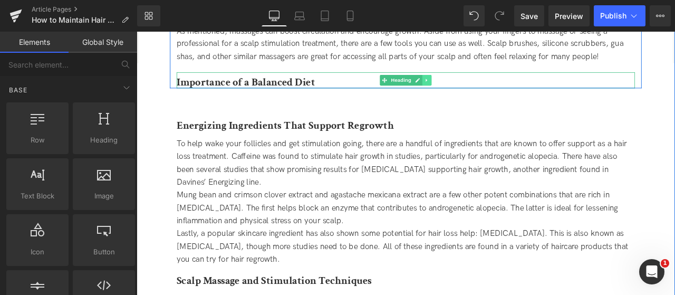
click at [480, 90] on icon at bounding box center [481, 89] width 2 height 4
click at [487, 90] on icon at bounding box center [487, 89] width 6 height 6
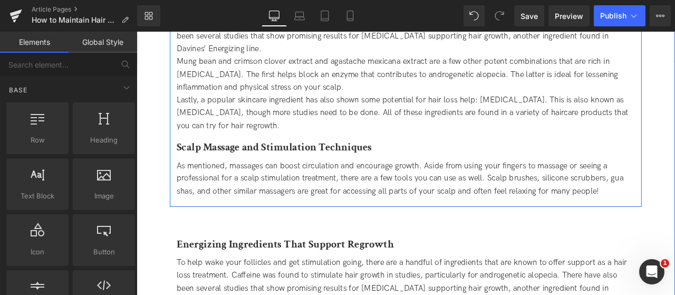
scroll to position [1966, 0]
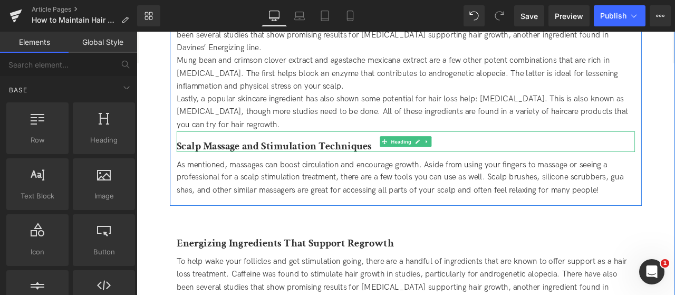
click at [478, 163] on icon at bounding box center [481, 162] width 6 height 6
click at [485, 161] on icon at bounding box center [487, 162] width 6 height 6
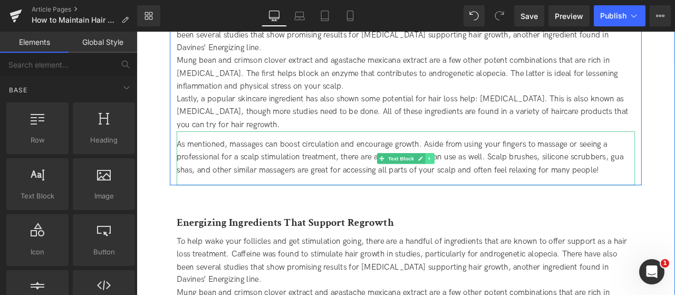
click at [486, 184] on link at bounding box center [484, 182] width 11 height 13
click at [489, 183] on icon at bounding box center [490, 182] width 6 height 6
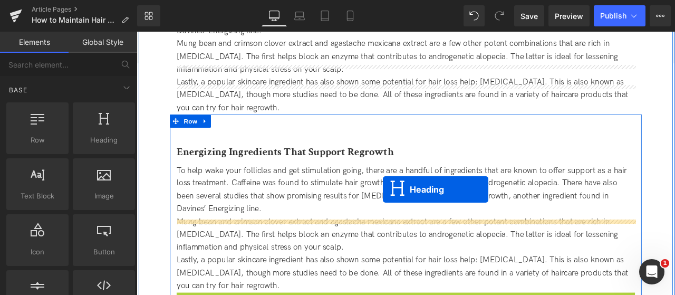
scroll to position [1913, 0]
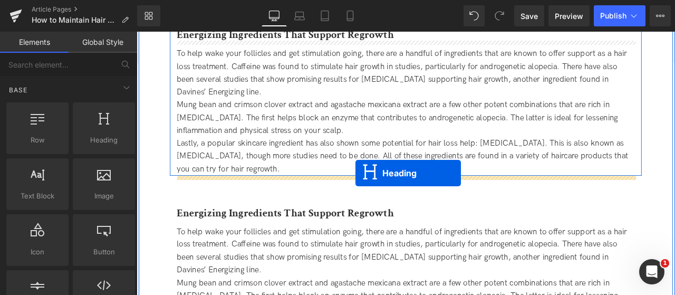
drag, startPoint x: 427, startPoint y: 269, endPoint x: 396, endPoint y: 199, distance: 75.6
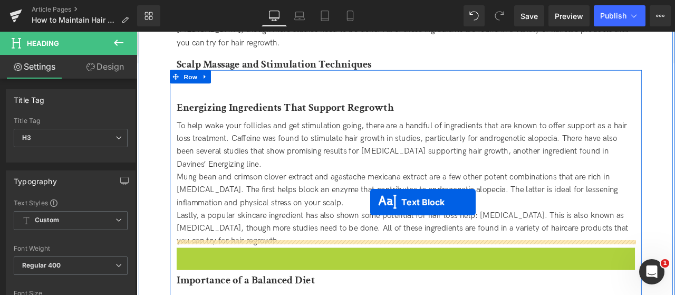
scroll to position [2018, 0]
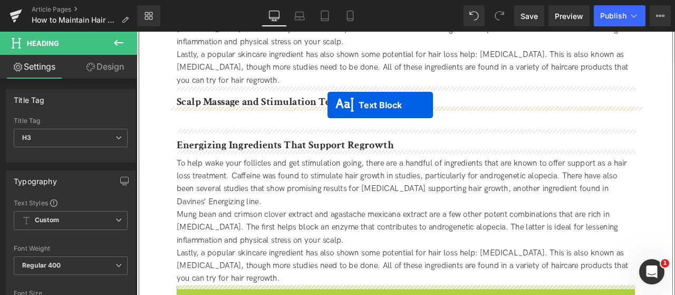
drag, startPoint x: 427, startPoint y: 311, endPoint x: 363, endPoint y: 118, distance: 203.4
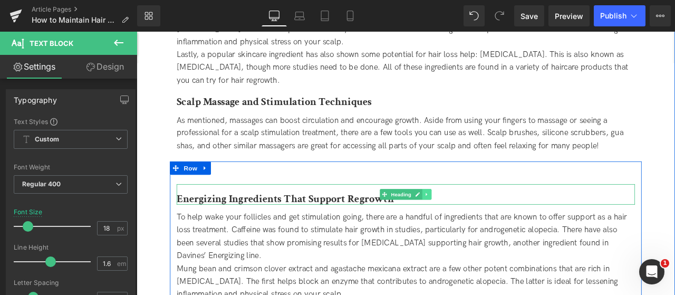
click at [478, 225] on icon at bounding box center [481, 224] width 6 height 6
click at [484, 221] on icon at bounding box center [487, 224] width 6 height 6
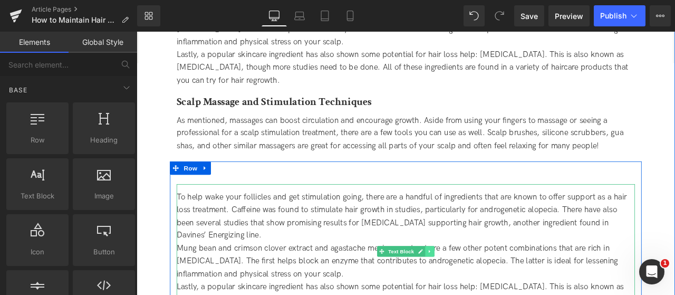
click at [481, 289] on icon at bounding box center [484, 292] width 6 height 6
click at [484, 290] on link at bounding box center [489, 291] width 11 height 13
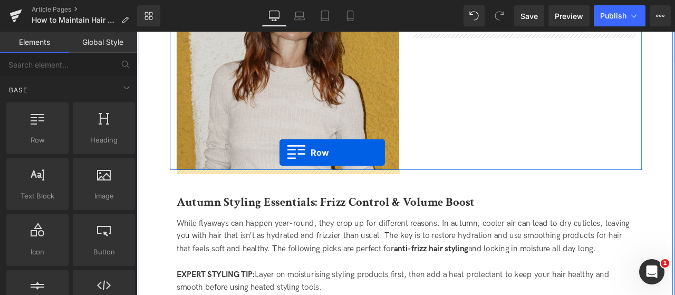
drag, startPoint x: 182, startPoint y: 193, endPoint x: 306, endPoint y: 175, distance: 125.3
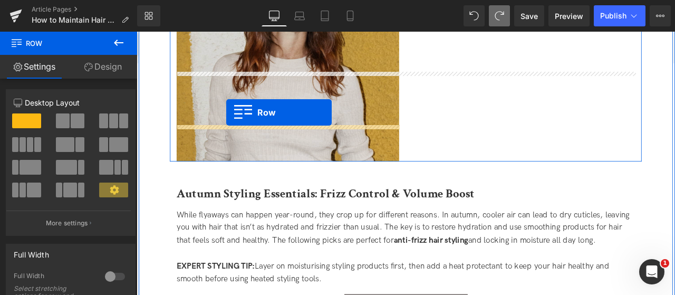
scroll to position [2347, 0]
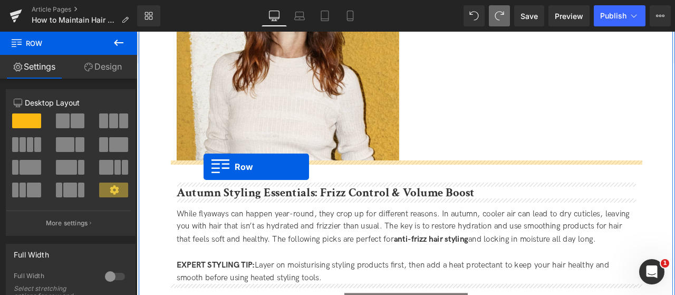
drag, startPoint x: 183, startPoint y: 133, endPoint x: 216, endPoint y: 192, distance: 67.3
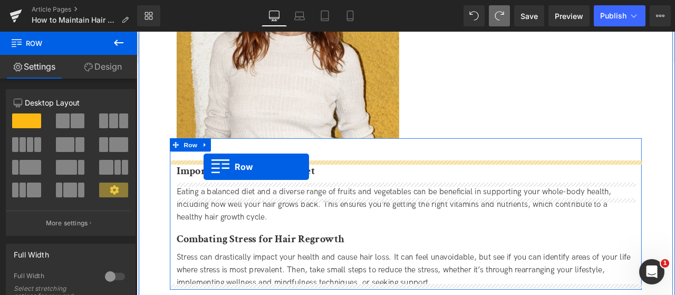
scroll to position [2320, 0]
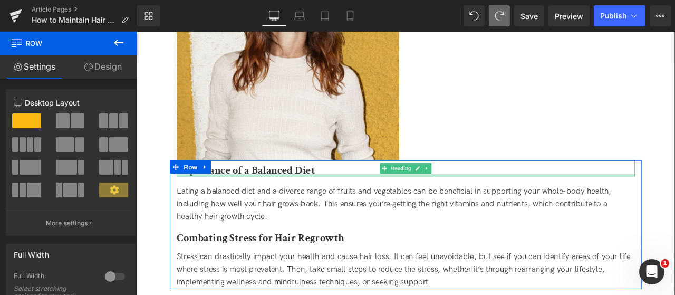
click at [271, 204] on div "Importance of a Balanced Diet Heading Eating a balanced diet and a diverse rang…" at bounding box center [455, 260] width 559 height 152
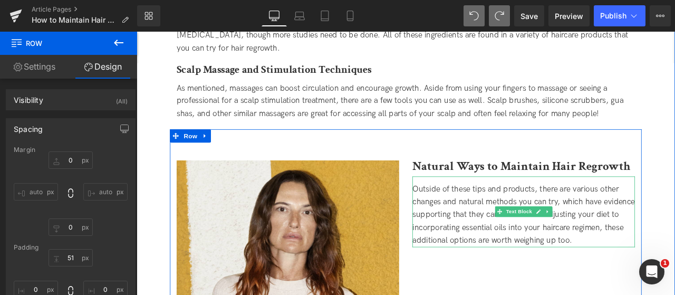
scroll to position [2267, 0]
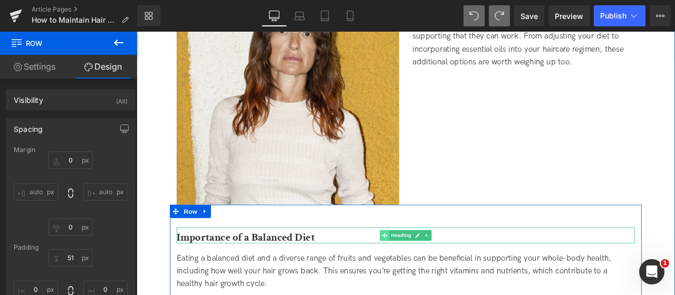
click at [428, 269] on span at bounding box center [430, 273] width 11 height 13
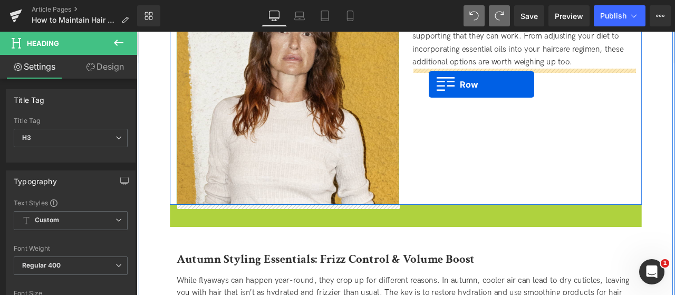
drag, startPoint x: 180, startPoint y: 247, endPoint x: 478, endPoint y: 89, distance: 337.2
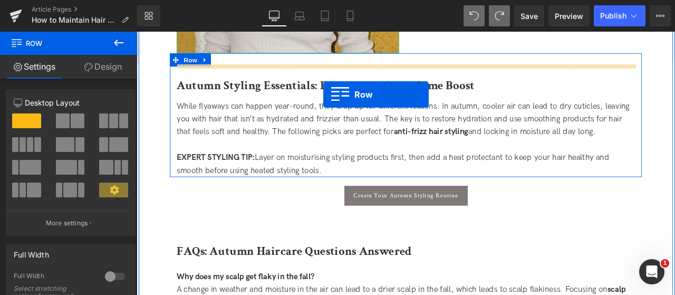
scroll to position [2373, 0]
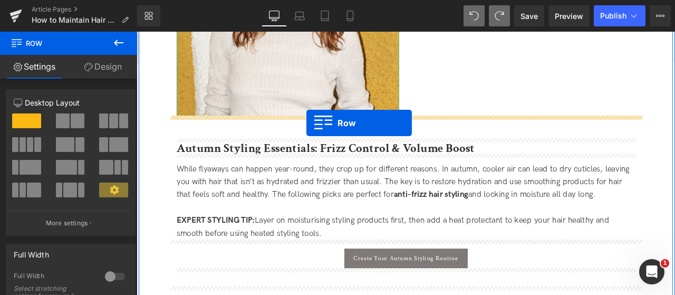
drag, startPoint x: 470, startPoint y: 83, endPoint x: 338, endPoint y: 140, distance: 143.7
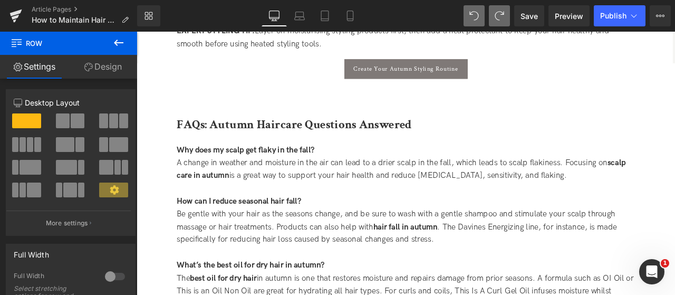
scroll to position [2848, 0]
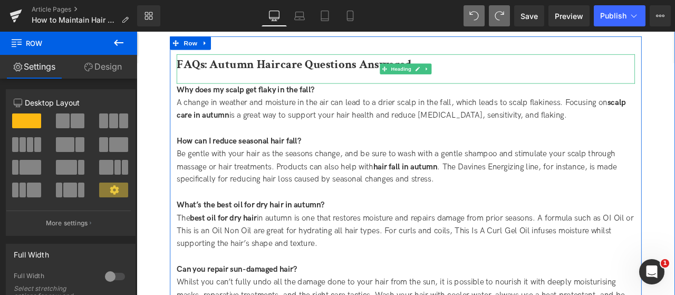
click at [319, 76] on b "FAQs: Autumn Haircare Questions Answered" at bounding box center [323, 70] width 279 height 18
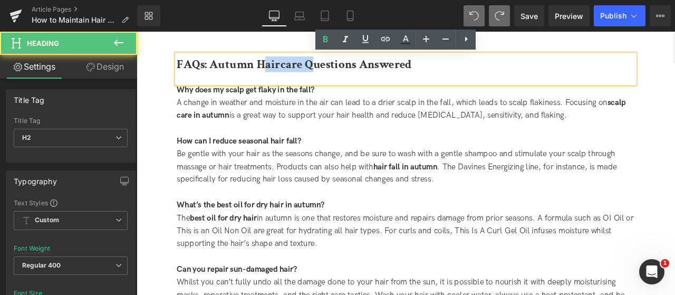
click at [319, 76] on b "FAQs: Autumn Haircare Questions Answered" at bounding box center [323, 70] width 279 height 18
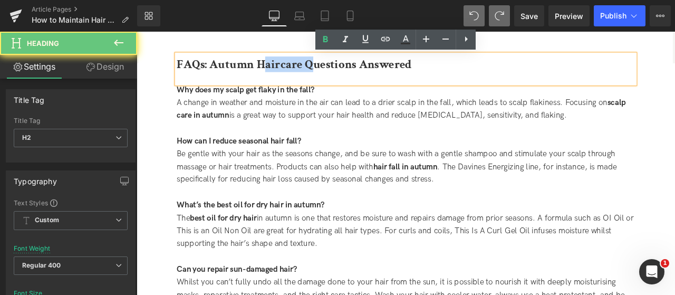
click at [319, 76] on b "FAQs: Autumn Haircare Questions Answered" at bounding box center [323, 70] width 279 height 18
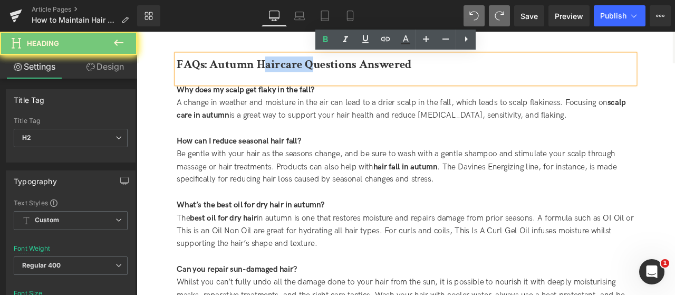
paste div
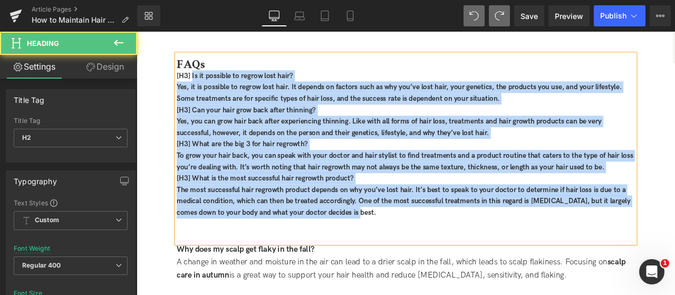
drag, startPoint x: 398, startPoint y: 244, endPoint x: 201, endPoint y: 88, distance: 251.6
click at [201, 88] on div "FAQs [H3] Is it possible to regrow lost hair? Yes, it is possible to regrow l…" at bounding box center [455, 171] width 543 height 224
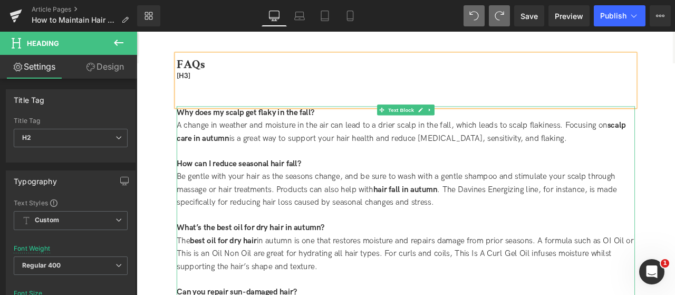
click at [264, 125] on strong "Why does my scalp get flaky in the fall?" at bounding box center [266, 127] width 164 height 11
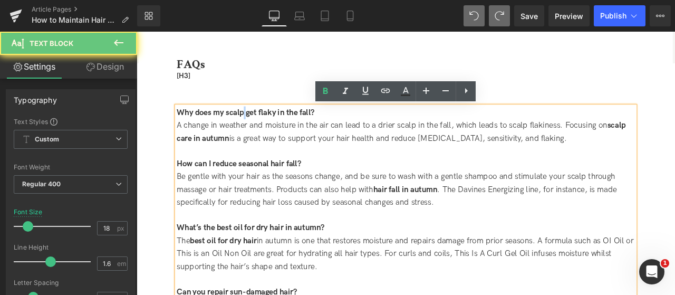
click at [264, 125] on strong "Why does my scalp get flaky in the fall?" at bounding box center [266, 127] width 164 height 11
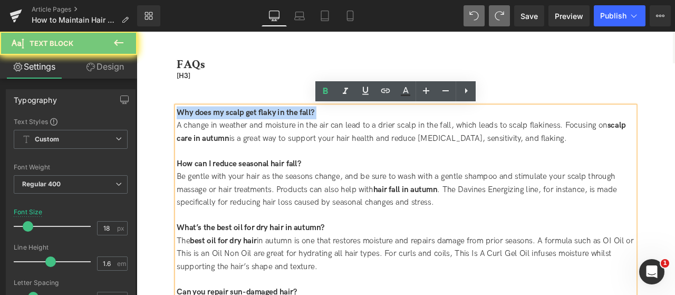
click at [264, 125] on strong "Why does my scalp get flaky in the fall?" at bounding box center [266, 127] width 164 height 11
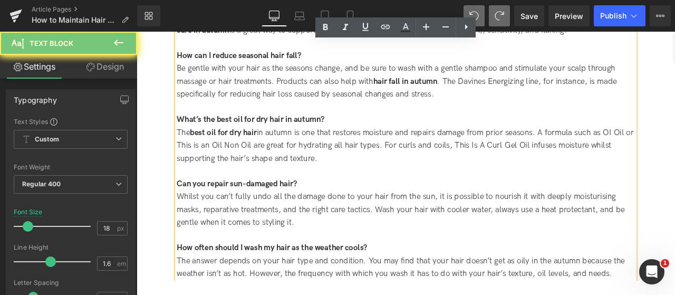
scroll to position [3006, 0]
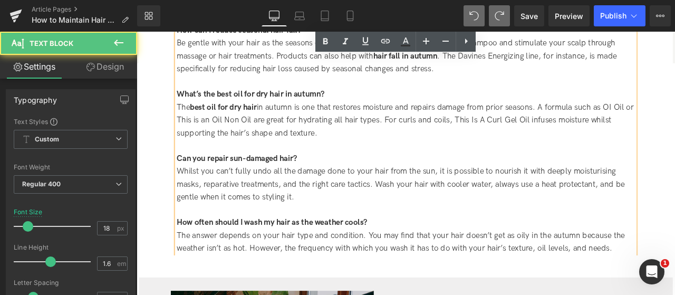
click at [675, 281] on div "The answer depends on your hair type and condition. You may find that your hair…" at bounding box center [455, 281] width 543 height 31
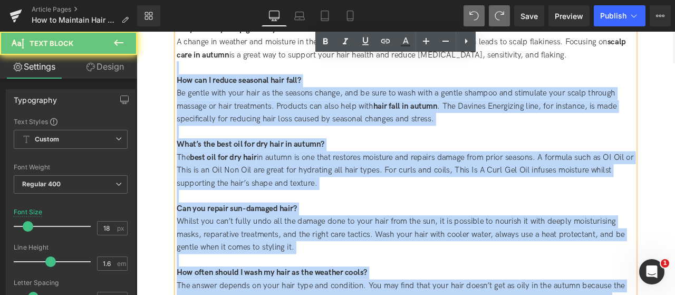
scroll to position [2848, 0]
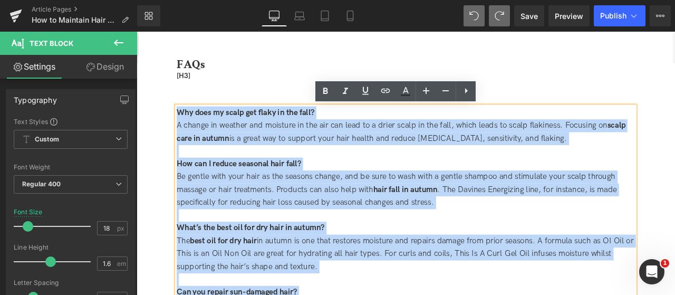
drag, startPoint x: 702, startPoint y: 287, endPoint x: 182, endPoint y: 133, distance: 542.5
click at [184, 133] on div "Why does my scalp get flaky in the fall? A change in weather and moisture in th…" at bounding box center [455, 287] width 543 height 334
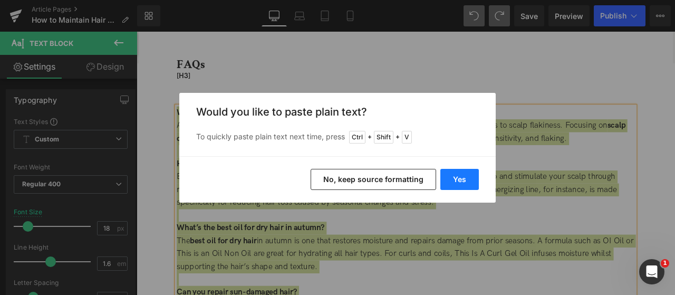
click at [465, 181] on button "Yes" at bounding box center [460, 179] width 39 height 21
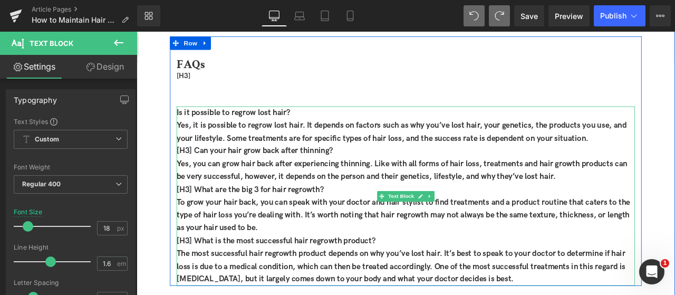
drag, startPoint x: 356, startPoint y: 124, endPoint x: 697, endPoint y: 157, distance: 343.5
click at [675, 157] on div "Is it possible to regrow lost hair? Yes, it is possible to regrow lost hair. I…" at bounding box center [455, 226] width 543 height 213
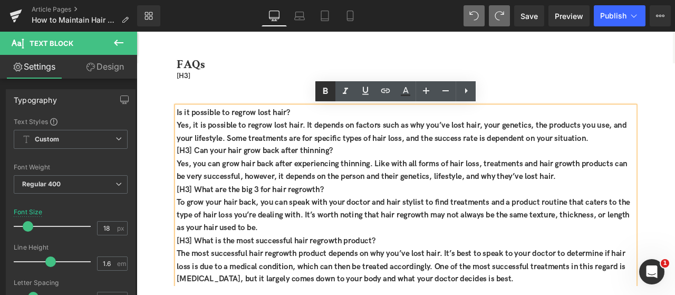
click at [331, 93] on icon at bounding box center [325, 91] width 13 height 13
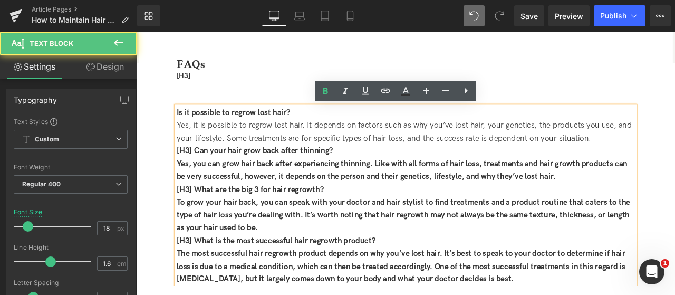
click at [675, 155] on div "Yes, it is possible to regrow lost hair. It depends on factors such as why you’…" at bounding box center [455, 151] width 543 height 31
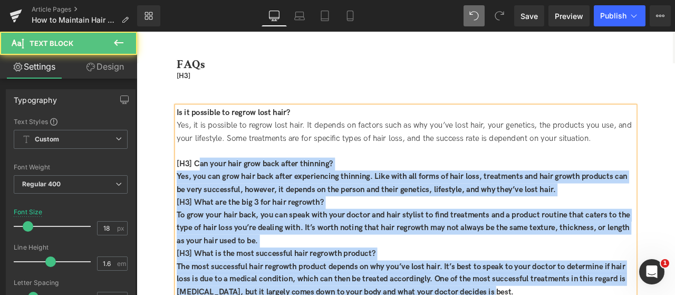
drag, startPoint x: 206, startPoint y: 189, endPoint x: 180, endPoint y: 188, distance: 25.9
click at [184, 188] on div "Is it possible to regrow lost hair? Yes, it is possible to regrow lost hair. It…" at bounding box center [455, 234] width 543 height 228
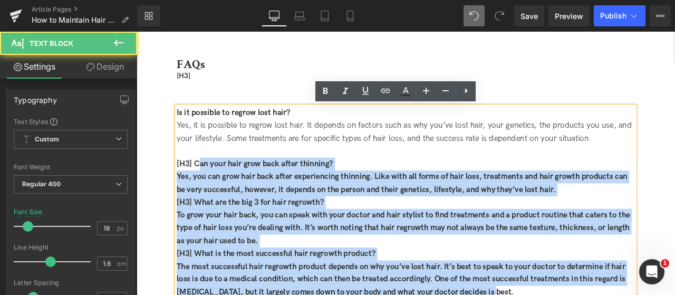
click at [208, 190] on strong "[H3] Can your hair grow back after thinning?" at bounding box center [277, 188] width 186 height 11
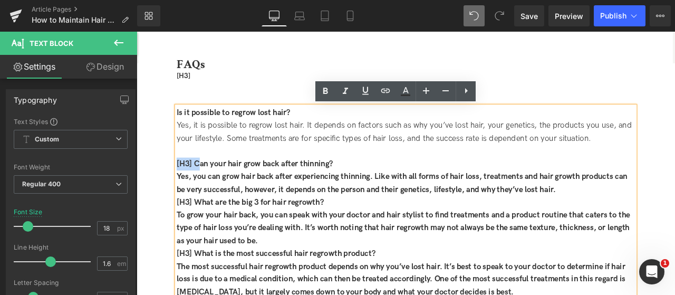
drag, startPoint x: 211, startPoint y: 188, endPoint x: 183, endPoint y: 185, distance: 28.6
click at [184, 185] on strong "[H3] Can your hair grow back after thinning?" at bounding box center [277, 188] width 186 height 11
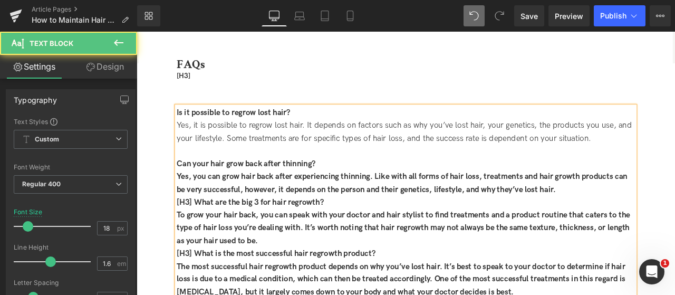
click at [204, 189] on strong "Can your hair grow back after thinning?" at bounding box center [266, 188] width 165 height 11
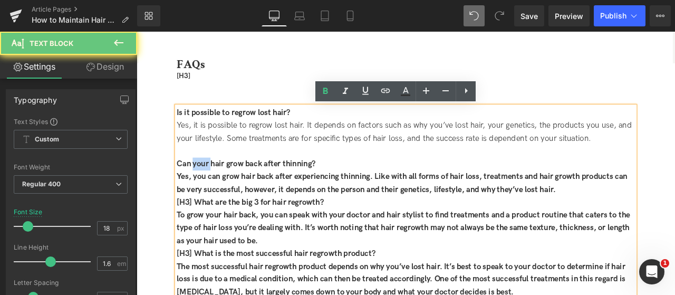
click at [204, 189] on strong "Can your hair grow back after thinning?" at bounding box center [266, 188] width 165 height 11
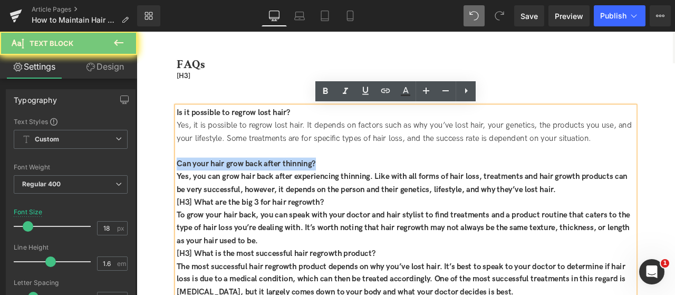
click at [373, 186] on div "Can your hair grow back after thinning?" at bounding box center [455, 188] width 543 height 15
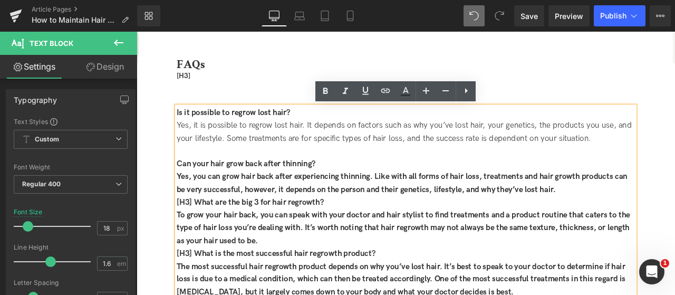
click at [369, 208] on strong "Yes, you can grow hair back after experiencing thinning. Like with all forms of…" at bounding box center [451, 211] width 534 height 26
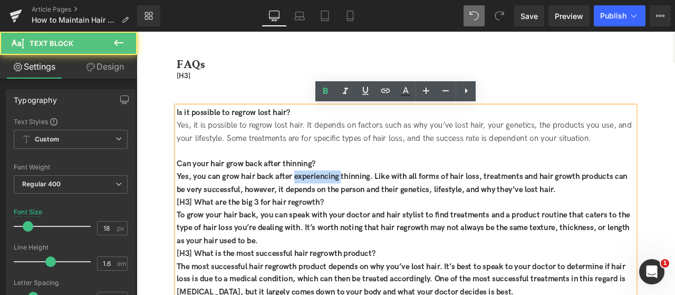
click at [369, 208] on strong "Yes, you can grow hair back after experiencing thinning. Like with all forms of…" at bounding box center [451, 211] width 534 height 26
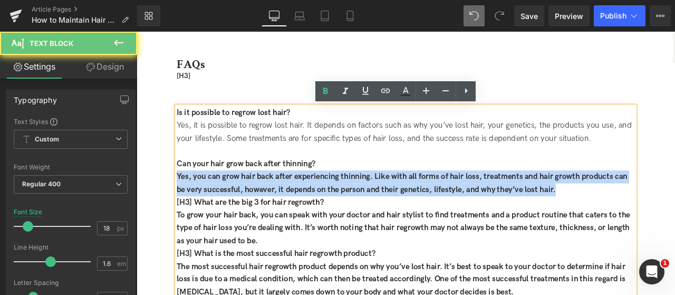
click at [369, 208] on strong "Yes, you can grow hair back after experiencing thinning. Like with all forms of…" at bounding box center [451, 211] width 534 height 26
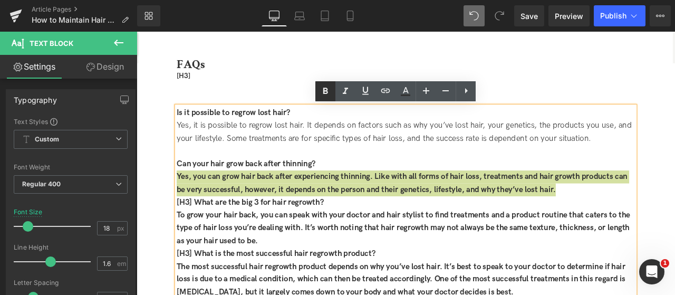
click at [331, 92] on icon at bounding box center [325, 91] width 13 height 13
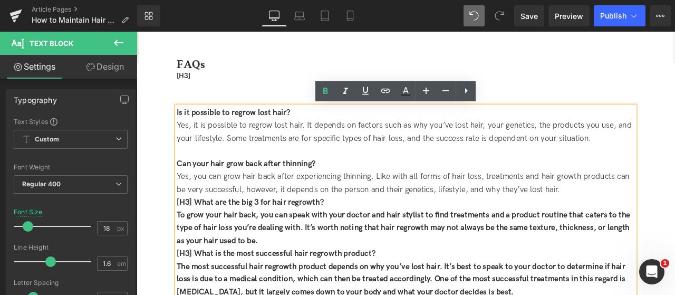
click at [644, 217] on div "Yes, you can grow hair back after experiencing thinning. Like with all forms of…" at bounding box center [455, 211] width 543 height 31
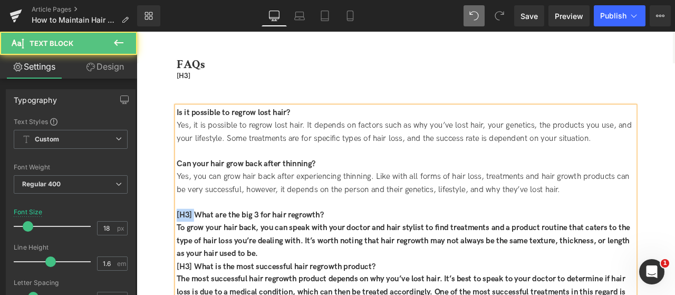
drag, startPoint x: 204, startPoint y: 249, endPoint x: 175, endPoint y: 245, distance: 29.3
click at [176, 245] on div "FAQs [H3] Heading Is it possible to regrow lost hair? Yes, it is possible to r…" at bounding box center [455, 211] width 559 height 305
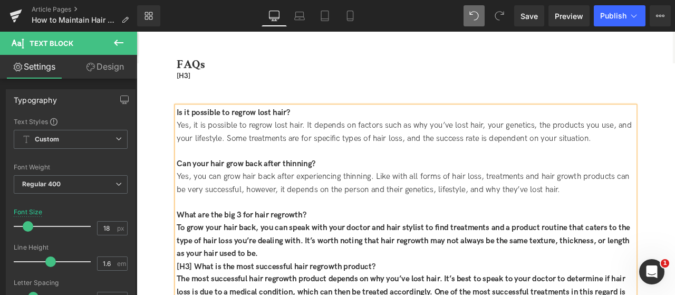
click at [378, 243] on div "What are the big 3 for hair regrowth?" at bounding box center [455, 249] width 543 height 15
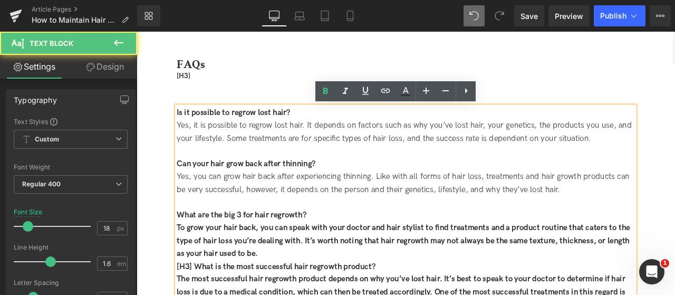
click at [386, 270] on strong "To grow your hair back, you can speak with your doctor and hair stylist to find…" at bounding box center [453, 280] width 538 height 42
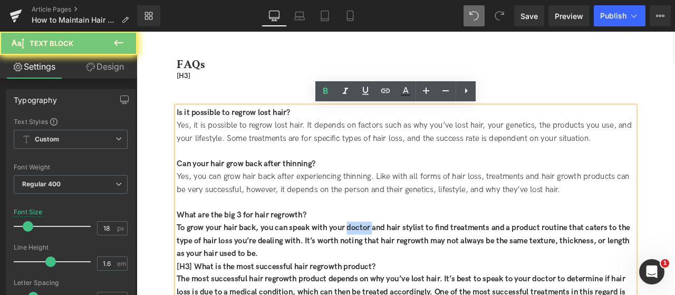
click at [386, 270] on strong "To grow your hair back, you can speak with your doctor and hair stylist to find…" at bounding box center [453, 280] width 538 height 42
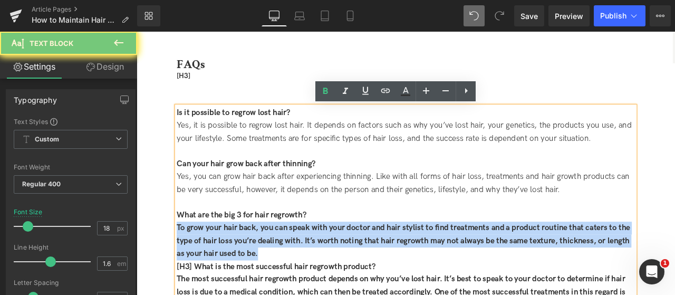
click at [386, 270] on strong "To grow your hair back, you can speak with your doctor and hair stylist to find…" at bounding box center [453, 280] width 538 height 42
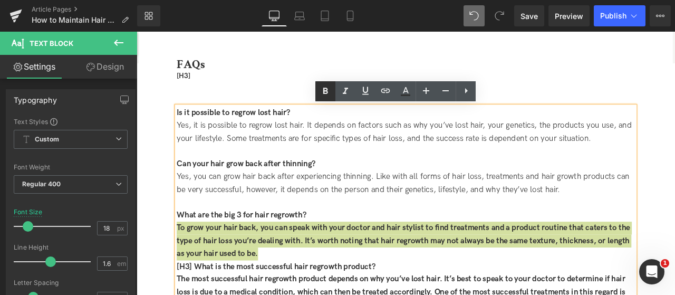
click at [326, 93] on icon at bounding box center [325, 91] width 5 height 6
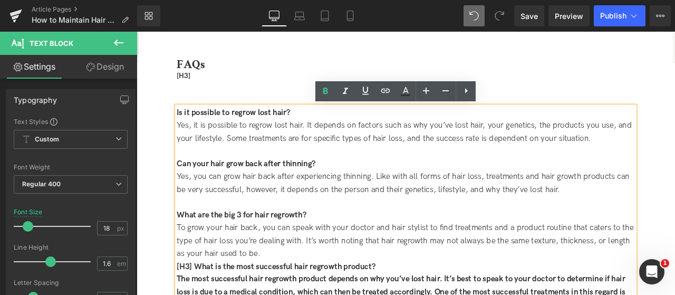
click at [307, 294] on div "To grow your hair back, you can speak with your doctor and hair stylist to find…" at bounding box center [455, 279] width 543 height 45
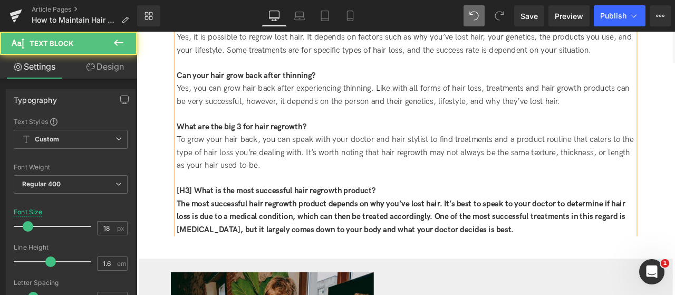
scroll to position [2953, 0]
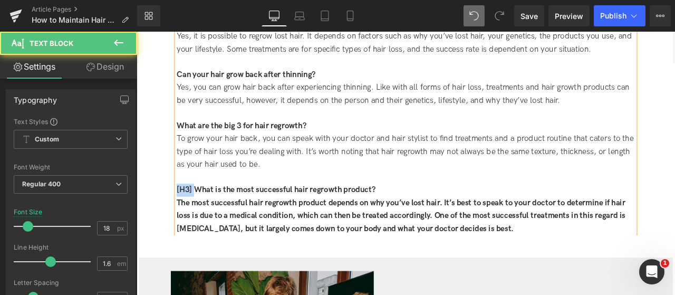
drag, startPoint x: 204, startPoint y: 221, endPoint x: 173, endPoint y: 215, distance: 31.1
drag, startPoint x: 401, startPoint y: 224, endPoint x: 566, endPoint y: 263, distance: 168.5
click at [566, 263] on div "Is it possible to regrow lost hair? Yes, it is possible to regrow lost hair. It…" at bounding box center [455, 144] width 543 height 259
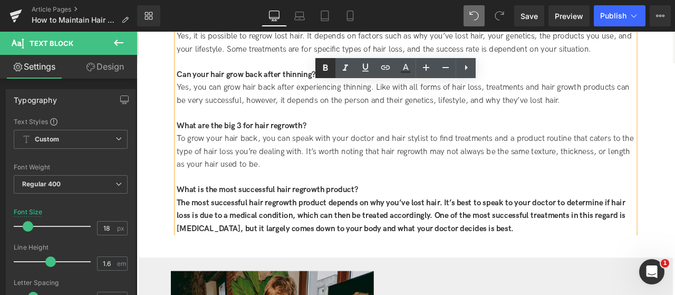
click at [328, 71] on icon at bounding box center [325, 68] width 13 height 13
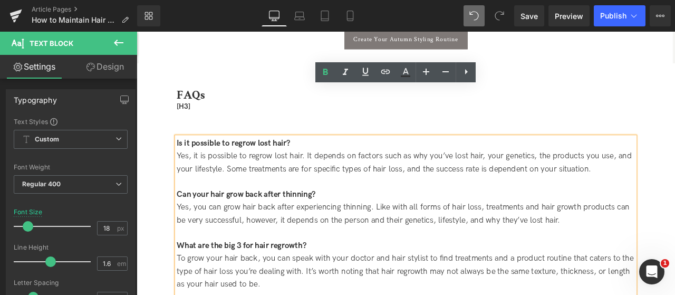
scroll to position [2795, 0]
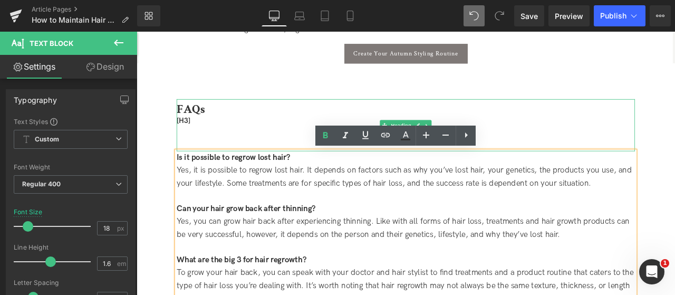
click at [242, 164] on div "FAQs [H3]" at bounding box center [455, 142] width 543 height 62
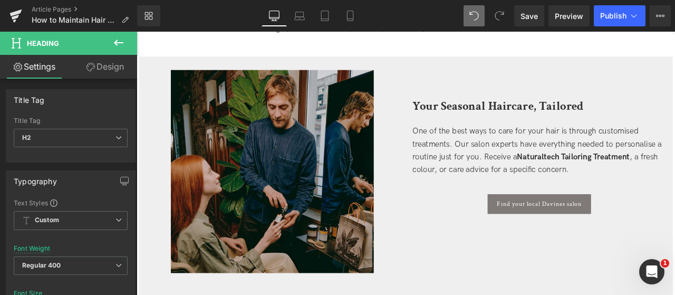
scroll to position [3164, 0]
click at [514, 179] on div "One of the best ways to care for your hair is through customised treatments. Ou…" at bounding box center [614, 172] width 301 height 61
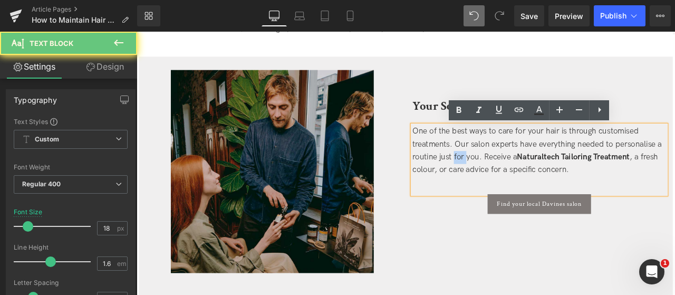
click at [514, 179] on div "One of the best ways to care for your hair is through customised treatments. Ou…" at bounding box center [614, 172] width 301 height 61
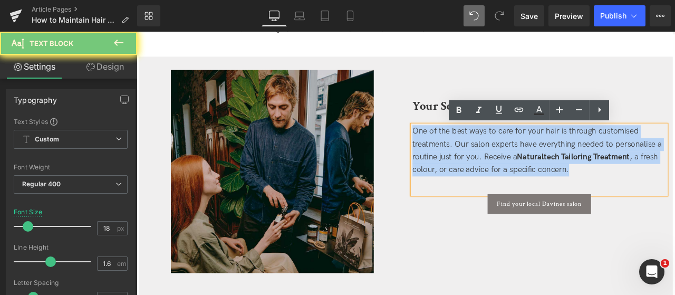
click at [514, 179] on div "One of the best ways to care for your hair is through customised treatments. Ou…" at bounding box center [614, 172] width 301 height 61
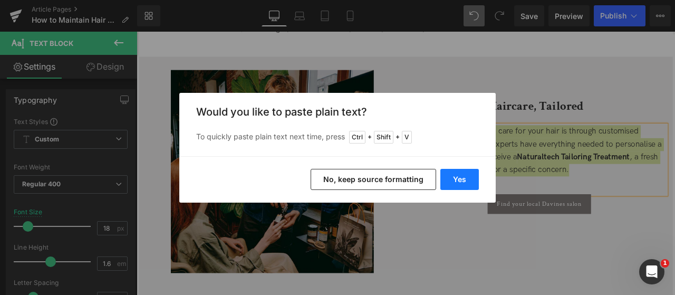
click at [459, 180] on button "Yes" at bounding box center [460, 179] width 39 height 21
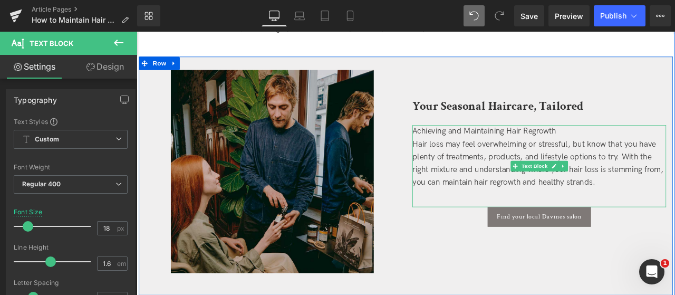
click at [534, 142] on div "Your Seasonal Haircare, Tailored Heading" at bounding box center [614, 109] width 301 height 65
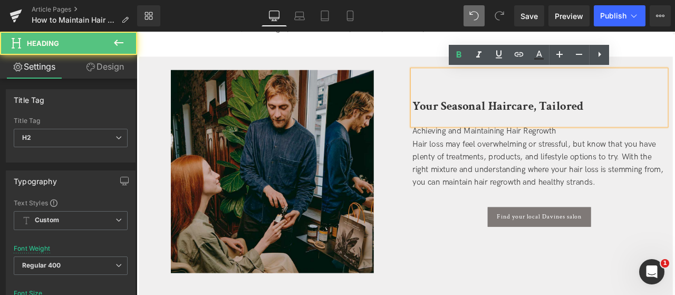
click at [542, 155] on div "Achieving and Maintaining Hair Regrowth" at bounding box center [614, 149] width 301 height 15
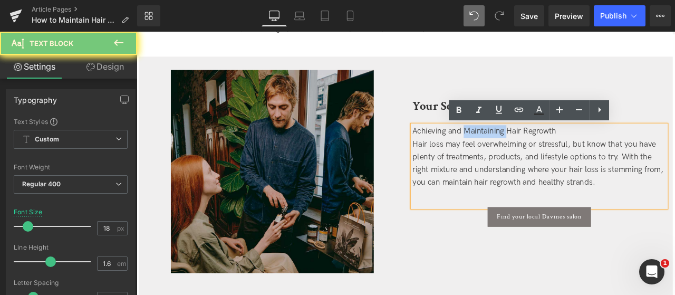
click at [542, 155] on div "Achieving and Maintaining Hair Regrowth" at bounding box center [614, 149] width 301 height 15
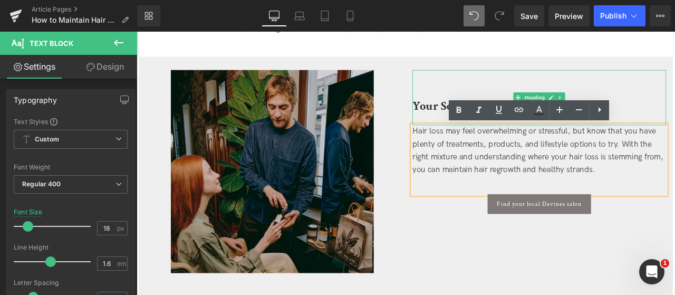
click at [498, 120] on b "Your Seasonal Haircare, Tailored" at bounding box center [565, 119] width 203 height 18
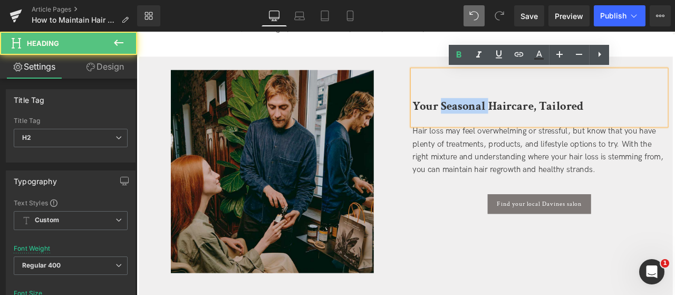
click at [498, 120] on b "Your Seasonal Haircare, Tailored" at bounding box center [565, 119] width 203 height 18
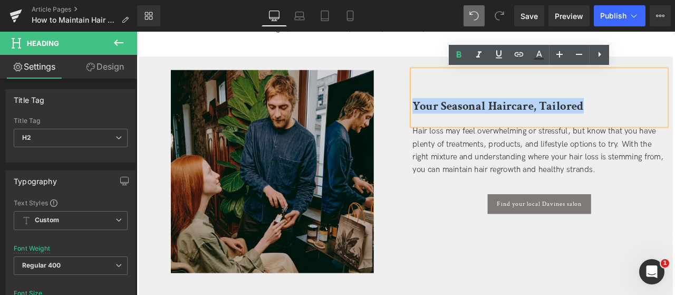
click at [498, 120] on b "Your Seasonal Haircare, Tailored" at bounding box center [565, 119] width 203 height 18
paste div
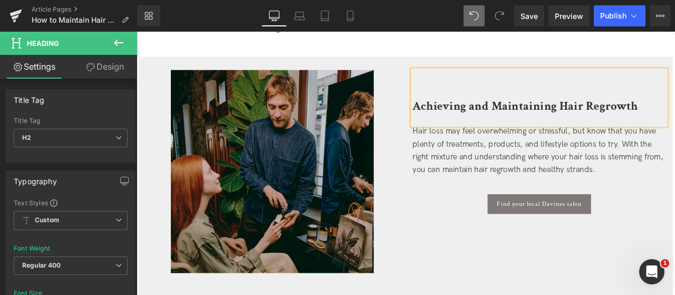
click at [519, 120] on b "Achieving and Maintaining Hair Regrowth" at bounding box center [597, 119] width 267 height 18
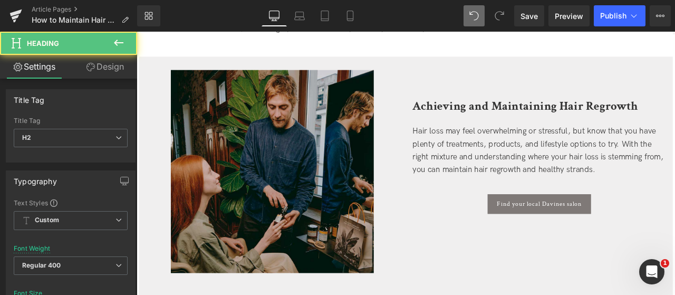
click at [100, 65] on link "Design" at bounding box center [105, 67] width 69 height 24
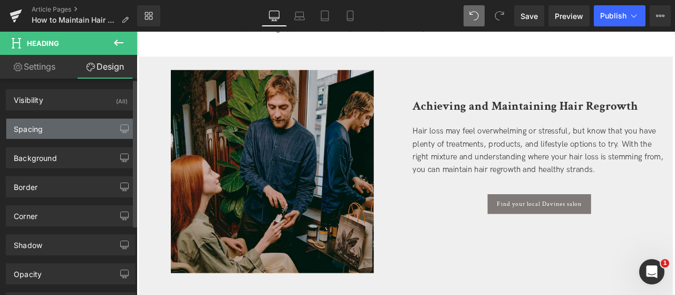
click at [82, 138] on div "Spacing" at bounding box center [70, 129] width 129 height 20
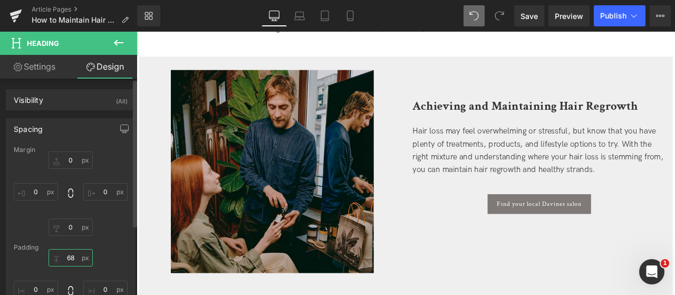
click at [68, 255] on input "68" at bounding box center [71, 257] width 44 height 17
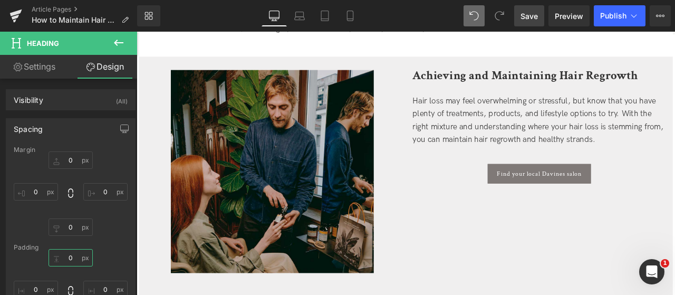
type input "0"
click at [529, 17] on span "Save" at bounding box center [529, 16] width 17 height 11
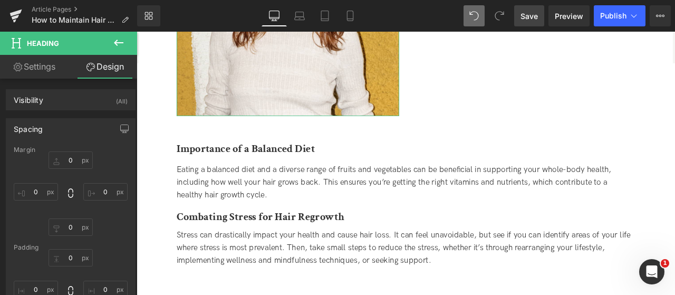
scroll to position [2109, 0]
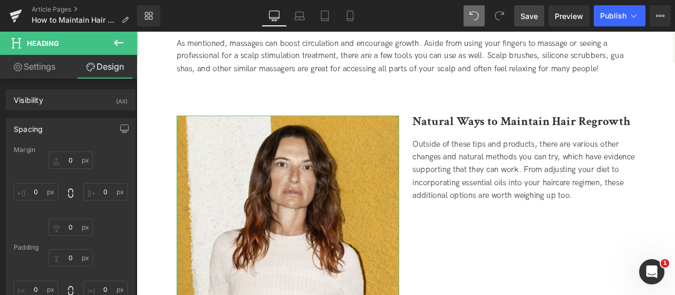
click at [529, 16] on span "Save" at bounding box center [529, 16] width 17 height 11
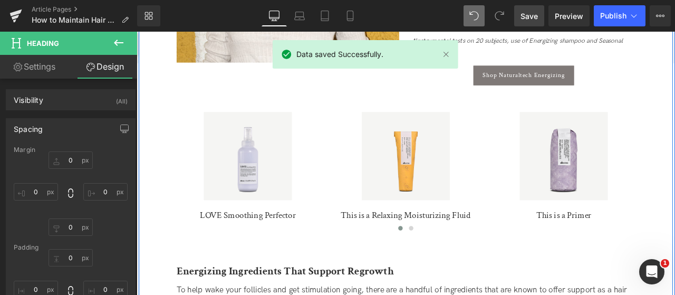
scroll to position [1634, 0]
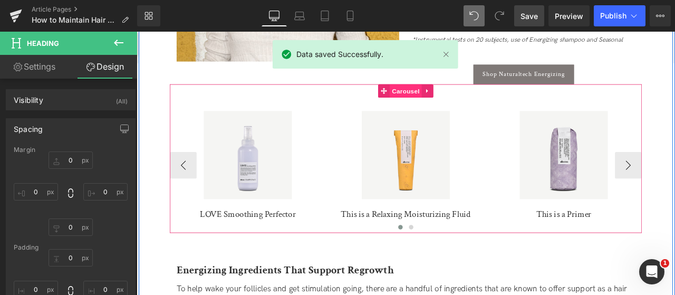
click at [449, 104] on span "Carousel" at bounding box center [456, 102] width 38 height 16
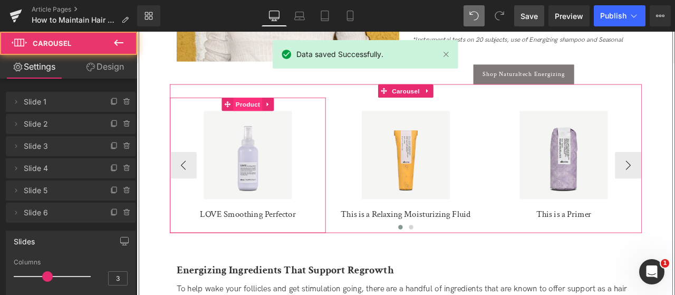
click at [274, 124] on span "Product" at bounding box center [269, 118] width 34 height 16
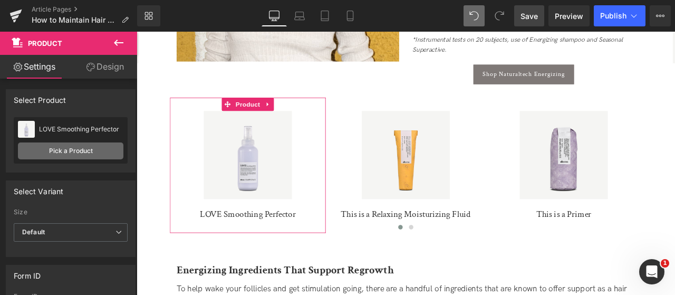
click at [58, 151] on link "Pick a Product" at bounding box center [71, 150] width 106 height 17
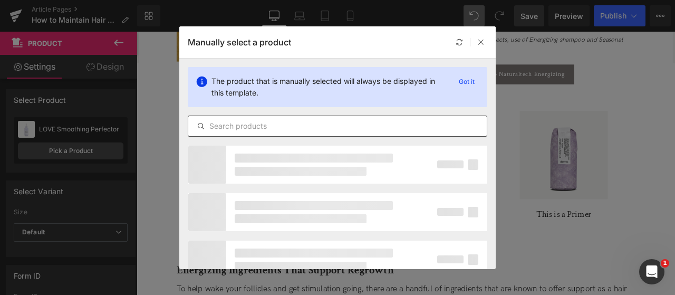
click at [250, 122] on input "text" at bounding box center [337, 126] width 299 height 13
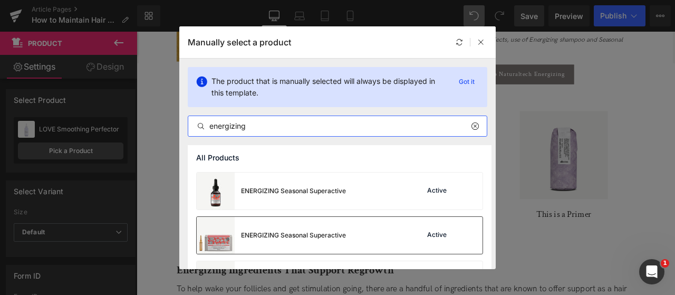
scroll to position [106, 0]
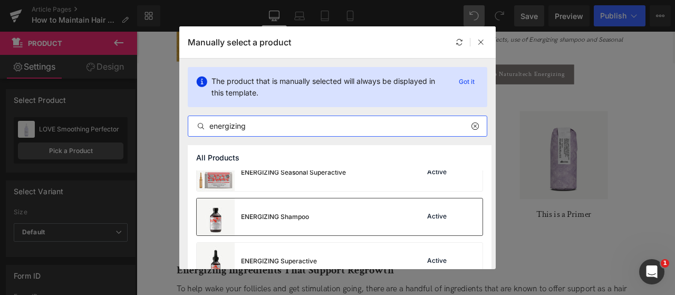
type input "energizing"
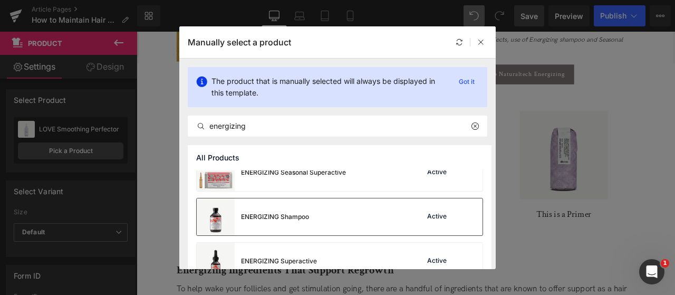
click at [340, 206] on div "ENERGIZING Shampoo Active" at bounding box center [340, 216] width 286 height 37
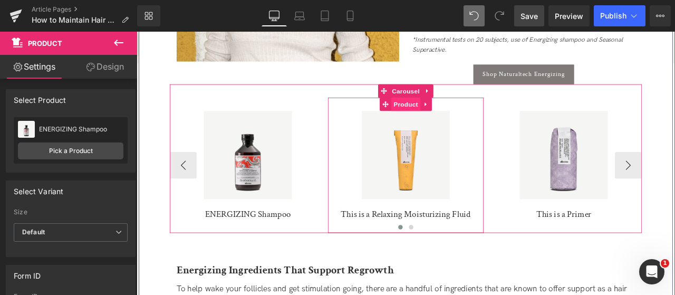
click at [460, 112] on span "Product" at bounding box center [456, 118] width 34 height 16
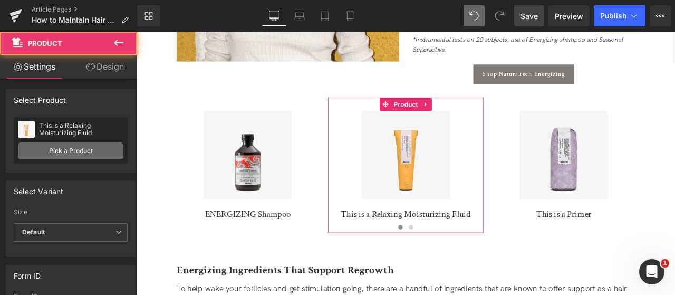
click at [94, 147] on link "Pick a Product" at bounding box center [71, 150] width 106 height 17
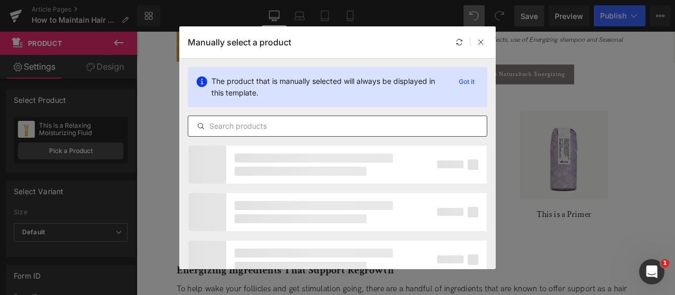
click at [244, 135] on div at bounding box center [338, 126] width 300 height 21
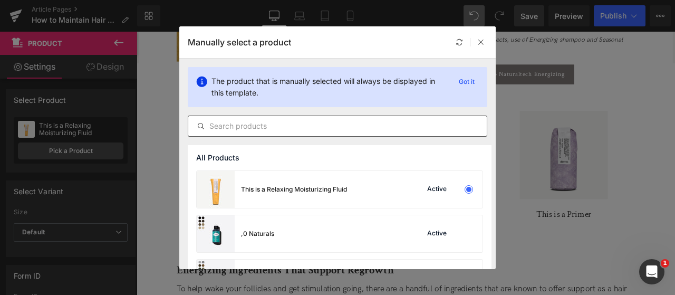
click at [242, 132] on div at bounding box center [338, 126] width 300 height 21
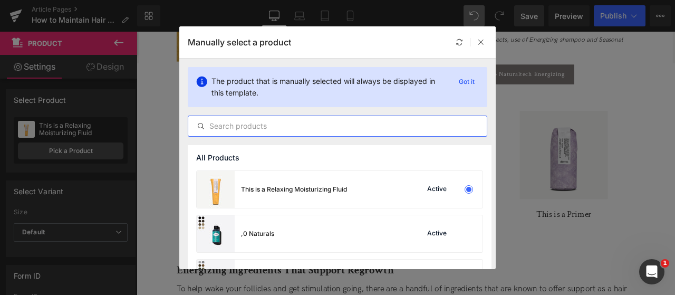
click at [238, 126] on input "text" at bounding box center [337, 126] width 299 height 13
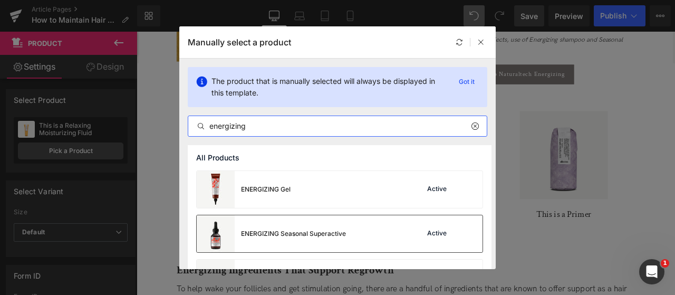
scroll to position [53, 0]
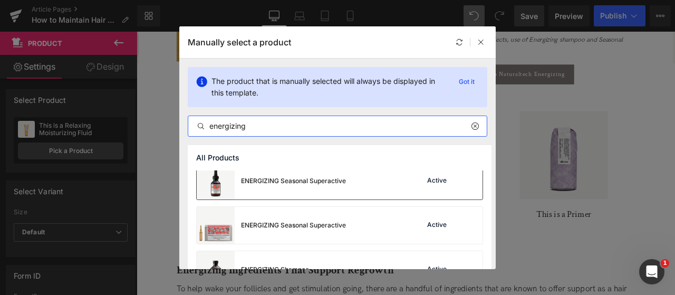
type input "energizing"
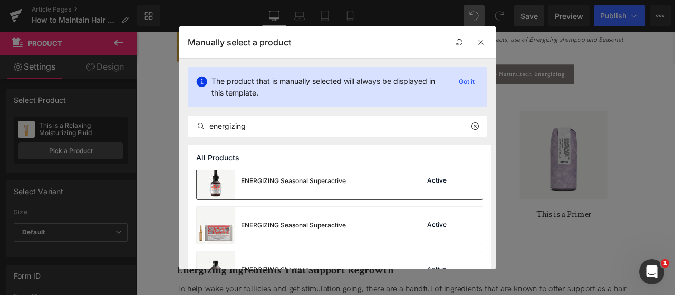
click at [315, 184] on div "ENERGIZING Seasonal Superactive" at bounding box center [293, 180] width 105 height 9
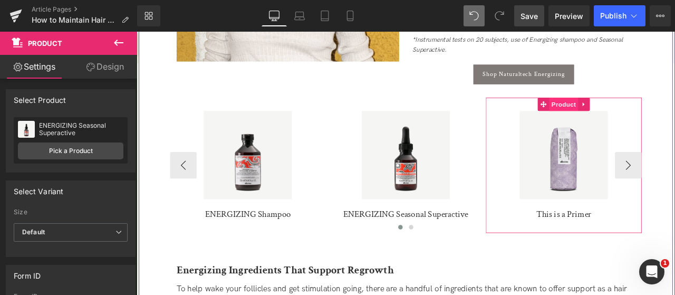
click at [657, 118] on span "Product" at bounding box center [643, 118] width 34 height 16
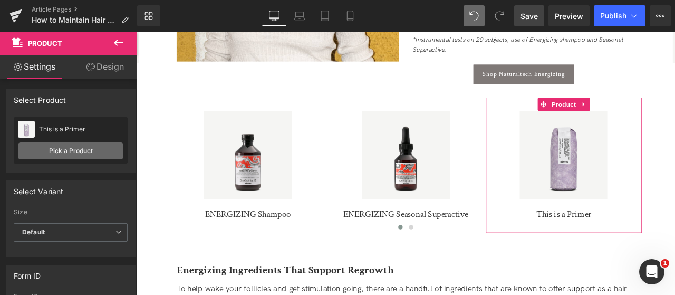
click at [105, 150] on link "Pick a Product" at bounding box center [71, 150] width 106 height 17
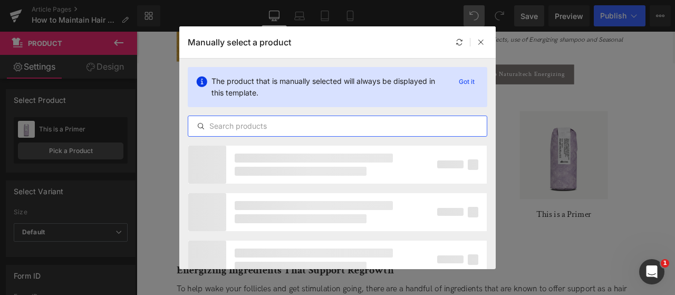
click at [233, 130] on input "text" at bounding box center [337, 126] width 299 height 13
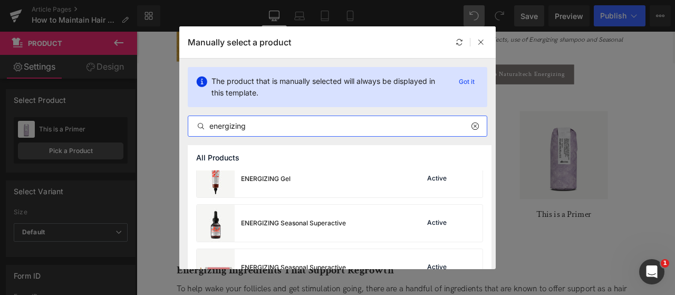
scroll to position [0, 0]
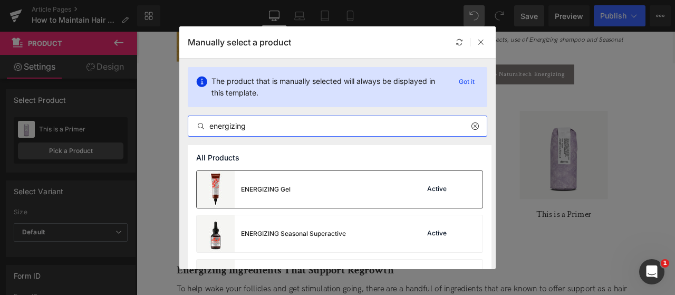
type input "energizing"
click at [321, 198] on div "ENERGIZING Gel Active" at bounding box center [340, 189] width 286 height 37
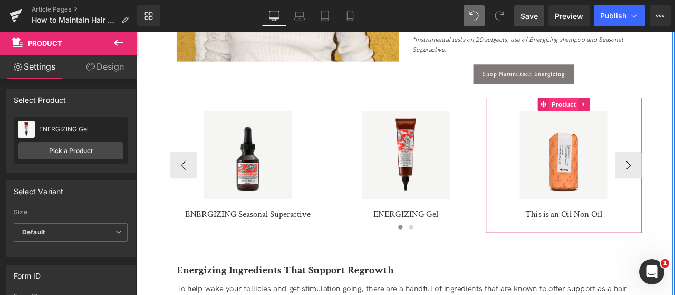
click at [633, 115] on span "Product" at bounding box center [643, 118] width 34 height 16
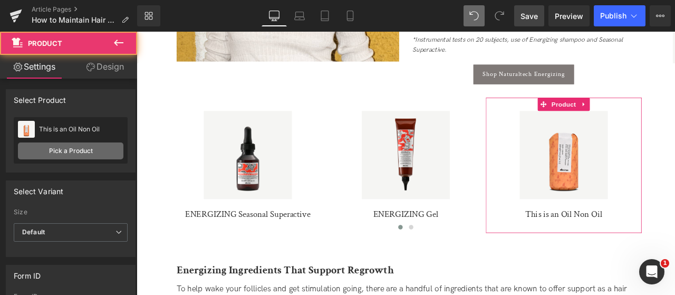
click at [96, 154] on link "Pick a Product" at bounding box center [71, 150] width 106 height 17
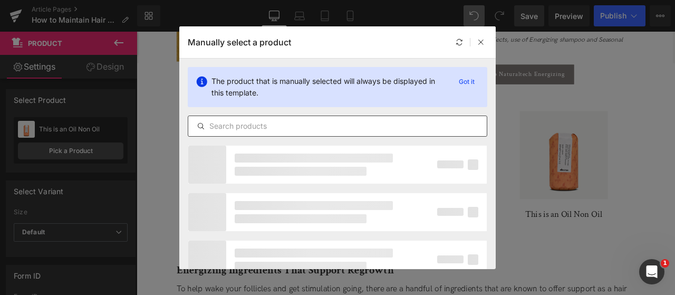
drag, startPoint x: 262, startPoint y: 118, endPoint x: 263, endPoint y: 124, distance: 5.8
click at [262, 123] on div "The product that is manually selected will always be displayed in this template…" at bounding box center [337, 102] width 317 height 87
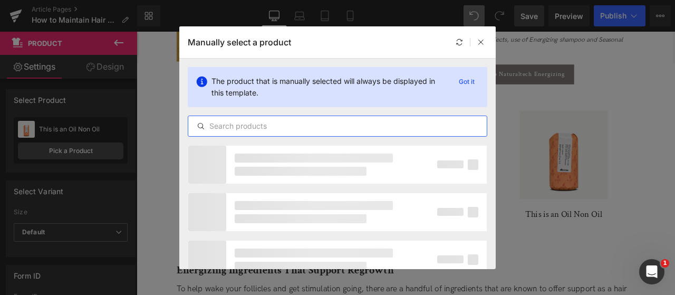
click at [263, 124] on input "text" at bounding box center [337, 126] width 299 height 13
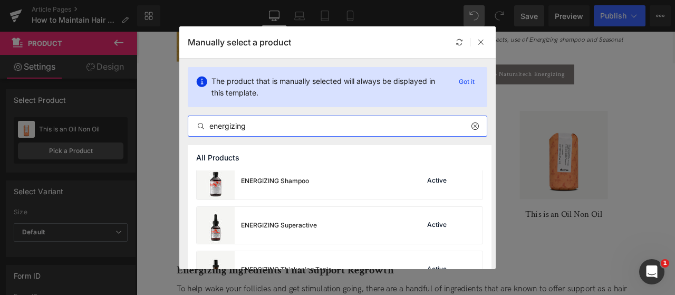
scroll to position [158, 0]
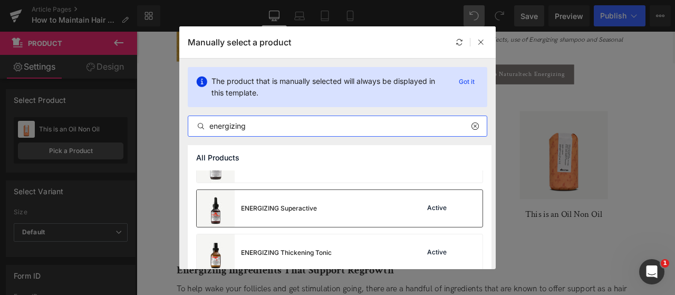
type input "energizing"
click at [345, 203] on div "ENERGIZING Superactive Active" at bounding box center [340, 208] width 286 height 37
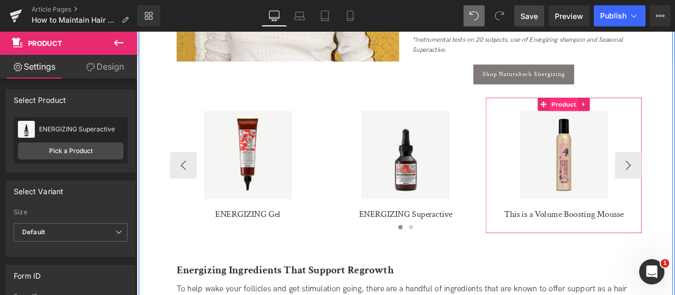
click at [635, 124] on span "Product" at bounding box center [643, 118] width 34 height 16
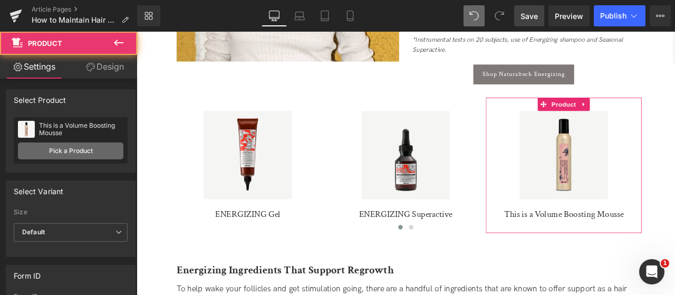
click at [60, 150] on link "Pick a Product" at bounding box center [71, 150] width 106 height 17
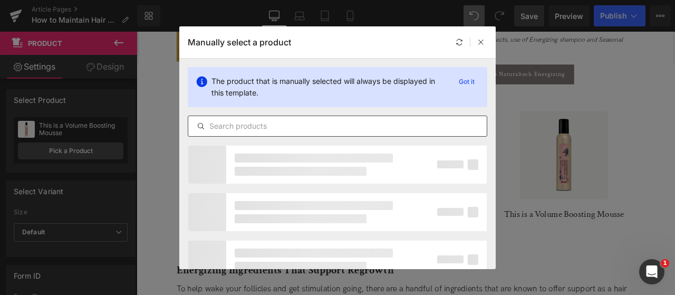
click at [281, 128] on input "text" at bounding box center [337, 126] width 299 height 13
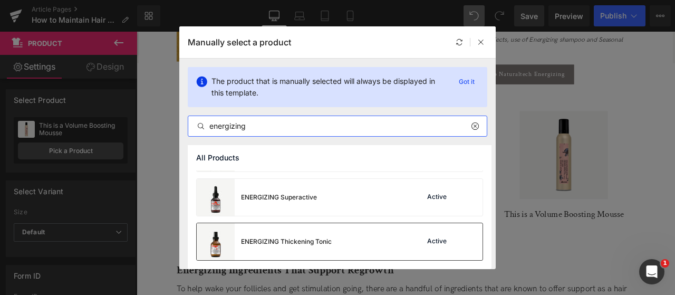
scroll to position [169, 0]
type input "energizing"
click at [368, 238] on div "ENERGIZING Thickening Tonic Active" at bounding box center [340, 242] width 286 height 37
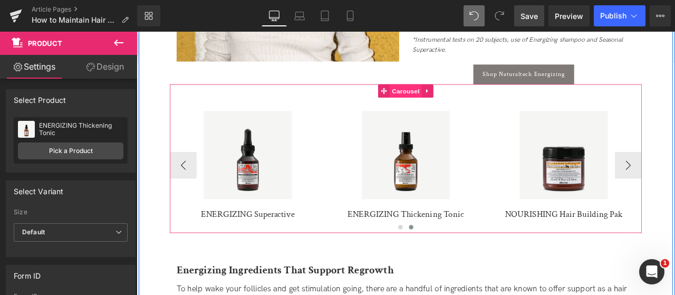
click at [462, 103] on span "Carousel" at bounding box center [456, 102] width 38 height 16
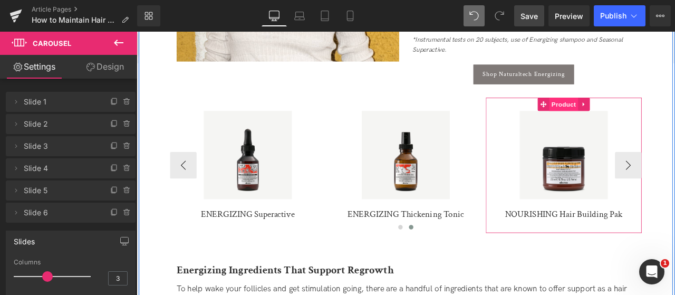
click at [648, 116] on span "Product" at bounding box center [643, 118] width 34 height 16
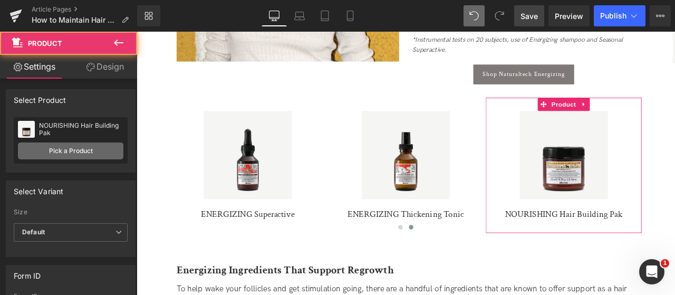
click at [72, 142] on div "NOURISHING Hair Building Pak NOURISHING Hair Building Pak Pick a Product" at bounding box center [71, 140] width 114 height 46
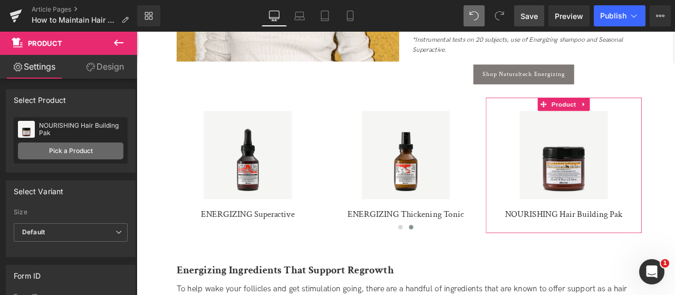
click at [77, 150] on link "Pick a Product" at bounding box center [71, 150] width 106 height 17
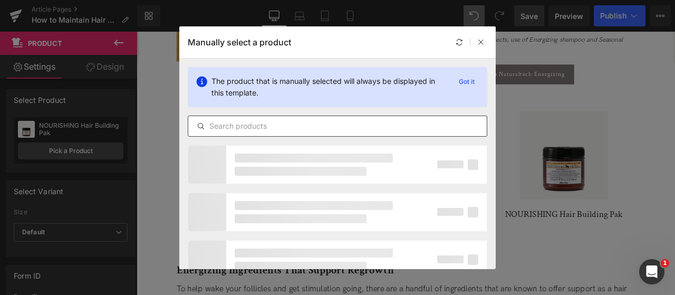
click at [273, 129] on input "text" at bounding box center [337, 126] width 299 height 13
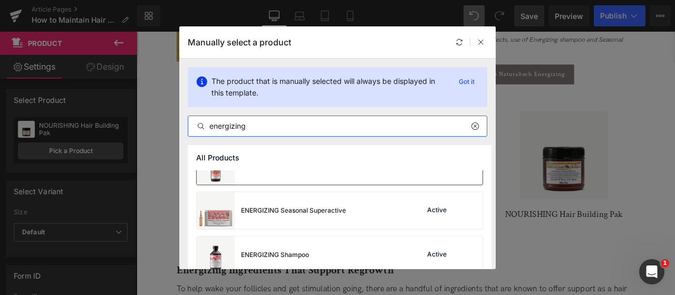
scroll to position [106, 0]
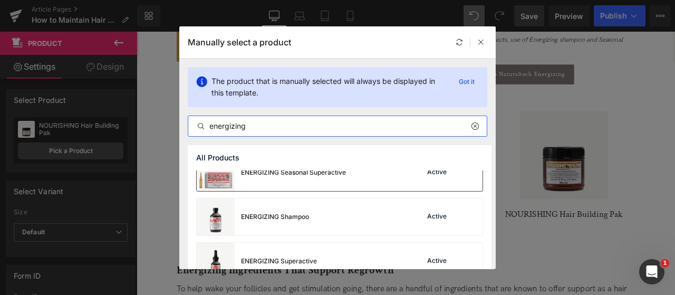
type input "energizing"
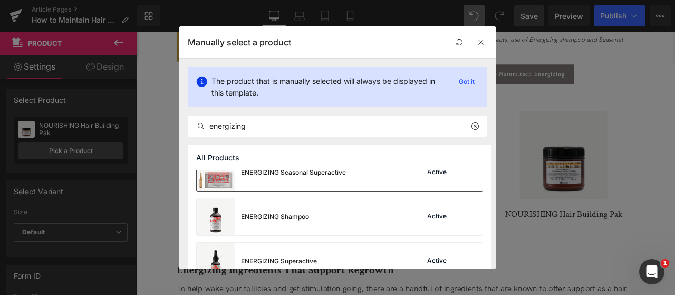
click at [347, 185] on div "ENERGIZING Seasonal Superactive Active" at bounding box center [340, 172] width 286 height 37
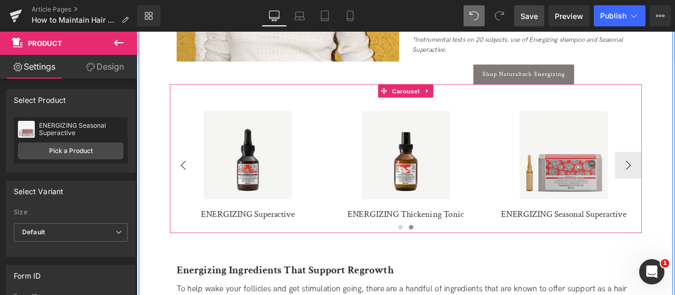
click at [193, 186] on button "‹" at bounding box center [192, 190] width 32 height 32
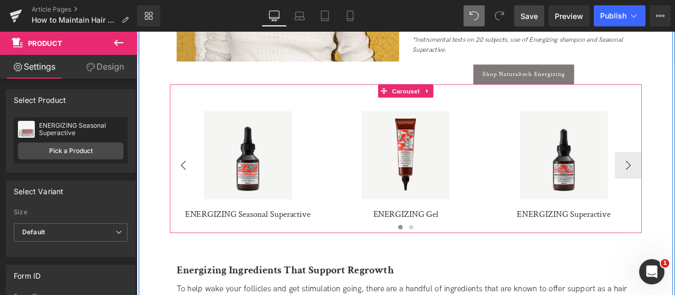
click at [193, 186] on button "‹" at bounding box center [192, 190] width 32 height 32
click at [369, 186] on div "Sale Off" at bounding box center [456, 178] width 174 height 104
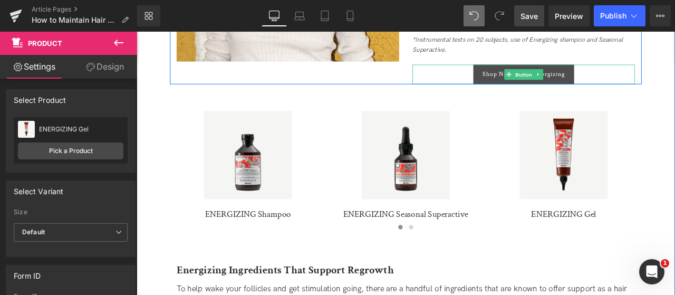
click at [585, 87] on span "Button" at bounding box center [595, 82] width 24 height 13
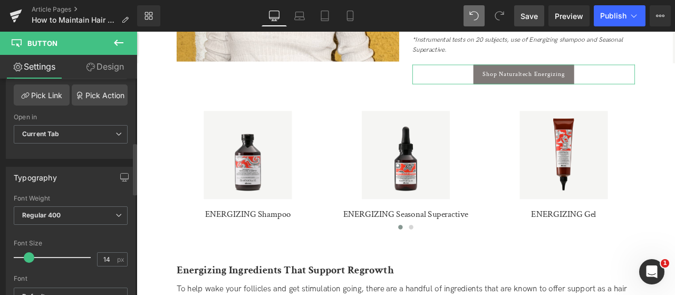
scroll to position [211, 0]
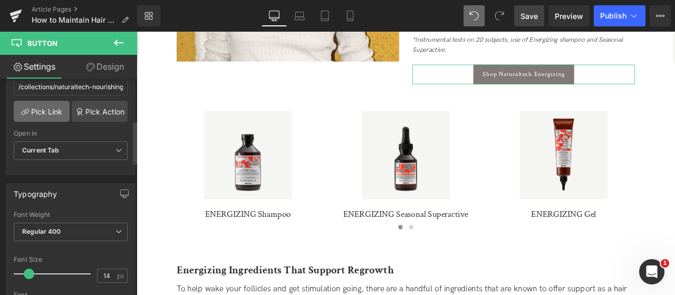
click at [61, 112] on link "Pick Link" at bounding box center [42, 111] width 56 height 21
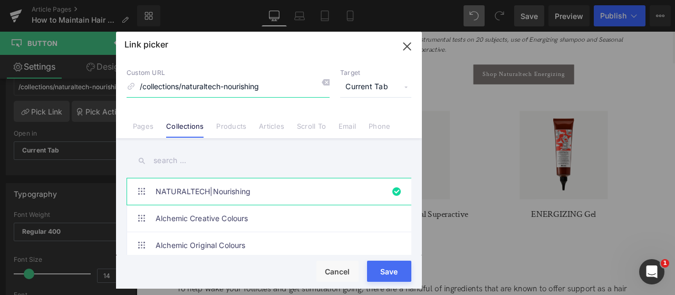
drag, startPoint x: 225, startPoint y: 84, endPoint x: 301, endPoint y: 82, distance: 75.5
click at [301, 82] on input "/collections/naturaltech-nourishing" at bounding box center [228, 87] width 203 height 20
type input "/collections/naturaltech-energizing"
click at [207, 163] on input "text" at bounding box center [269, 161] width 285 height 24
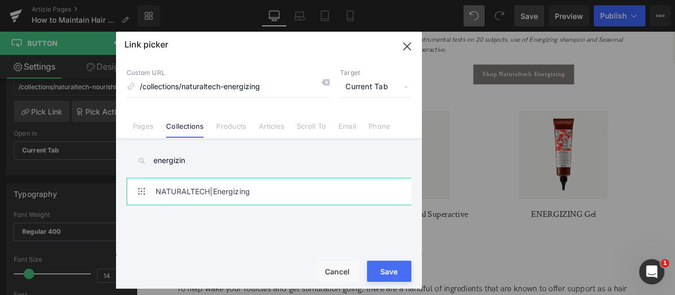
type input "energizin"
click at [241, 199] on link "NATURALTECH|Energizing" at bounding box center [272, 191] width 232 height 26
click at [389, 273] on button "Save" at bounding box center [389, 271] width 44 height 21
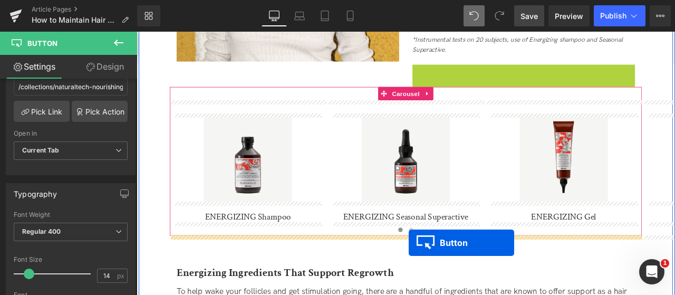
drag, startPoint x: 577, startPoint y: 81, endPoint x: 459, endPoint y: 282, distance: 232.2
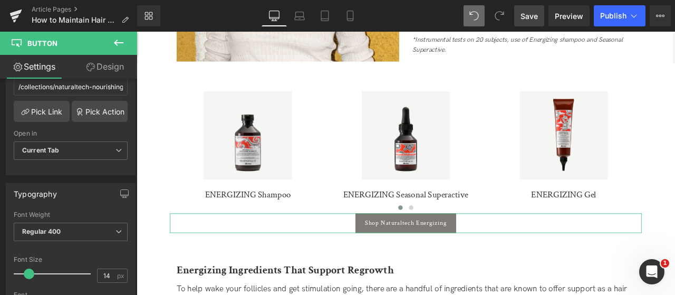
click at [109, 66] on link "Design" at bounding box center [105, 67] width 69 height 24
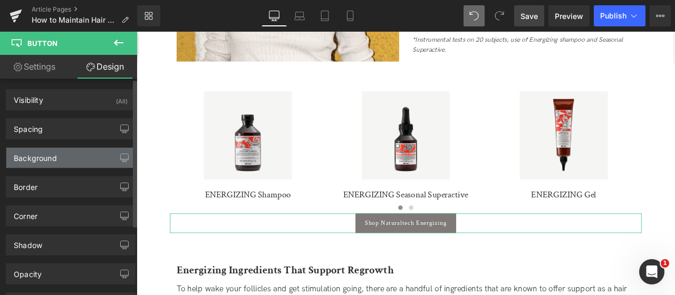
click at [61, 156] on div "Background" at bounding box center [70, 158] width 129 height 20
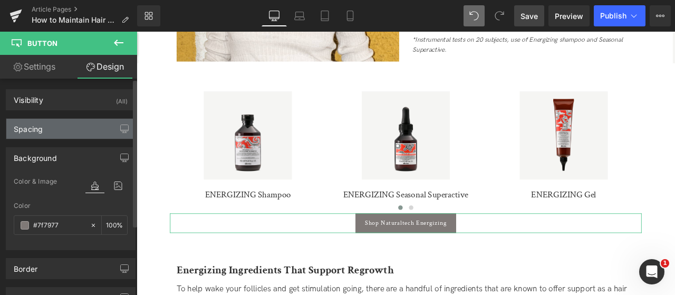
click at [66, 121] on div "Spacing" at bounding box center [70, 129] width 129 height 20
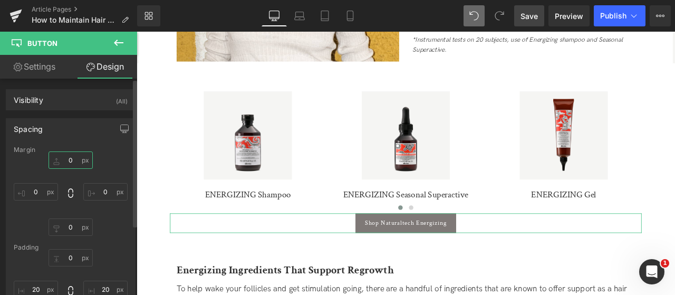
click at [56, 161] on input "0" at bounding box center [71, 159] width 44 height 17
click at [62, 161] on input "0" at bounding box center [71, 159] width 44 height 17
type input "20"
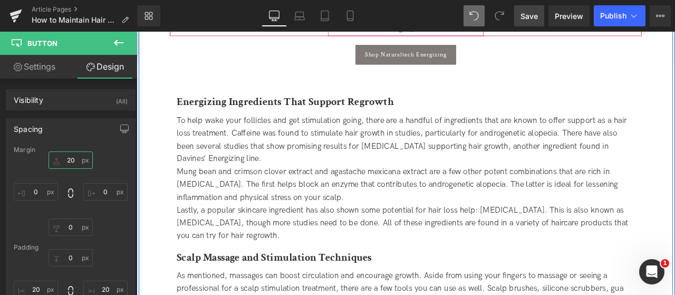
scroll to position [1845, 0]
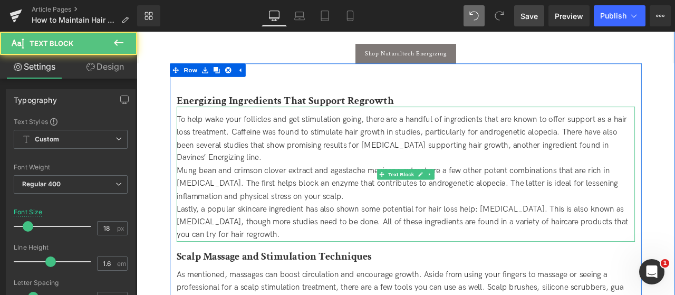
click at [322, 187] on div "To help wake your follicles and get stimulation going, there are a handful of i…" at bounding box center [455, 159] width 543 height 61
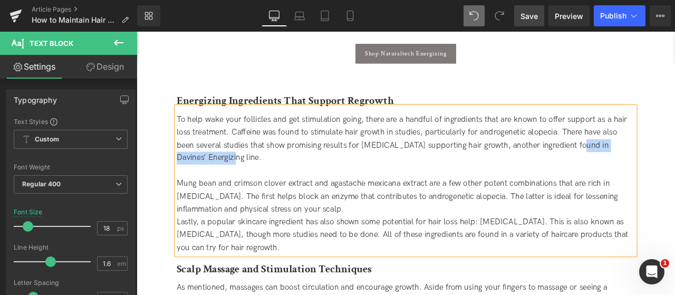
drag, startPoint x: 655, startPoint y: 166, endPoint x: 241, endPoint y: 178, distance: 414.3
click at [241, 178] on div "To help wake your follicles and get stimulation going, there are a handful of i…" at bounding box center [455, 159] width 543 height 61
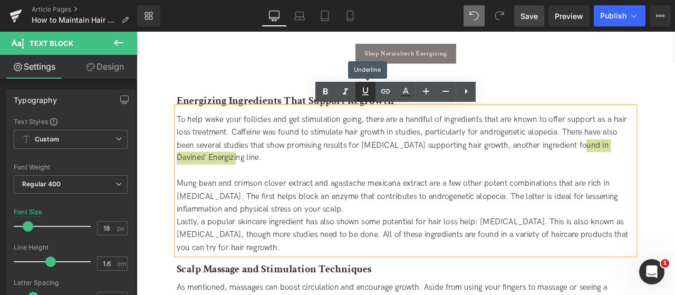
click at [365, 90] on icon at bounding box center [365, 91] width 13 height 13
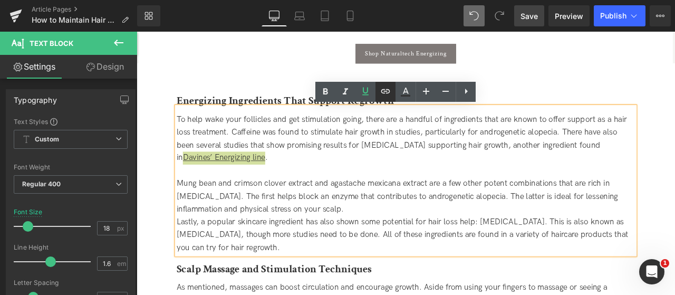
click at [389, 89] on icon at bounding box center [385, 91] width 13 height 13
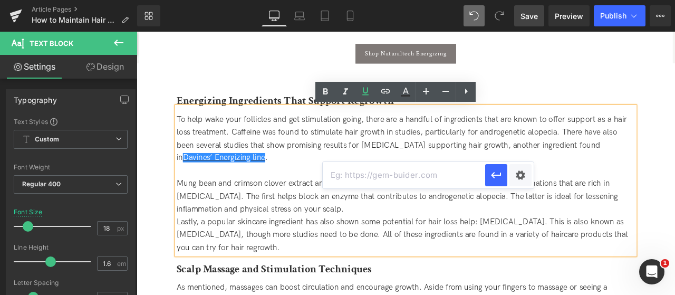
click at [442, 170] on input "text" at bounding box center [404, 175] width 162 height 26
paste input "/collections/energizing"
type input "/collections/energizing"
click at [490, 175] on button "button" at bounding box center [496, 175] width 22 height 22
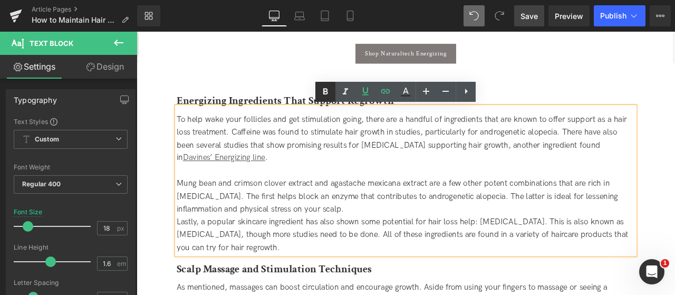
click at [323, 94] on icon at bounding box center [325, 91] width 13 height 13
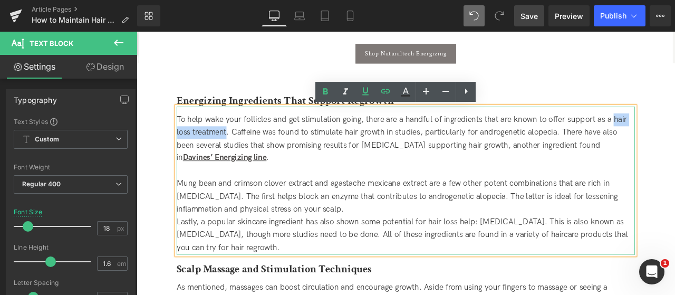
drag, startPoint x: 700, startPoint y: 136, endPoint x: 242, endPoint y: 153, distance: 458.2
click at [242, 153] on div "To help wake your follicles and get stimulation going, there are a handful of i…" at bounding box center [455, 159] width 543 height 61
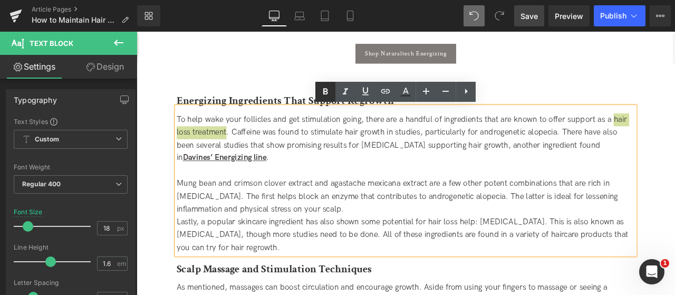
click at [324, 94] on icon at bounding box center [325, 91] width 5 height 6
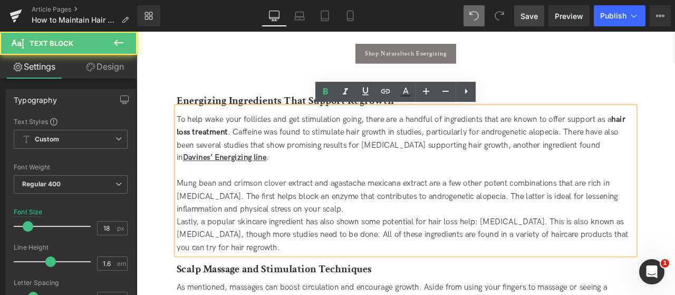
click at [386, 243] on div "Mung bean and crimson clover extract and agastache mexicana extract are a few o…" at bounding box center [455, 227] width 543 height 45
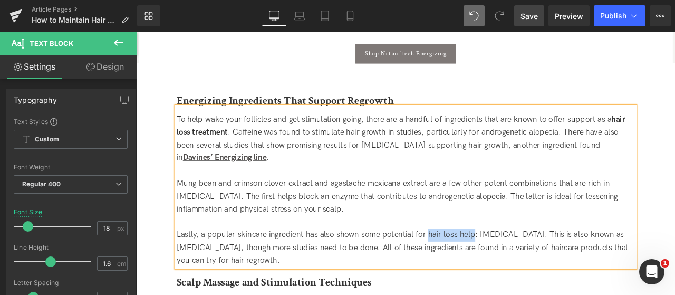
drag, startPoint x: 537, startPoint y: 274, endPoint x: 483, endPoint y: 280, distance: 54.6
click at [483, 280] on div "Lastly, a popular skincare ingredient has also shown some potential for hair lo…" at bounding box center [455, 287] width 543 height 45
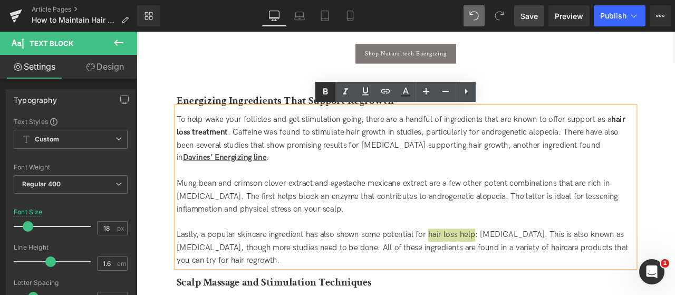
click at [328, 92] on icon at bounding box center [325, 91] width 13 height 13
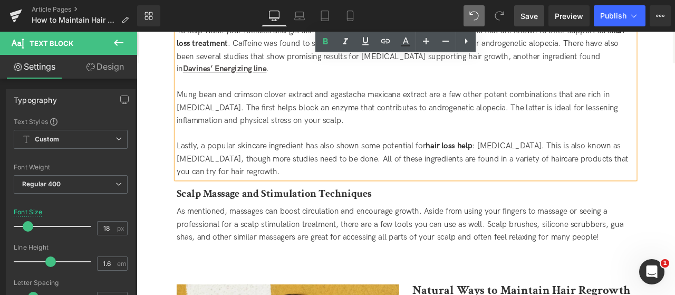
click at [254, 189] on div "Lastly, a popular skincare ingredient has also shown some potential for hair lo…" at bounding box center [455, 182] width 543 height 45
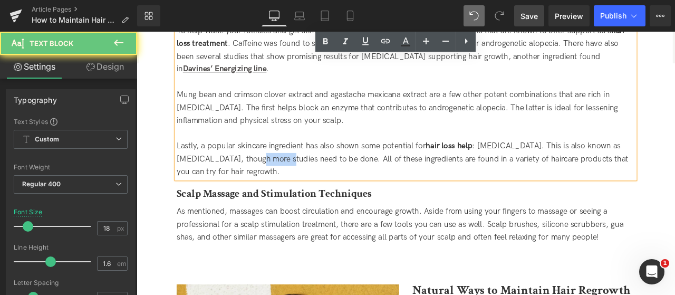
click at [254, 189] on div "Lastly, a popular skincare ingredient has also shown some potential for hair lo…" at bounding box center [455, 182] width 543 height 45
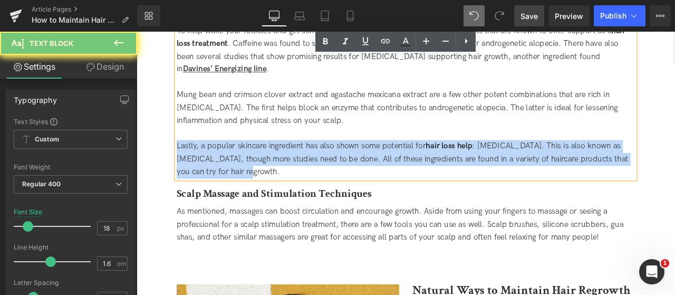
click at [254, 189] on div "Lastly, a popular skincare ingredient has also shown some potential for hair lo…" at bounding box center [455, 182] width 543 height 45
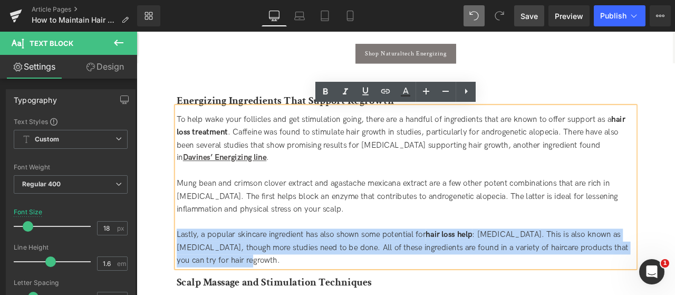
scroll to position [1845, 0]
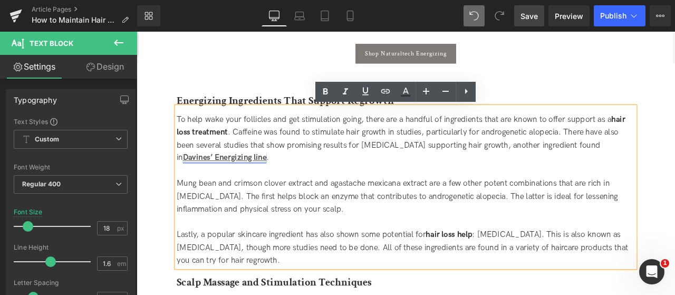
click at [291, 176] on strong "Davines’ Energizing line" at bounding box center [241, 181] width 99 height 11
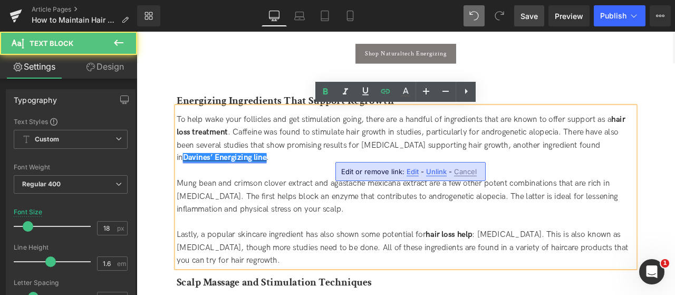
click at [291, 176] on strong "Davines’ Energizing line" at bounding box center [241, 181] width 99 height 11
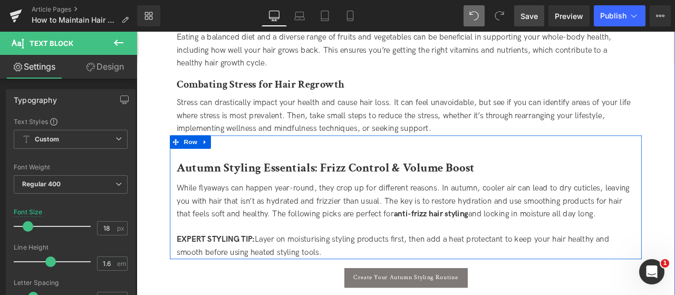
scroll to position [2585, 0]
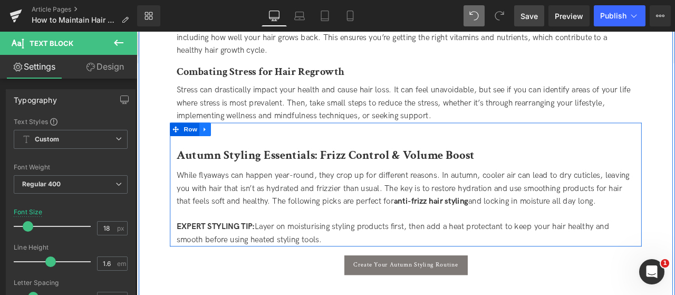
click at [220, 148] on icon at bounding box center [217, 147] width 7 height 8
click at [241, 154] on link at bounding box center [245, 148] width 14 height 16
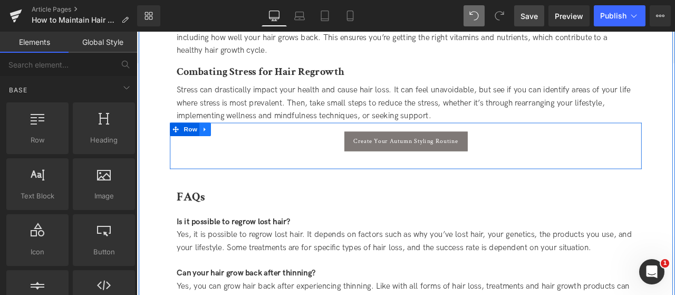
click at [220, 147] on icon at bounding box center [217, 147] width 7 height 8
click at [242, 149] on icon at bounding box center [245, 147] width 7 height 7
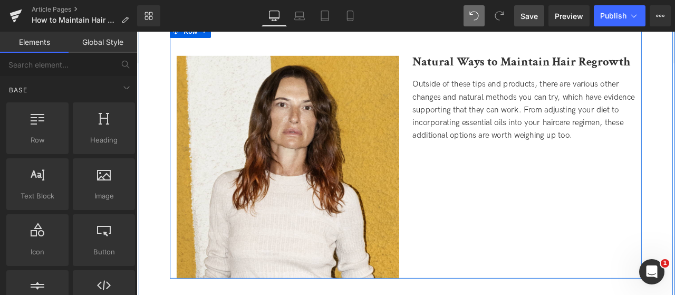
scroll to position [2321, 0]
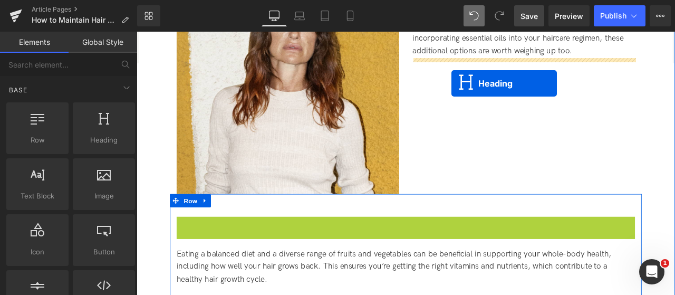
drag, startPoint x: 428, startPoint y: 261, endPoint x: 509, endPoint y: 89, distance: 189.5
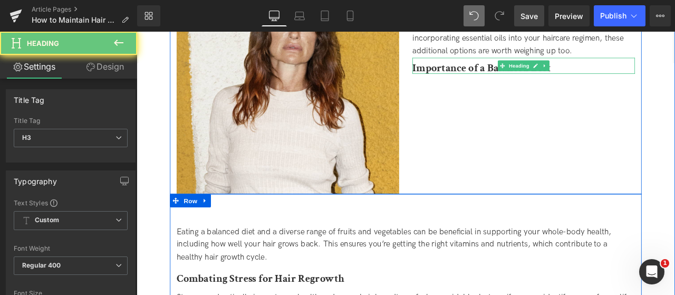
click at [495, 78] on b "Importance of a Balanced Diet" at bounding box center [546, 74] width 164 height 16
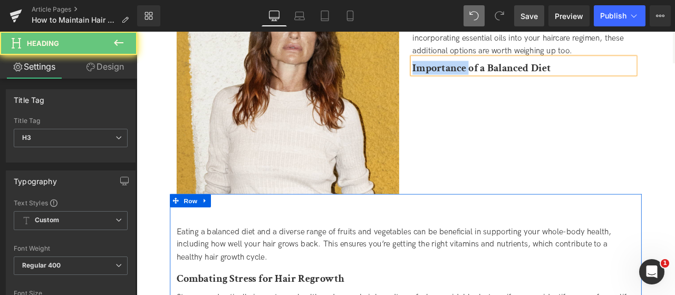
click at [495, 78] on b "Importance of a Balanced Diet" at bounding box center [546, 74] width 164 height 16
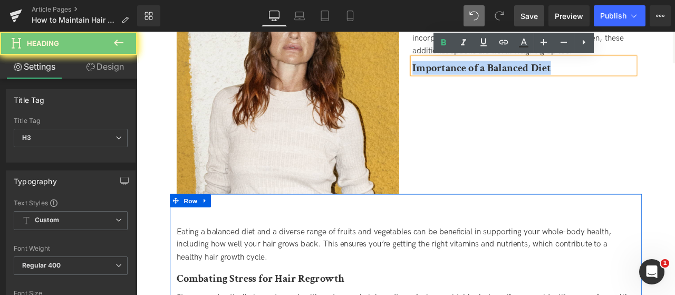
click at [495, 78] on b "Importance of a Balanced Diet" at bounding box center [546, 74] width 164 height 16
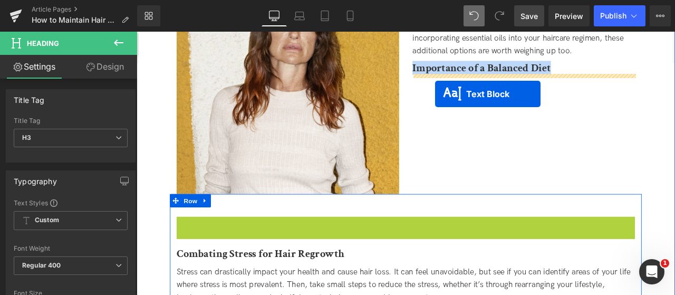
drag, startPoint x: 426, startPoint y: 281, endPoint x: 491, endPoint y: 106, distance: 186.8
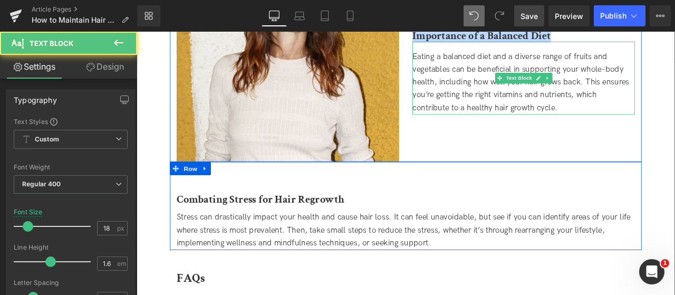
scroll to position [2374, 0]
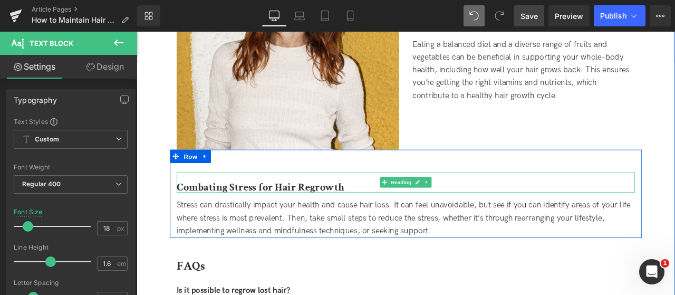
click at [427, 203] on div "Combating Stress for Hair Regrowth" at bounding box center [455, 210] width 543 height 24
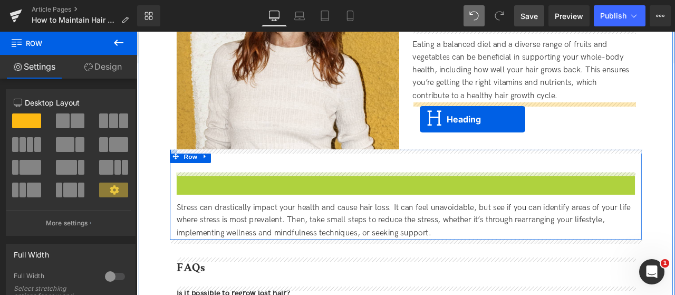
drag, startPoint x: 429, startPoint y: 211, endPoint x: 472, endPoint y: 136, distance: 87.0
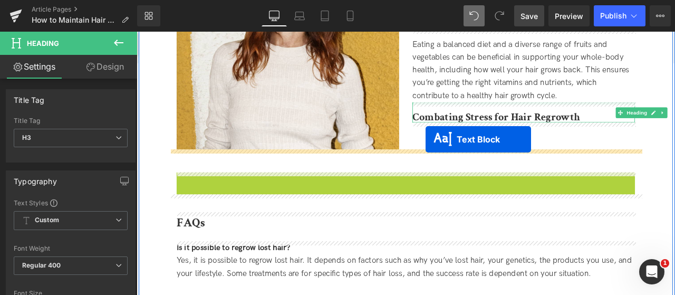
drag, startPoint x: 425, startPoint y: 221, endPoint x: 479, endPoint y: 159, distance: 81.9
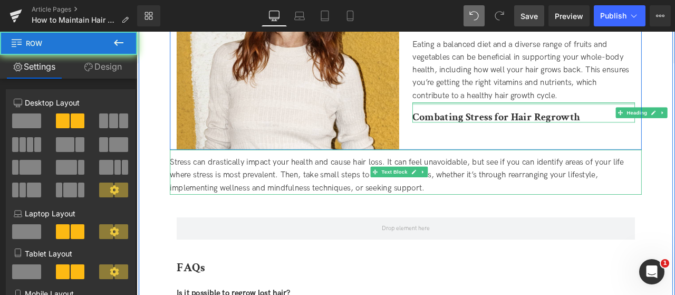
click at [479, 159] on div "Image Natural Ways to Maintain Hair Regrowth Heading Outside of these tips and …" at bounding box center [455, 21] width 559 height 301
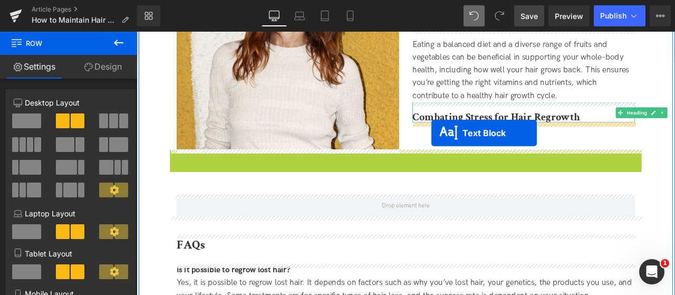
drag, startPoint x: 424, startPoint y: 197, endPoint x: 486, endPoint y: 152, distance: 77.5
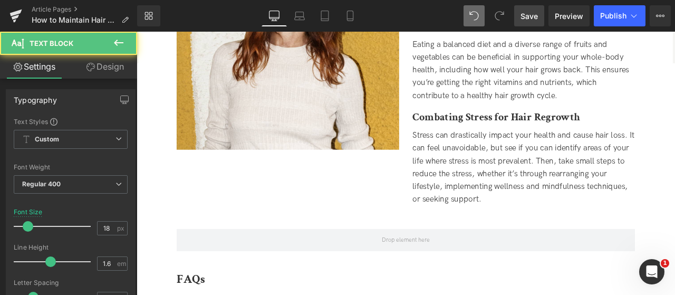
click at [526, 21] on span "Save" at bounding box center [529, 16] width 17 height 11
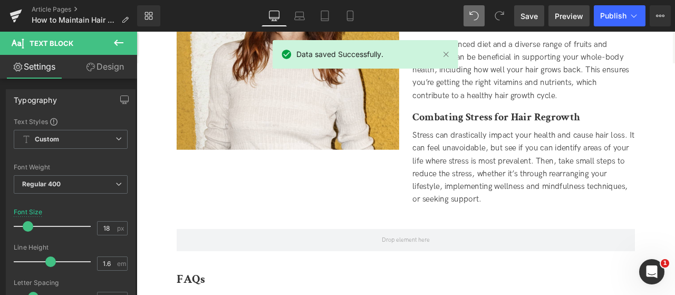
click at [564, 13] on span "Preview" at bounding box center [569, 16] width 28 height 11
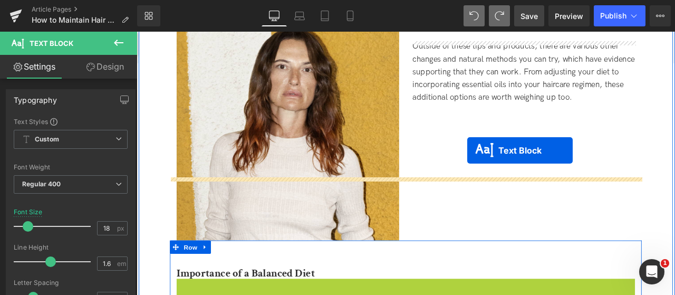
scroll to position [2216, 0]
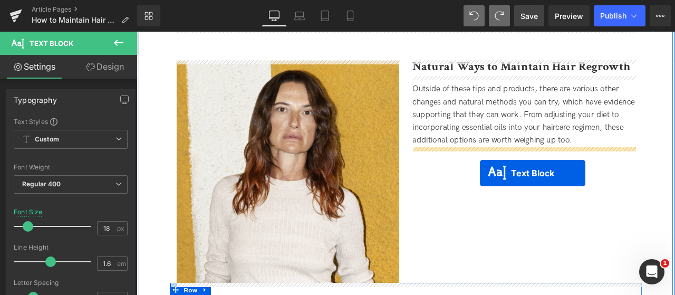
drag, startPoint x: 434, startPoint y: 184, endPoint x: 544, endPoint y: 199, distance: 111.3
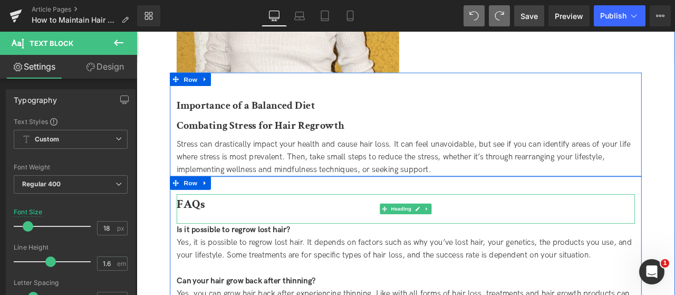
scroll to position [2480, 0]
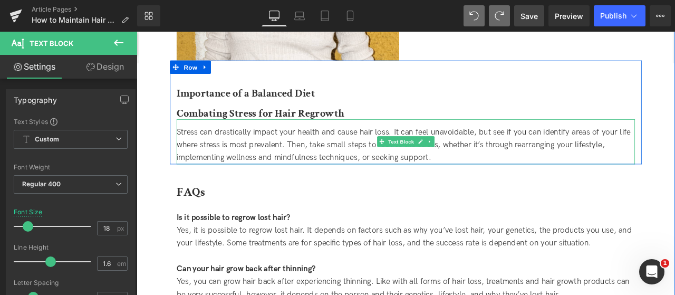
click at [430, 155] on span "Stress can drastically impact your health and cause hair loss. It can feel unav…" at bounding box center [453, 166] width 538 height 42
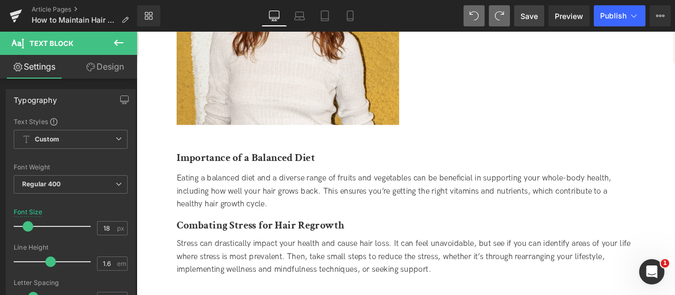
scroll to position [2216, 0]
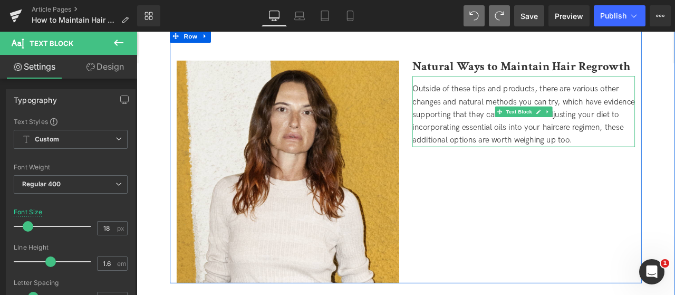
click at [608, 162] on div "Outside of these tips and products, there are various other changes and natural…" at bounding box center [596, 130] width 264 height 76
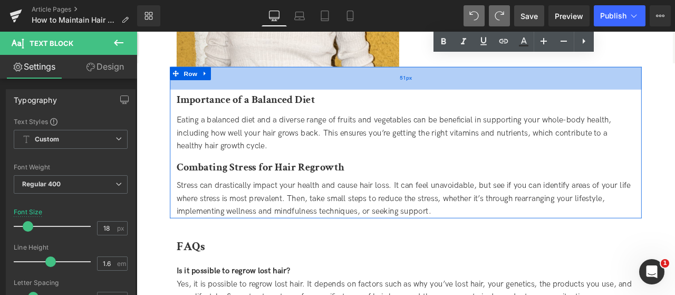
scroll to position [2532, 0]
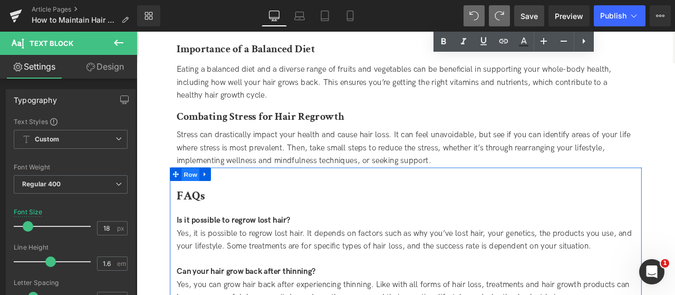
click at [201, 203] on span "Row" at bounding box center [200, 201] width 21 height 16
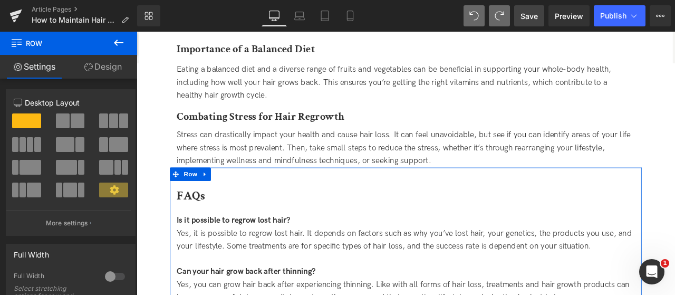
click at [103, 65] on link "Design" at bounding box center [103, 67] width 69 height 24
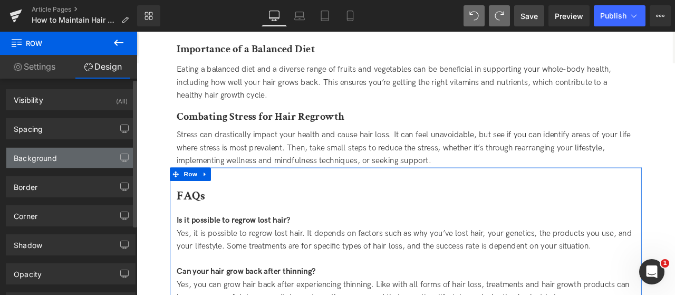
click at [51, 155] on div "Background" at bounding box center [35, 155] width 43 height 15
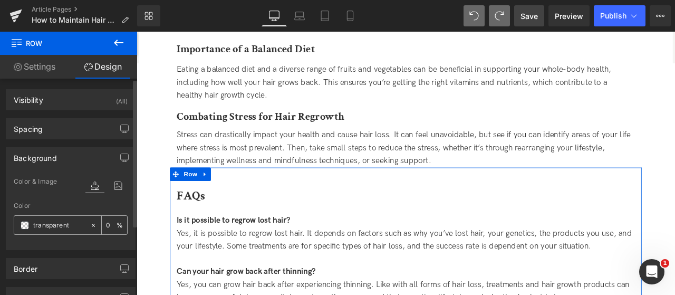
click at [59, 221] on input "transparent" at bounding box center [59, 225] width 52 height 12
click at [27, 222] on span at bounding box center [25, 225] width 8 height 8
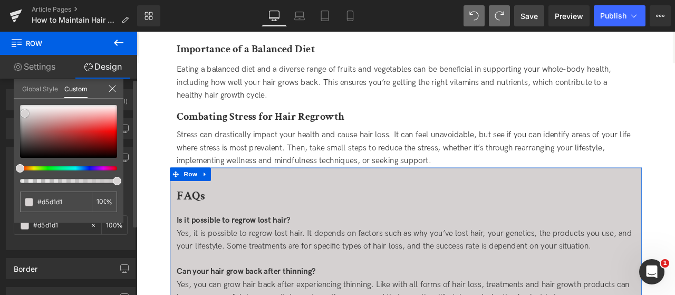
drag, startPoint x: 28, startPoint y: 123, endPoint x: 25, endPoint y: 113, distance: 10.2
click at [25, 113] on div at bounding box center [68, 131] width 97 height 53
click at [54, 203] on input "transparent" at bounding box center [56, 201] width 39 height 11
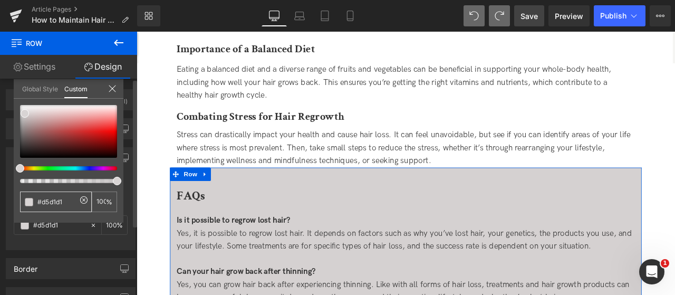
click at [54, 203] on input "transparent" at bounding box center [56, 201] width 39 height 11
click at [88, 208] on div "transparent" at bounding box center [56, 202] width 72 height 21
drag, startPoint x: 64, startPoint y: 201, endPoint x: 41, endPoint y: 199, distance: 23.3
click at [41, 199] on input "transparent" at bounding box center [56, 201] width 39 height 11
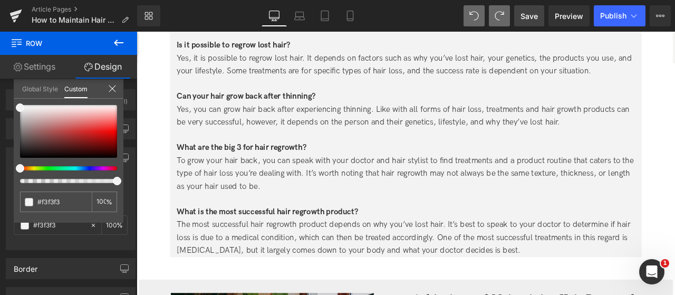
scroll to position [2743, 0]
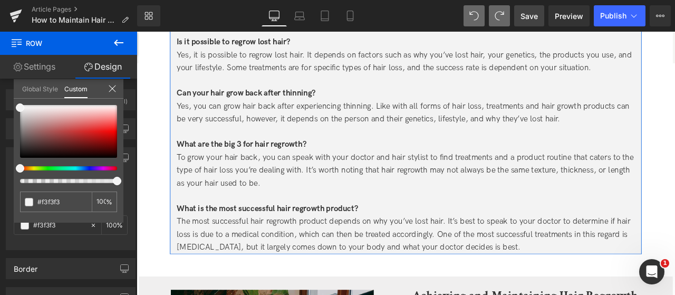
type input "#f3f3f3"
click at [101, 55] on link "Design" at bounding box center [103, 67] width 69 height 24
click at [113, 90] on icon at bounding box center [112, 88] width 8 height 8
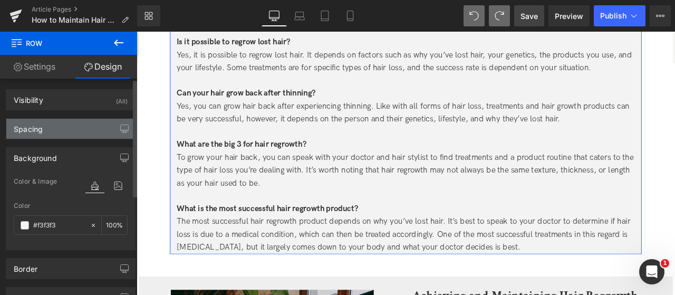
click at [97, 127] on div "Spacing" at bounding box center [70, 129] width 129 height 20
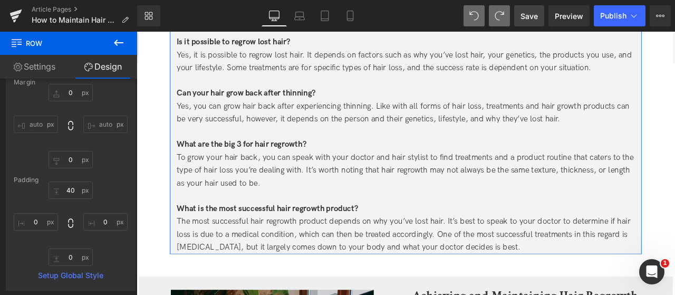
scroll to position [106, 0]
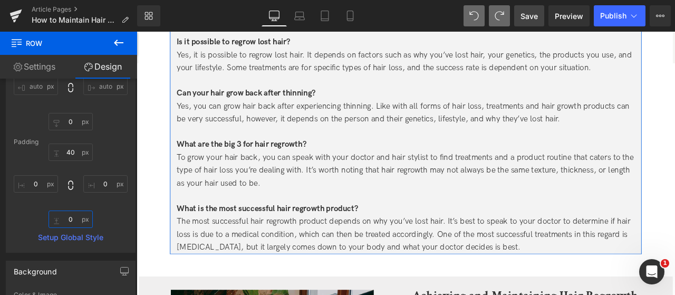
click at [58, 216] on input "0" at bounding box center [71, 218] width 44 height 17
click at [59, 219] on input "0" at bounding box center [71, 218] width 44 height 17
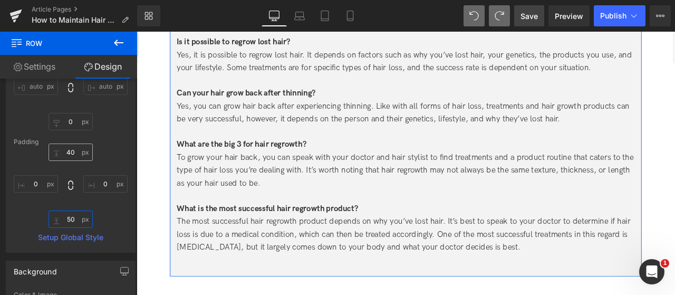
type input "50"
click at [62, 154] on input "40" at bounding box center [71, 151] width 44 height 17
click at [66, 152] on input "40" at bounding box center [71, 151] width 44 height 17
type input "50"
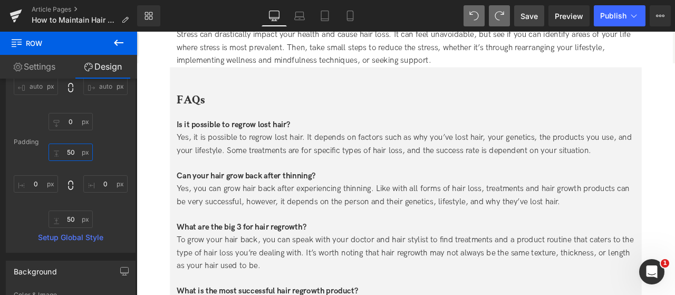
scroll to position [2585, 0]
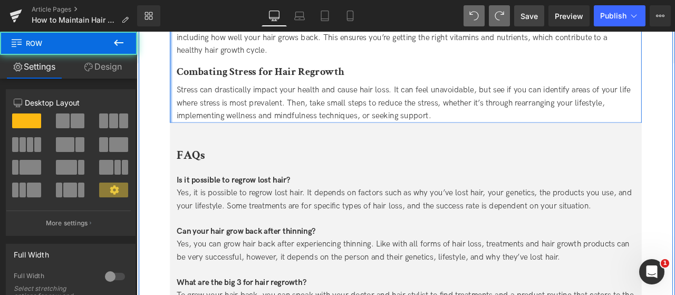
click at [177, 119] on div at bounding box center [177, 49] width 3 height 179
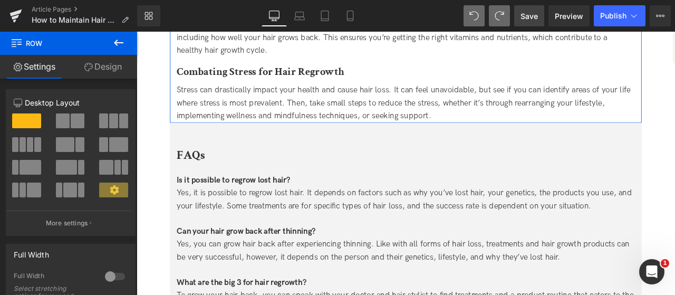
click at [108, 71] on link "Design" at bounding box center [103, 67] width 69 height 24
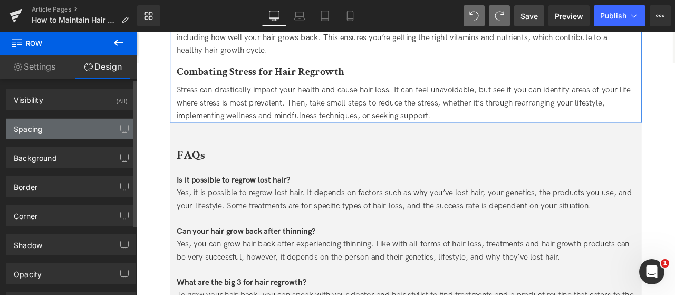
click at [63, 126] on div "Spacing" at bounding box center [70, 129] width 129 height 20
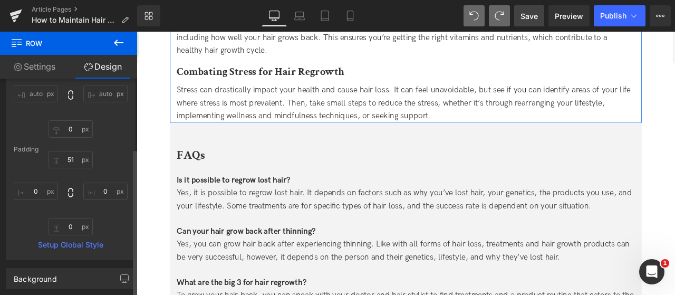
scroll to position [106, 0]
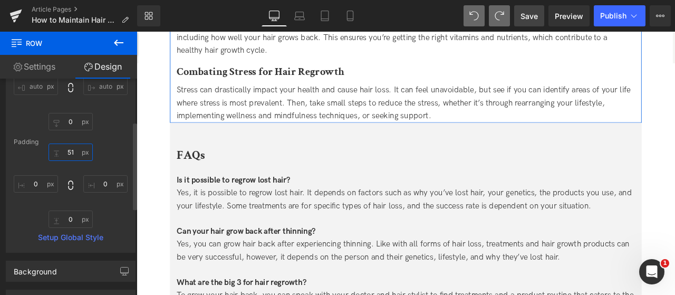
drag, startPoint x: 71, startPoint y: 149, endPoint x: 81, endPoint y: 151, distance: 9.7
click at [72, 149] on input "51" at bounding box center [71, 151] width 44 height 17
click at [69, 150] on input "50" at bounding box center [71, 151] width 44 height 17
type input "50"
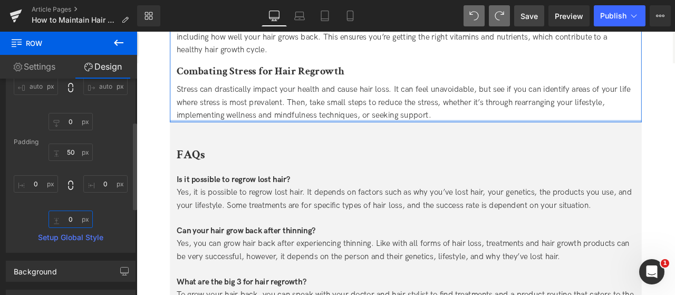
click at [70, 218] on input "0" at bounding box center [71, 218] width 44 height 17
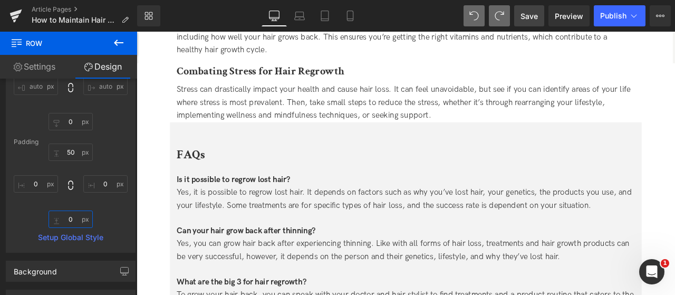
paste input "5"
type input "50"
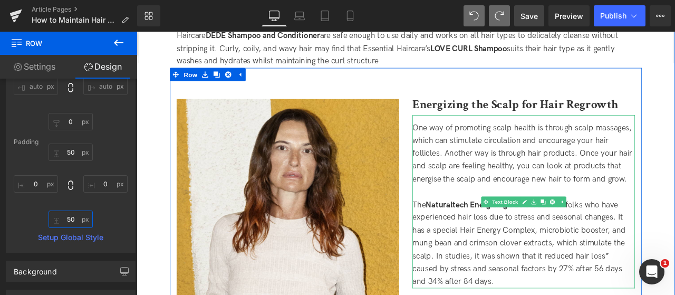
scroll to position [1266, 0]
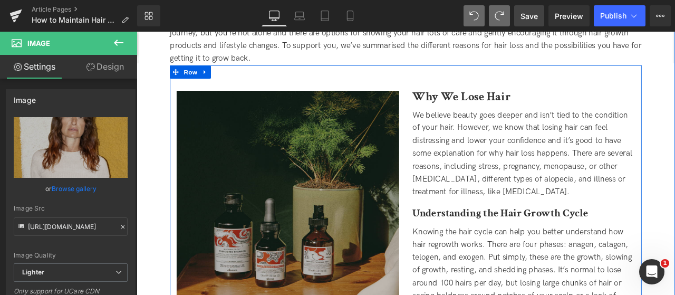
scroll to position [422, 0]
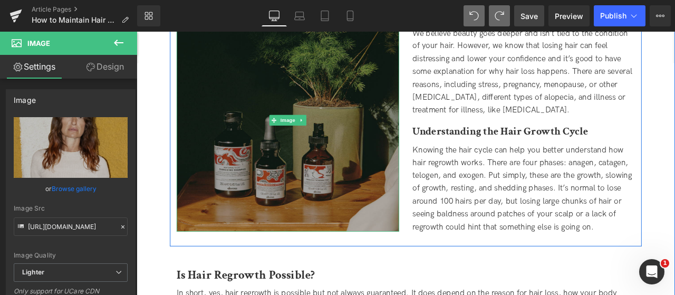
click at [349, 164] on img at bounding box center [316, 137] width 264 height 264
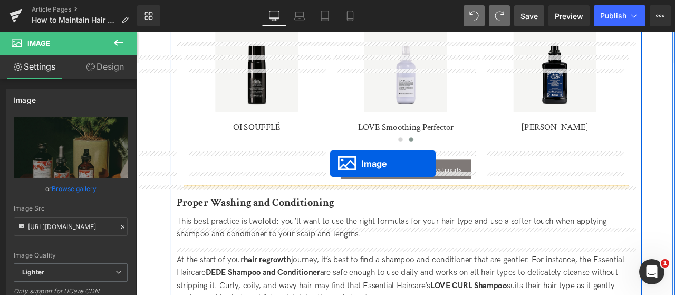
scroll to position [1213, 0]
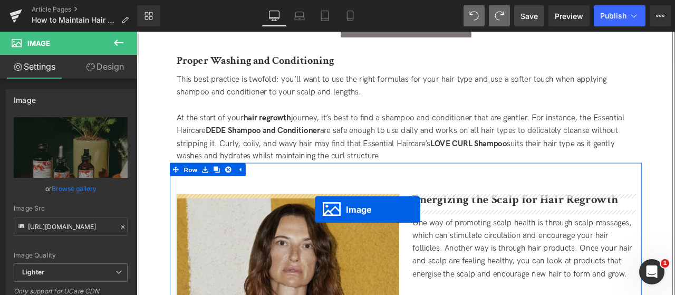
drag, startPoint x: 298, startPoint y: 242, endPoint x: 348, endPoint y: 242, distance: 50.1
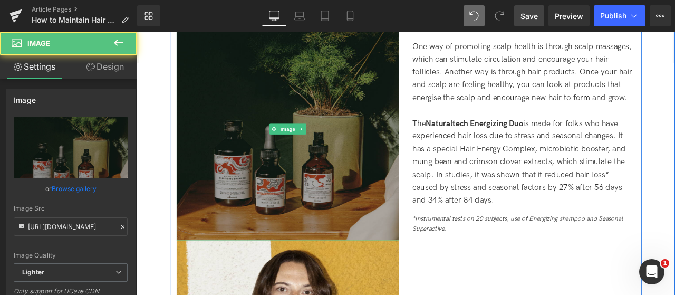
scroll to position [1477, 0]
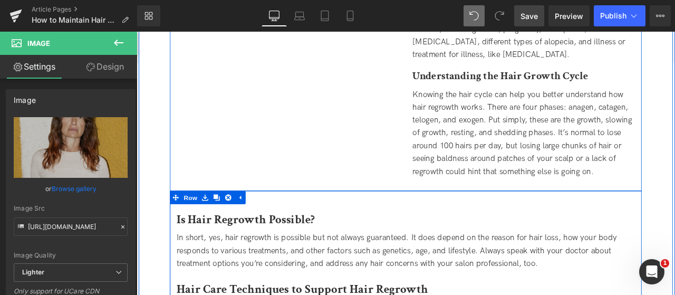
scroll to position [369, 0]
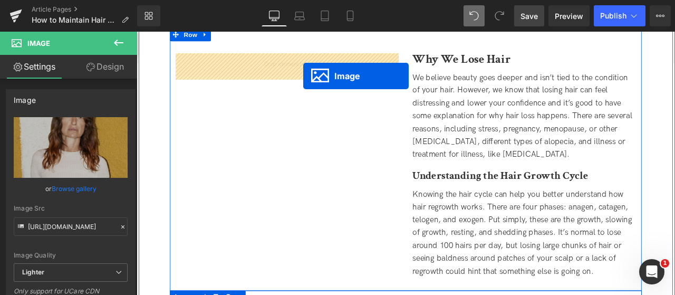
drag, startPoint x: 312, startPoint y: 235, endPoint x: 334, endPoint y: 84, distance: 152.4
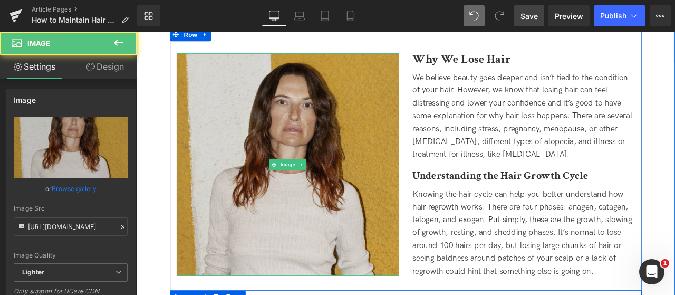
click at [356, 161] on img at bounding box center [316, 190] width 264 height 264
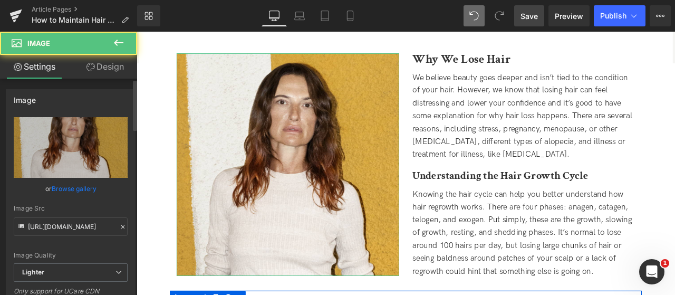
click at [79, 189] on link "Browse gallery" at bounding box center [74, 188] width 45 height 18
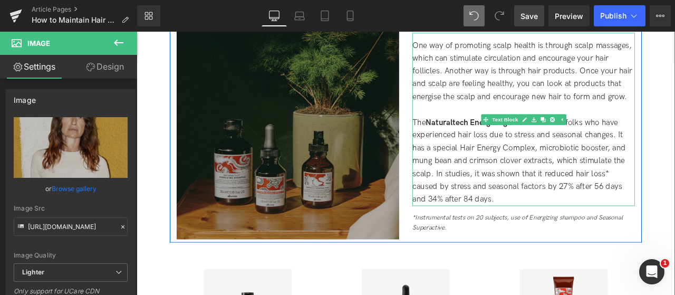
scroll to position [1424, 0]
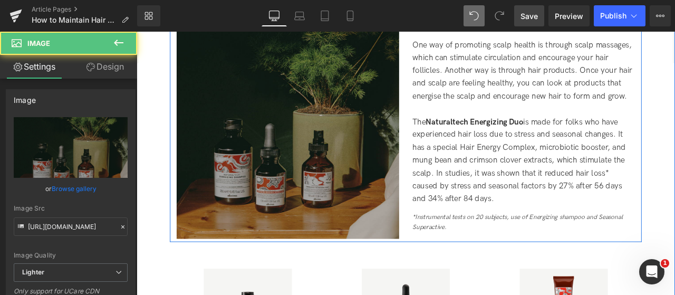
click at [321, 223] on img at bounding box center [316, 145] width 264 height 264
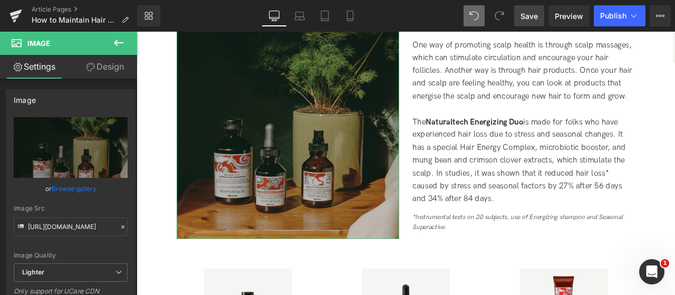
click at [80, 192] on link "Browse gallery" at bounding box center [74, 188] width 45 height 18
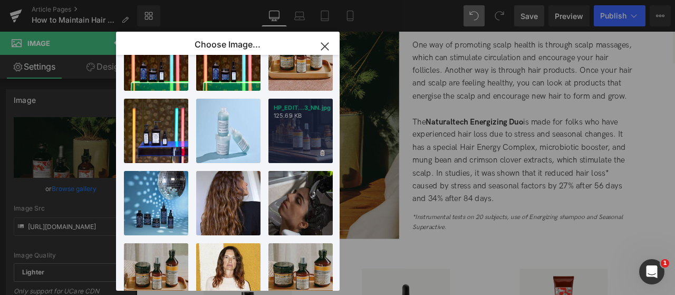
scroll to position [264, 0]
